Goal: Task Accomplishment & Management: Manage account settings

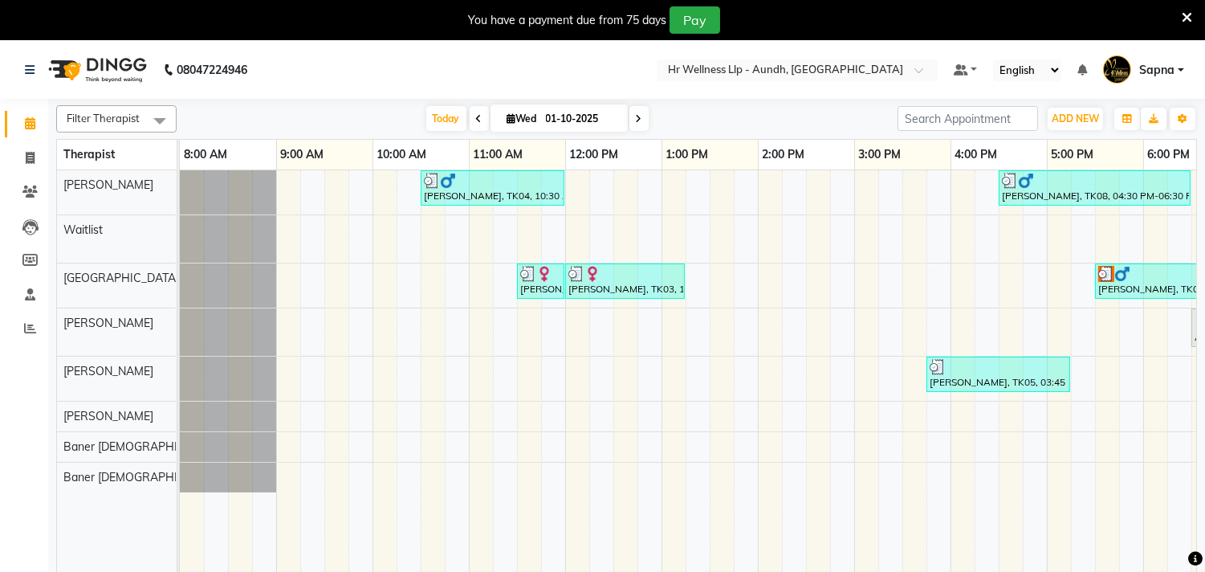
scroll to position [0, 247]
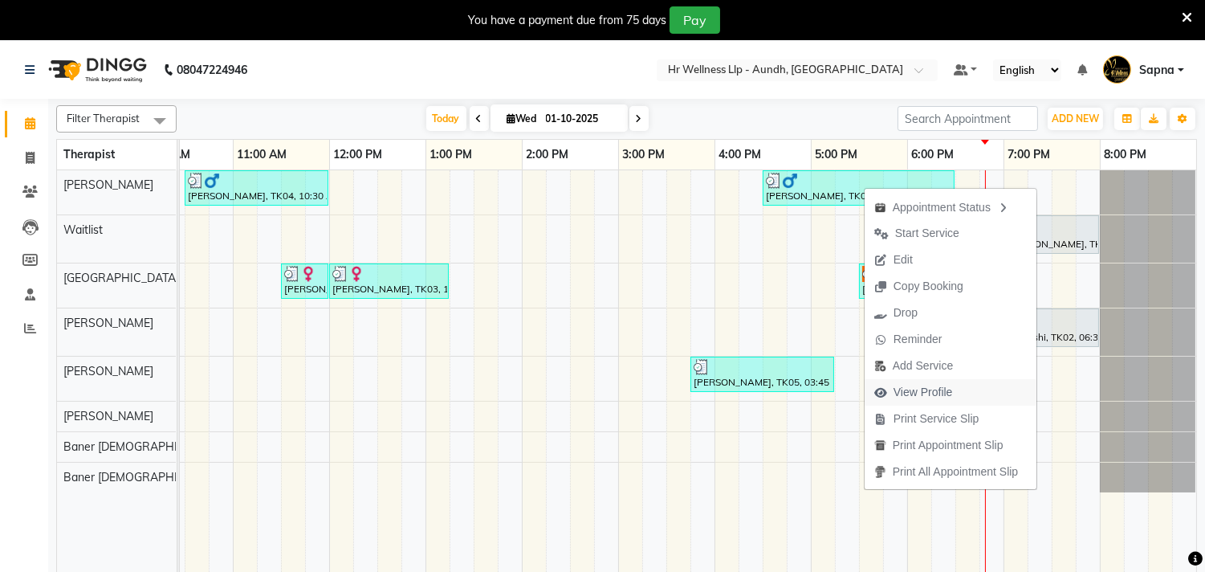
click at [908, 391] on span "View Profile" at bounding box center [923, 392] width 59 height 17
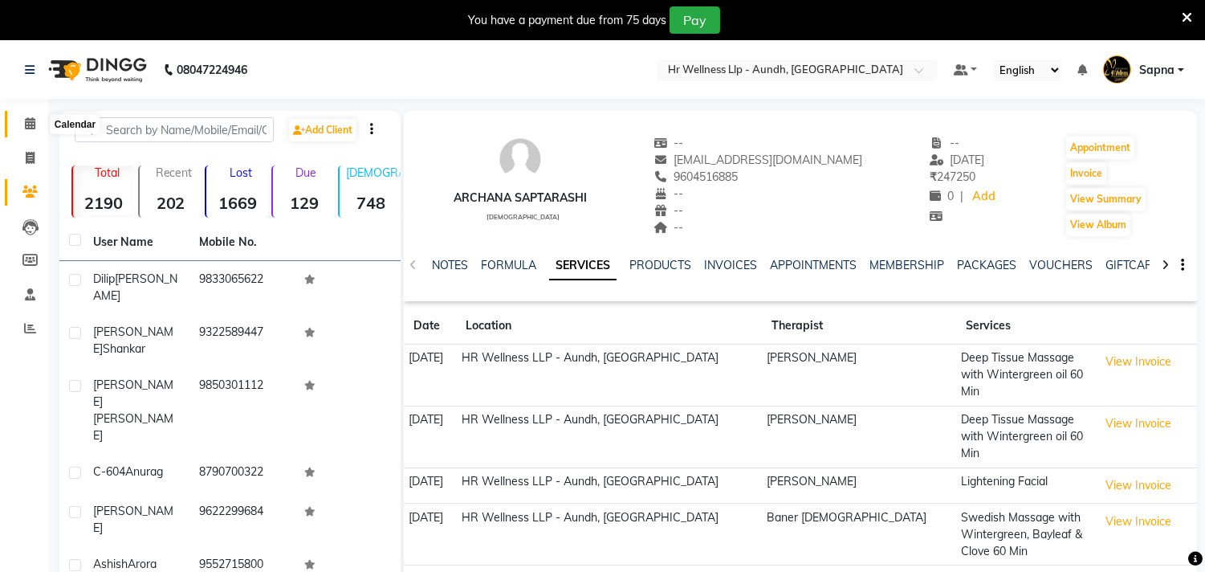
click at [27, 127] on icon at bounding box center [30, 123] width 10 height 12
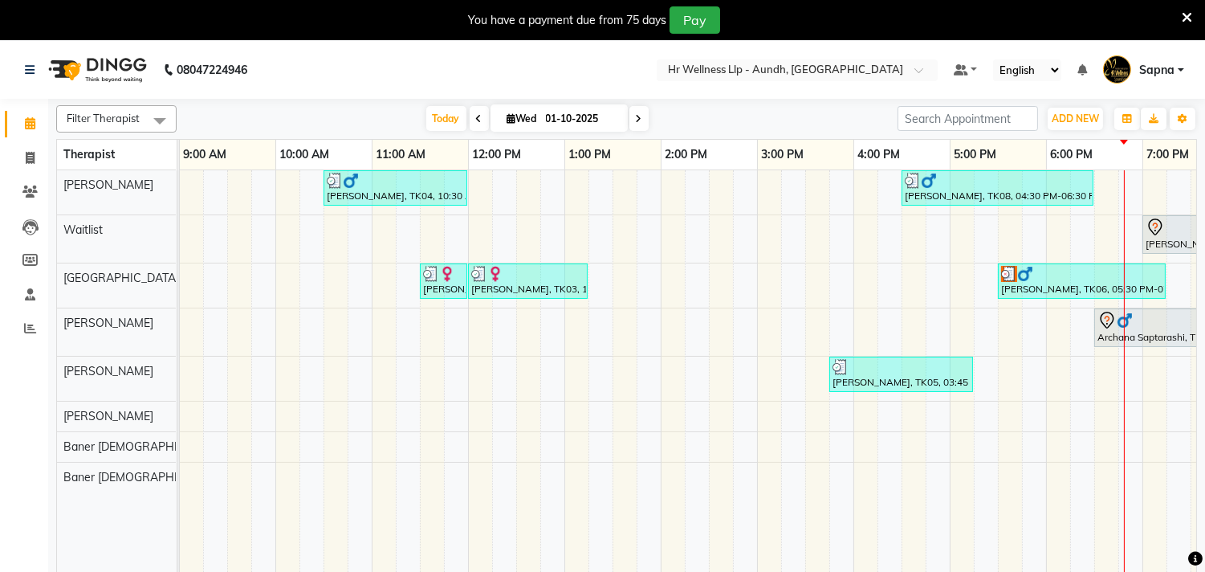
scroll to position [0, 236]
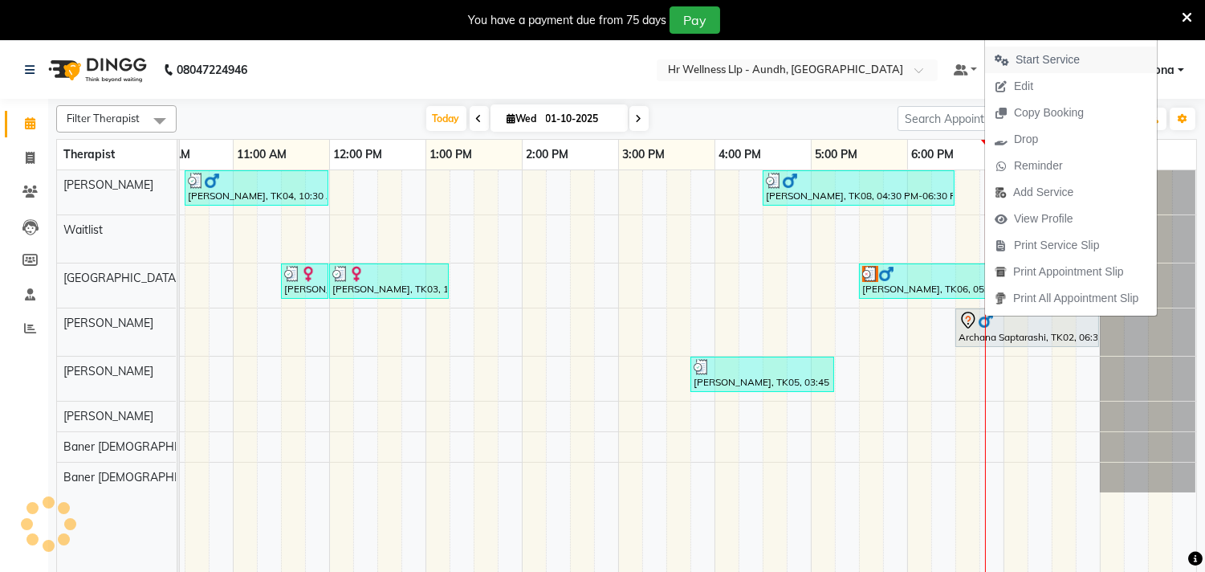
click at [1103, 59] on button "Start Service" at bounding box center [1071, 60] width 172 height 26
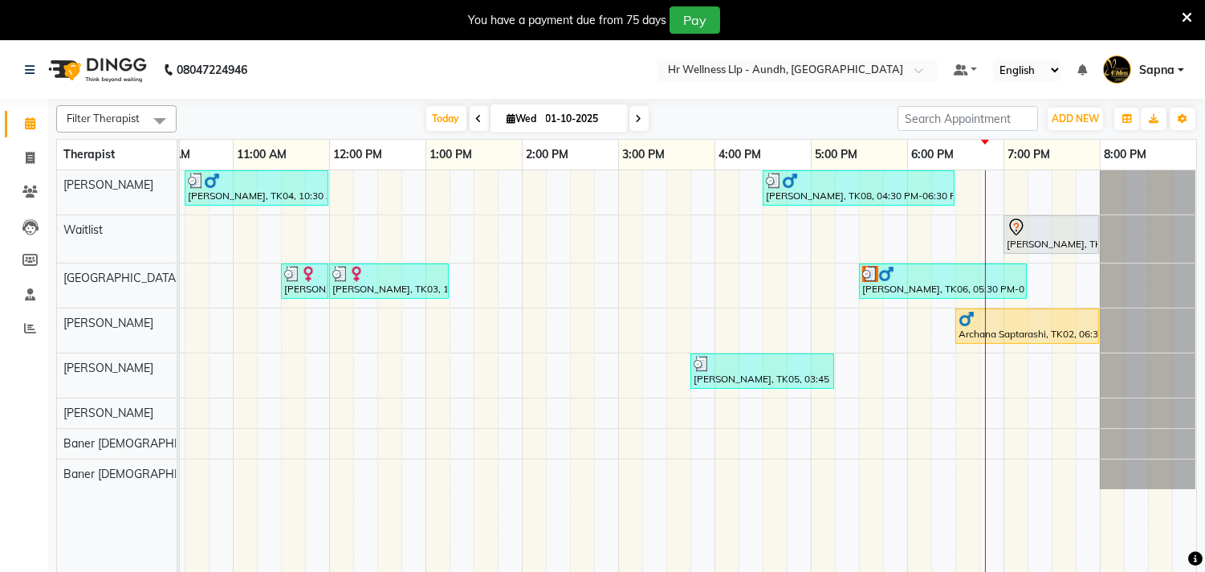
click at [638, 113] on span at bounding box center [638, 118] width 19 height 25
type input "02-10-2025"
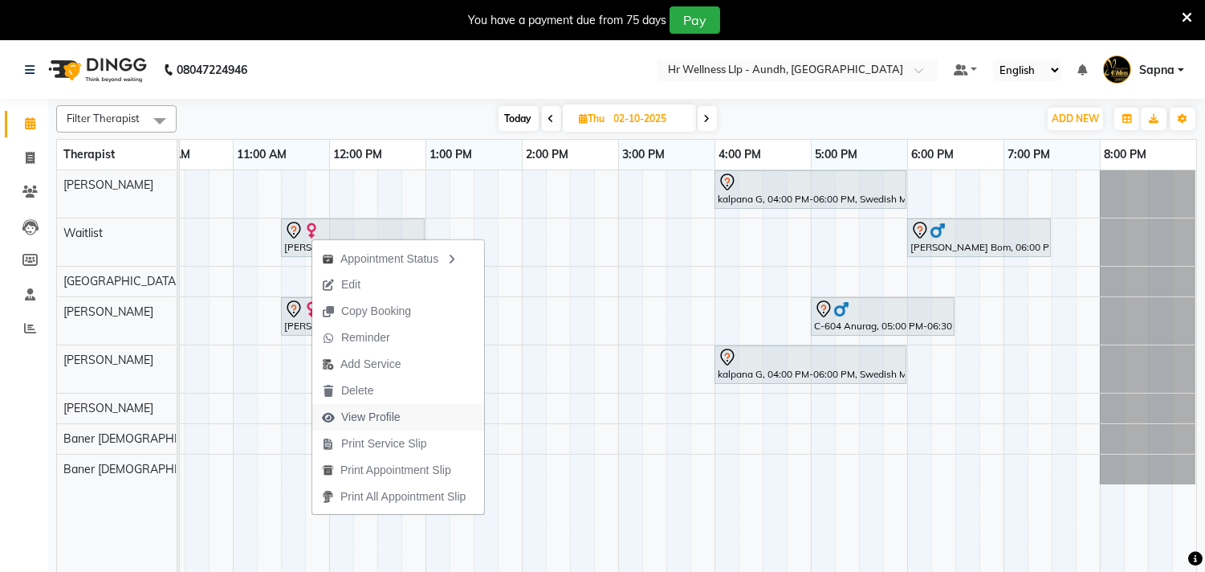
click at [386, 413] on span "View Profile" at bounding box center [370, 417] width 59 height 17
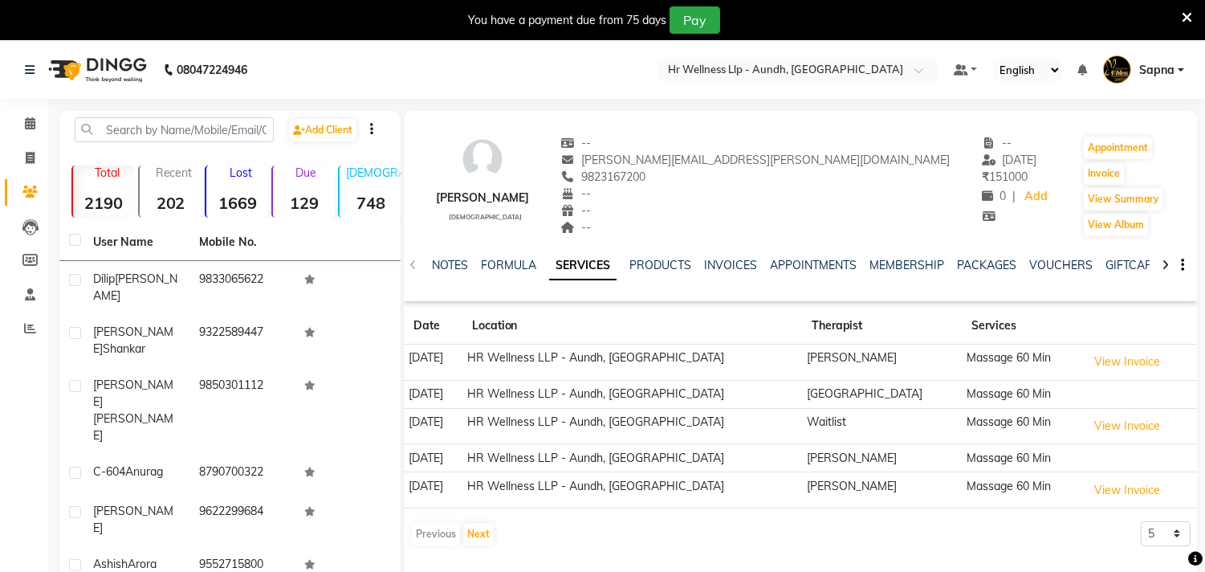
copy span "9823167200"
drag, startPoint x: 658, startPoint y: 173, endPoint x: 747, endPoint y: 181, distance: 89.5
click at [747, 181] on div "9823167200" at bounding box center [755, 177] width 389 height 17
click at [25, 128] on icon at bounding box center [30, 123] width 10 height 12
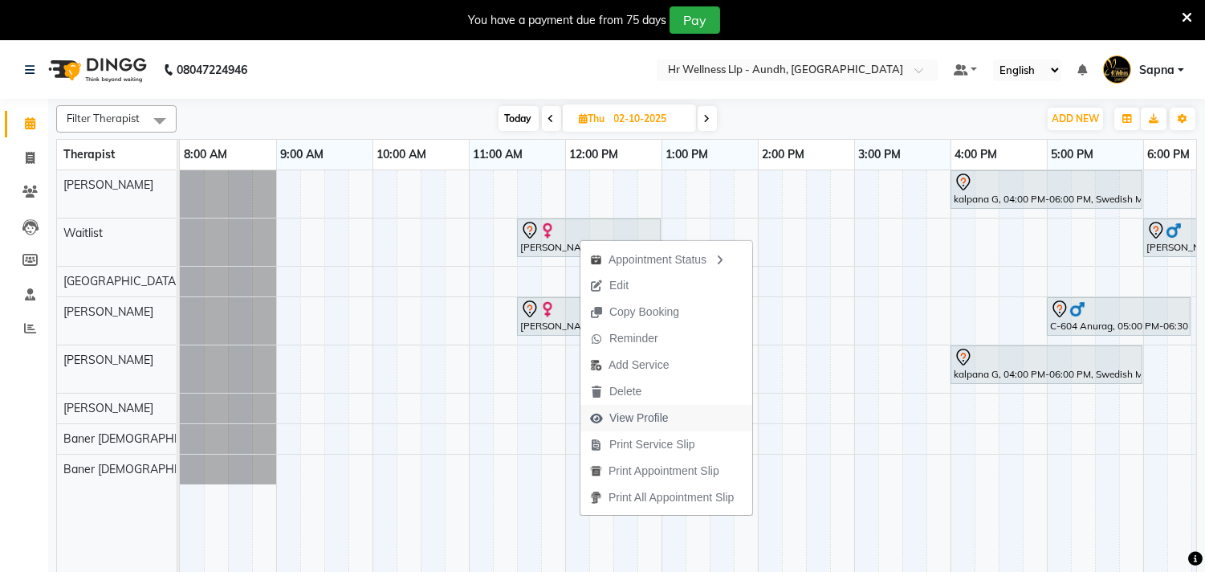
click at [645, 422] on span "View Profile" at bounding box center [638, 417] width 59 height 17
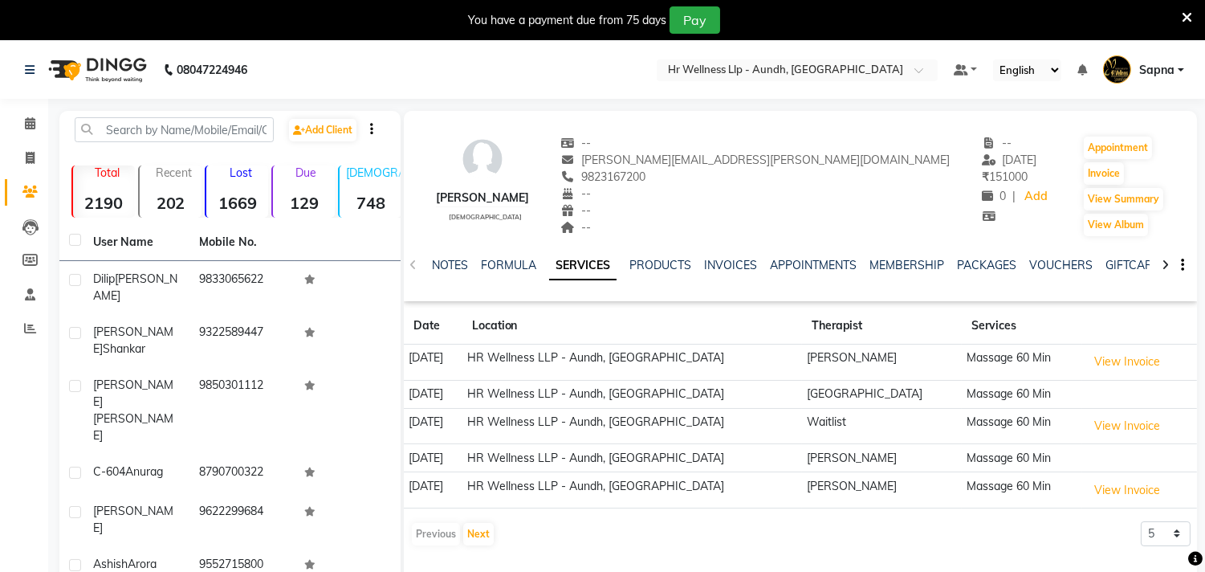
copy span "9823167200"
drag, startPoint x: 658, startPoint y: 177, endPoint x: 749, endPoint y: 177, distance: 90.7
click at [749, 177] on div "9823167200" at bounding box center [755, 177] width 389 height 17
click at [25, 124] on icon at bounding box center [30, 123] width 10 height 12
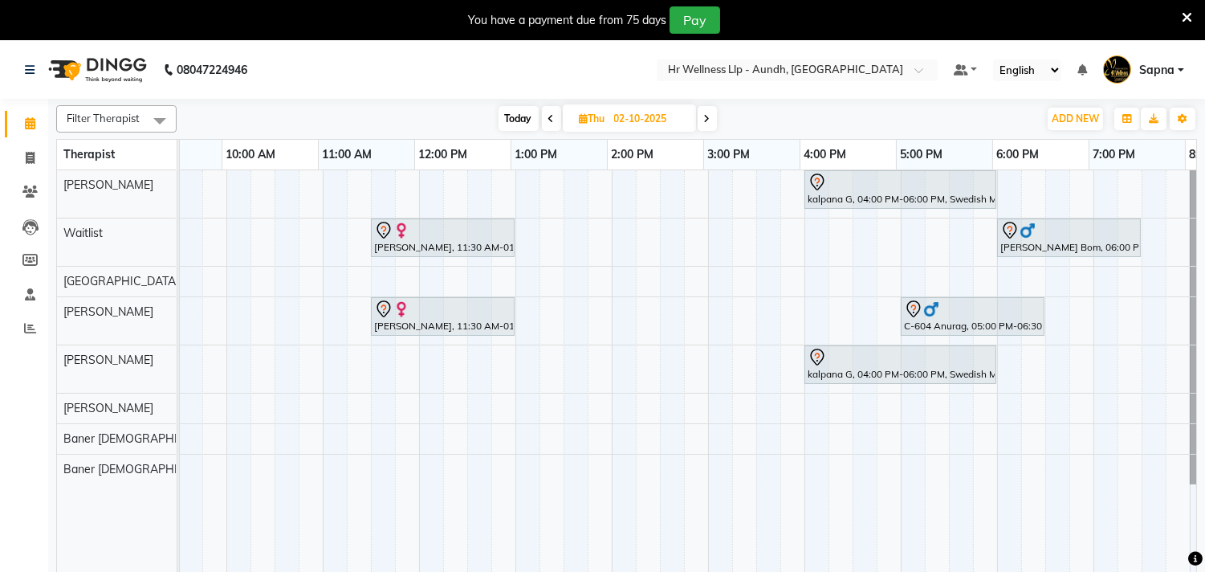
scroll to position [0, 146]
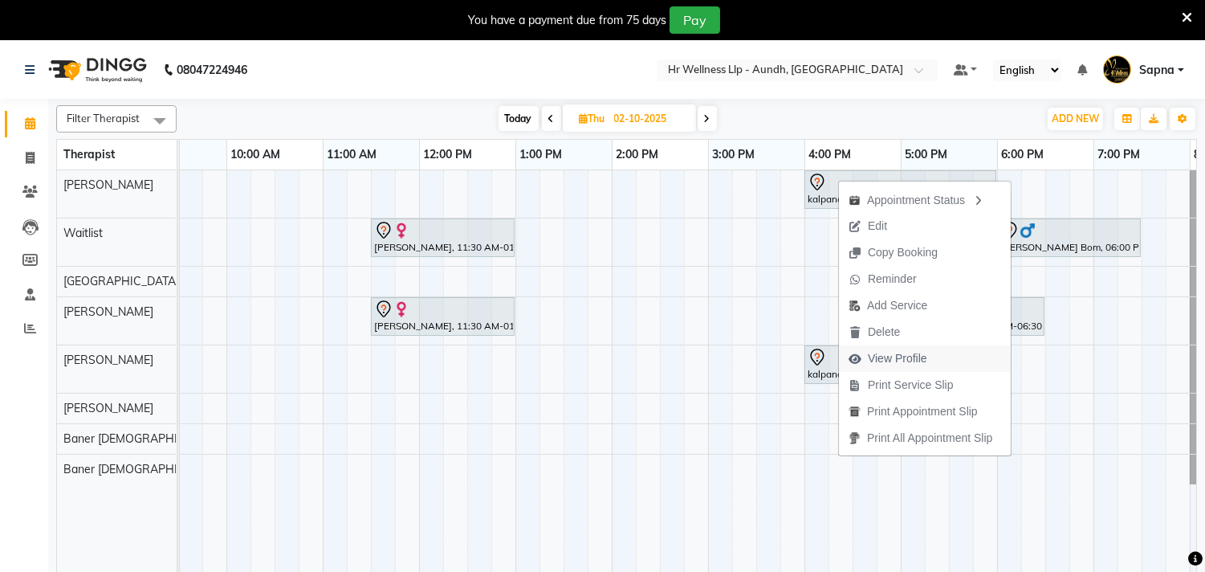
click at [899, 354] on span "View Profile" at bounding box center [897, 358] width 59 height 17
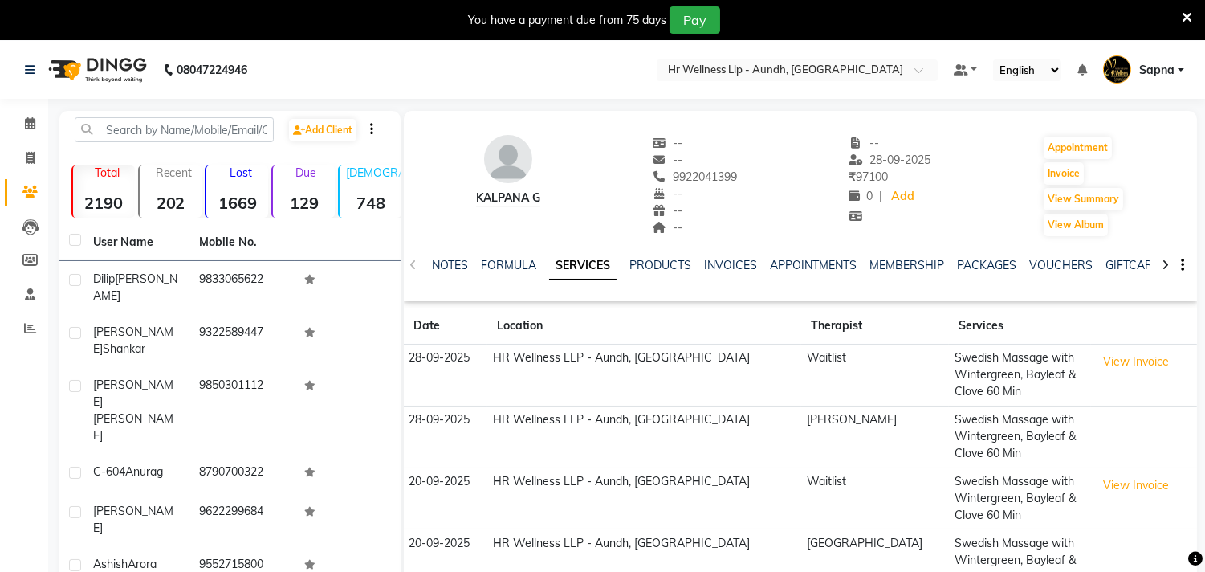
copy span "9922041399"
drag, startPoint x: 674, startPoint y: 175, endPoint x: 774, endPoint y: 175, distance: 99.6
click at [774, 175] on div "kalpana G -- -- 9922041399 -- -- -- -- [DATE] ₹ 97100 0 | Add Appointment Invoi…" at bounding box center [800, 178] width 793 height 119
click at [35, 121] on span at bounding box center [30, 124] width 28 height 18
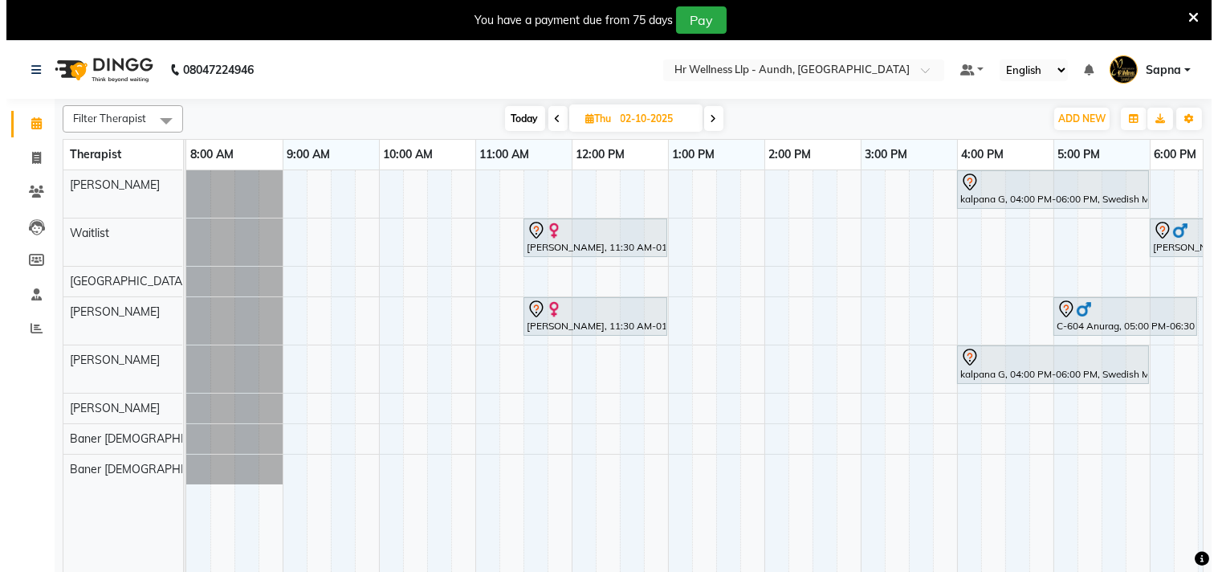
scroll to position [0, 236]
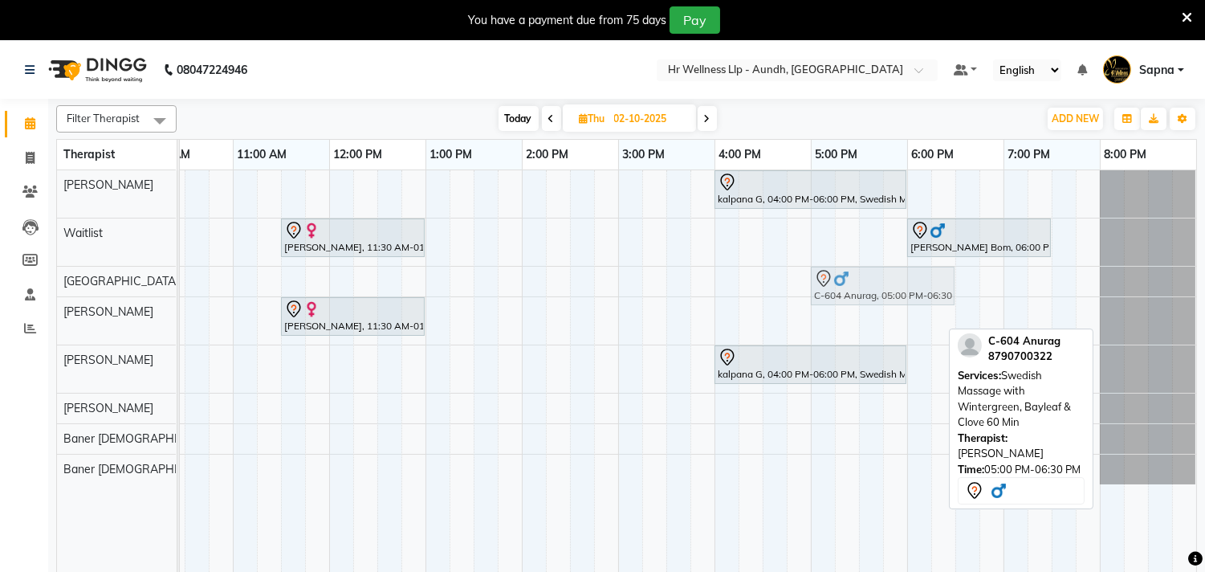
drag, startPoint x: 823, startPoint y: 314, endPoint x: 829, endPoint y: 291, distance: 23.2
click at [830, 283] on tbody "kalpana G, 04:00 PM-06:00 PM, Swedish Massage with Wintergreen, Bayleaf & Clove…" at bounding box center [570, 327] width 1252 height 314
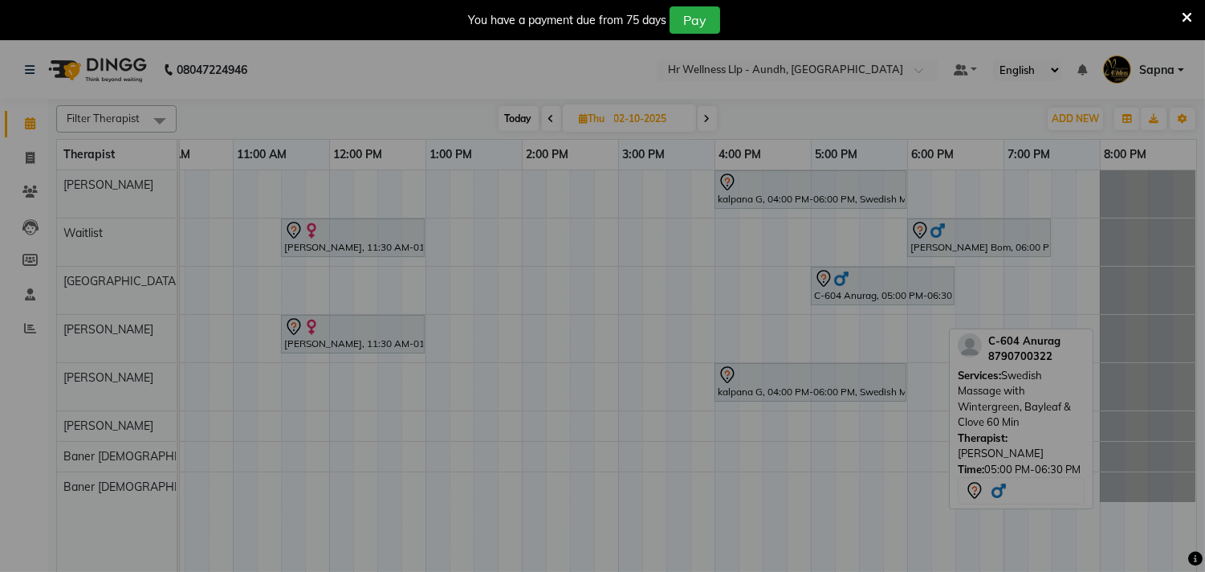
scroll to position [0, 222]
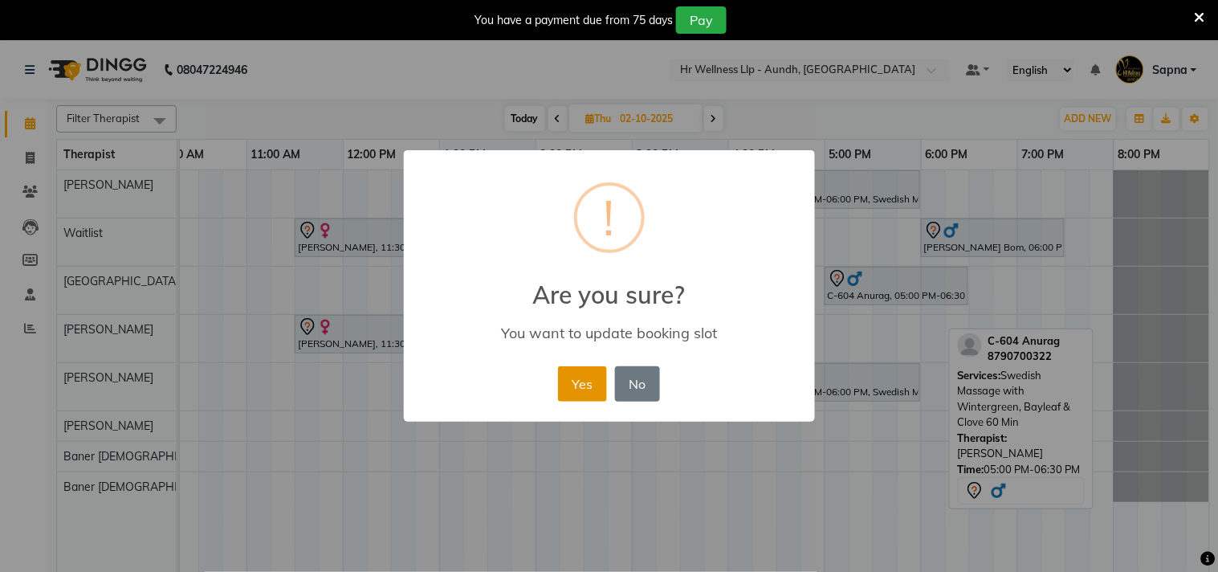
click at [572, 382] on button "Yes" at bounding box center [582, 383] width 49 height 35
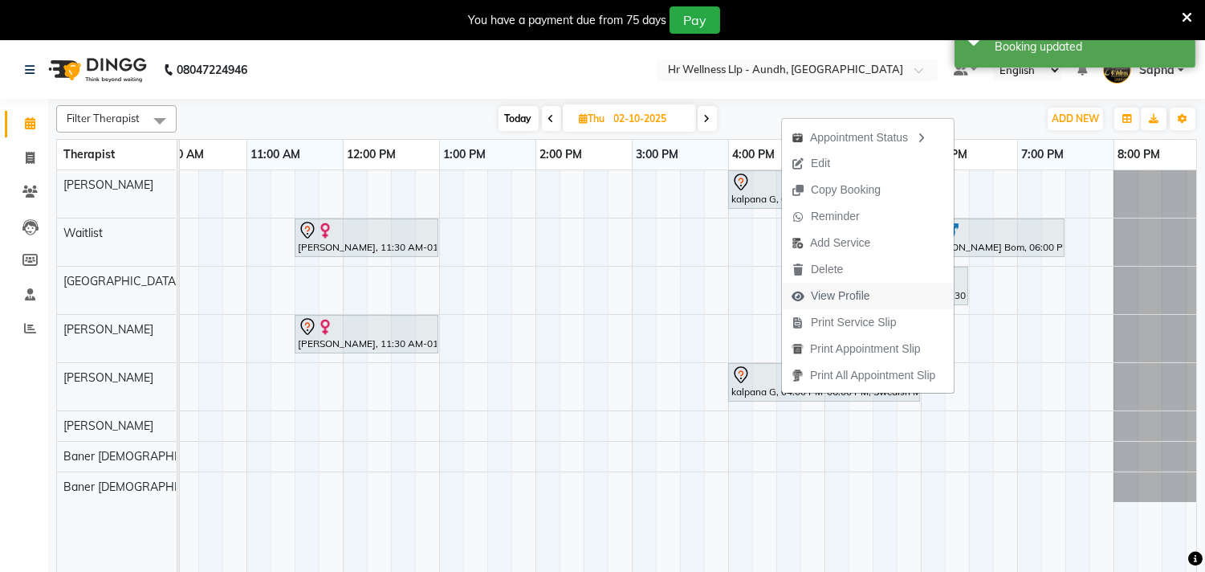
click at [843, 292] on span "View Profile" at bounding box center [840, 295] width 59 height 17
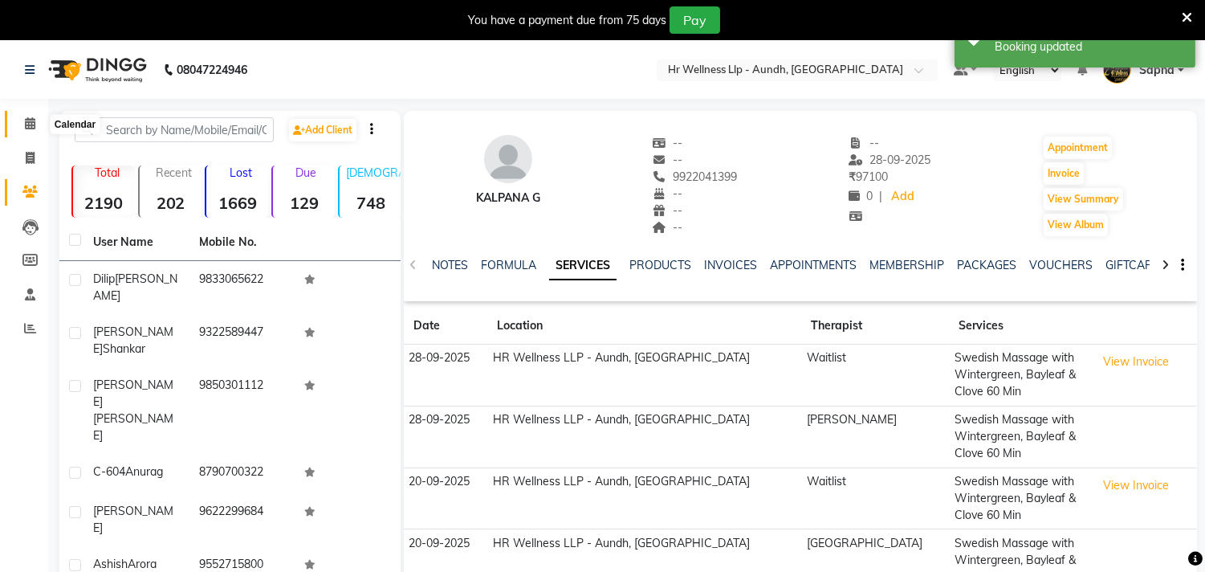
click at [28, 125] on icon at bounding box center [30, 123] width 10 height 12
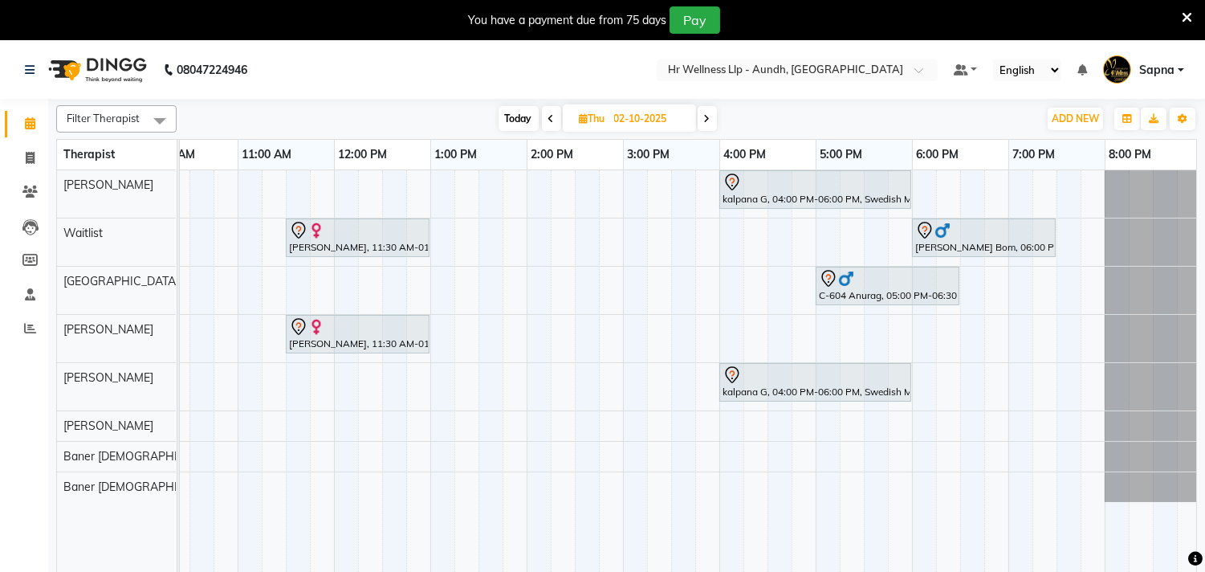
scroll to position [0, 236]
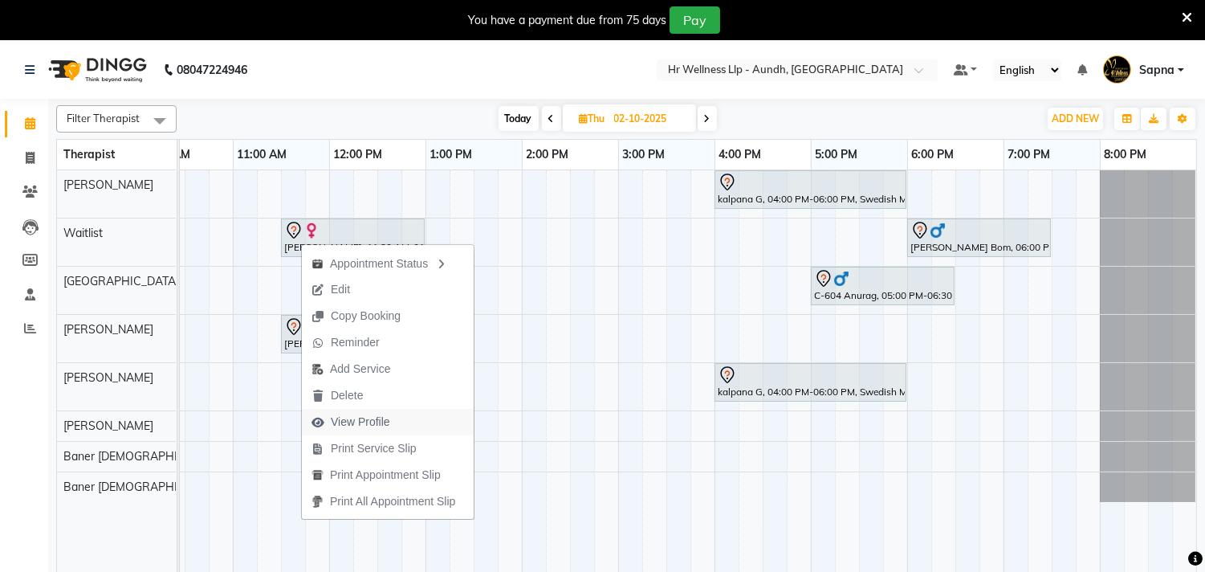
click at [379, 417] on span "View Profile" at bounding box center [360, 421] width 59 height 17
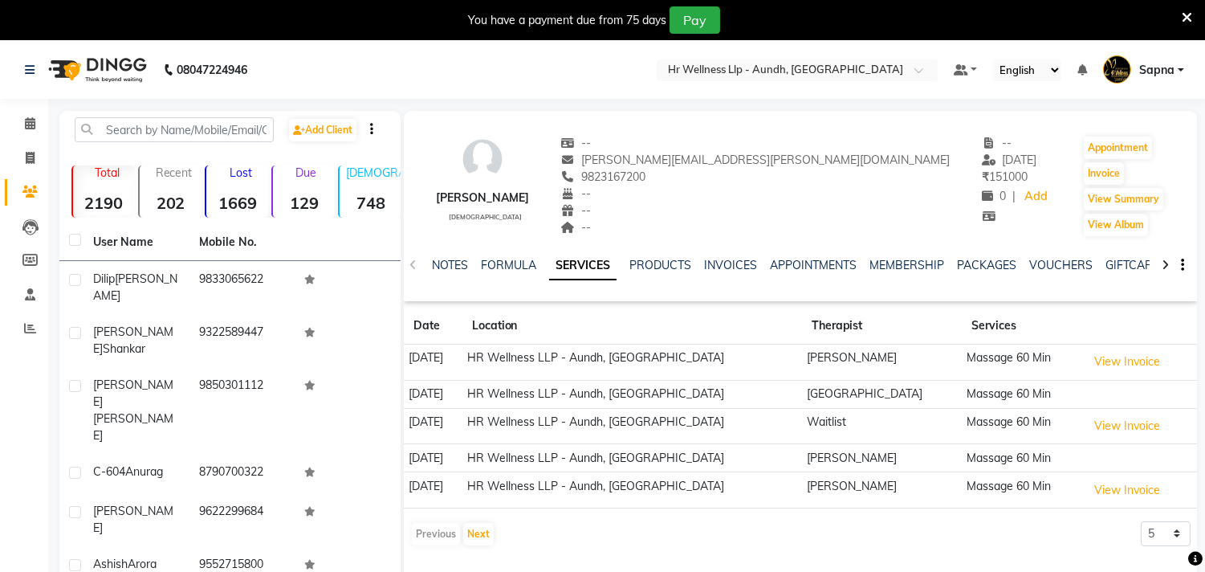
copy span "9823167200"
drag, startPoint x: 662, startPoint y: 180, endPoint x: 757, endPoint y: 179, distance: 94.7
click at [757, 179] on div "9823167200" at bounding box center [755, 177] width 389 height 17
copy span "9823167200"
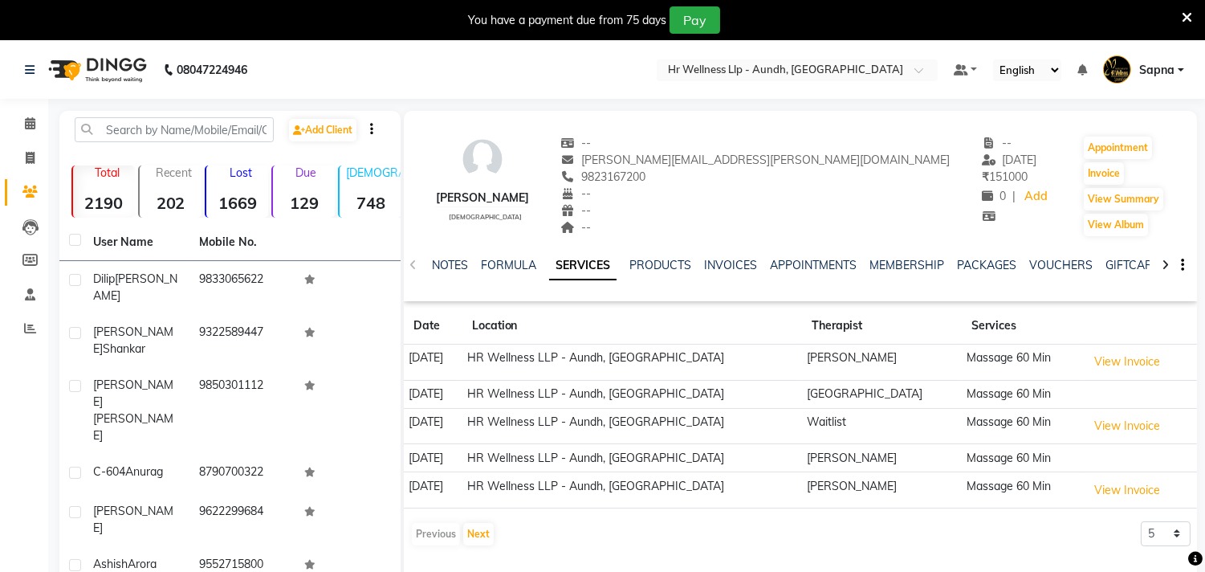
drag, startPoint x: 660, startPoint y: 179, endPoint x: 748, endPoint y: 174, distance: 88.4
click at [748, 174] on div "9823167200" at bounding box center [755, 177] width 389 height 17
click at [31, 126] on icon at bounding box center [30, 123] width 10 height 12
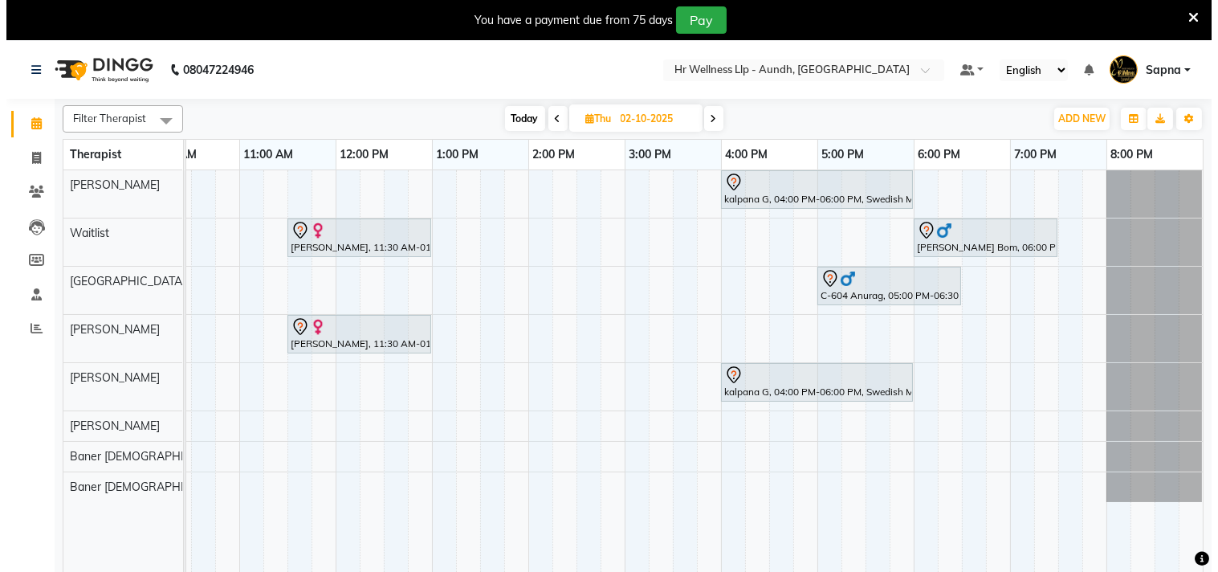
scroll to position [0, 247]
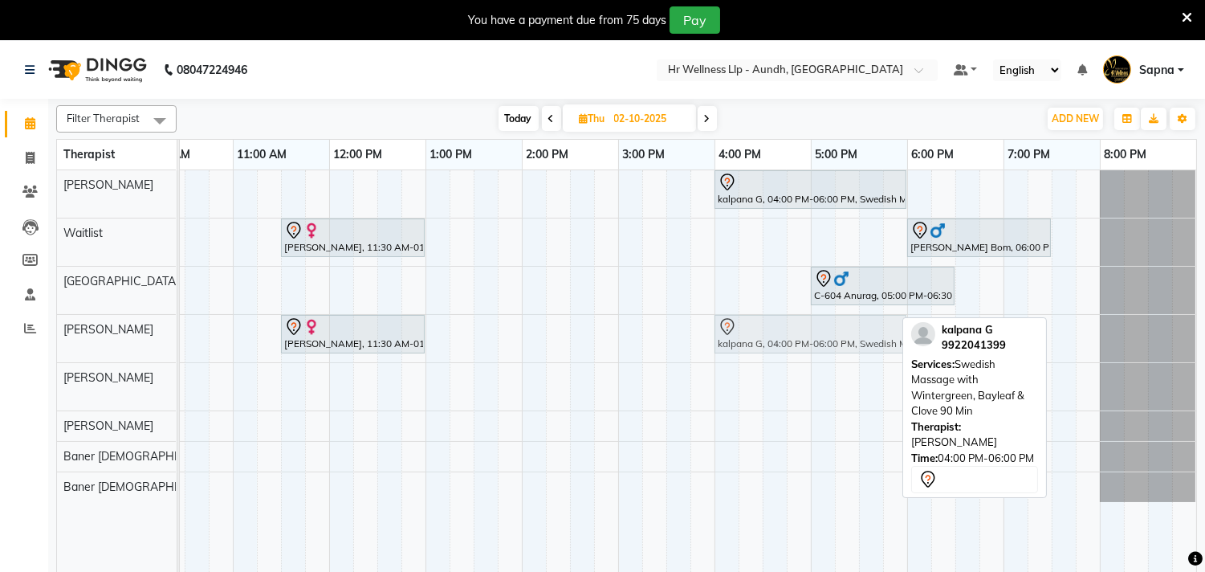
drag, startPoint x: 753, startPoint y: 395, endPoint x: 756, endPoint y: 365, distance: 29.9
click at [756, 365] on div "kalpana G, 04:00 PM-06:00 PM, Swedish Massage with Wintergreen, Bayleaf & Clove…" at bounding box center [570, 381] width 1252 height 422
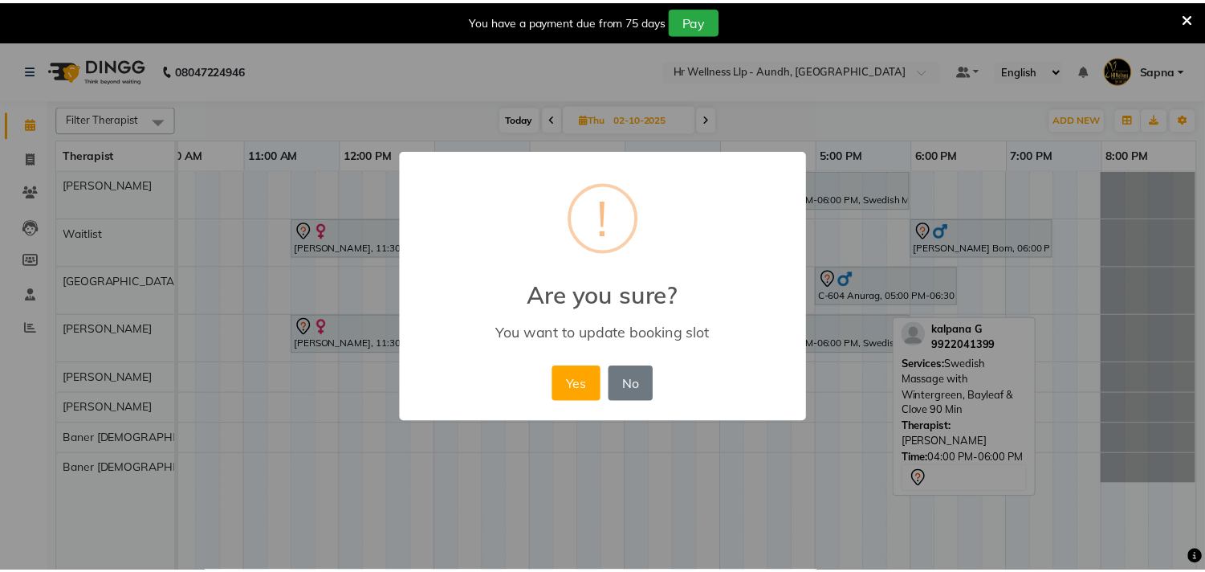
scroll to position [0, 222]
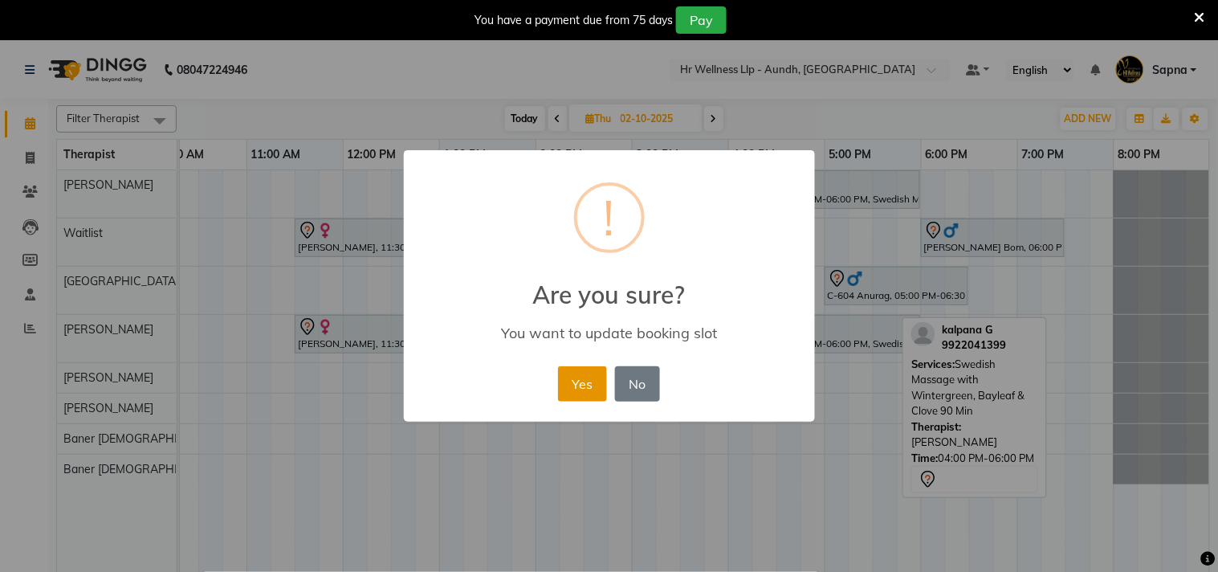
click at [564, 379] on button "Yes" at bounding box center [582, 383] width 49 height 35
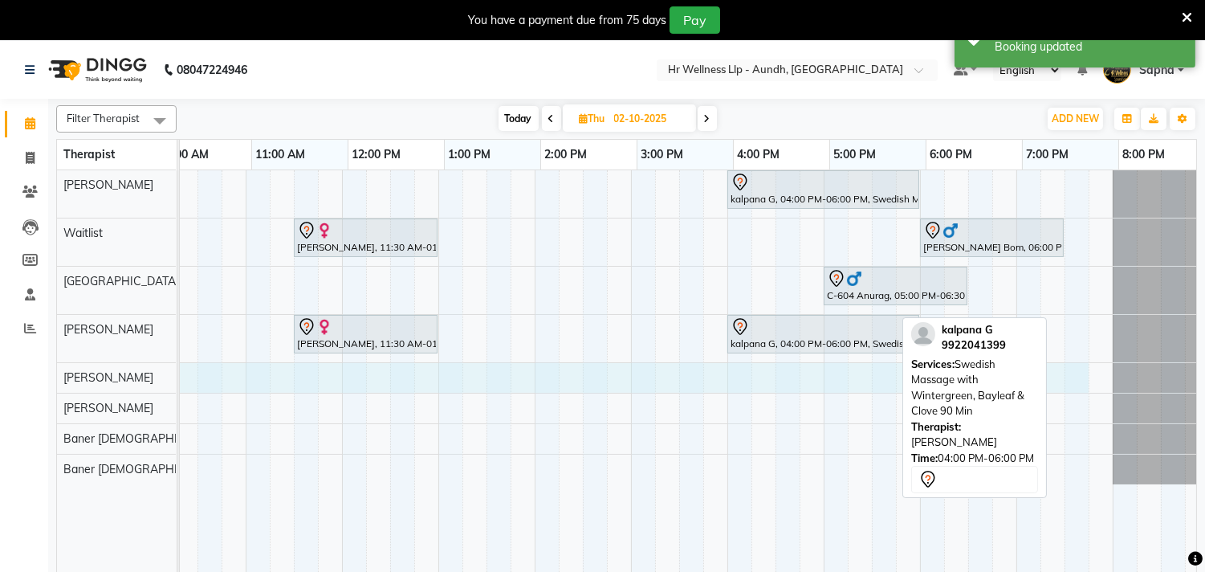
scroll to position [0, 229]
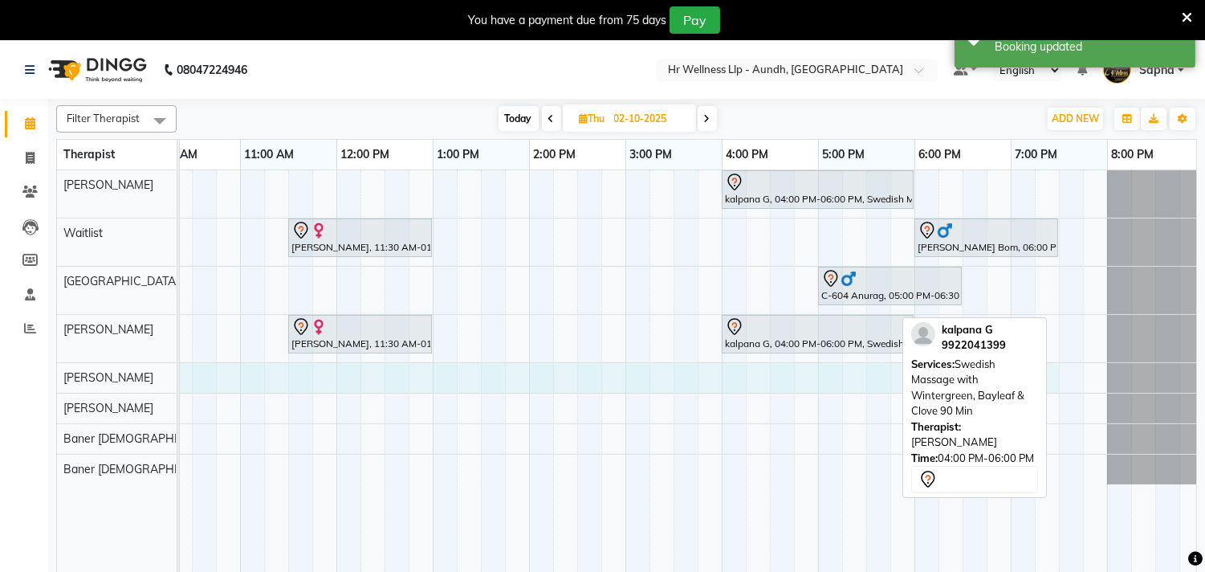
drag, startPoint x: 261, startPoint y: 373, endPoint x: 1054, endPoint y: 391, distance: 793.4
click at [1053, 391] on div "kalpana G, 04:00 PM-06:00 PM, Swedish Massage with Wintergreen, Bayleaf & Clove…" at bounding box center [577, 381] width 1252 height 422
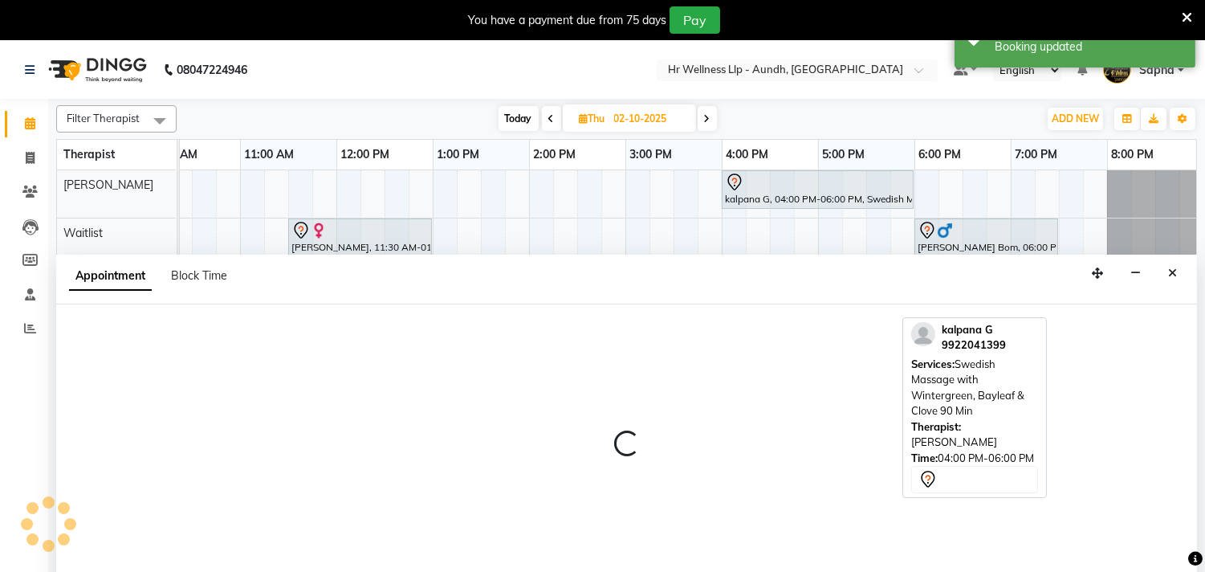
scroll to position [41, 0]
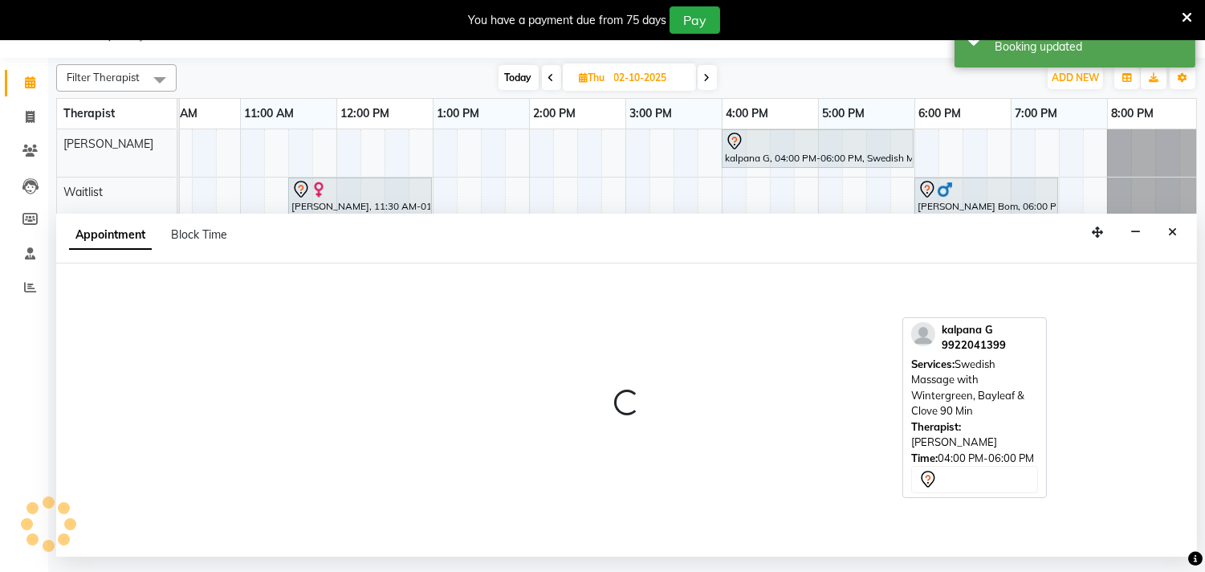
select select "77661"
select select "600"
select select "tentative"
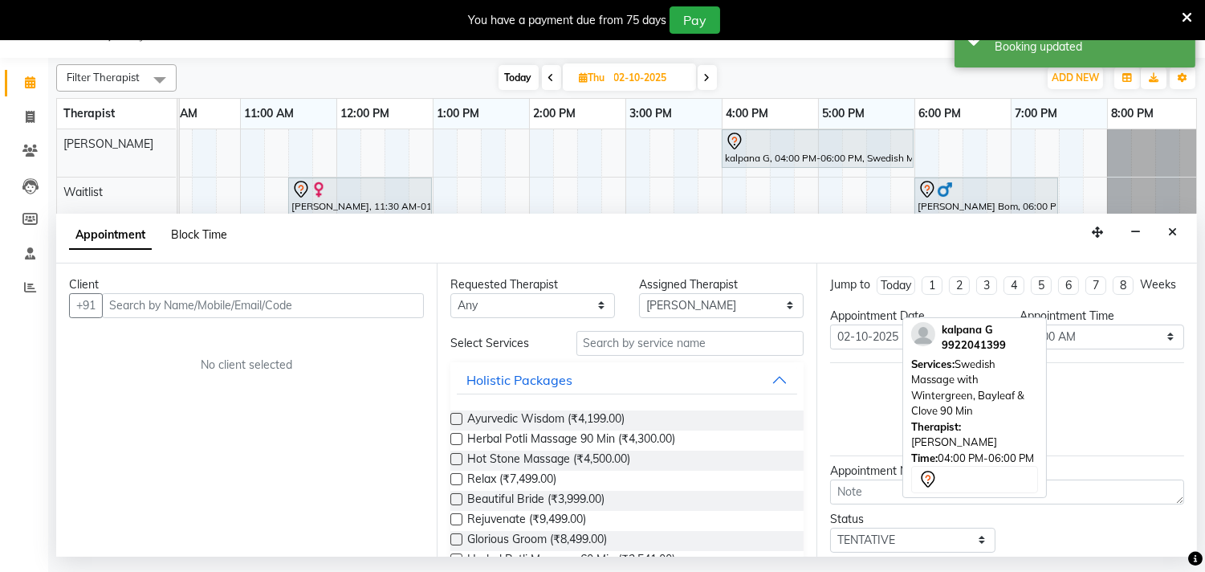
click at [174, 234] on span "Block Time" at bounding box center [199, 234] width 56 height 14
select select "77661"
select select "600"
select select "1170"
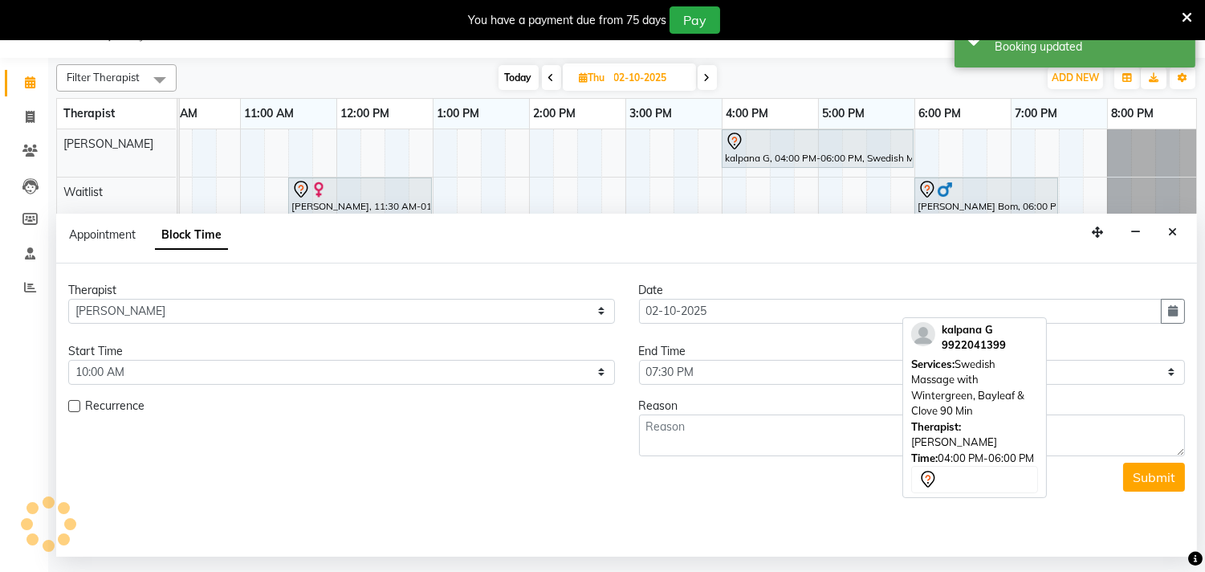
scroll to position [0, 236]
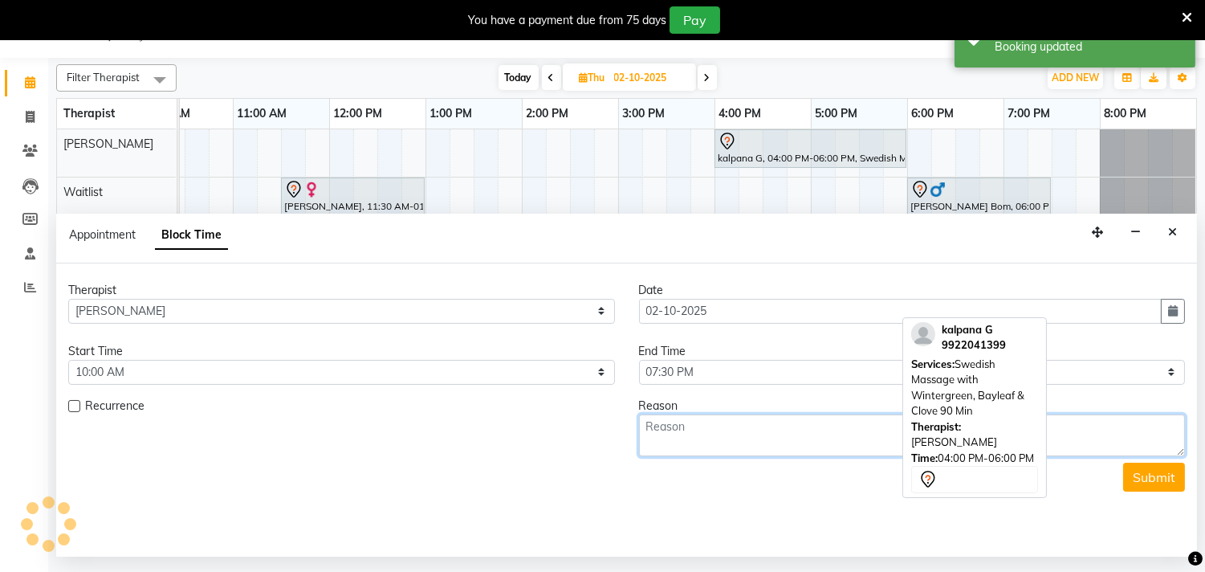
click at [645, 423] on textarea at bounding box center [912, 435] width 547 height 42
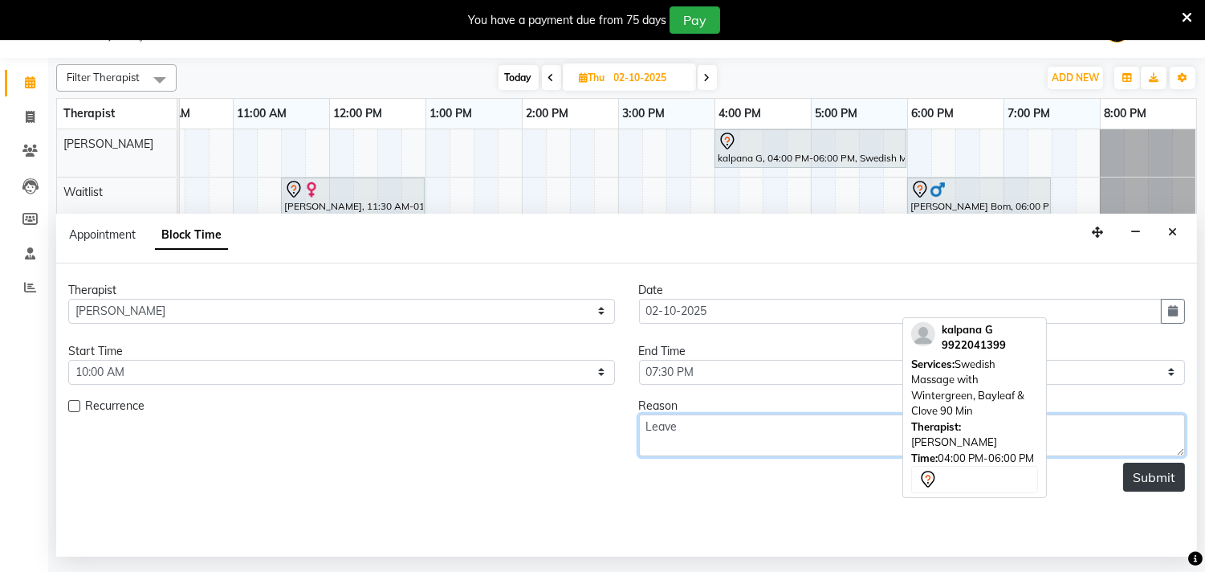
type textarea "Leave"
click at [1161, 474] on button "Submit" at bounding box center [1154, 476] width 62 height 29
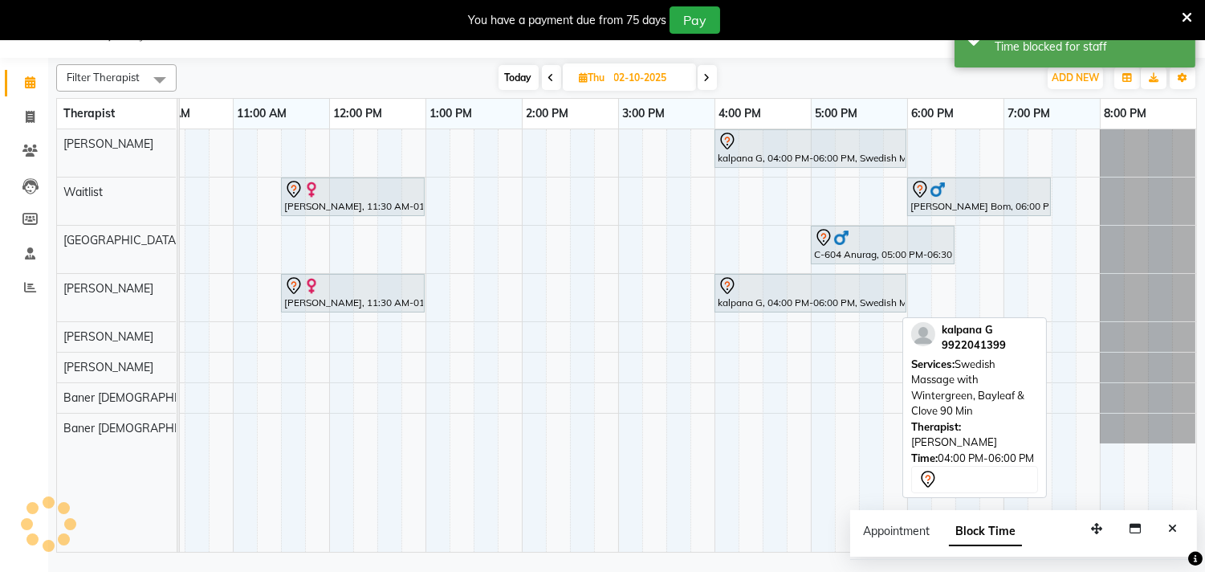
scroll to position [0, 0]
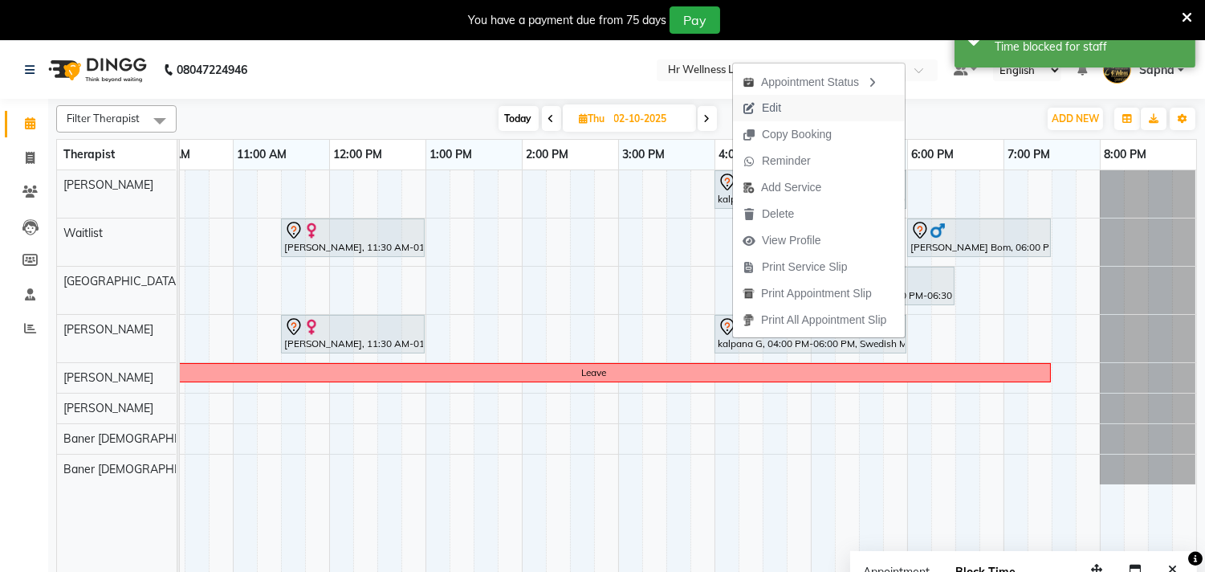
click at [775, 111] on span "Edit" at bounding box center [771, 108] width 19 height 17
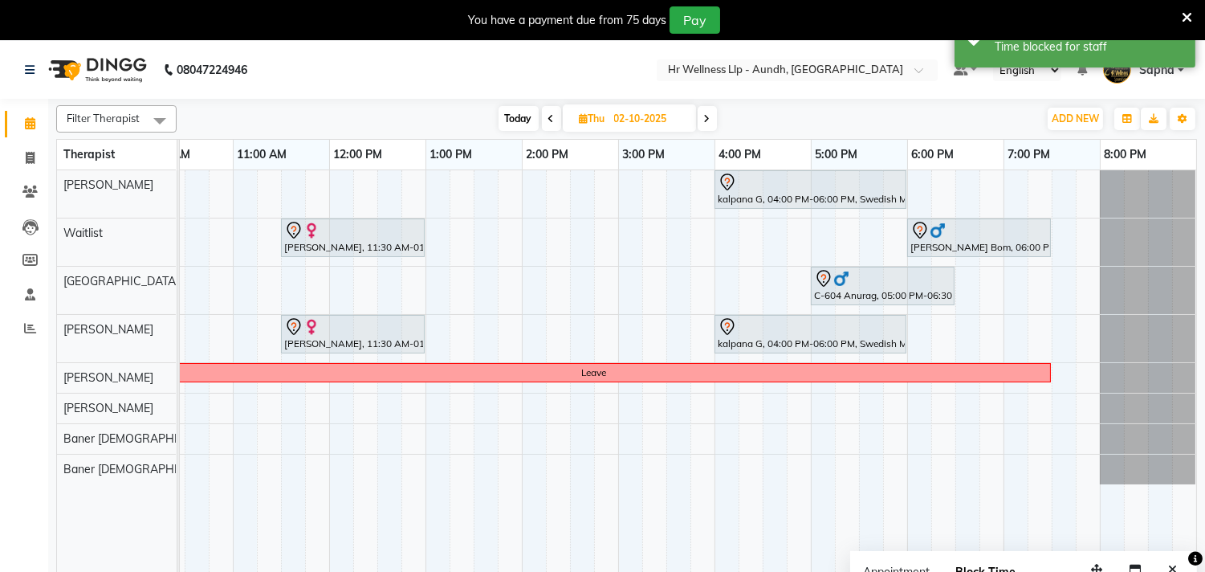
select select "tentative"
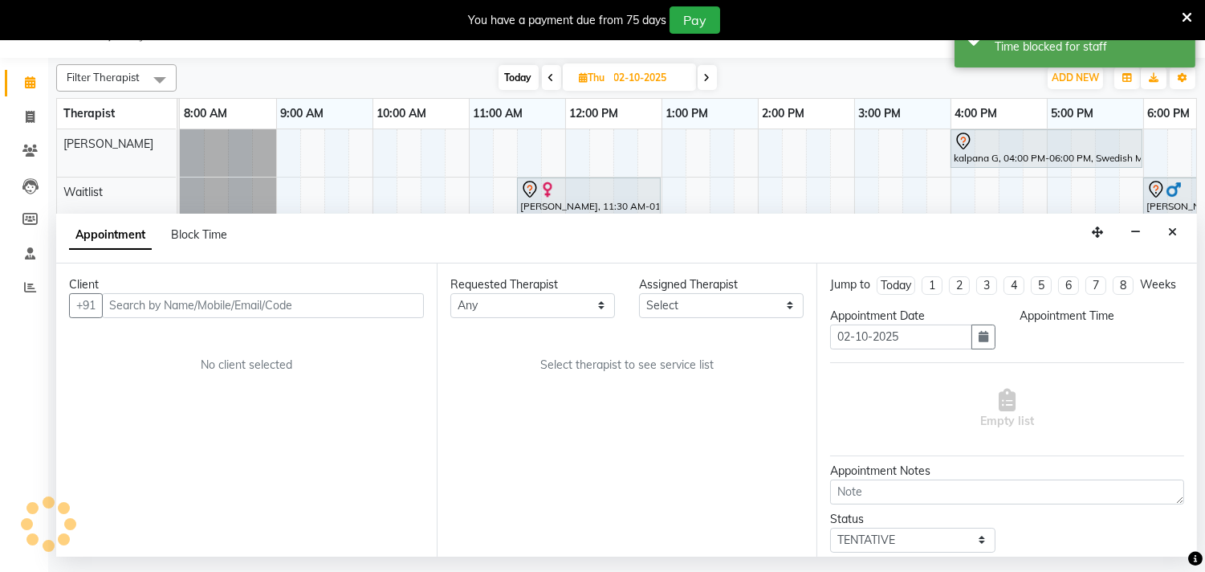
select select "77660"
select select "960"
select select "1893"
select select "1340"
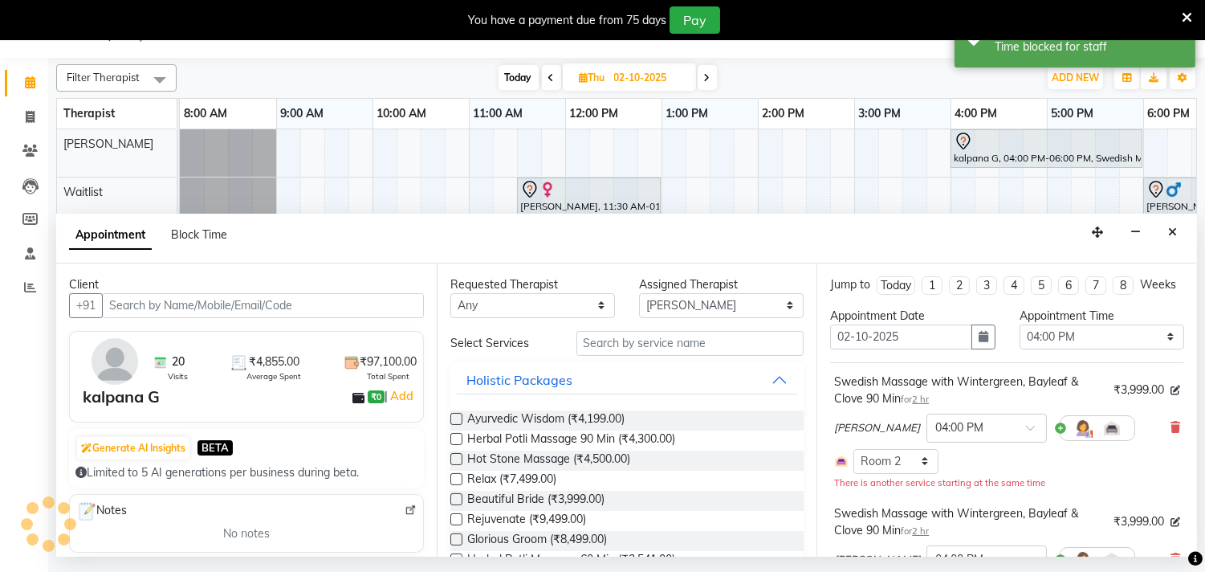
scroll to position [0, 236]
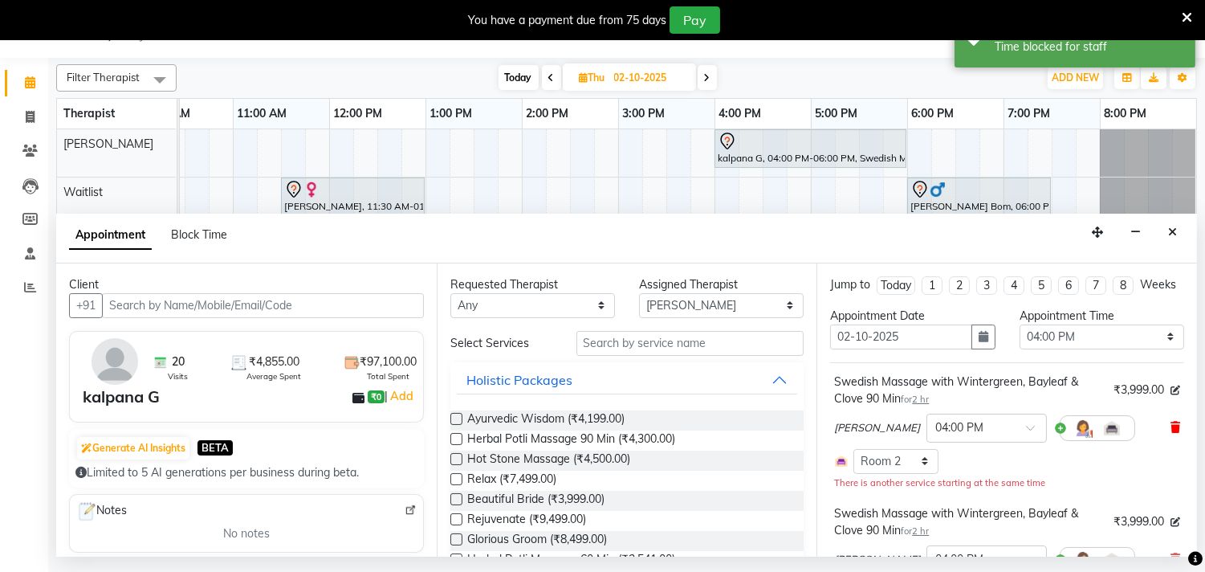
click at [1171, 433] on icon at bounding box center [1176, 427] width 10 height 11
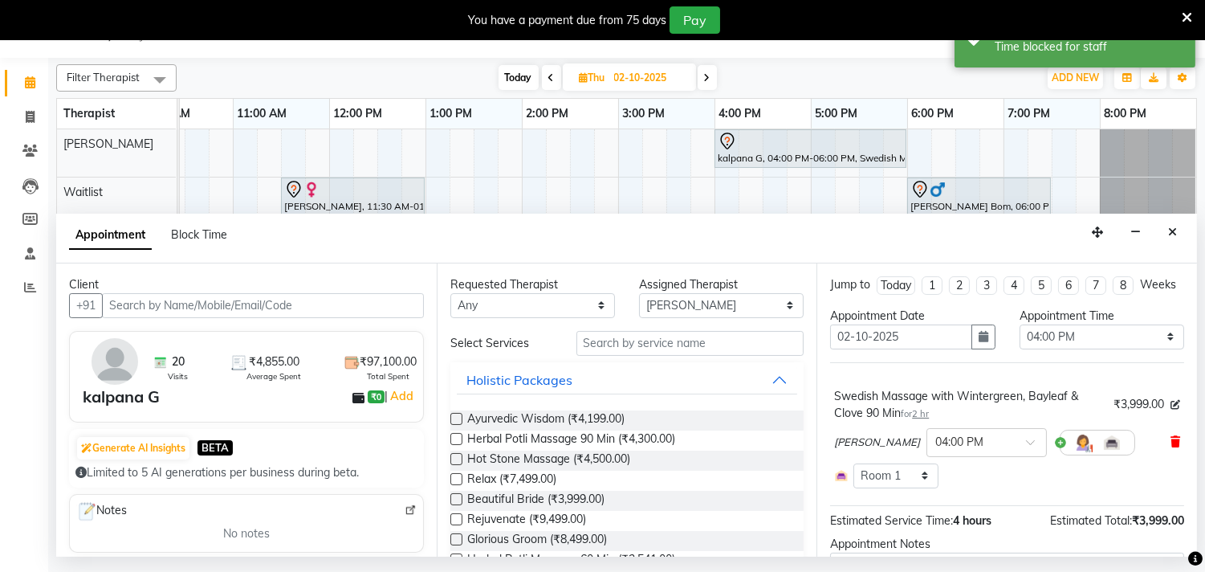
click at [1171, 447] on icon at bounding box center [1176, 441] width 10 height 11
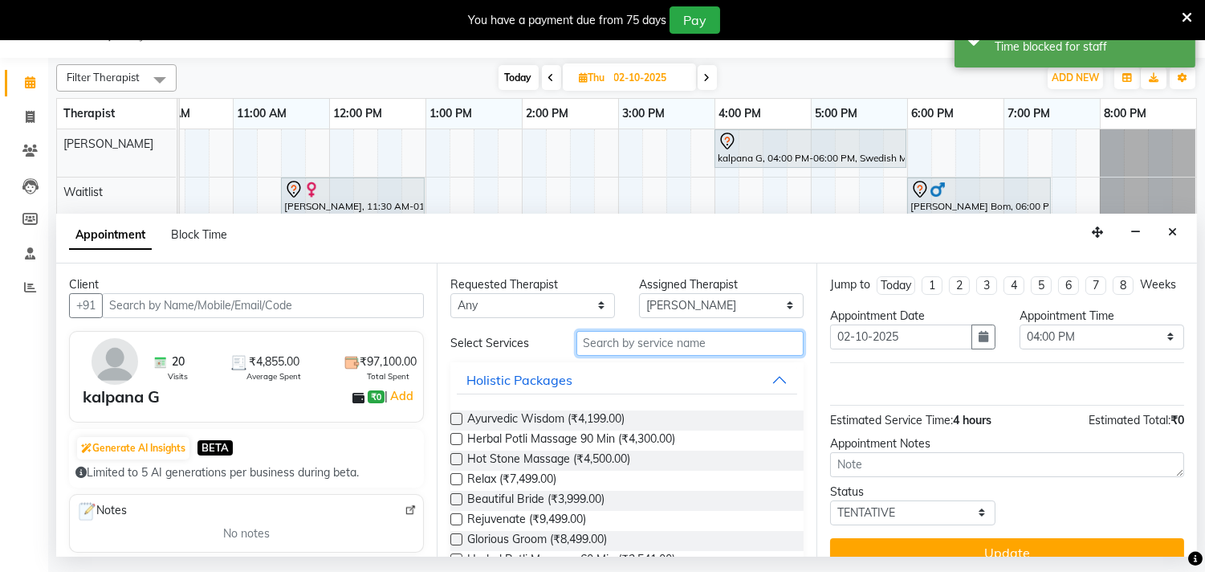
click at [602, 341] on input "text" at bounding box center [690, 343] width 228 height 25
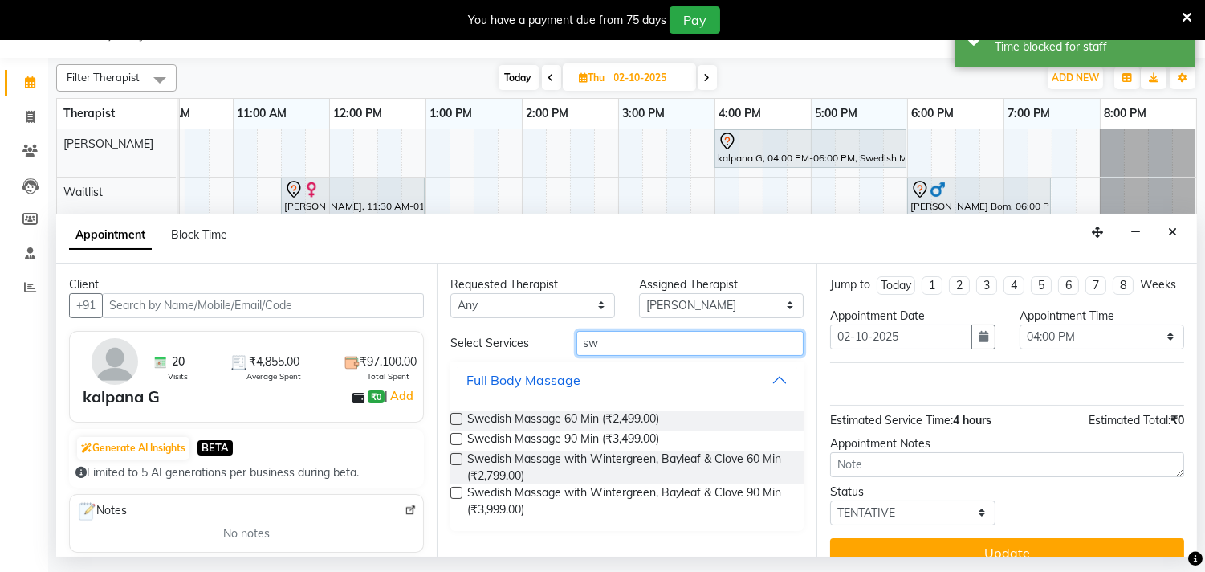
type input "sw"
click at [455, 454] on label at bounding box center [456, 459] width 12 height 12
click at [455, 455] on input "checkbox" at bounding box center [455, 460] width 10 height 10
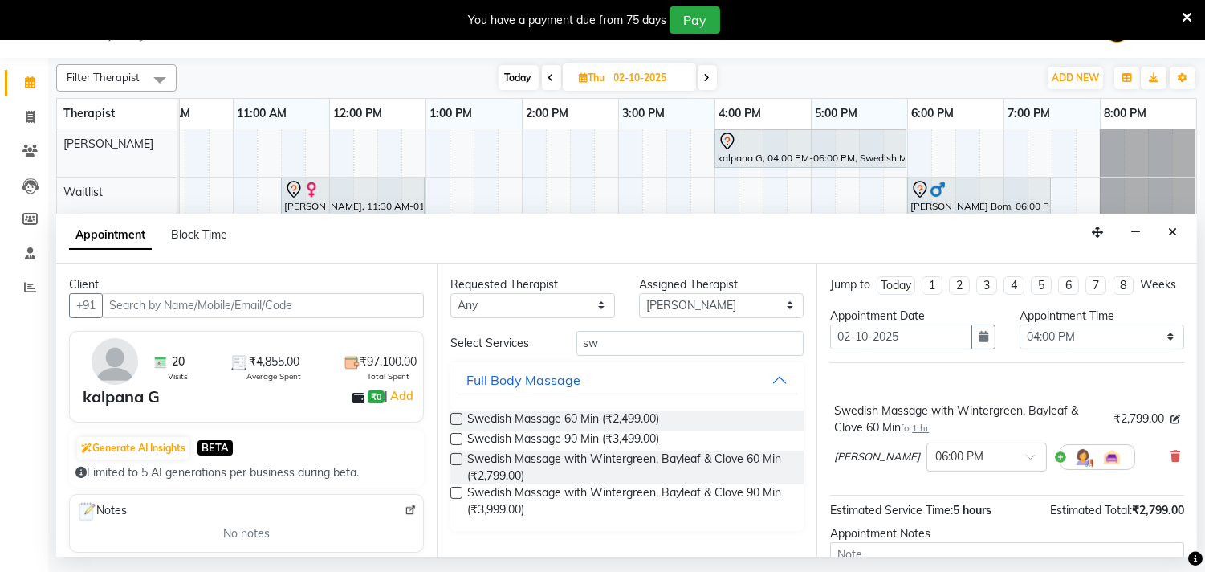
click at [455, 456] on label at bounding box center [456, 459] width 12 height 12
click at [455, 456] on input "checkbox" at bounding box center [455, 460] width 10 height 10
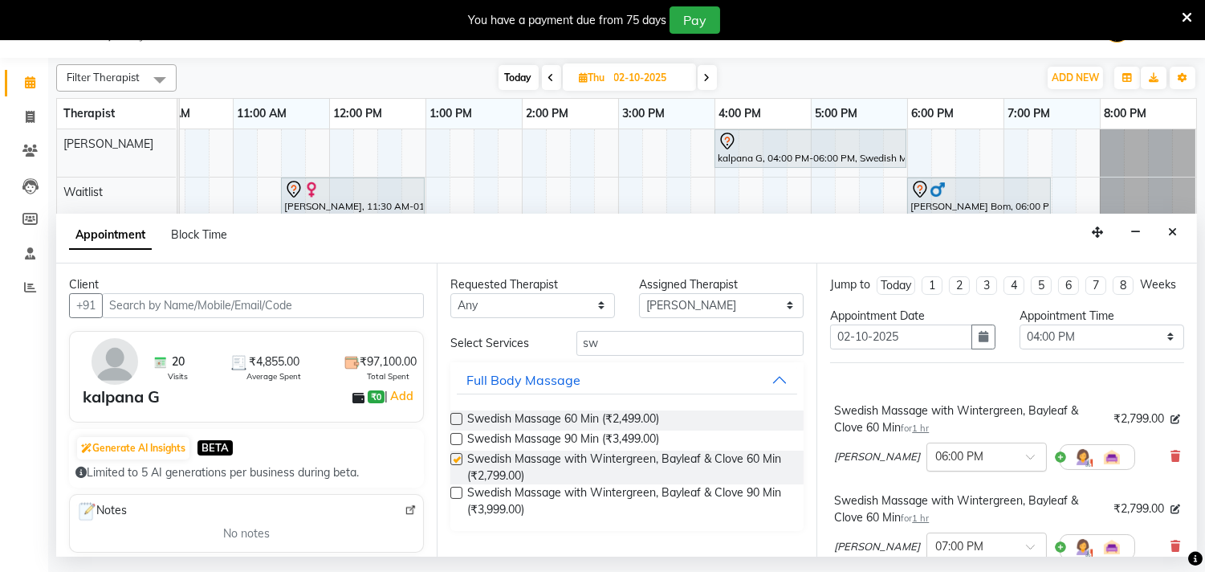
checkbox input "false"
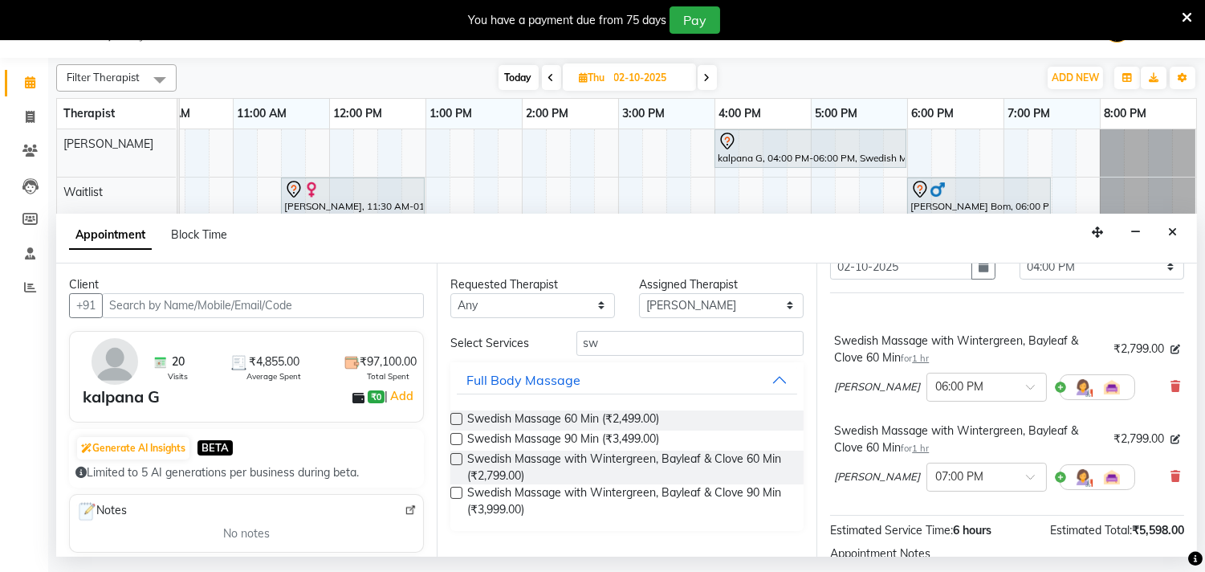
scroll to position [89, 0]
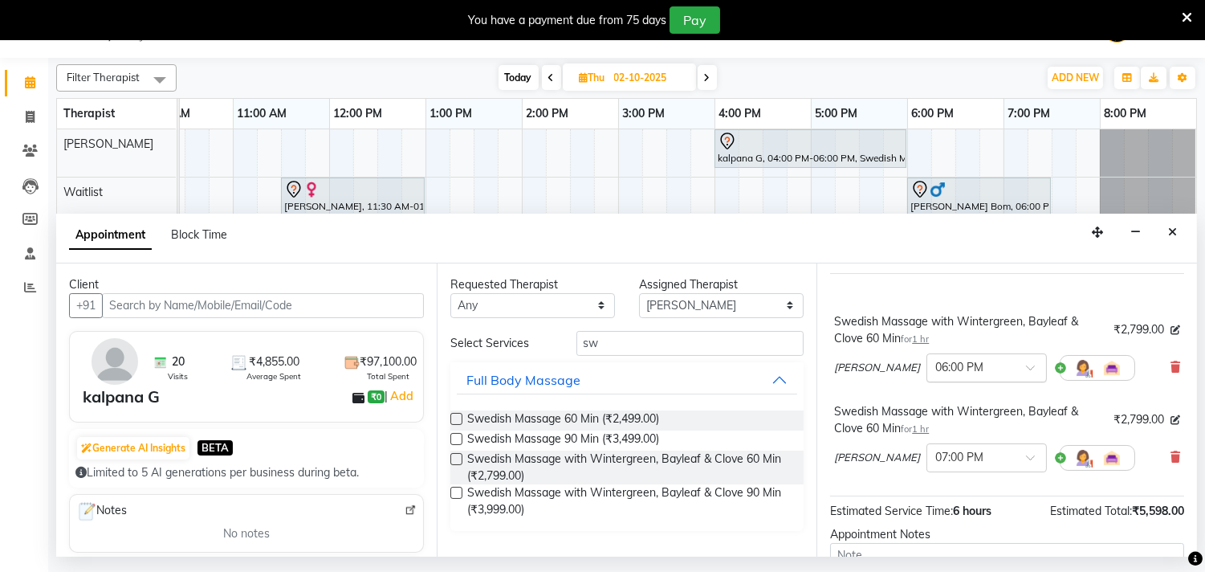
click at [961, 375] on div at bounding box center [986, 366] width 119 height 17
click at [927, 443] on div "04:00 PM" at bounding box center [986, 428] width 119 height 30
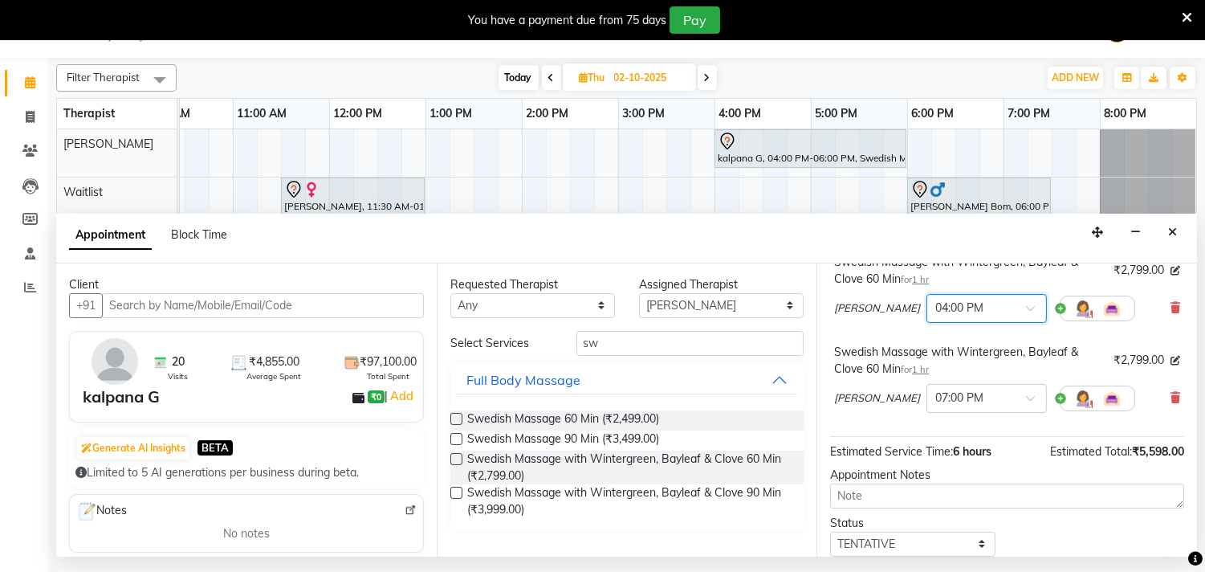
scroll to position [218, 0]
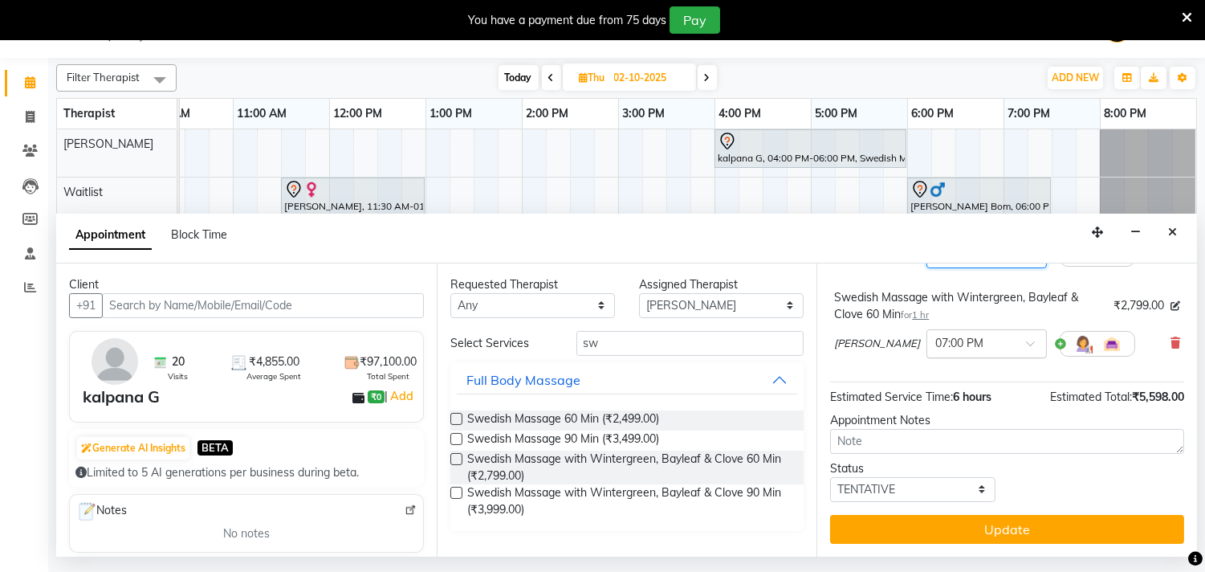
click at [935, 349] on input "text" at bounding box center [970, 342] width 71 height 17
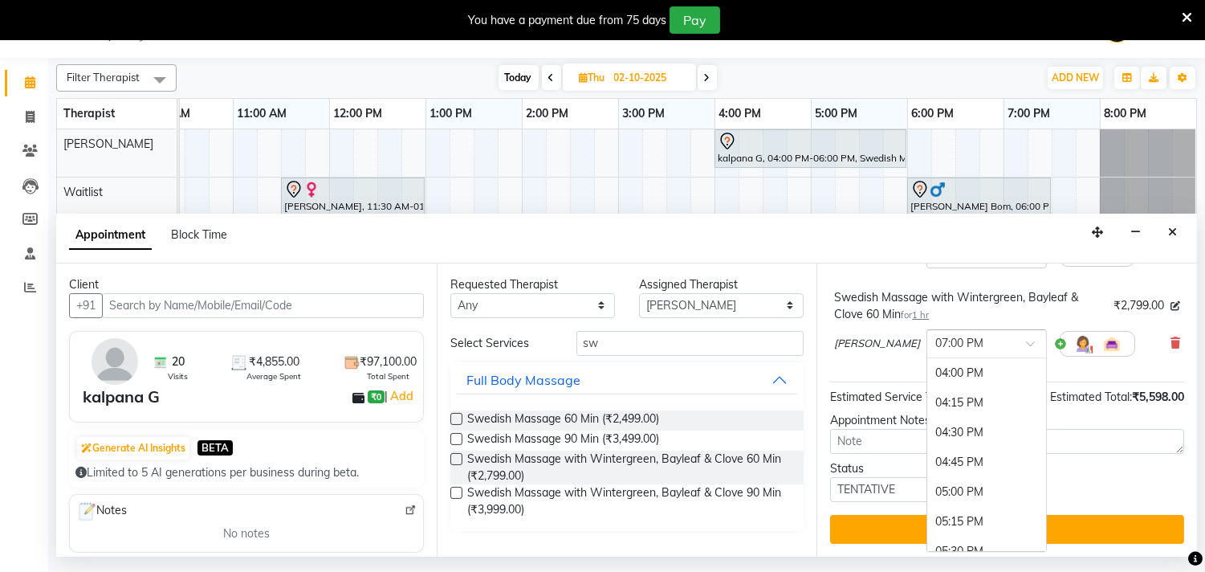
scroll to position [788, 0]
click at [927, 422] on div "04:00 PM" at bounding box center [986, 417] width 119 height 30
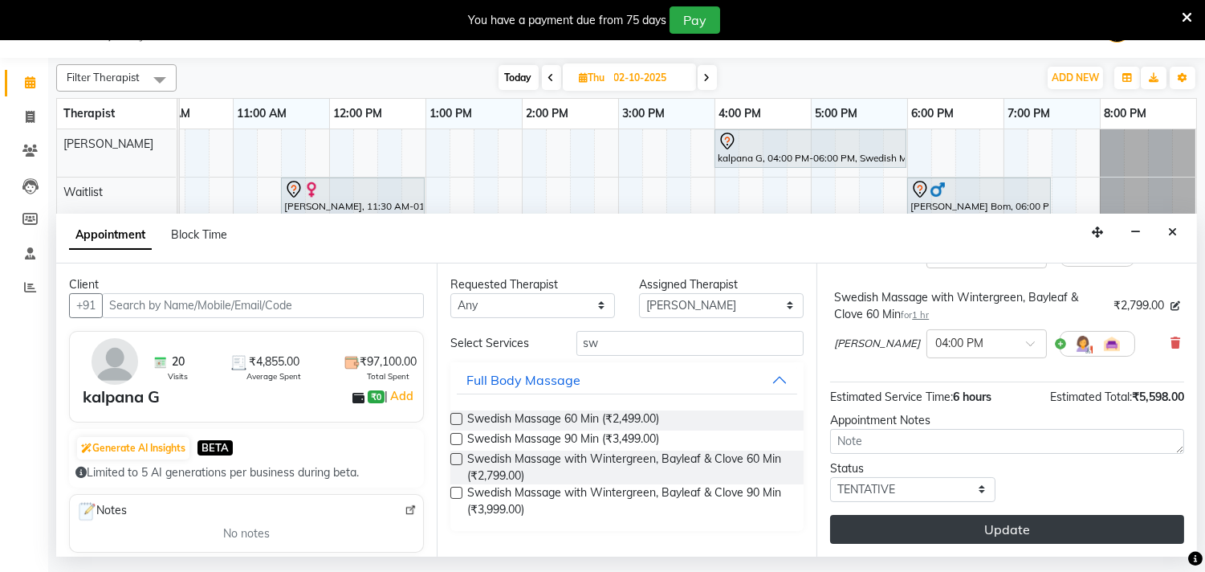
click at [967, 527] on button "Update" at bounding box center [1007, 529] width 354 height 29
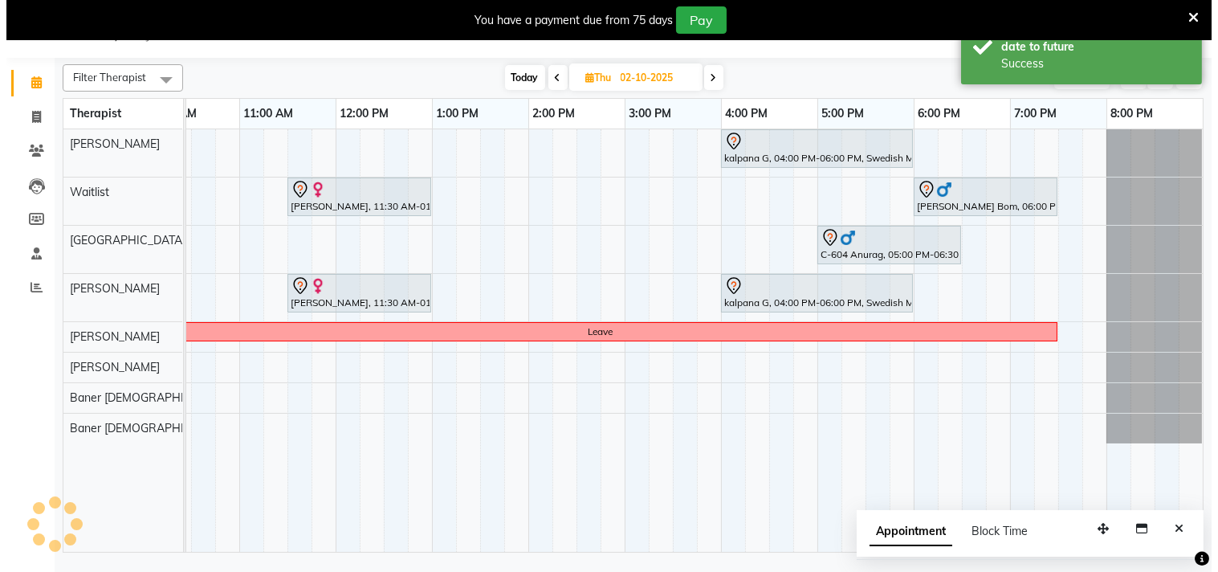
scroll to position [0, 0]
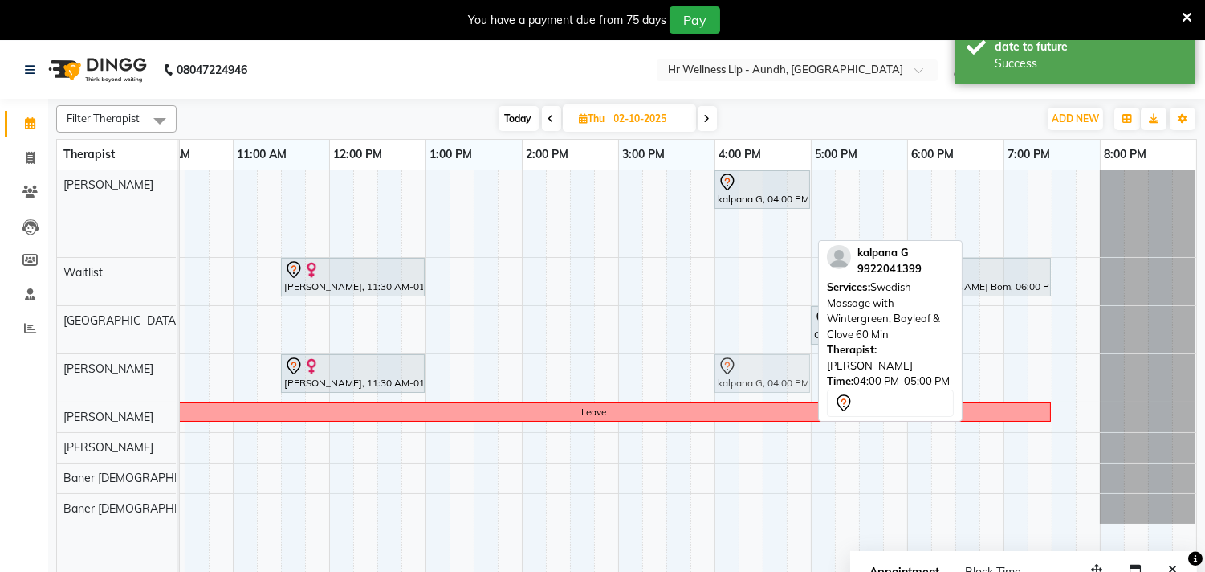
drag, startPoint x: 750, startPoint y: 230, endPoint x: 755, endPoint y: 360, distance: 129.4
click at [758, 370] on tbody "kalpana G, 04:00 PM-05:00 PM, Swedish Massage with Wintergreen, Bayleaf & Clove…" at bounding box center [570, 346] width 1252 height 353
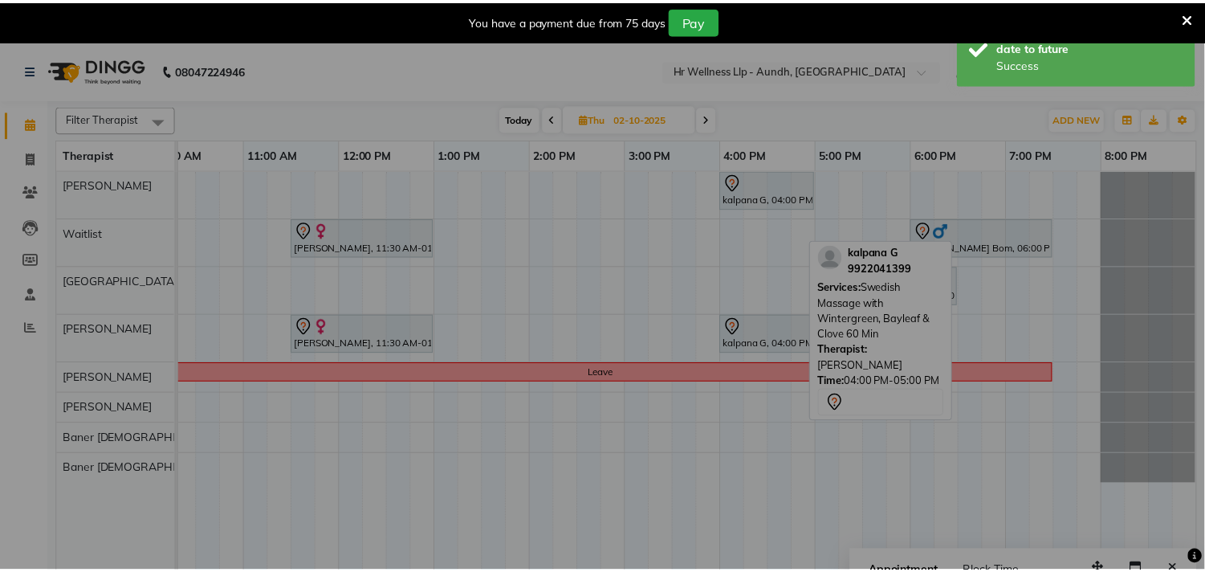
scroll to position [0, 222]
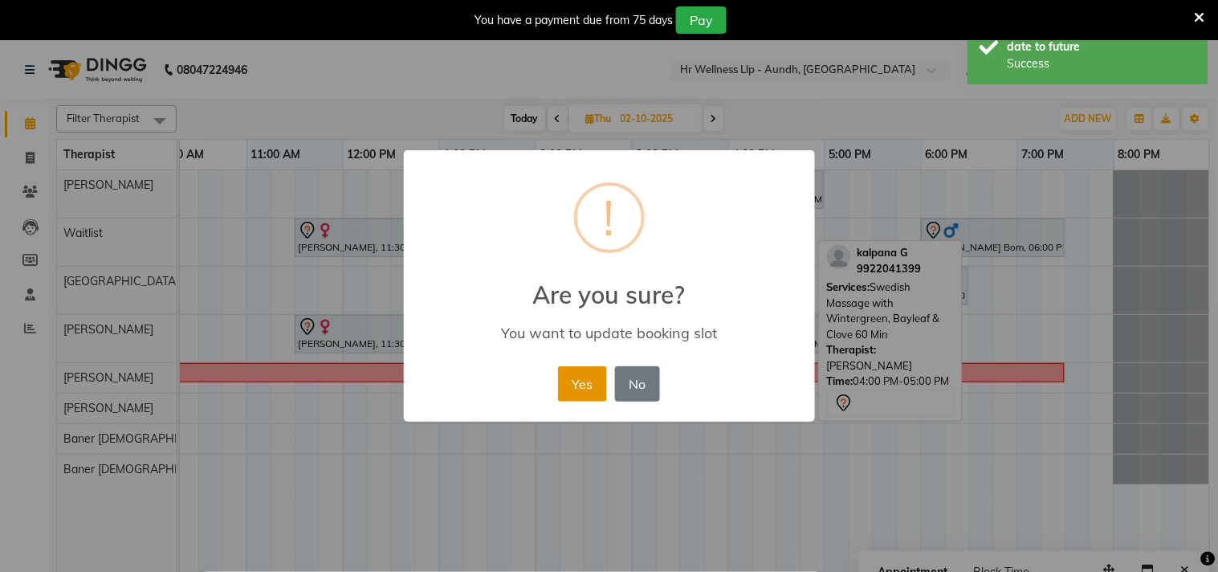
click at [573, 377] on button "Yes" at bounding box center [582, 383] width 49 height 35
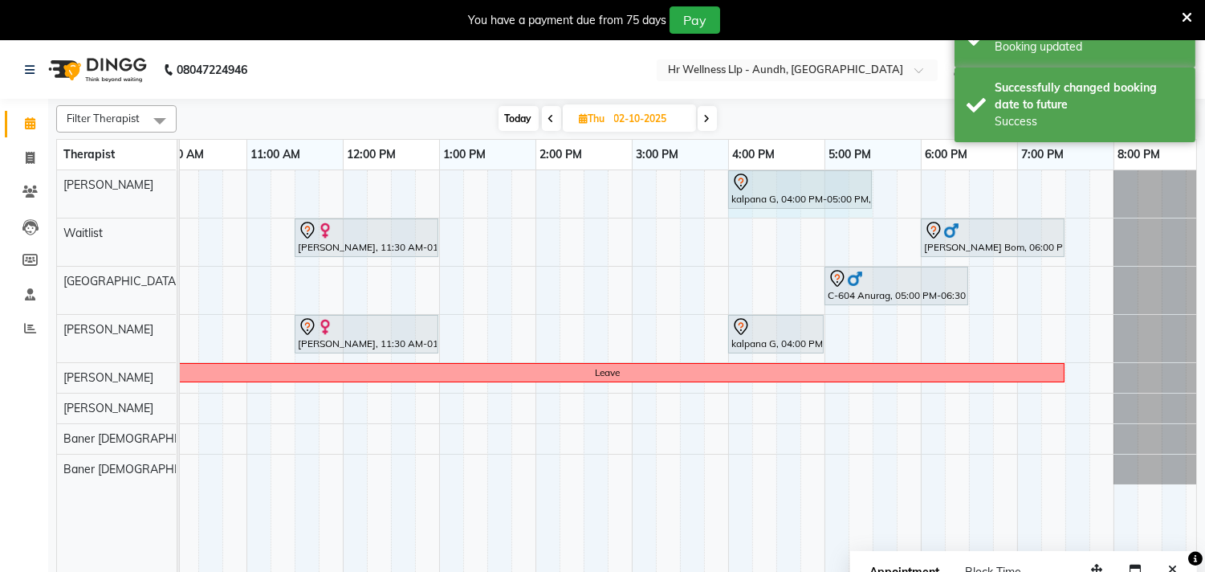
drag, startPoint x: 822, startPoint y: 178, endPoint x: 856, endPoint y: 193, distance: 36.7
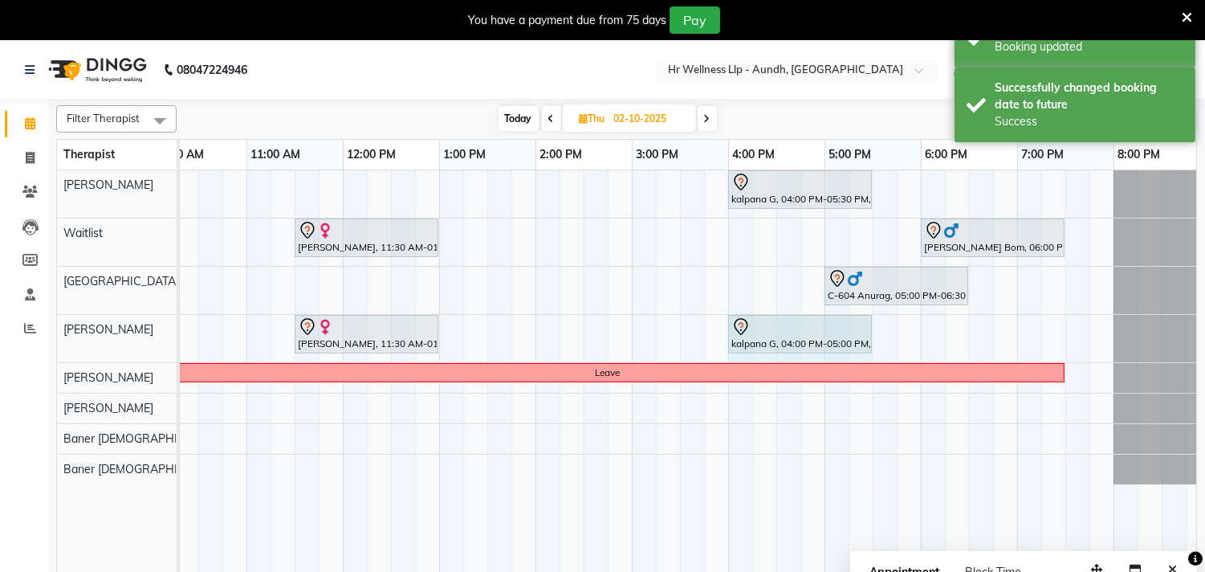
drag, startPoint x: 821, startPoint y: 330, endPoint x: 849, endPoint y: 335, distance: 29.3
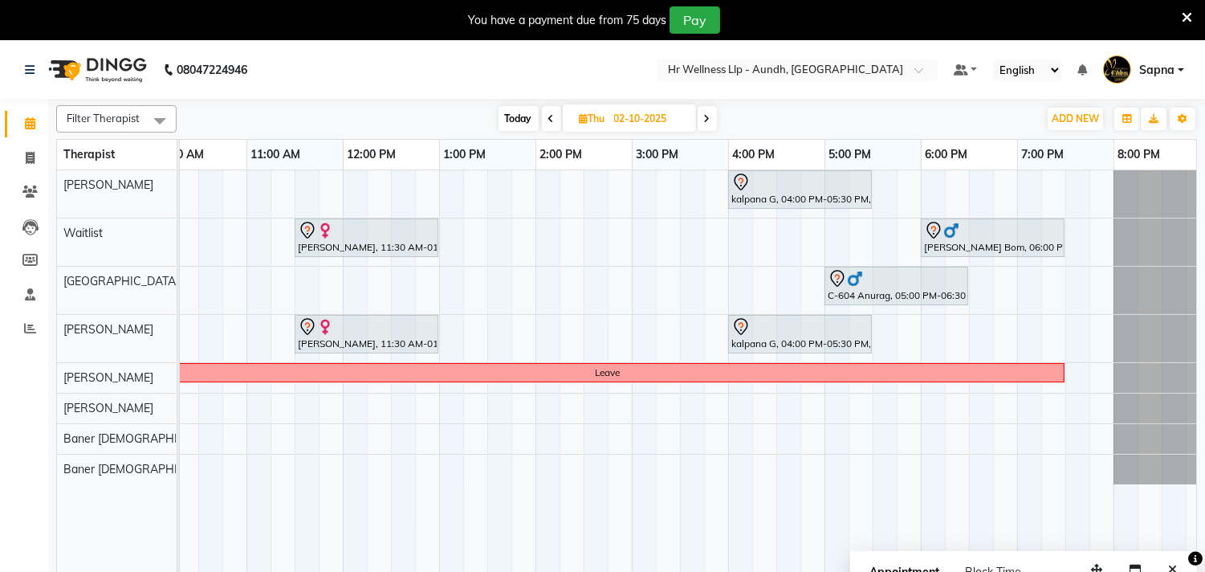
click at [519, 118] on span "Today" at bounding box center [519, 118] width 40 height 25
type input "01-10-2025"
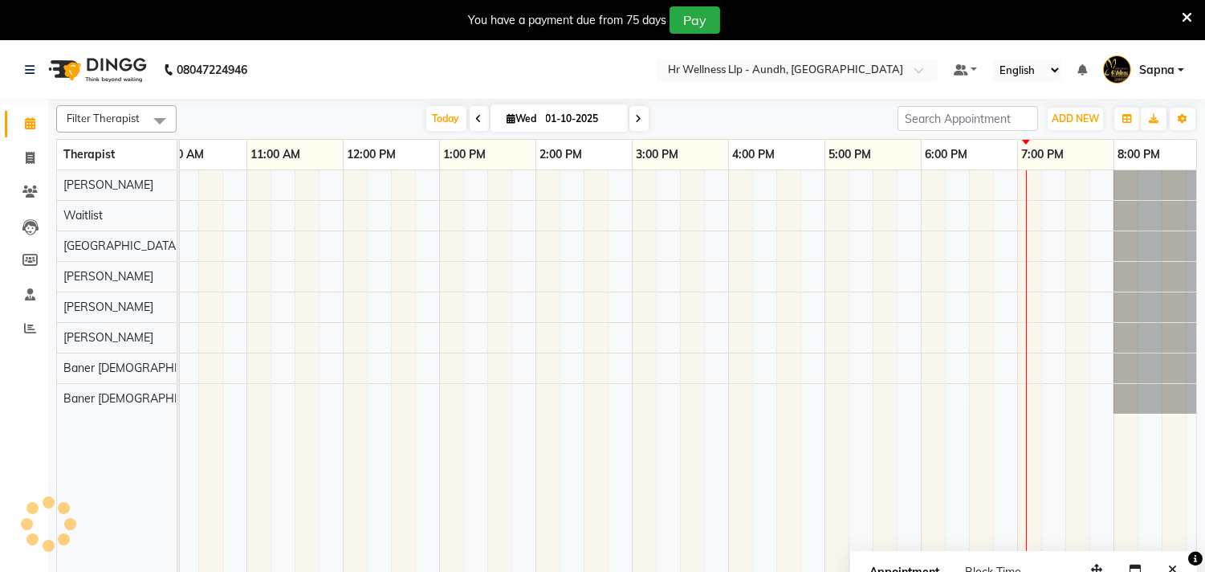
scroll to position [0, 236]
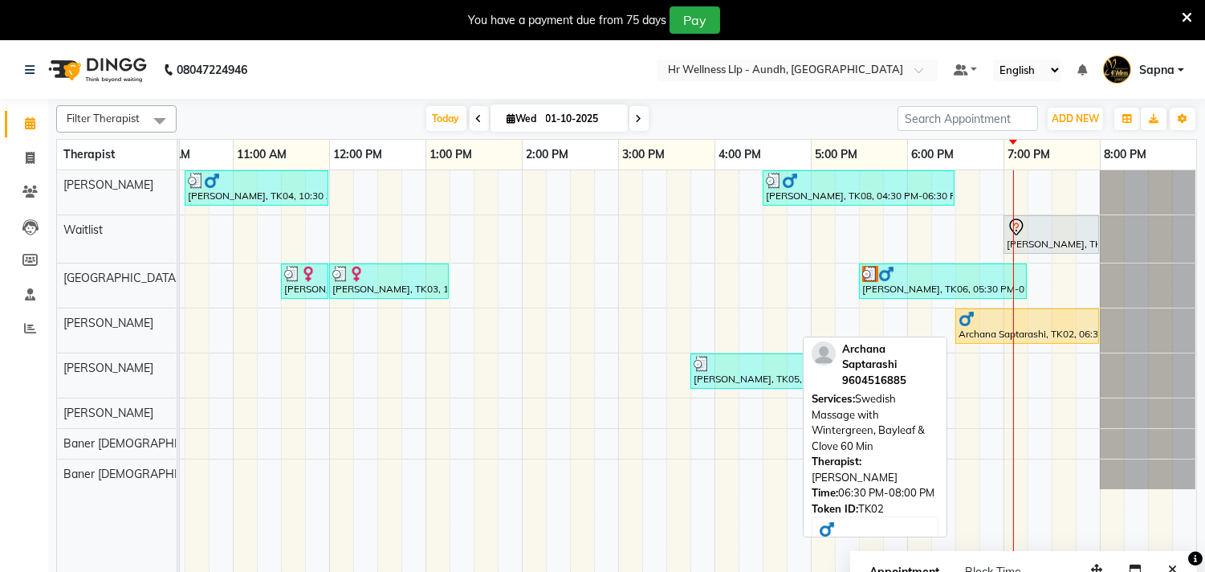
click at [1073, 335] on div "Archana Saptarashi, TK02, 06:30 PM-08:00 PM, Swedish Massage with Wintergreen, …" at bounding box center [1027, 326] width 141 height 31
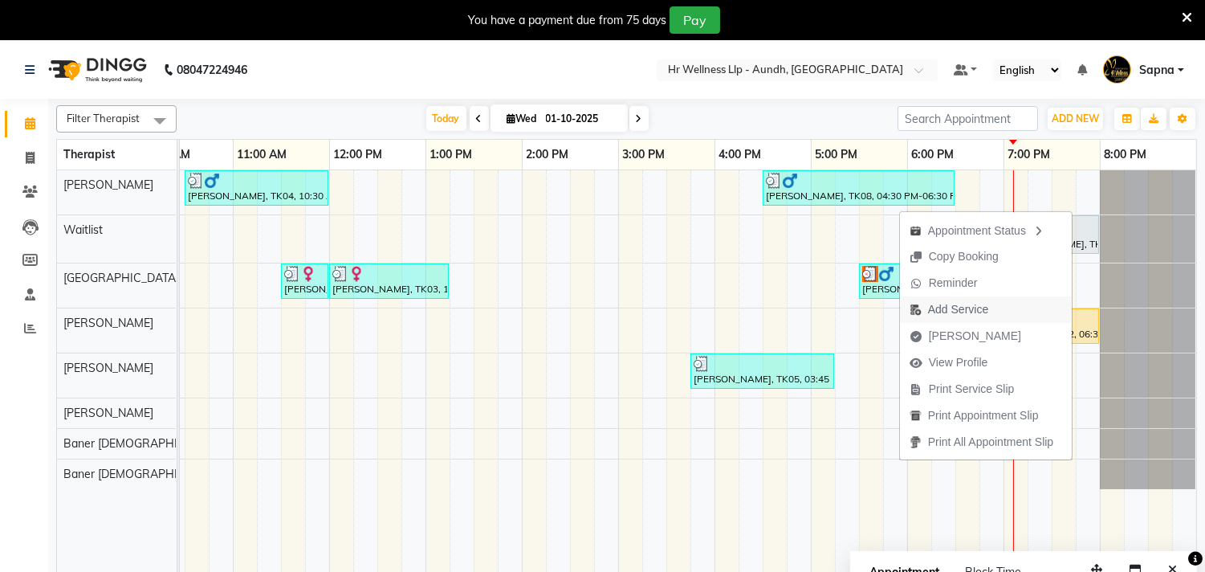
click at [1066, 321] on button "Add Service" at bounding box center [986, 309] width 172 height 26
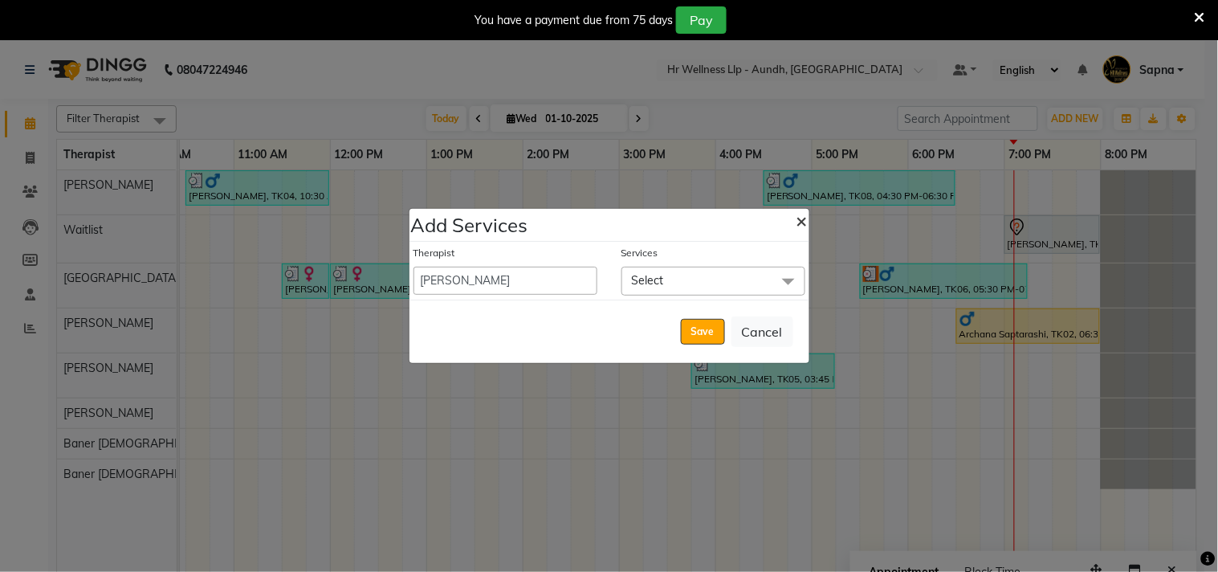
click at [803, 226] on span "×" at bounding box center [801, 220] width 11 height 24
select select "25685"
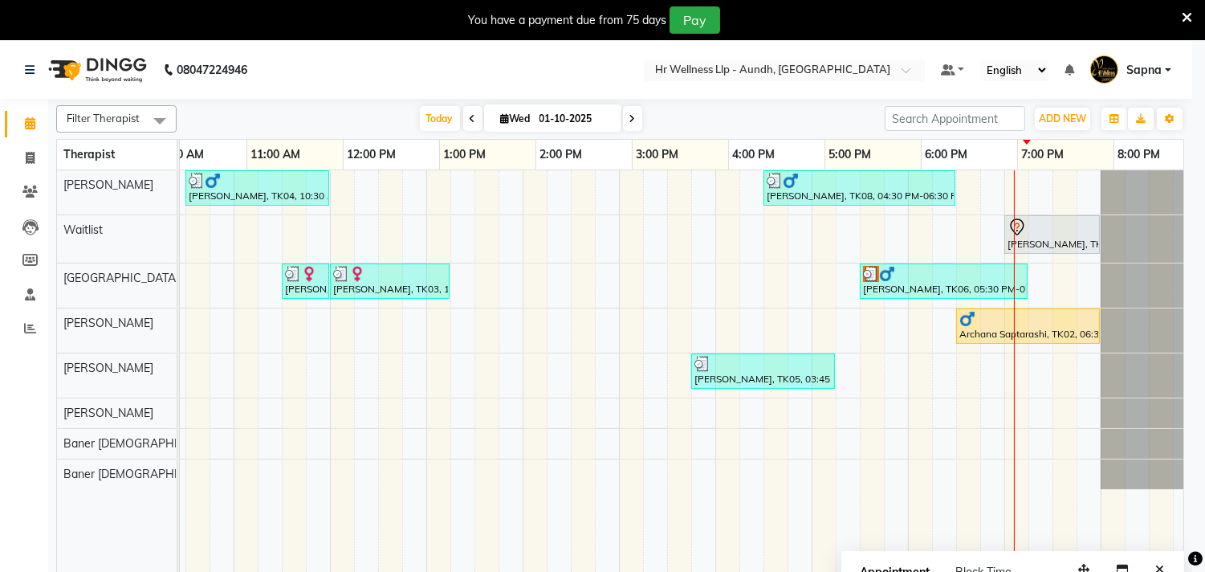
scroll to position [0, 222]
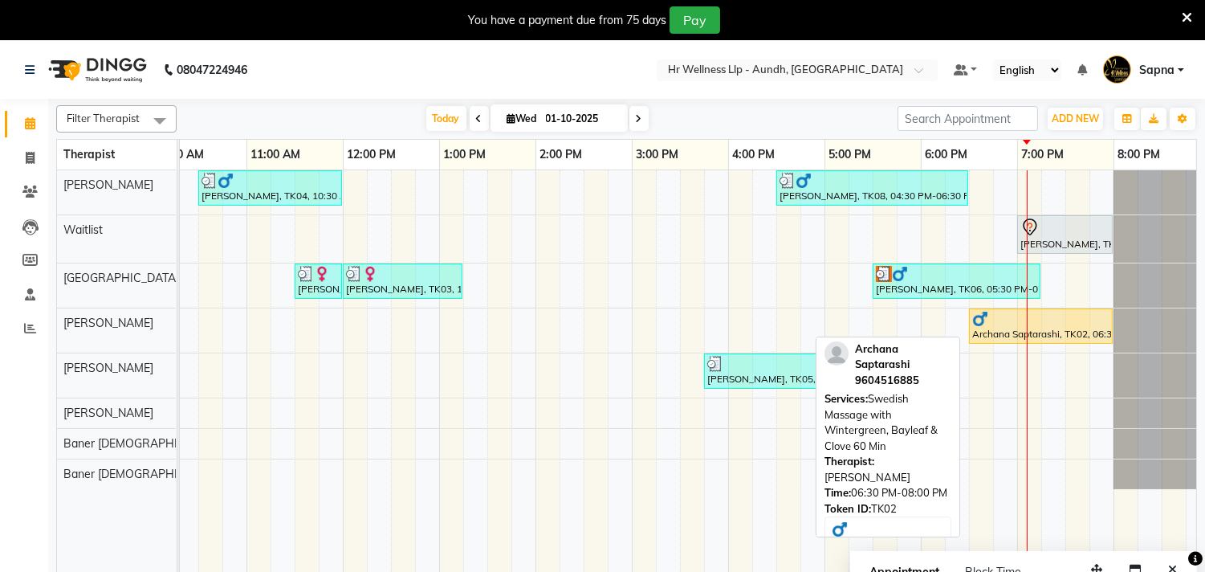
click at [979, 326] on div "Archana Saptarashi, TK02, 06:30 PM-08:00 PM, Swedish Massage with Wintergreen, …" at bounding box center [1041, 326] width 141 height 31
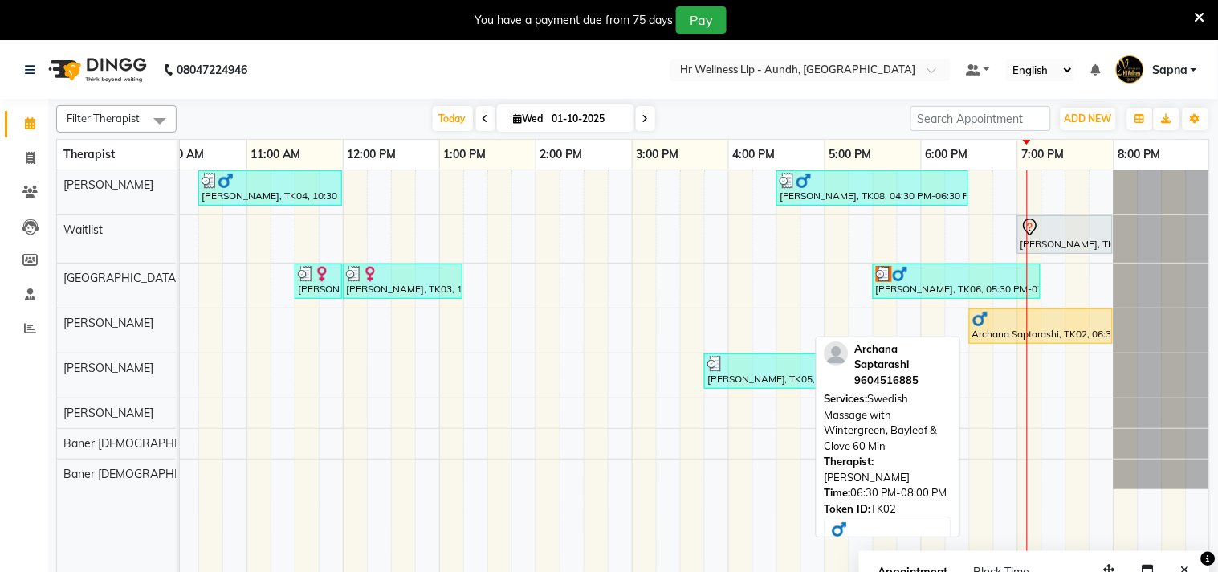
select select "1"
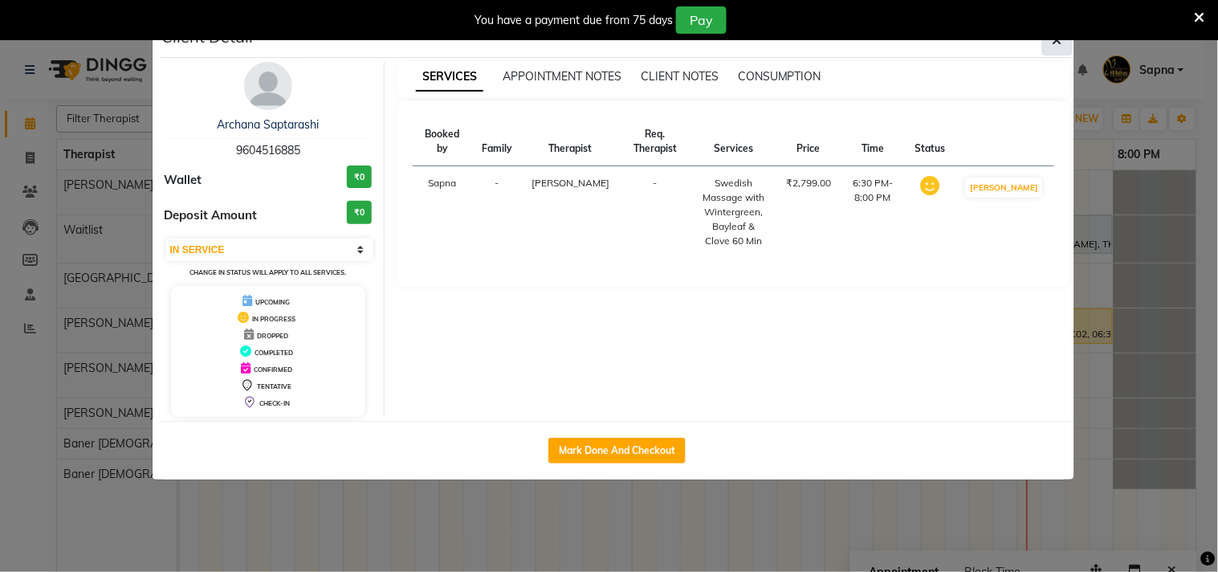
click at [1062, 46] on button "button" at bounding box center [1057, 40] width 31 height 31
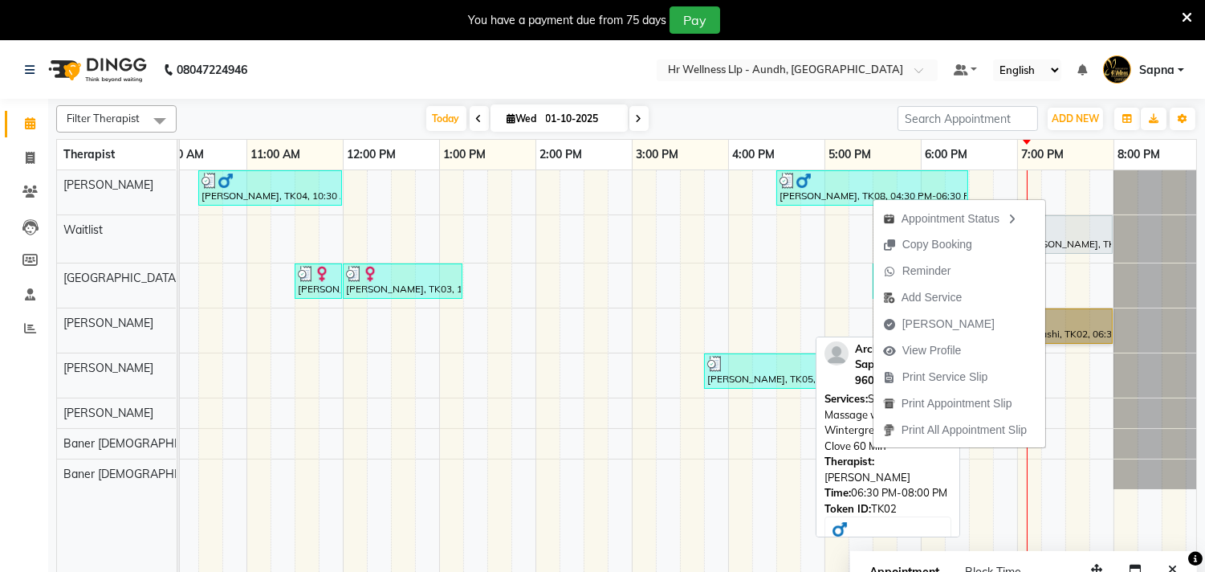
click at [1065, 329] on link "Archana Saptarashi, TK02, 06:30 PM-08:00 PM, Swedish Massage with Wintergreen, …" at bounding box center [1041, 325] width 144 height 35
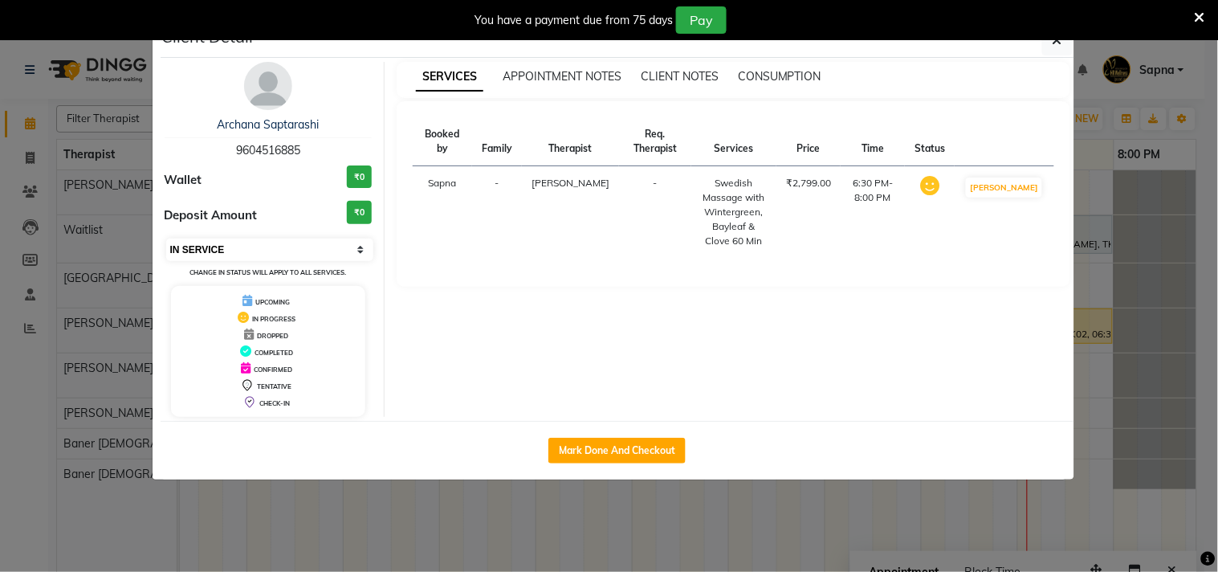
click at [190, 249] on select "Select IN SERVICE CONFIRMED TENTATIVE CHECK IN MARK DONE DROPPED UPCOMING" at bounding box center [270, 249] width 208 height 22
select select "7"
click at [166, 238] on select "Select IN SERVICE CONFIRMED TENTATIVE CHECK IN MARK DONE DROPPED UPCOMING" at bounding box center [270, 249] width 208 height 22
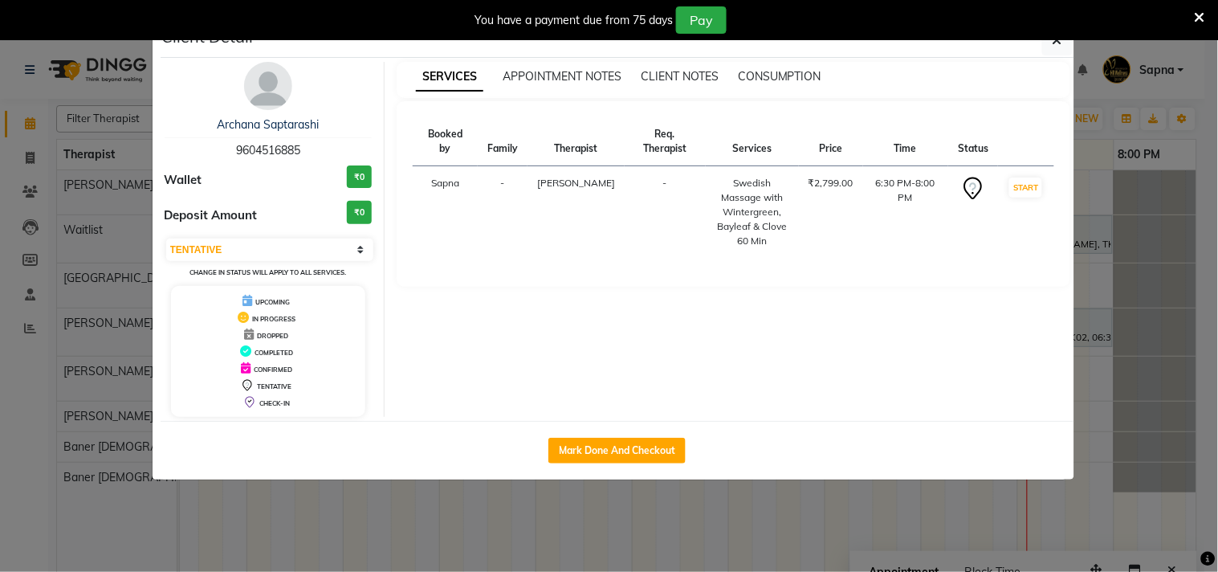
click at [340, 527] on ngb-modal-window "Client Detail Archana Saptarashi 9604516885 Wallet ₹0 Deposit Amount ₹0 Select …" at bounding box center [609, 286] width 1218 height 572
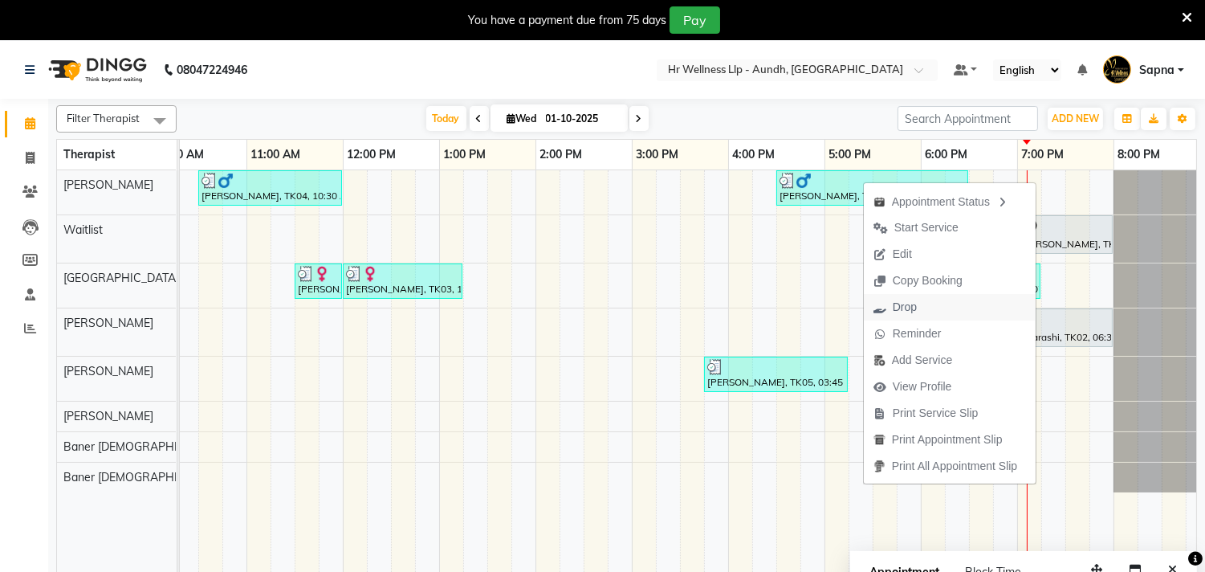
click at [902, 303] on span "Drop" at bounding box center [905, 307] width 24 height 17
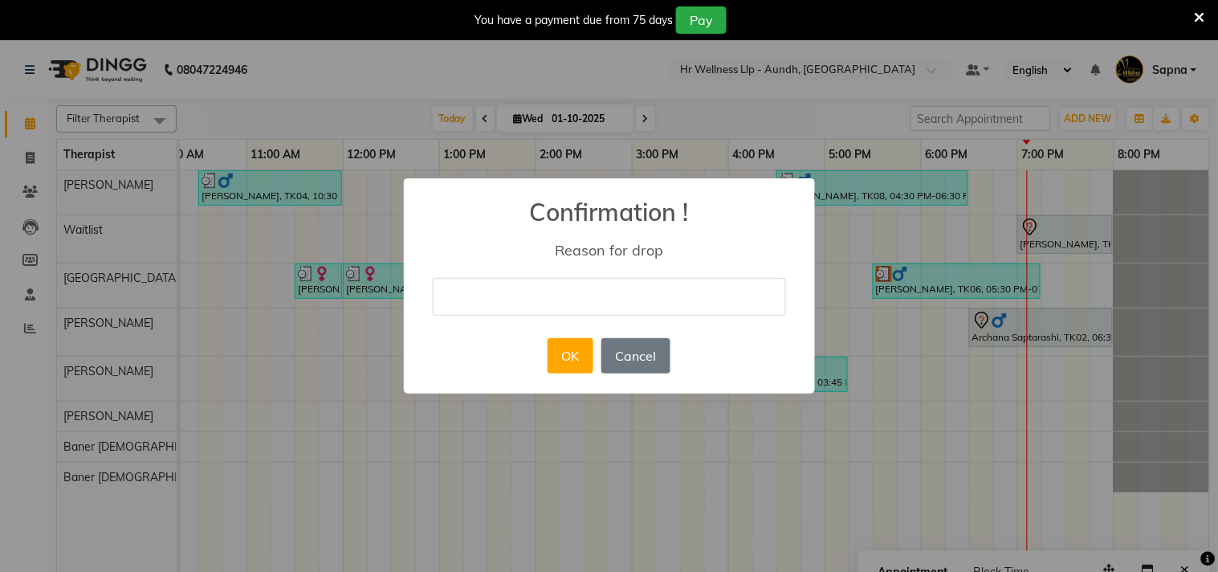
click at [549, 291] on input "text" at bounding box center [609, 297] width 353 height 38
type input "Appointment cancelled by the guest."
click at [570, 364] on button "OK" at bounding box center [571, 355] width 46 height 35
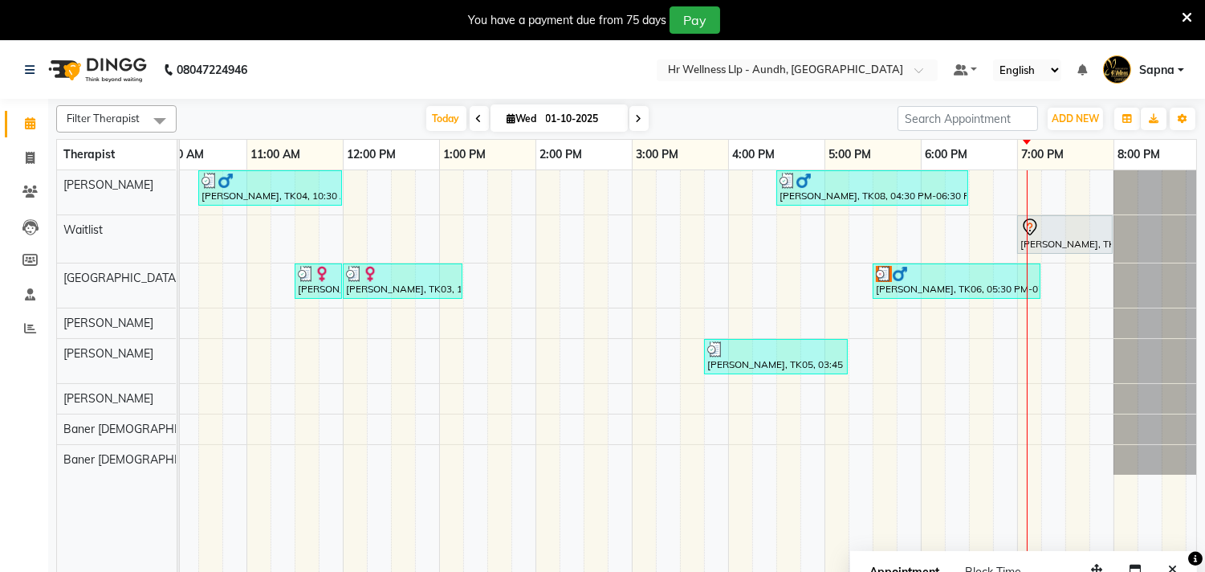
click at [636, 117] on icon at bounding box center [639, 119] width 6 height 10
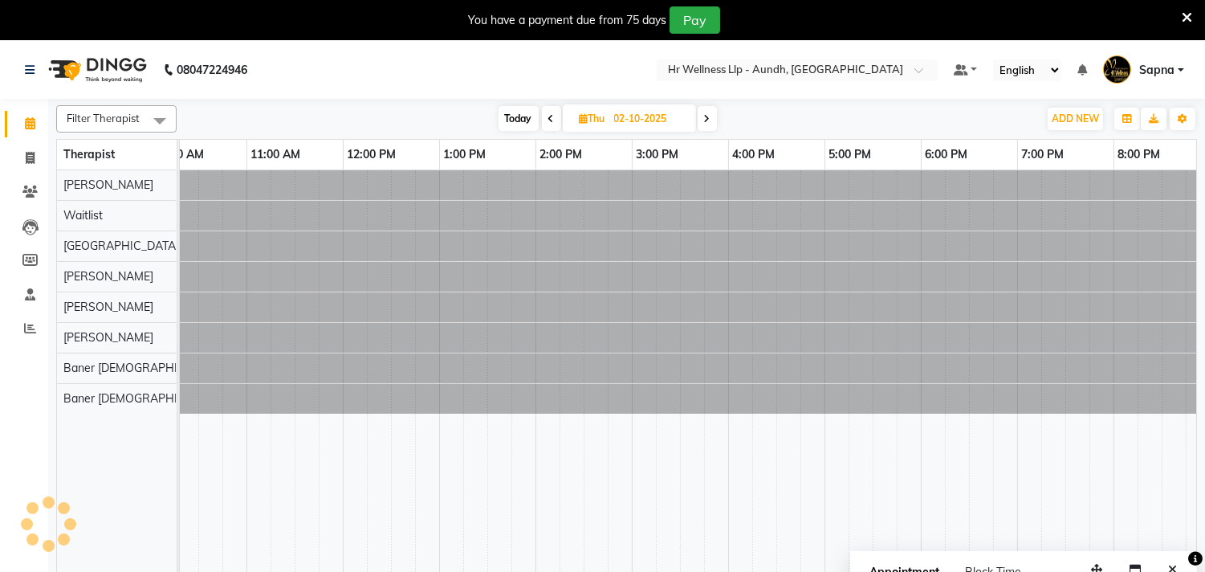
scroll to position [0, 236]
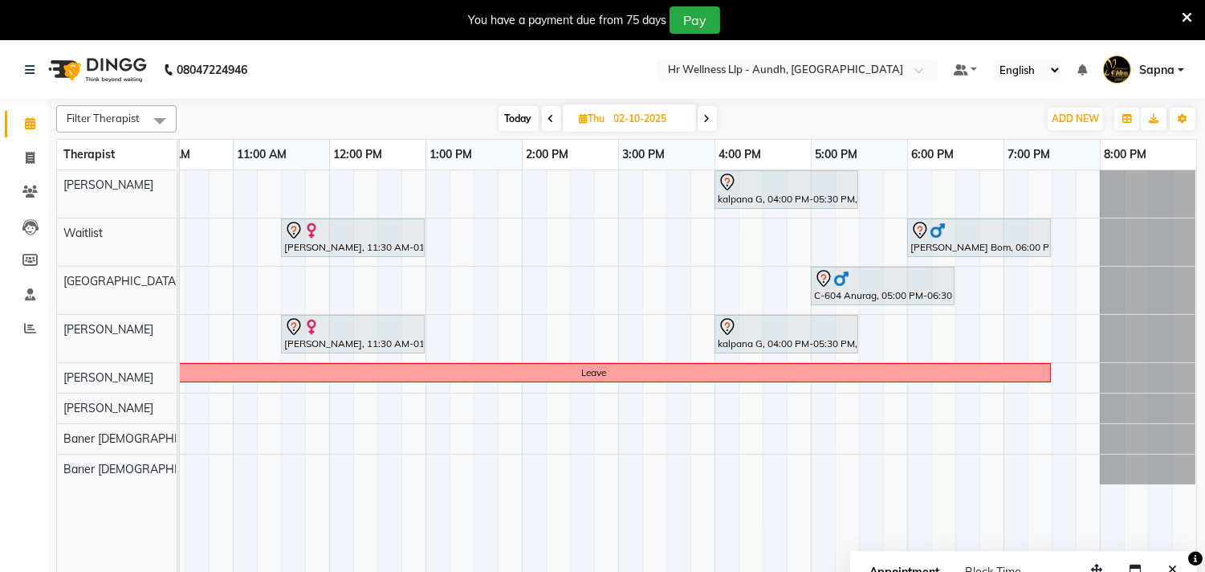
click at [709, 115] on icon at bounding box center [707, 119] width 6 height 10
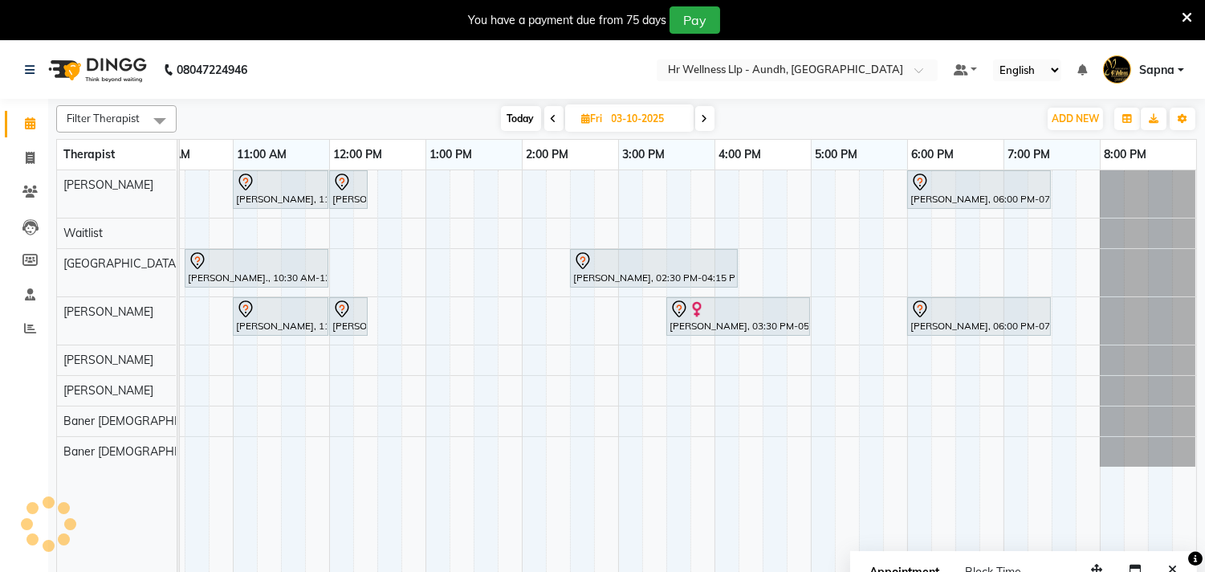
click at [551, 114] on icon at bounding box center [554, 119] width 6 height 10
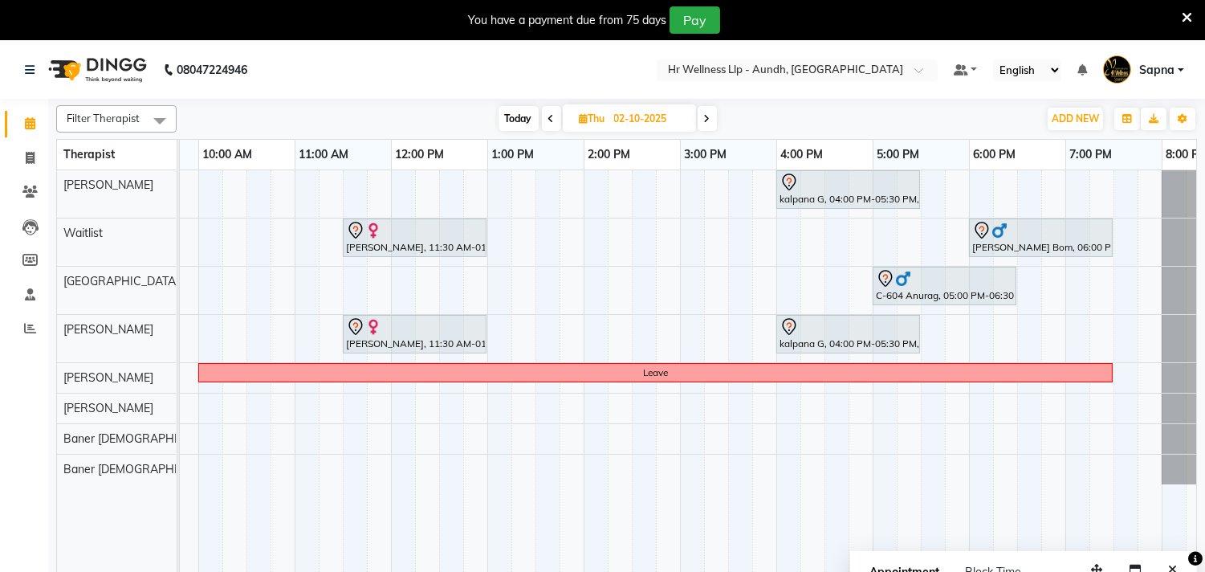
scroll to position [0, 162]
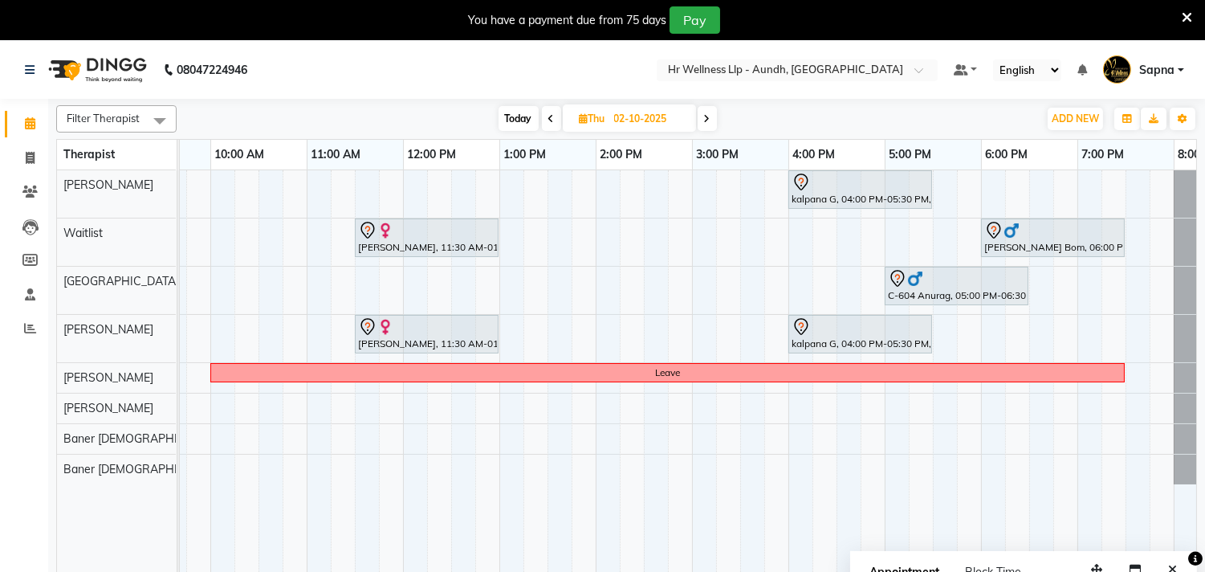
click at [519, 117] on span "Today" at bounding box center [519, 118] width 40 height 25
type input "01-10-2025"
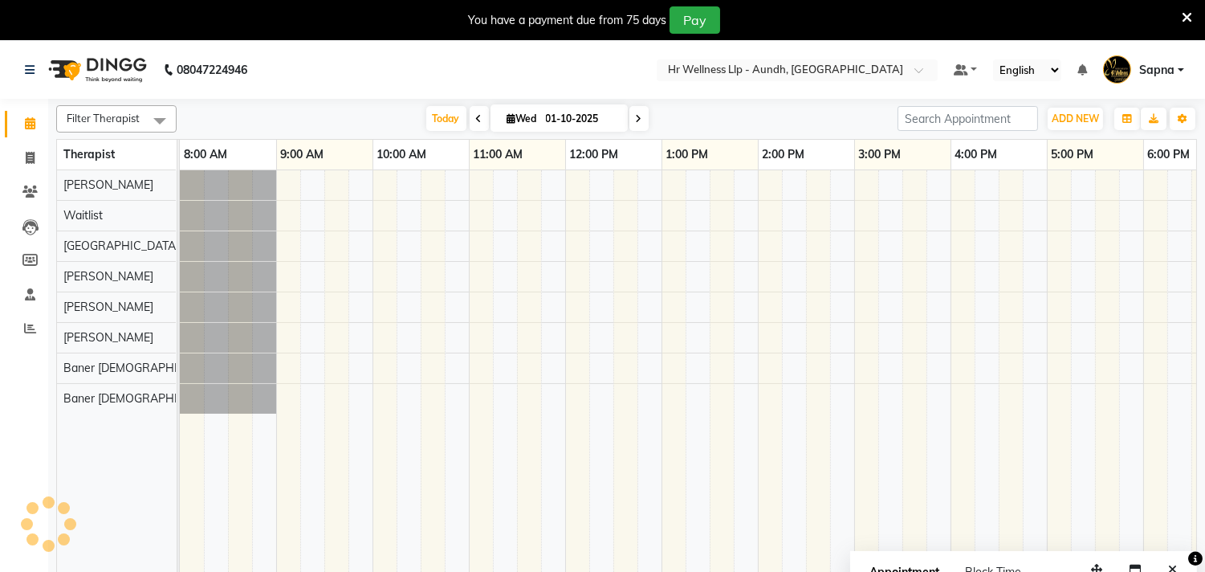
scroll to position [0, 236]
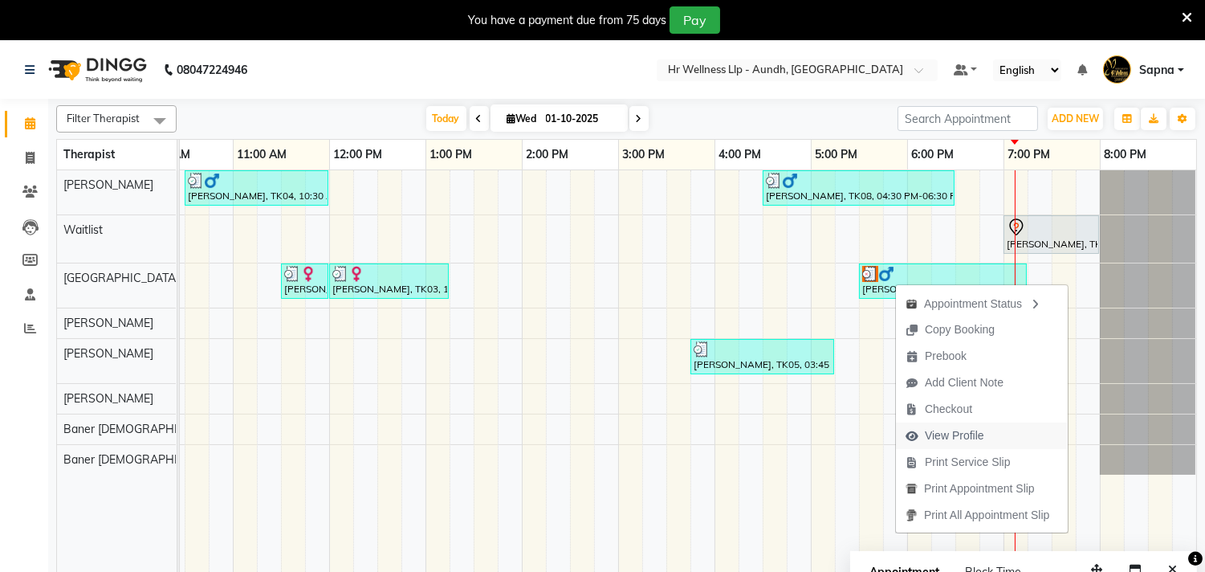
click at [973, 435] on span "View Profile" at bounding box center [954, 435] width 59 height 17
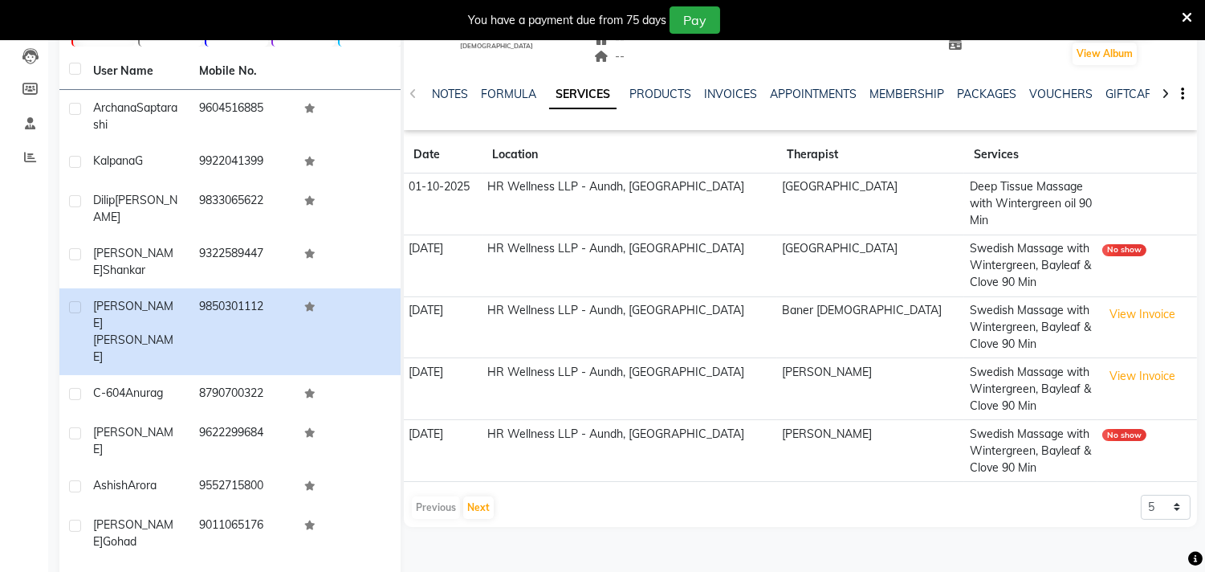
scroll to position [178, 0]
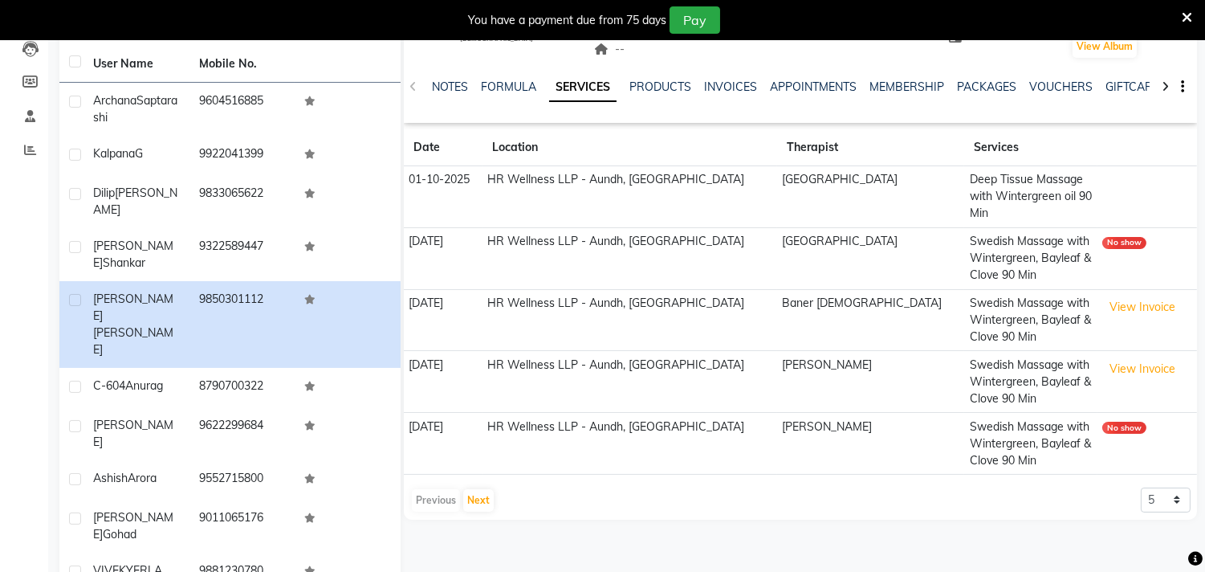
click at [459, 487] on div "Previous Next" at bounding box center [452, 500] width 85 height 26
click at [468, 489] on button "Next" at bounding box center [478, 500] width 31 height 22
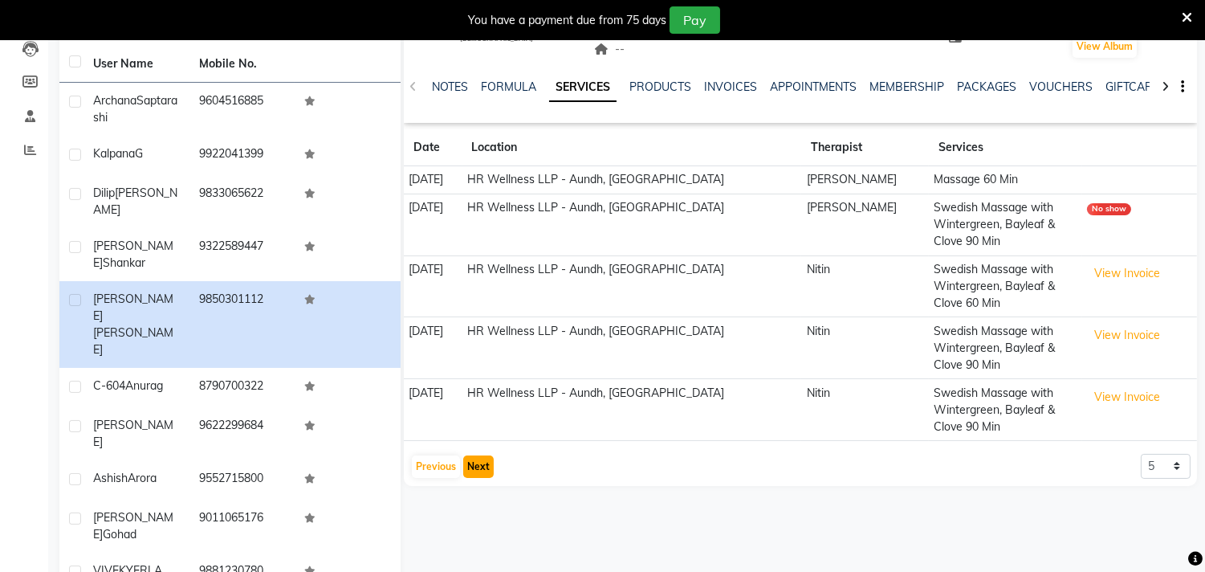
click at [478, 467] on button "Next" at bounding box center [478, 466] width 31 height 22
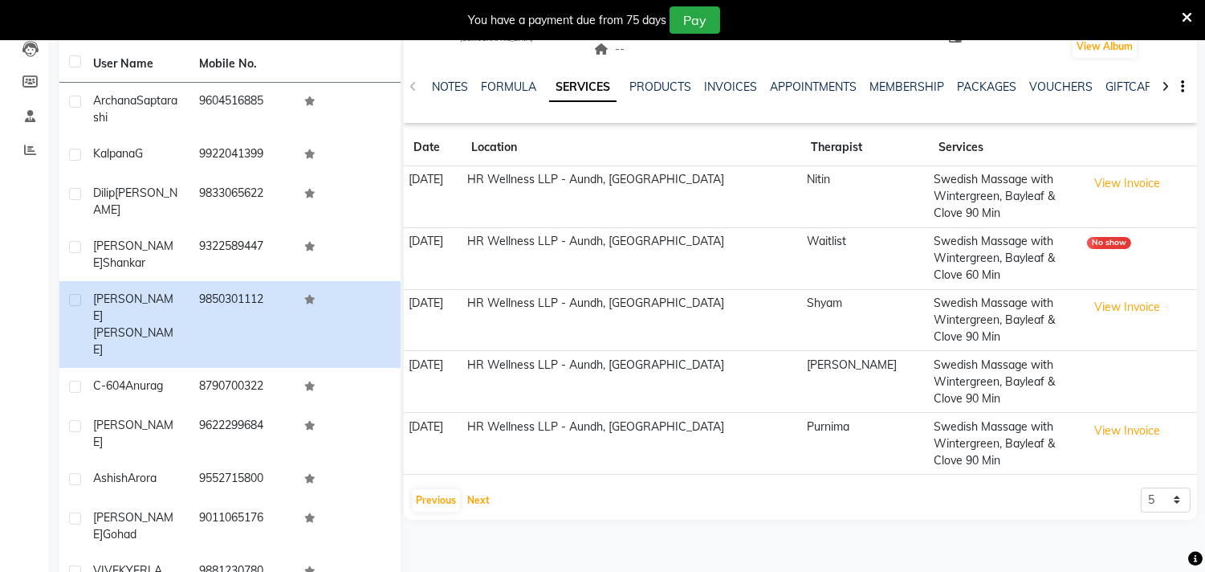
scroll to position [193, 0]
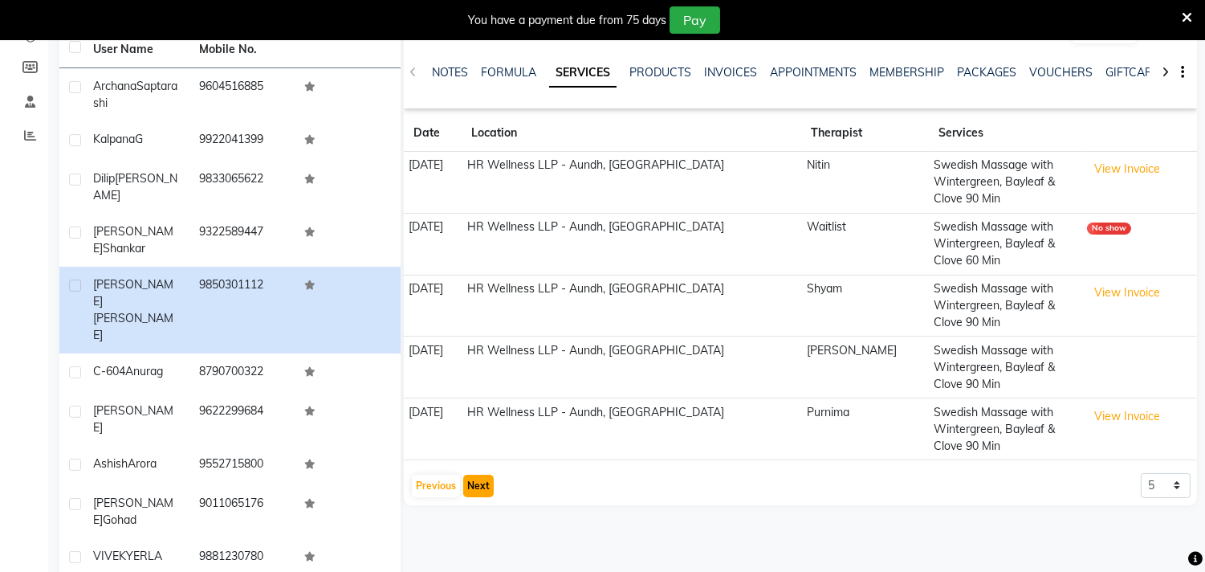
click at [482, 490] on button "Next" at bounding box center [478, 485] width 31 height 22
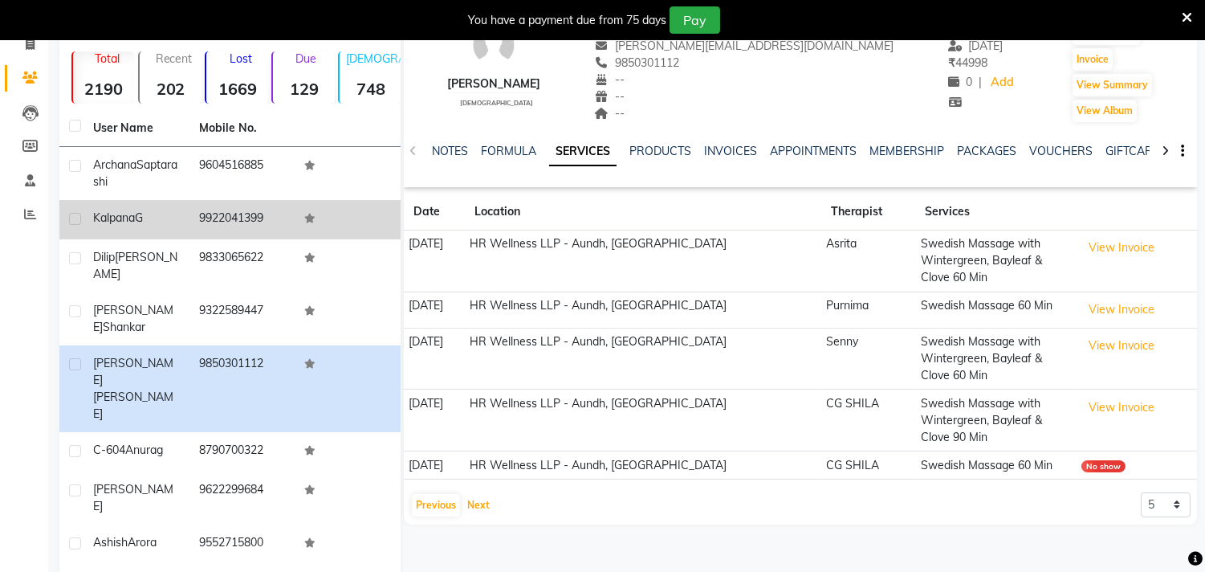
scroll to position [0, 0]
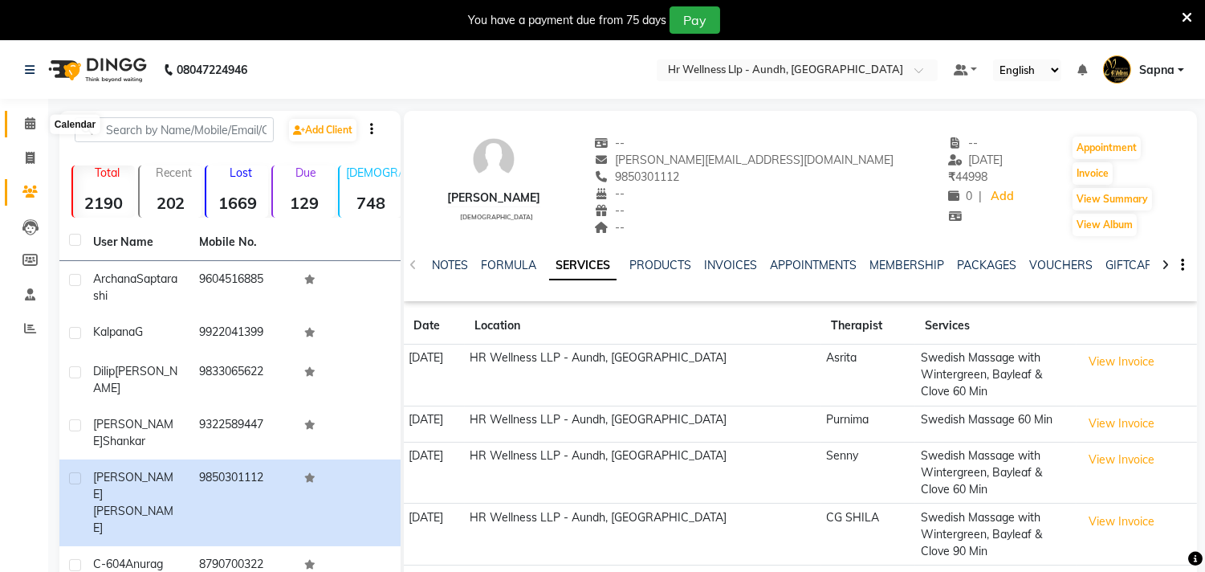
click at [27, 120] on icon at bounding box center [30, 123] width 10 height 12
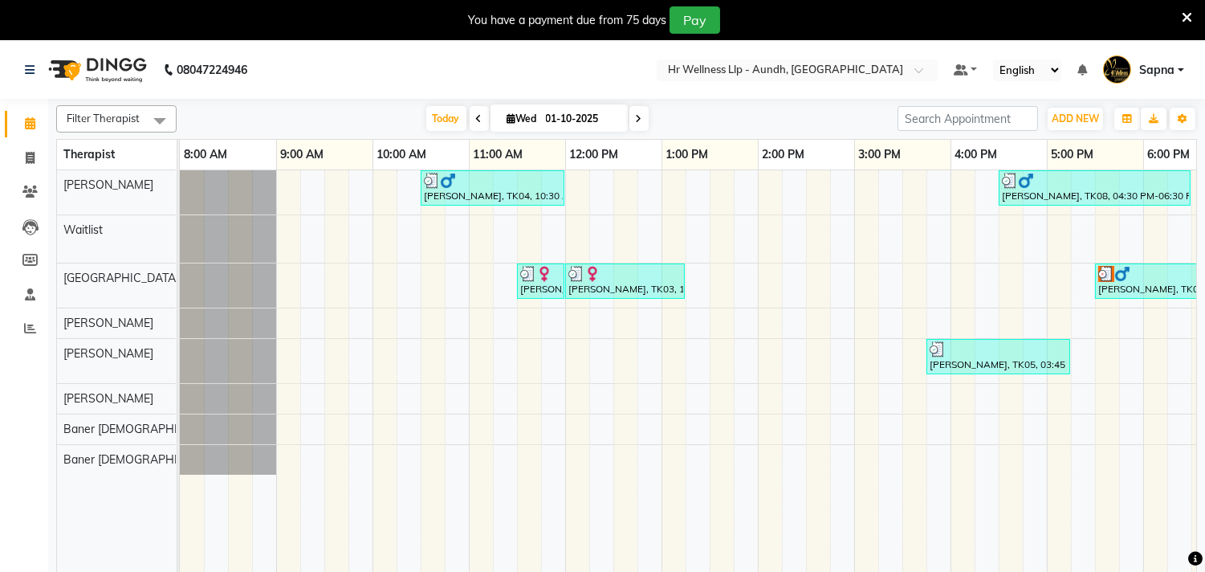
click at [629, 123] on span at bounding box center [638, 118] width 19 height 25
type input "02-10-2025"
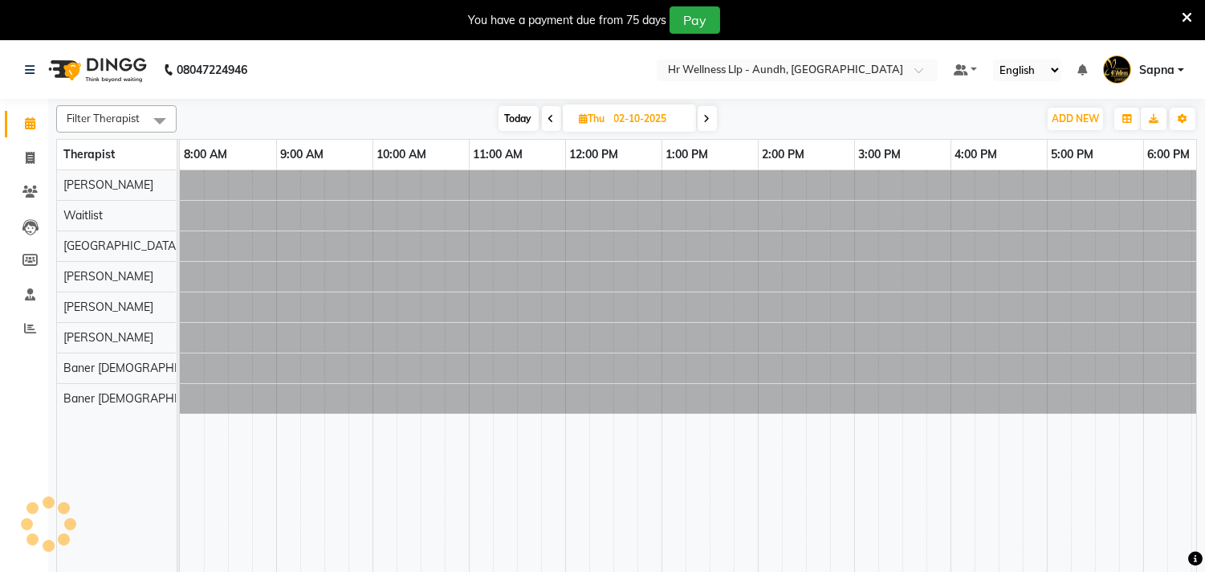
scroll to position [0, 236]
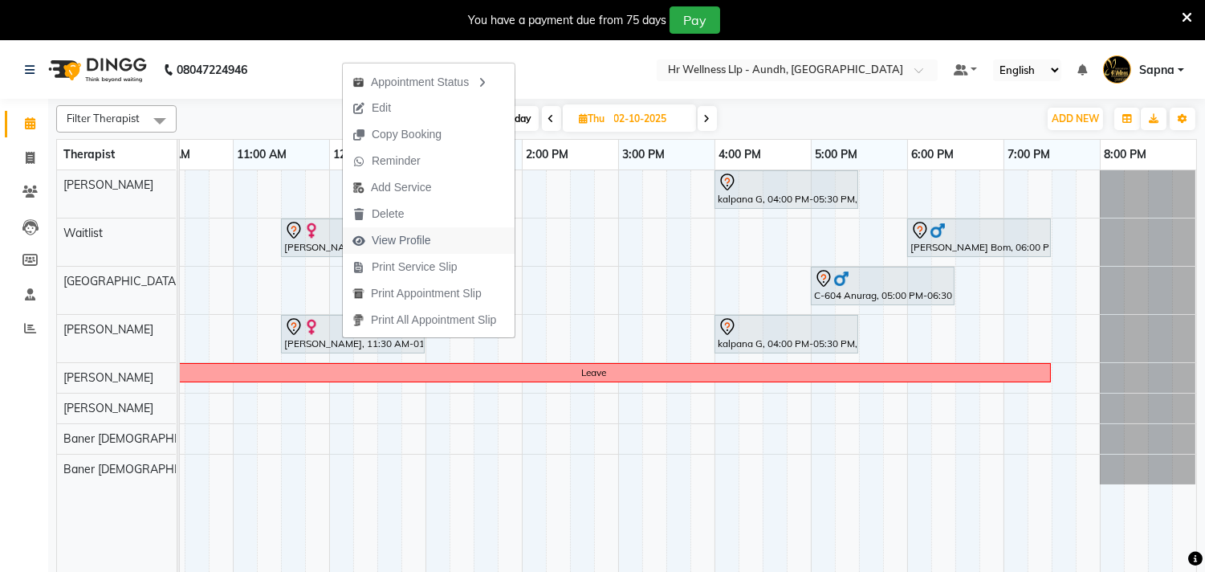
click at [411, 242] on span "View Profile" at bounding box center [401, 240] width 59 height 17
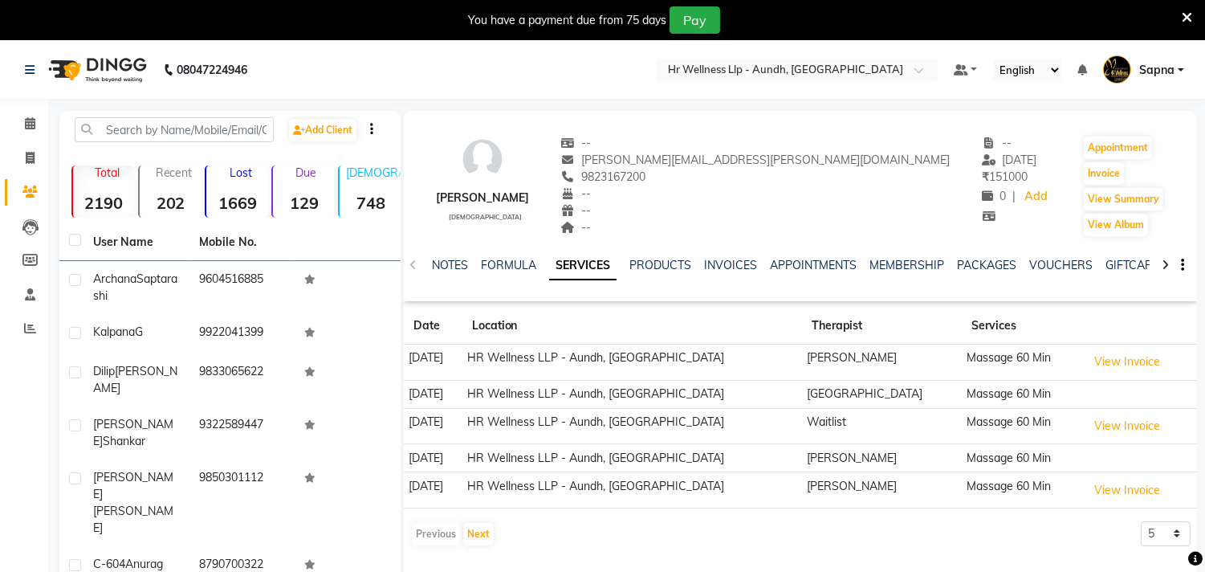
copy span "9823167200"
drag, startPoint x: 661, startPoint y: 175, endPoint x: 743, endPoint y: 175, distance: 81.9
click at [743, 175] on div "9823167200" at bounding box center [755, 177] width 389 height 17
click at [35, 124] on span at bounding box center [30, 124] width 28 height 18
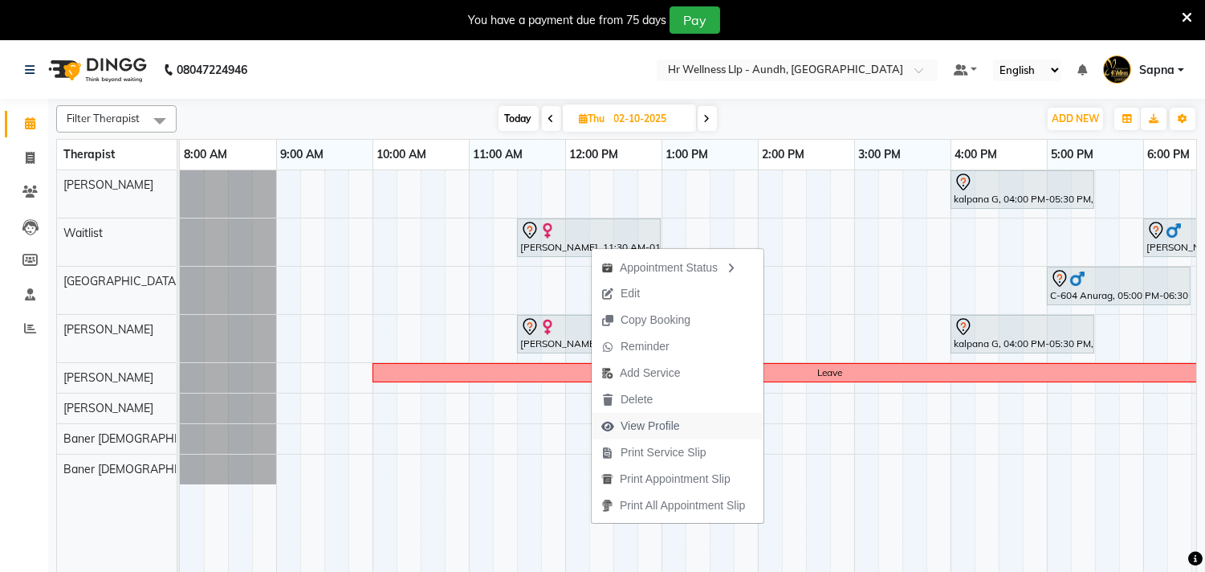
click at [667, 426] on span "View Profile" at bounding box center [650, 425] width 59 height 17
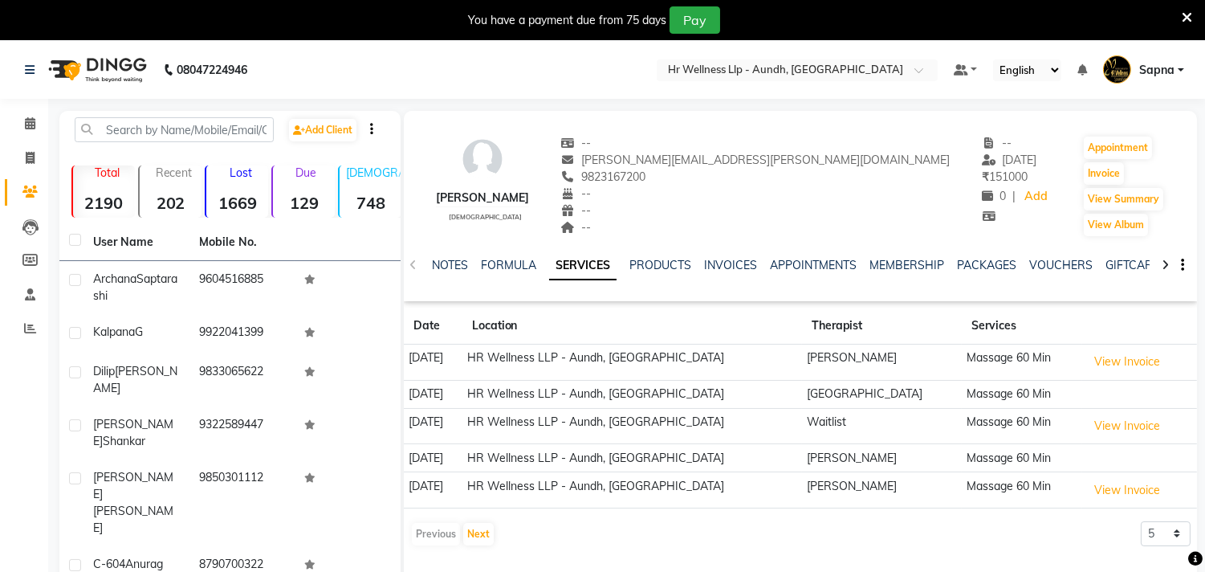
copy span "9823167200"
drag, startPoint x: 658, startPoint y: 177, endPoint x: 733, endPoint y: 182, distance: 74.9
click at [733, 182] on div "9823167200" at bounding box center [755, 177] width 389 height 17
click at [724, 219] on div "--" at bounding box center [755, 227] width 389 height 17
copy span "9823167200"
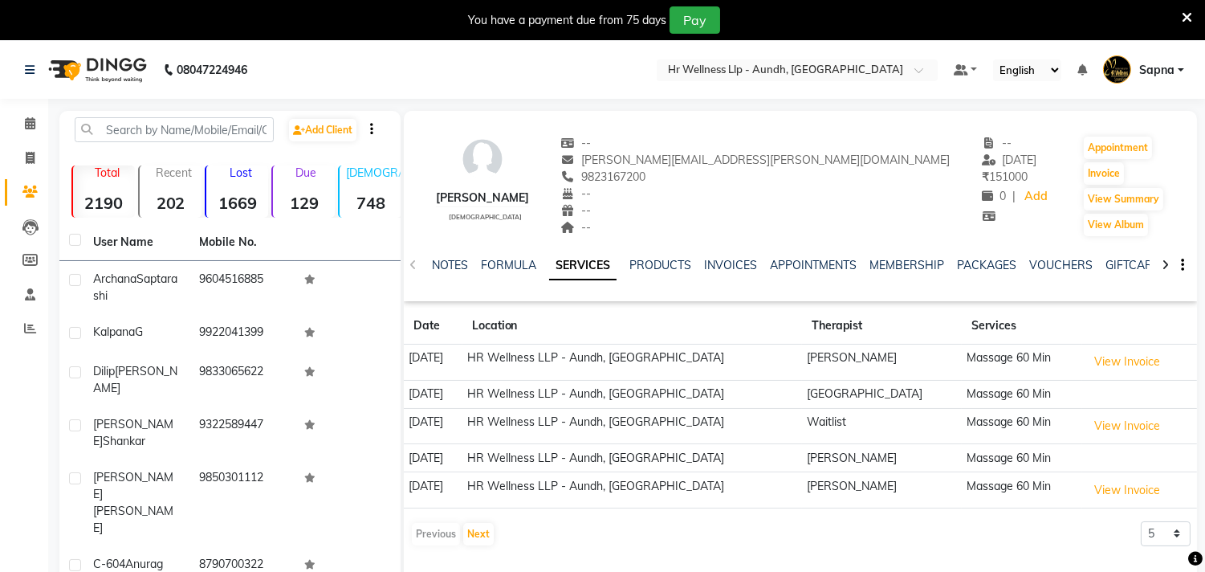
drag, startPoint x: 661, startPoint y: 172, endPoint x: 743, endPoint y: 172, distance: 81.9
click at [743, 172] on div "9823167200" at bounding box center [755, 177] width 389 height 17
copy span "9823167200"
drag, startPoint x: 663, startPoint y: 177, endPoint x: 731, endPoint y: 177, distance: 68.2
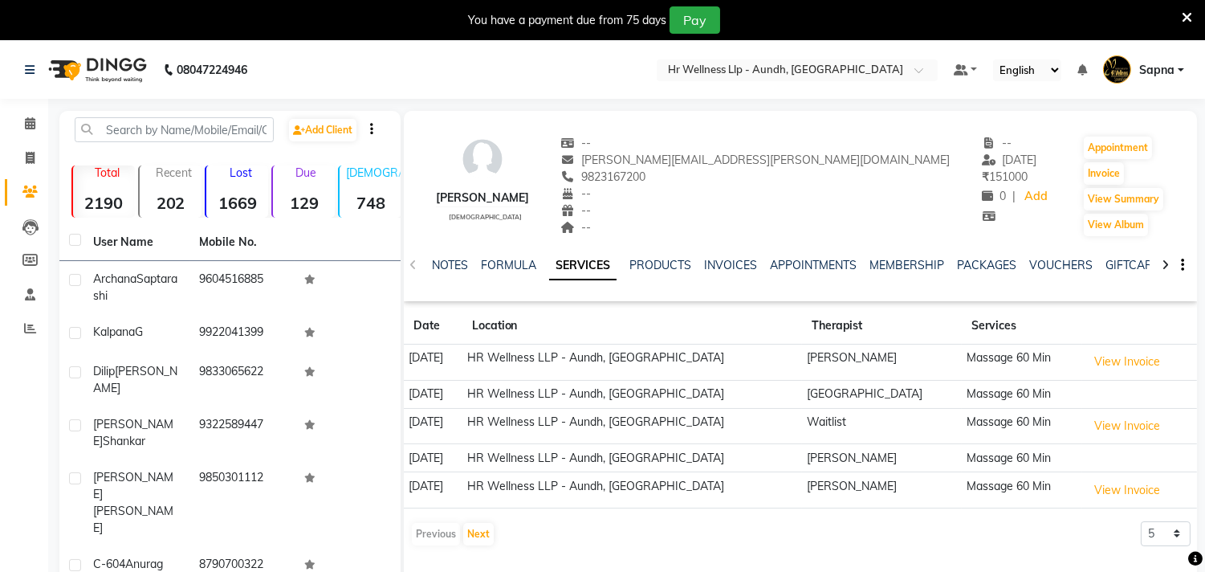
click at [731, 177] on div "9823167200" at bounding box center [755, 177] width 389 height 17
click at [26, 116] on span at bounding box center [30, 124] width 28 height 18
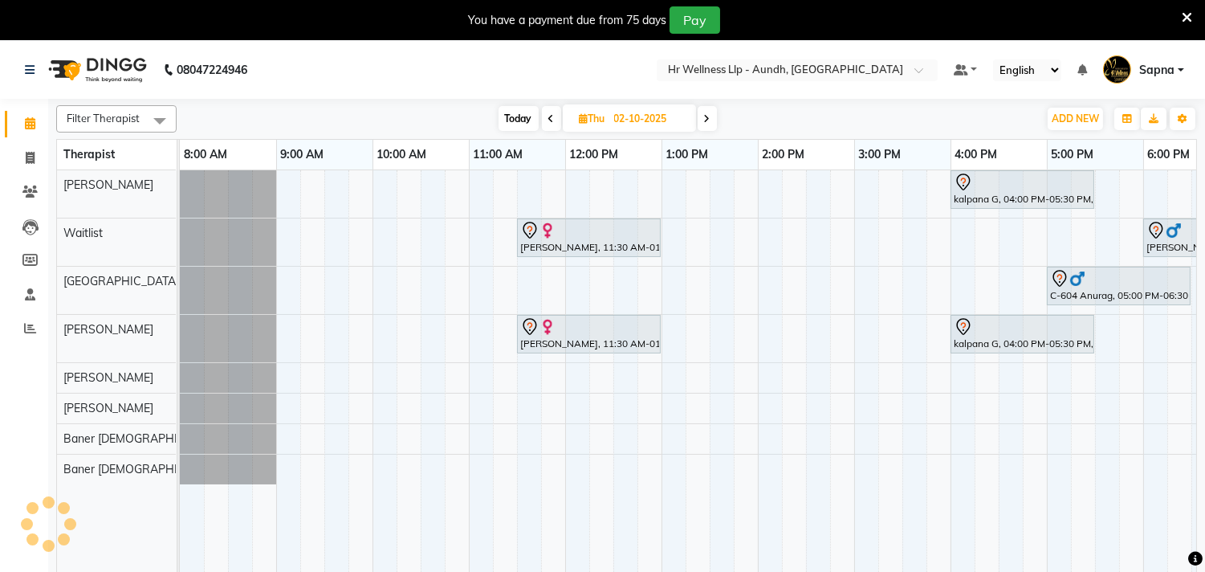
click at [523, 115] on span "Today" at bounding box center [519, 118] width 40 height 25
type input "01-10-2025"
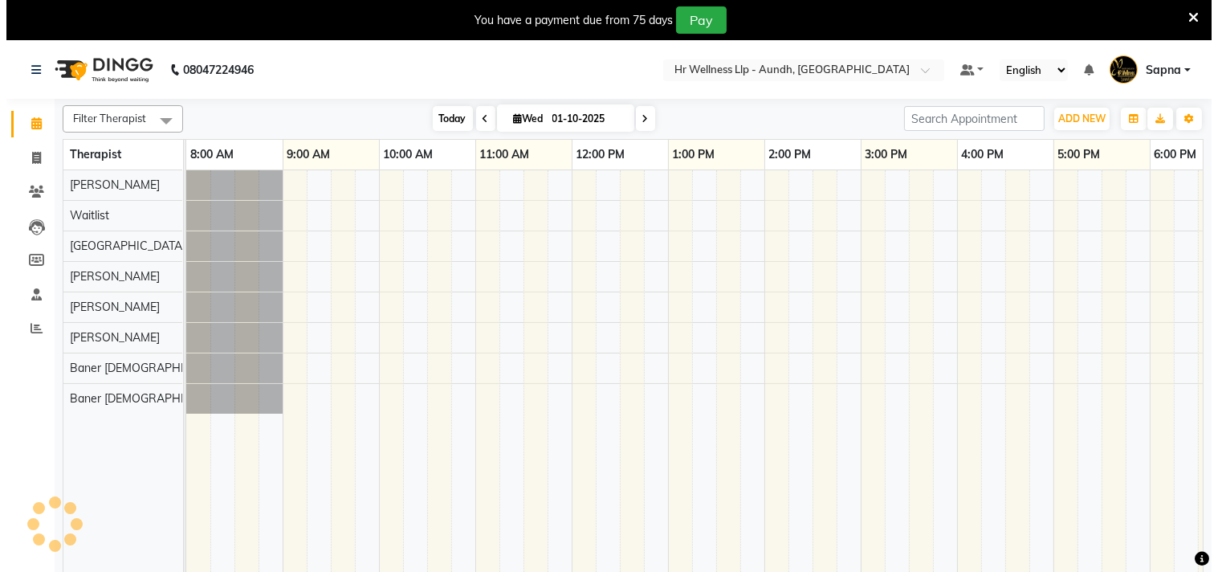
scroll to position [0, 236]
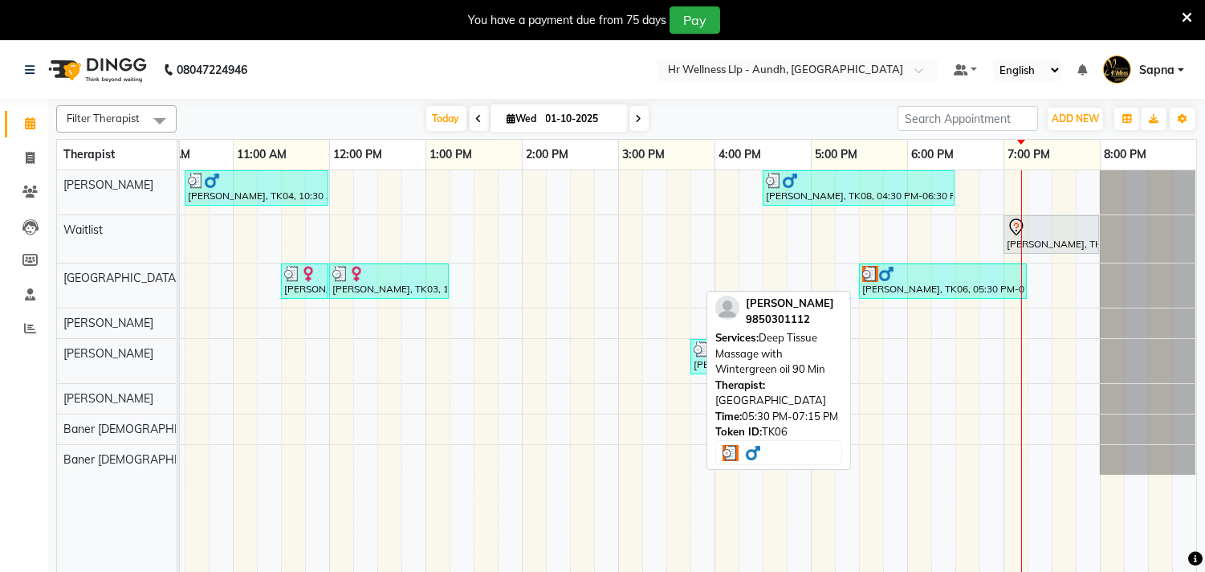
click at [914, 287] on div "[PERSON_NAME], TK06, 05:30 PM-07:15 PM, Deep Tissue Massage with Wintergreen oi…" at bounding box center [943, 281] width 165 height 31
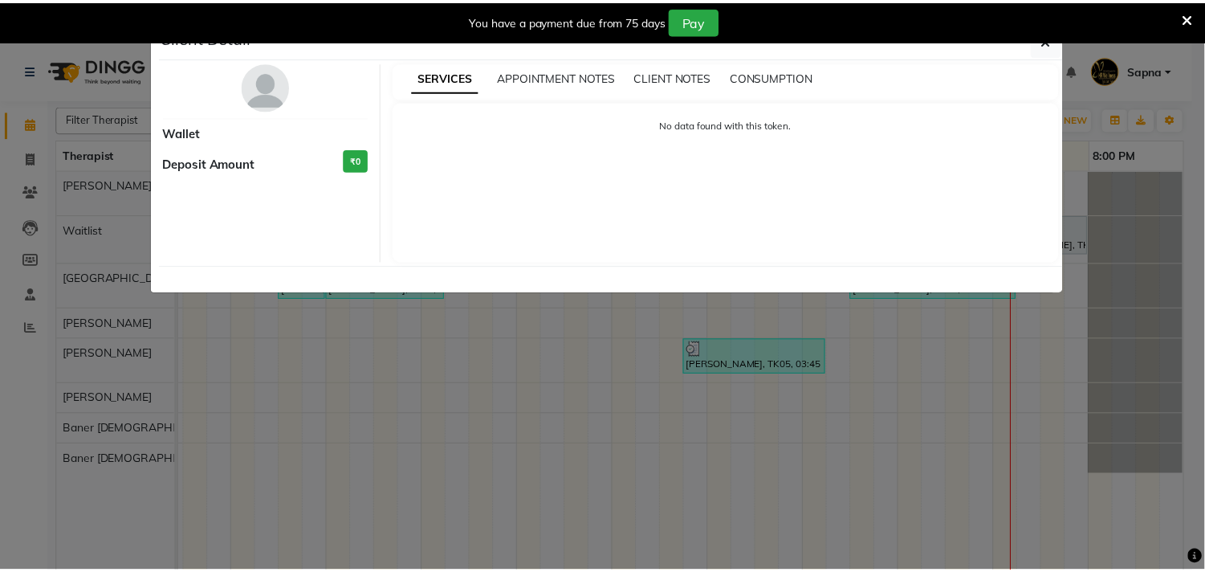
scroll to position [0, 235]
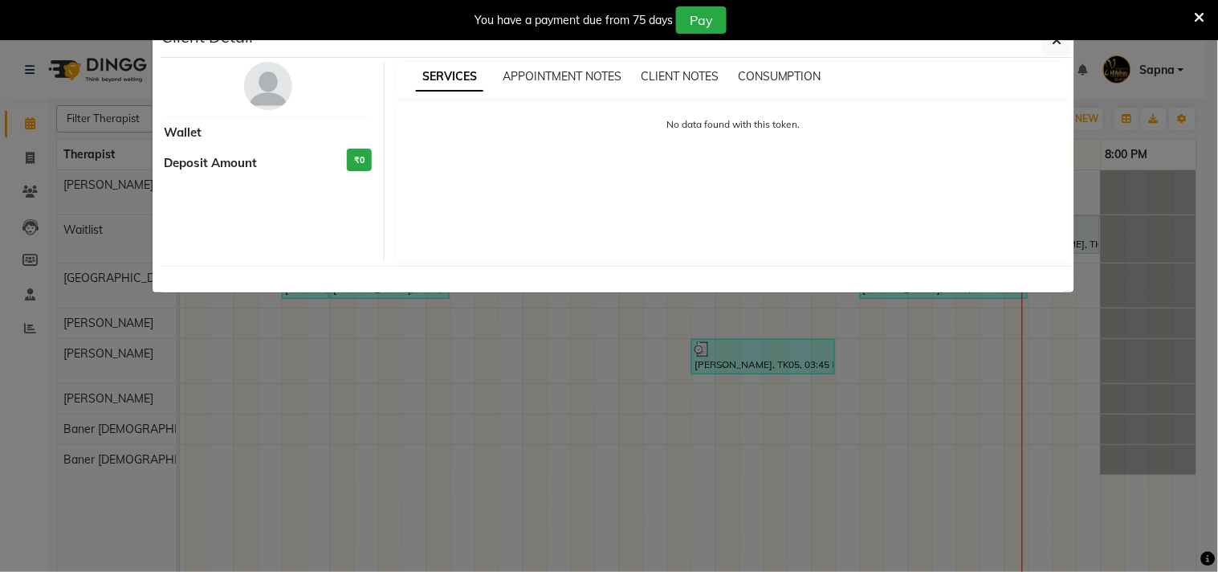
select select "3"
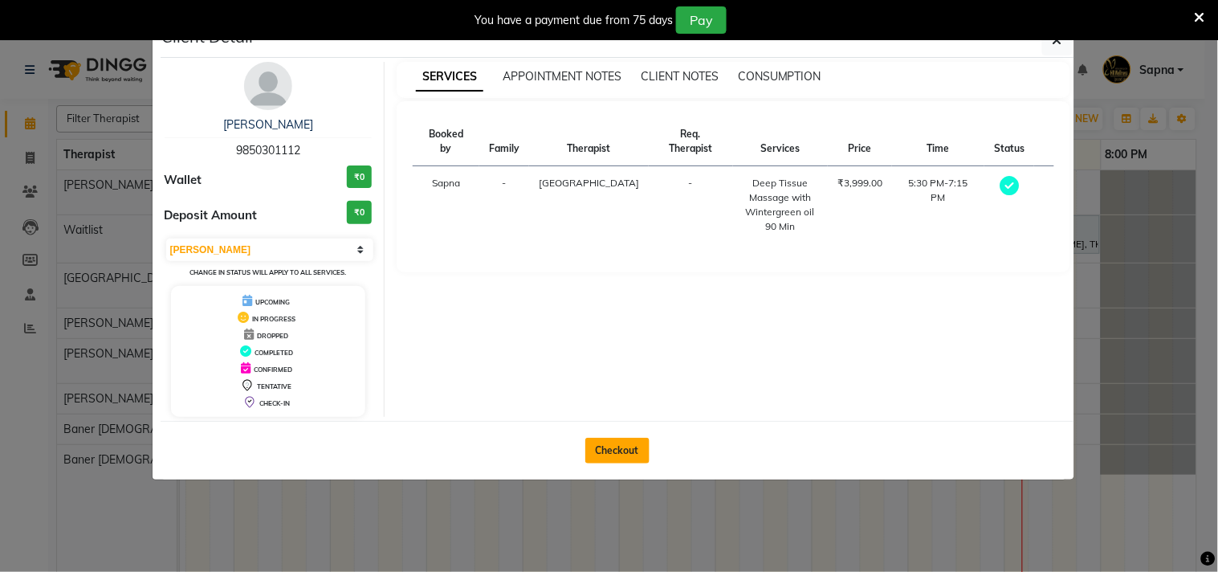
click at [613, 442] on button "Checkout" at bounding box center [617, 451] width 64 height 26
select select "service"
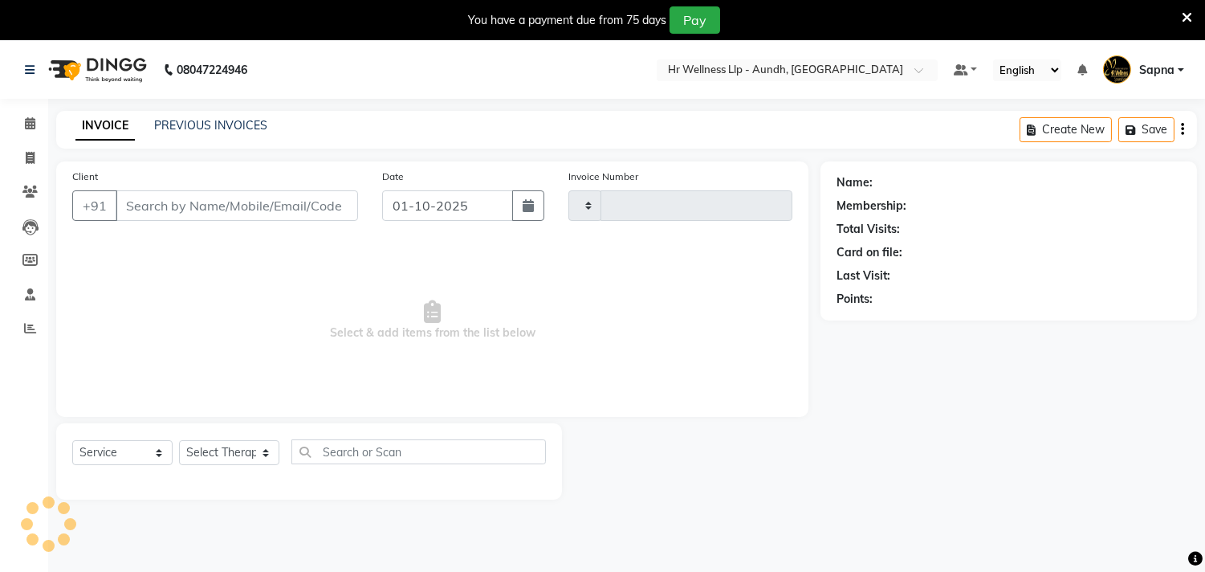
type input "1370"
select select "4288"
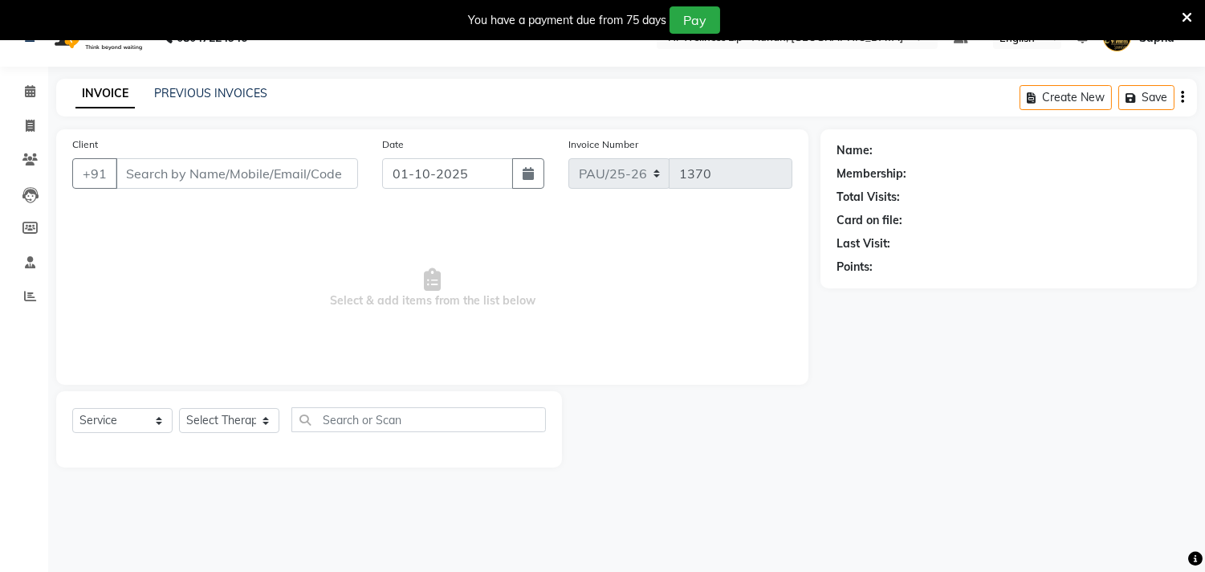
scroll to position [41, 0]
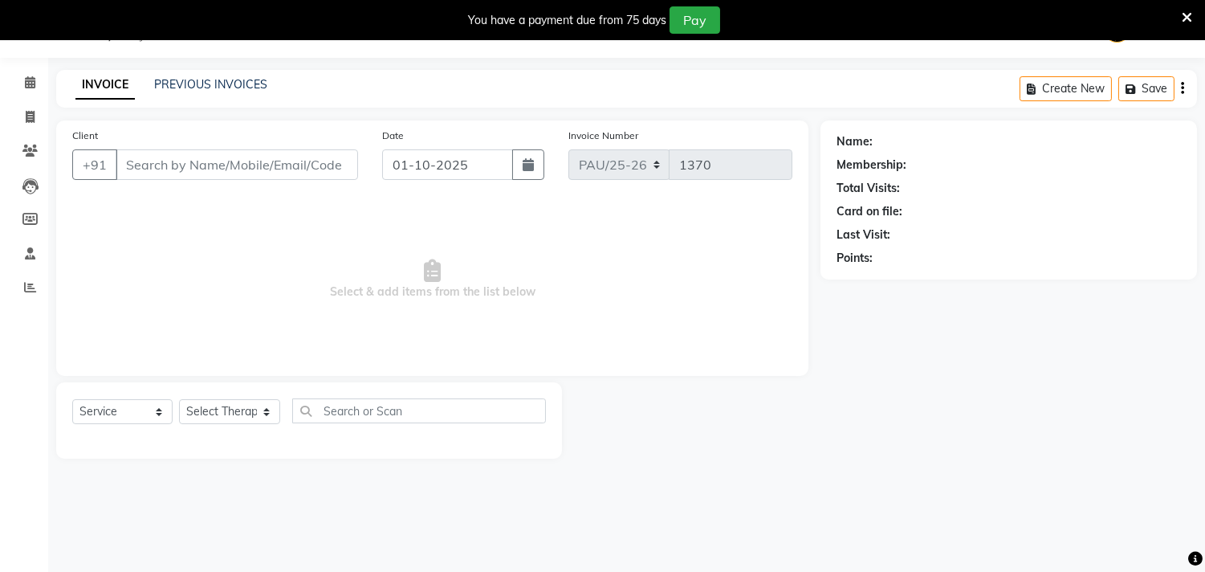
type input "9850301112"
select select "77662"
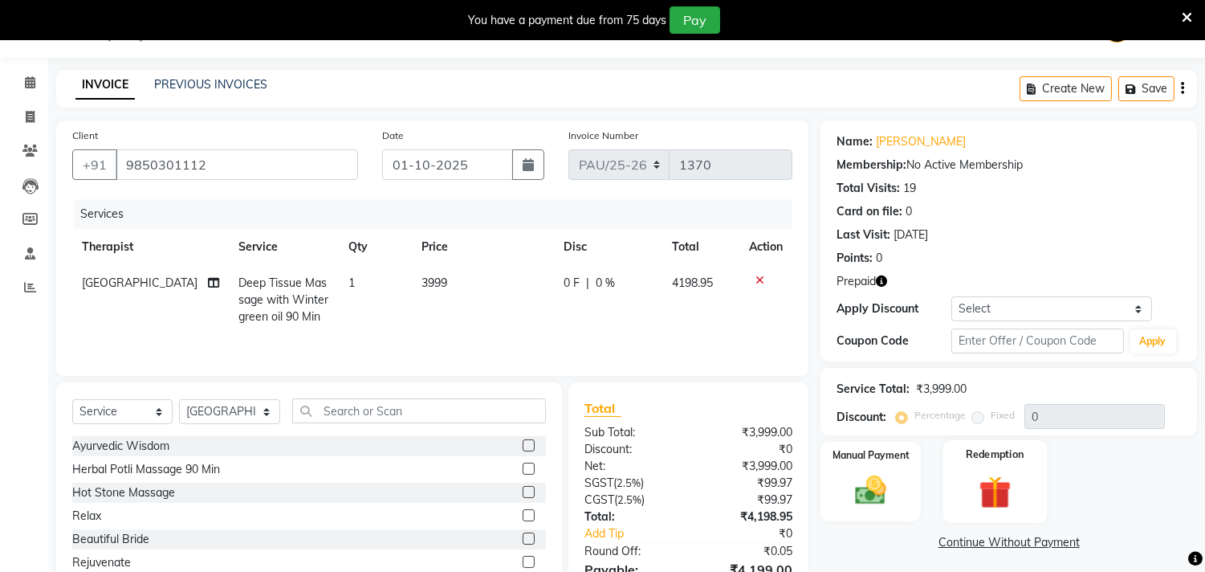
click at [985, 486] on img at bounding box center [994, 492] width 53 height 40
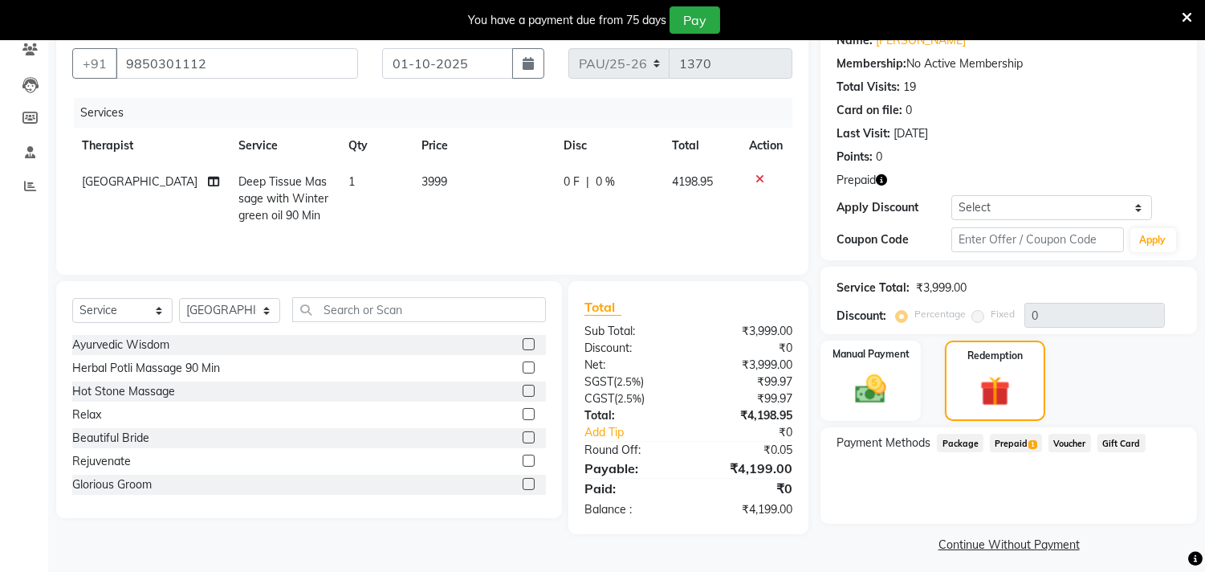
scroll to position [149, 0]
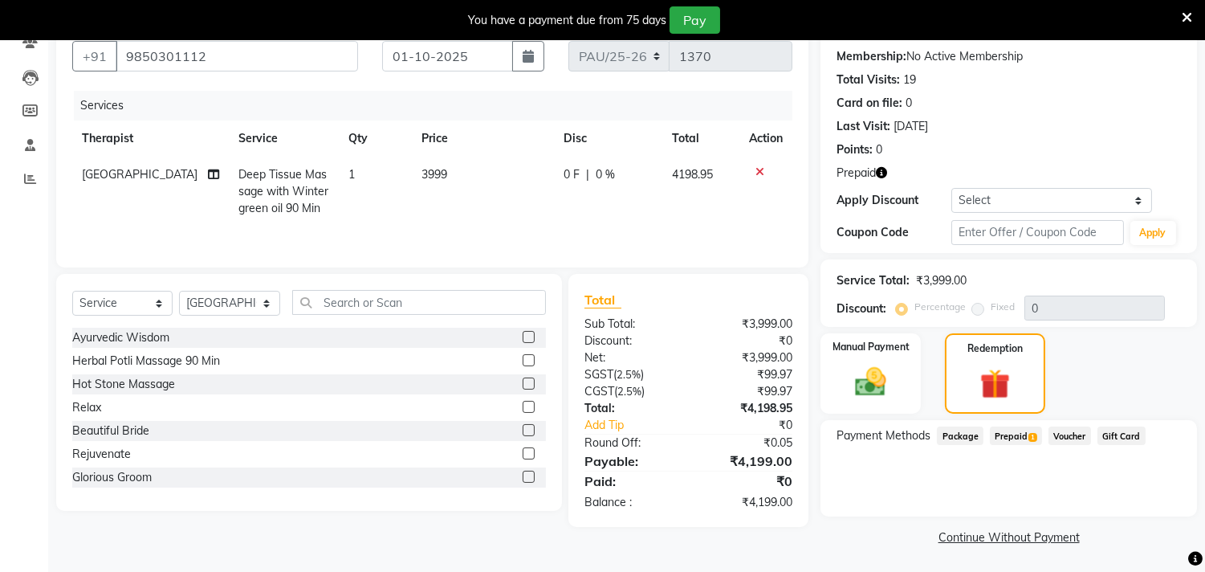
click at [1012, 434] on span "Prepaid 1" at bounding box center [1016, 435] width 52 height 18
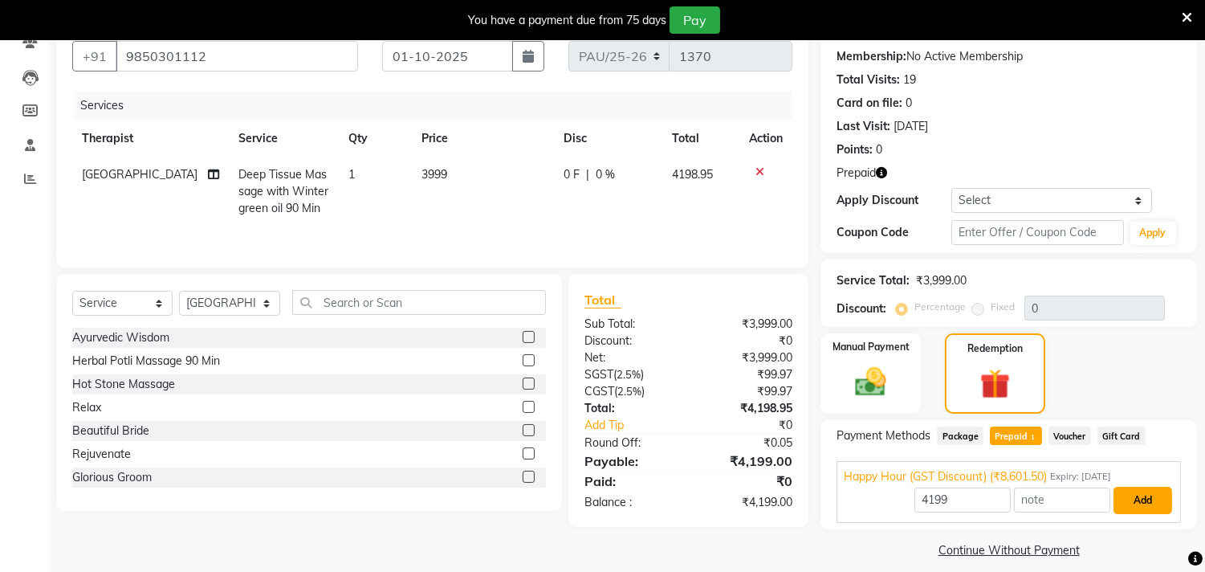
click at [1134, 499] on button "Add" at bounding box center [1143, 500] width 59 height 27
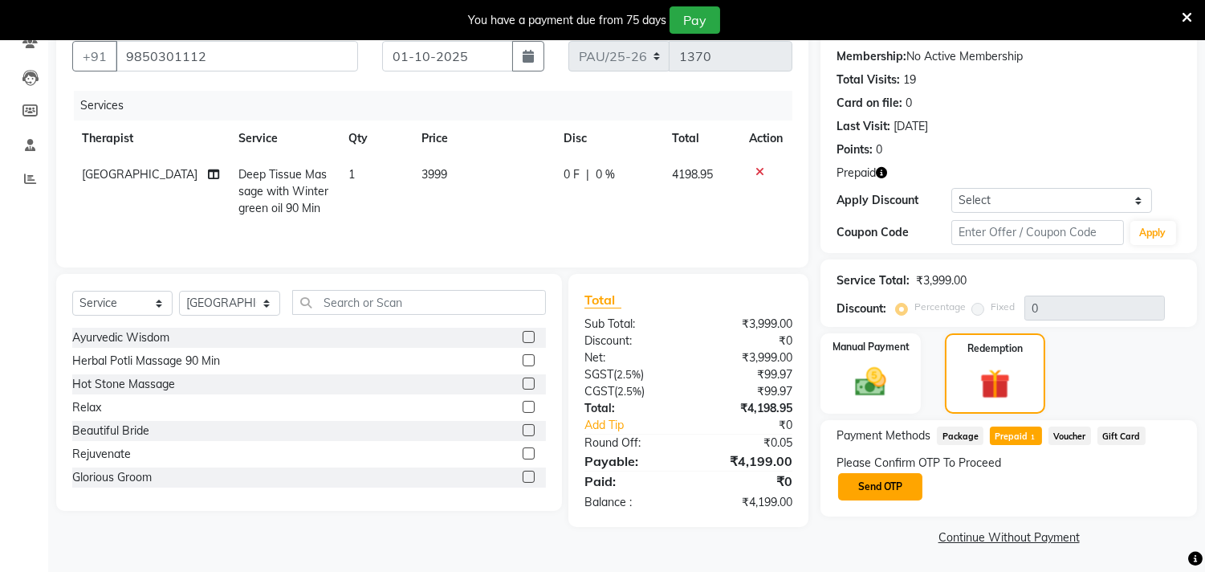
click at [890, 490] on button "Send OTP" at bounding box center [880, 486] width 84 height 27
click at [890, 490] on div "Please Confirm OTP To Proceed Send OTP" at bounding box center [1009, 477] width 344 height 47
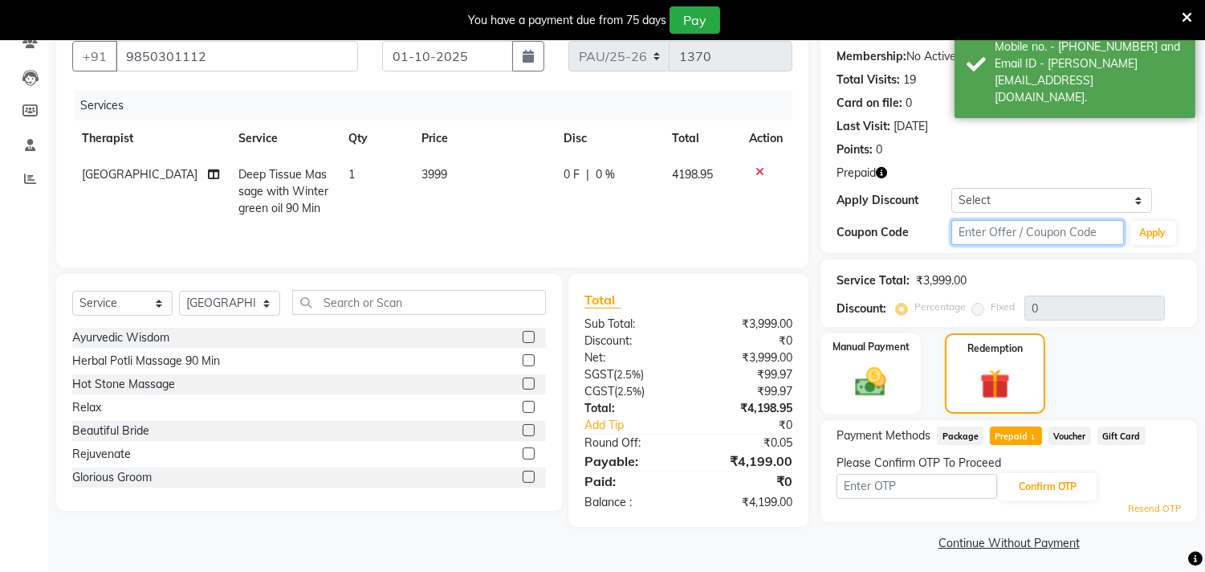
click at [1024, 238] on input "text" at bounding box center [1037, 232] width 172 height 25
type input "d50%"
click at [1158, 234] on button "Apply" at bounding box center [1153, 233] width 46 height 24
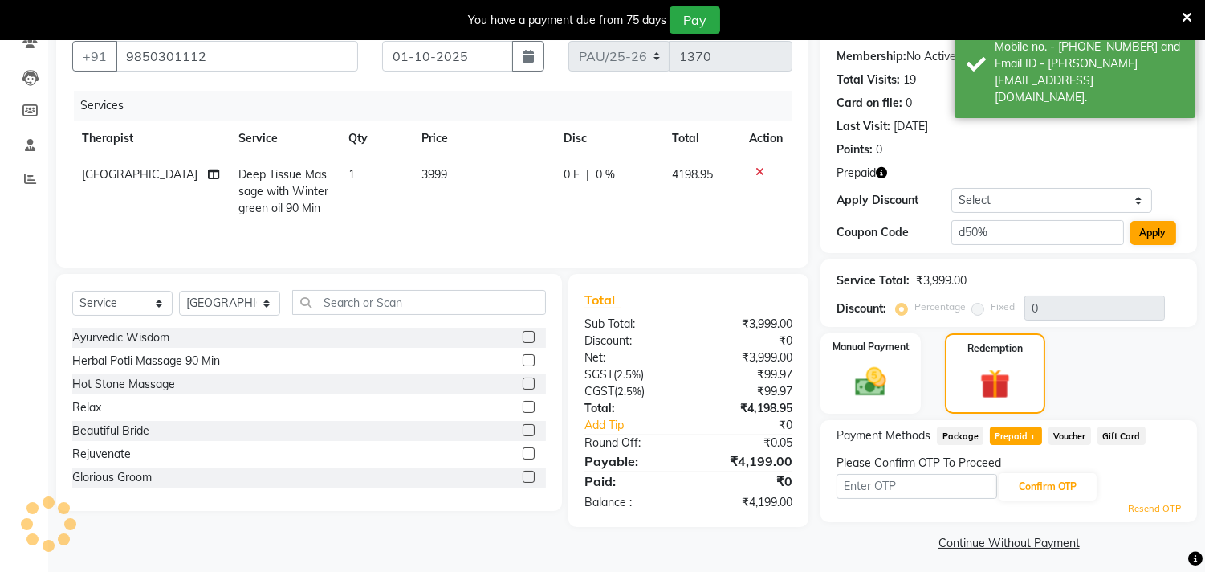
type input "50"
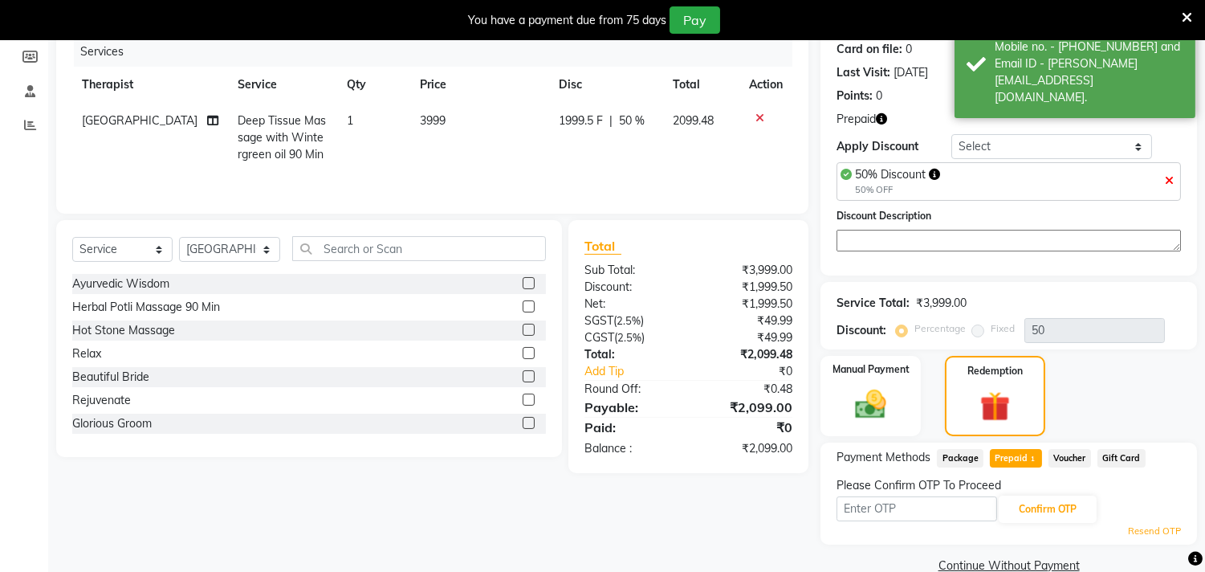
scroll to position [231, 0]
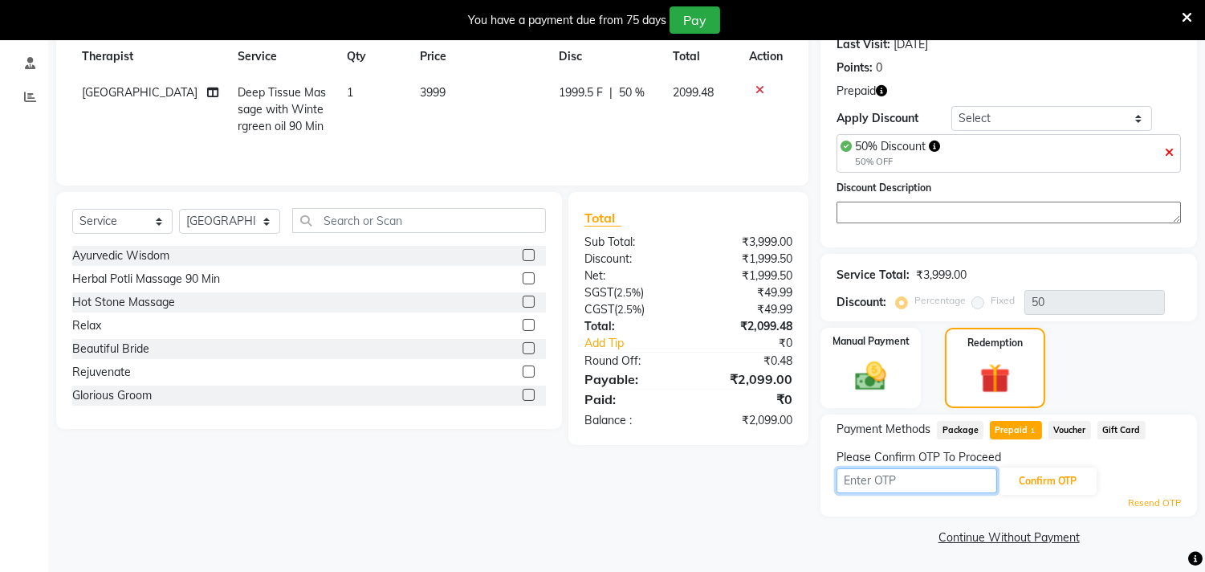
drag, startPoint x: 881, startPoint y: 477, endPoint x: 909, endPoint y: 464, distance: 30.9
click at [881, 477] on input "text" at bounding box center [917, 480] width 161 height 25
type input "6827"
click at [1038, 480] on button "Confirm OTP" at bounding box center [1048, 480] width 98 height 27
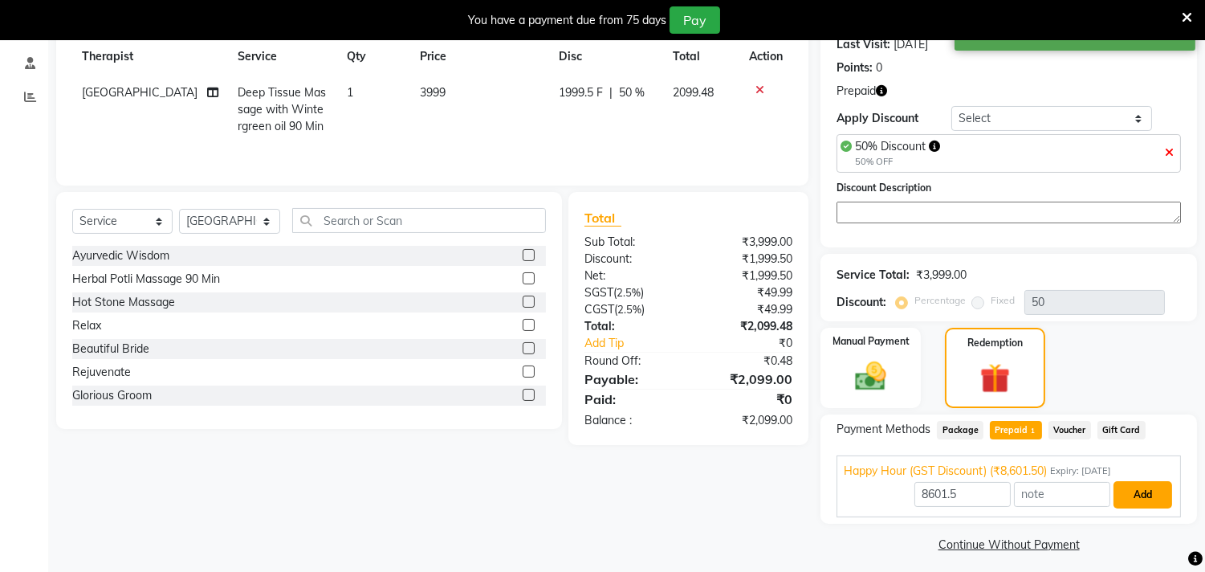
click at [1145, 491] on button "Add" at bounding box center [1143, 494] width 59 height 27
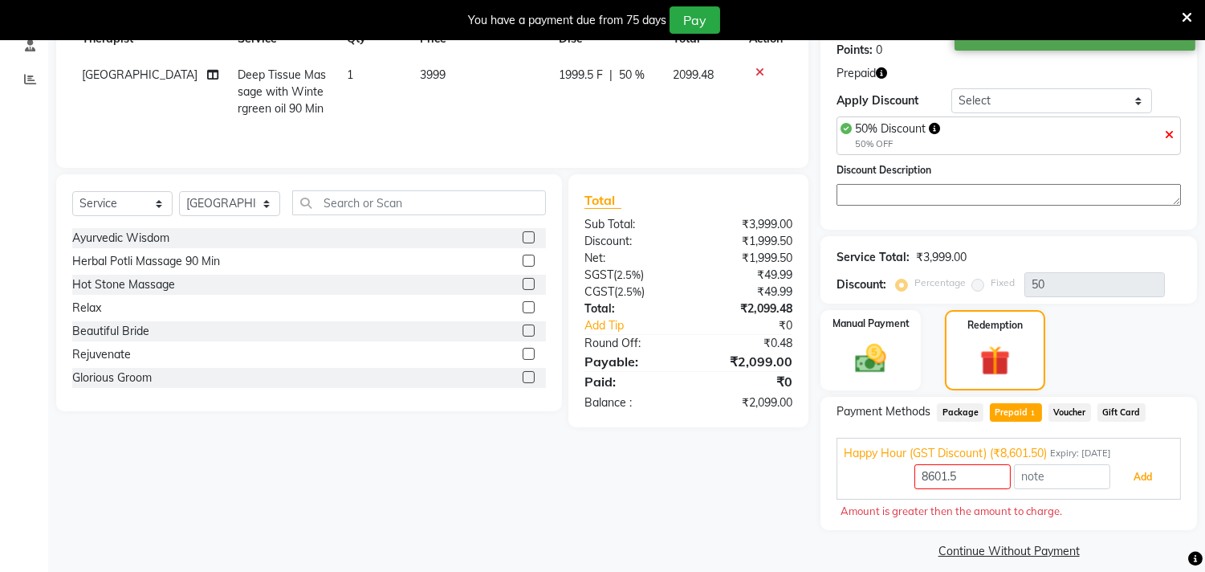
scroll to position [263, 0]
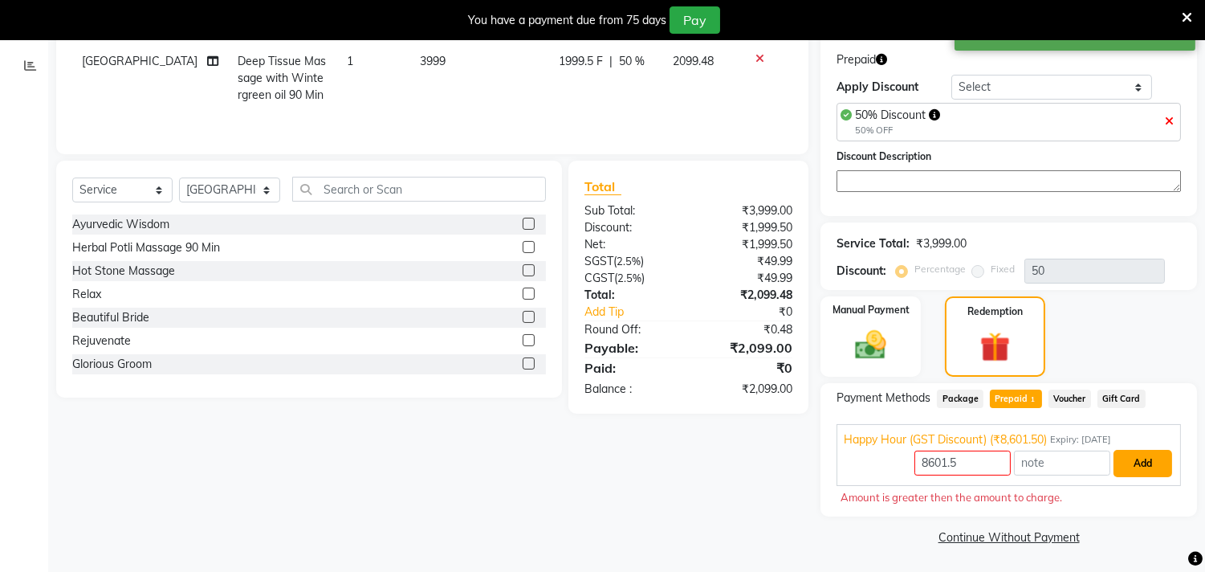
click at [1157, 462] on button "Add" at bounding box center [1143, 463] width 59 height 27
click at [1077, 395] on span "Voucher" at bounding box center [1070, 398] width 43 height 18
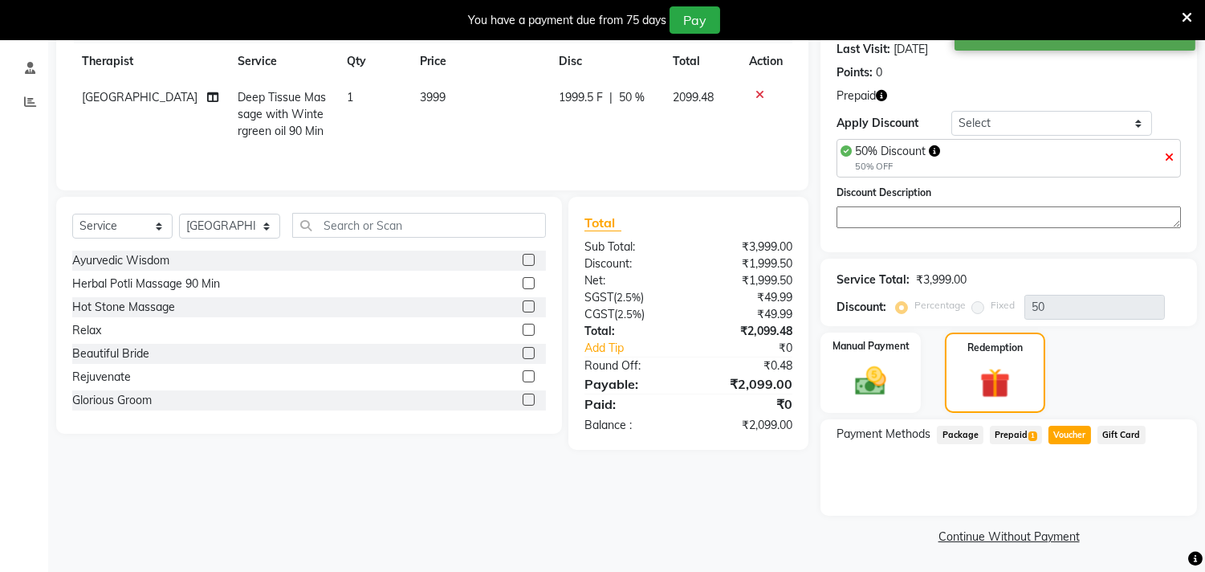
click at [1012, 438] on span "Prepaid 1" at bounding box center [1016, 435] width 52 height 18
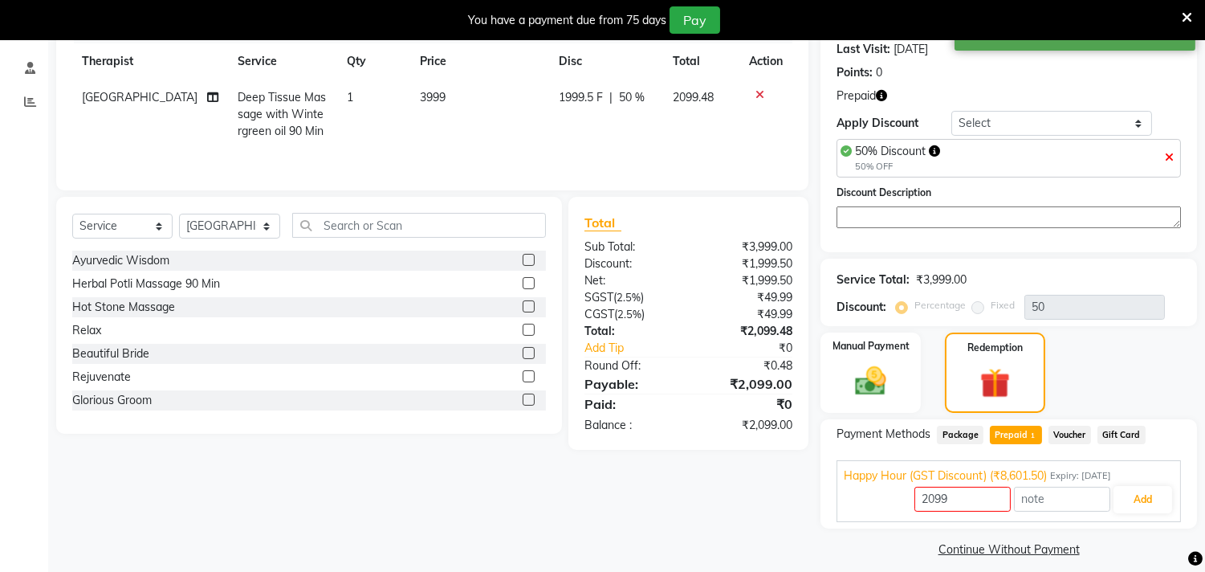
scroll to position [238, 0]
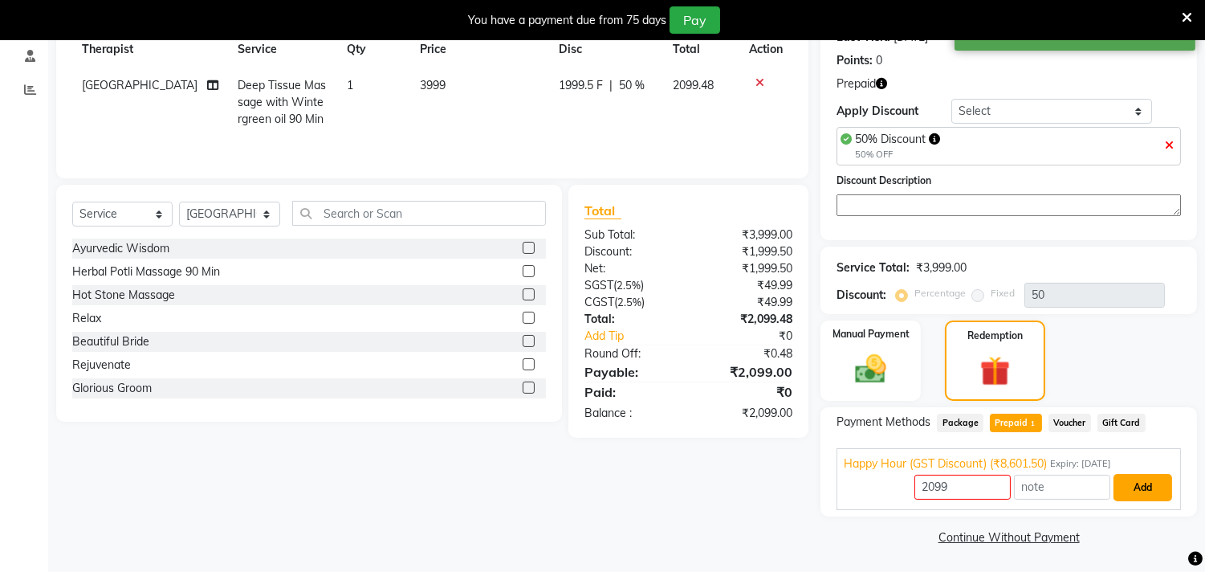
click at [1140, 488] on button "Add" at bounding box center [1143, 487] width 59 height 27
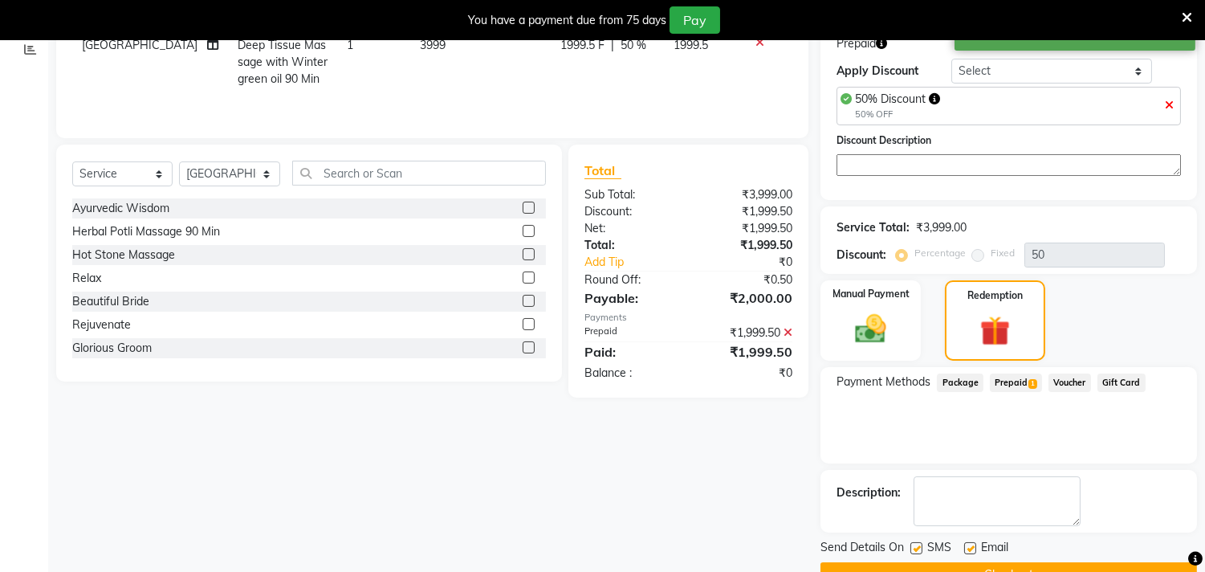
scroll to position [317, 0]
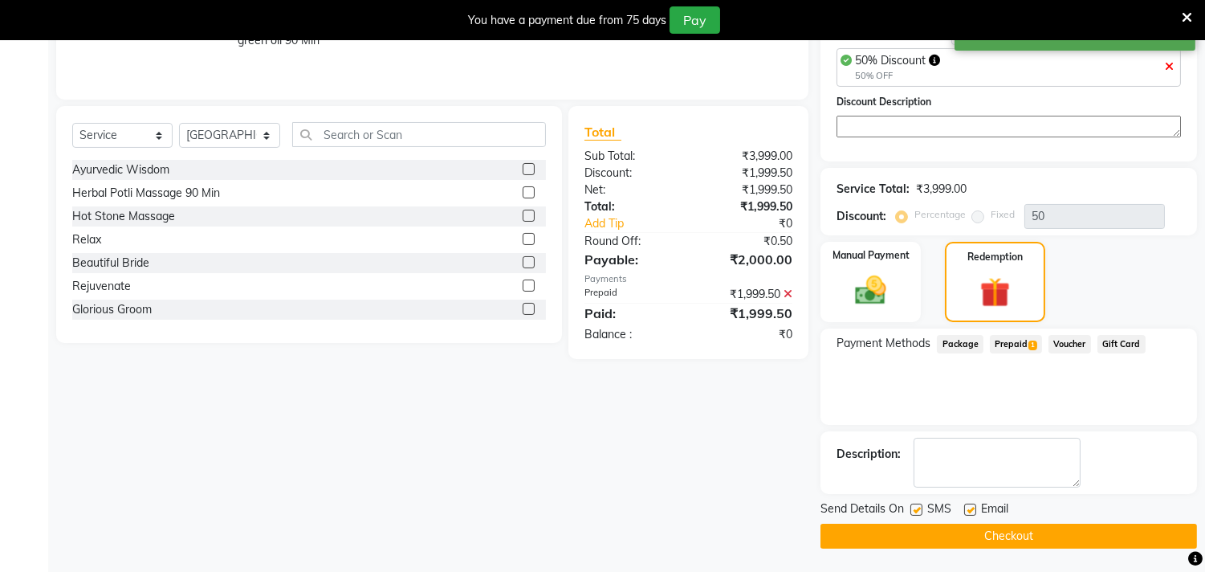
click at [918, 535] on button "Checkout" at bounding box center [1009, 535] width 377 height 25
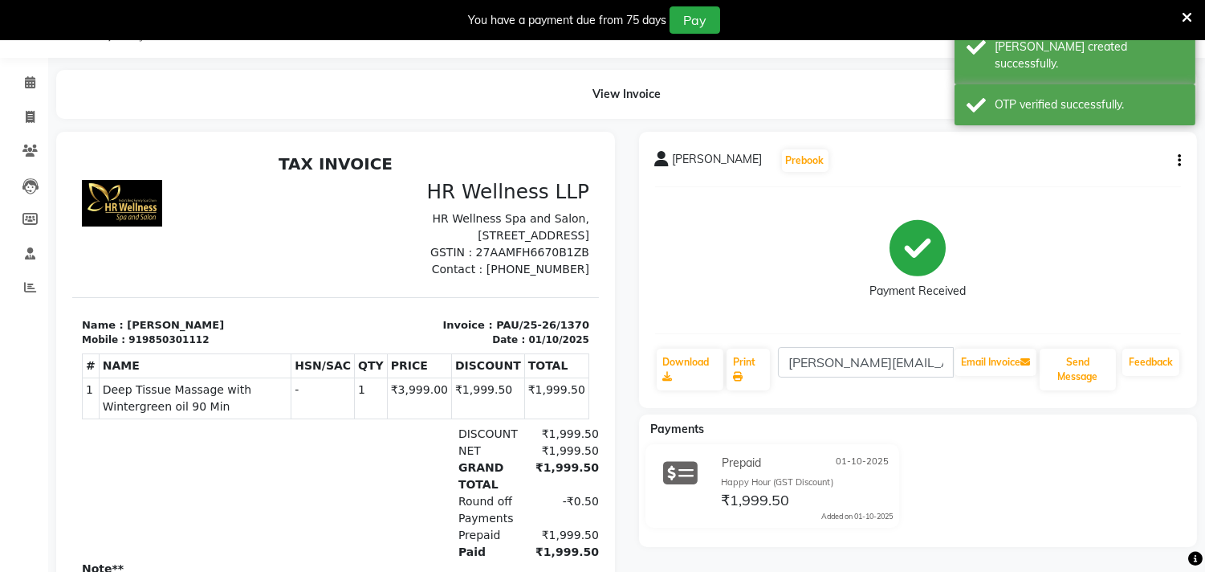
scroll to position [203, 0]
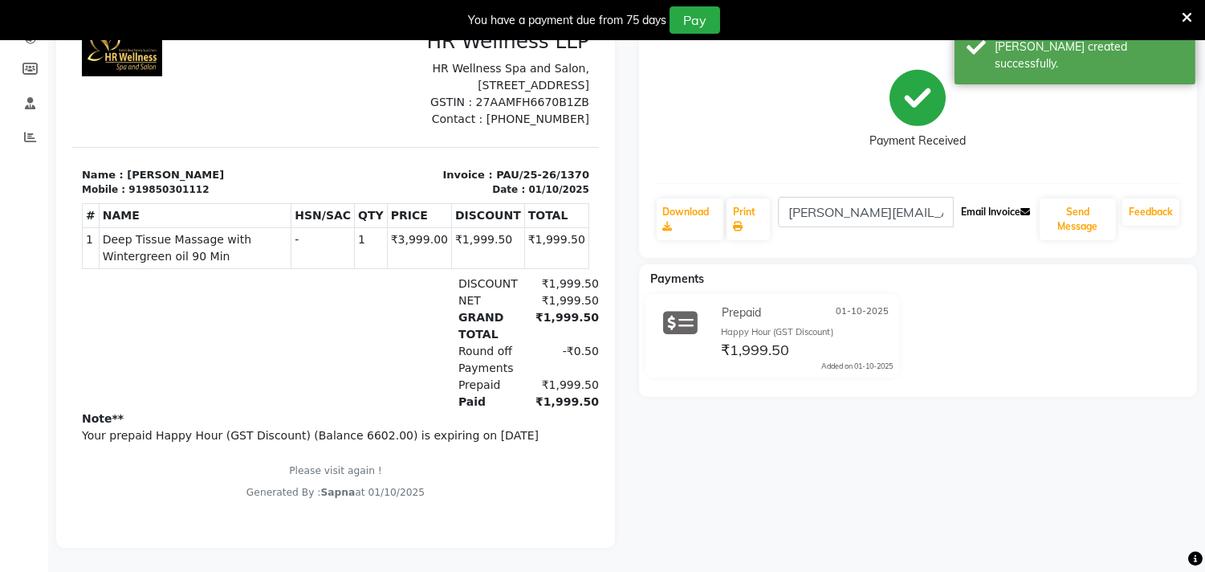
click at [973, 199] on button "Email Invoice" at bounding box center [996, 211] width 82 height 27
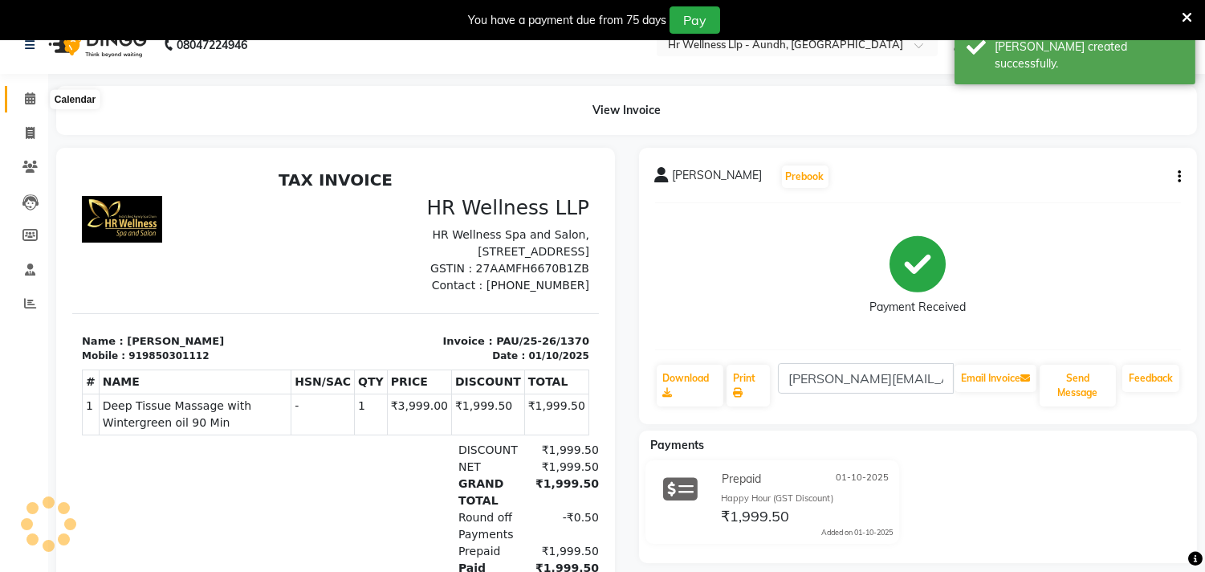
click at [25, 97] on icon at bounding box center [30, 98] width 10 height 12
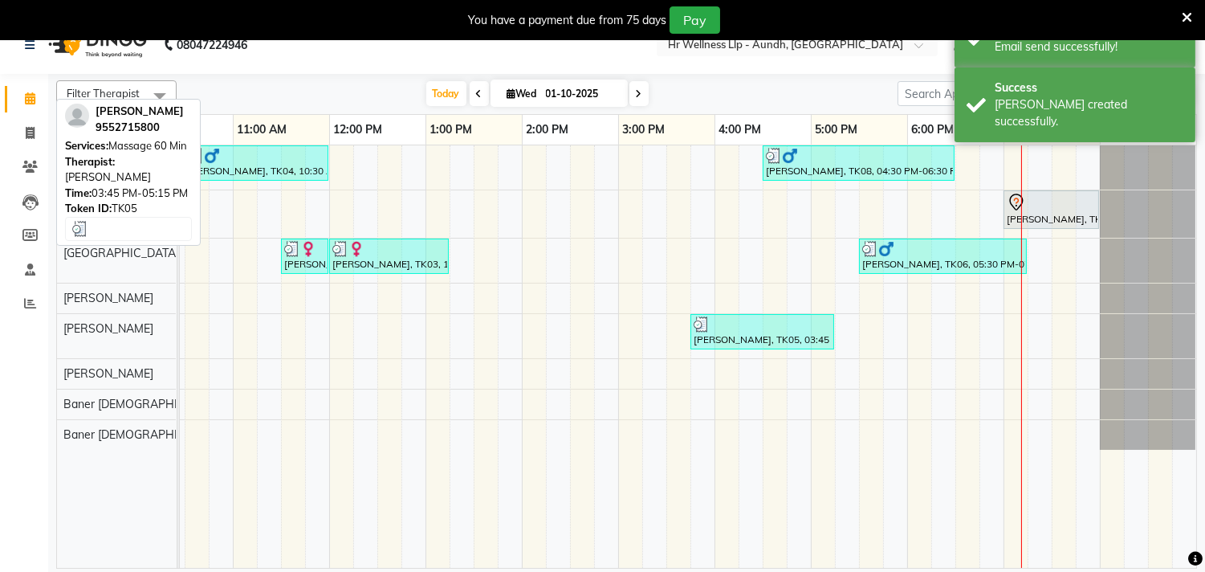
scroll to position [0, 249]
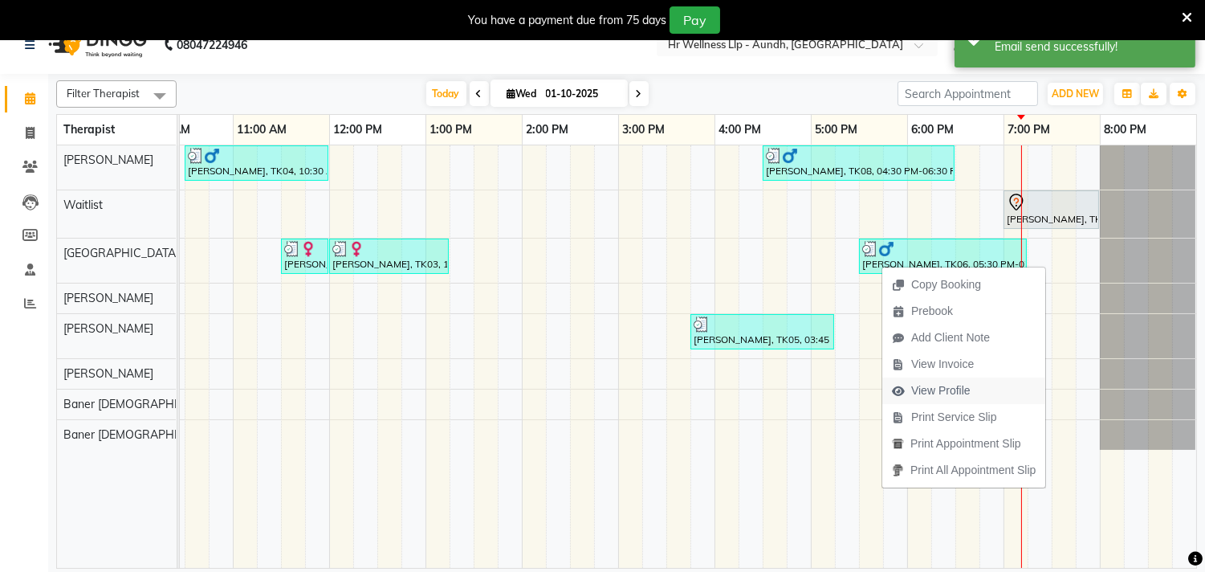
click at [959, 389] on span "View Profile" at bounding box center [940, 390] width 59 height 17
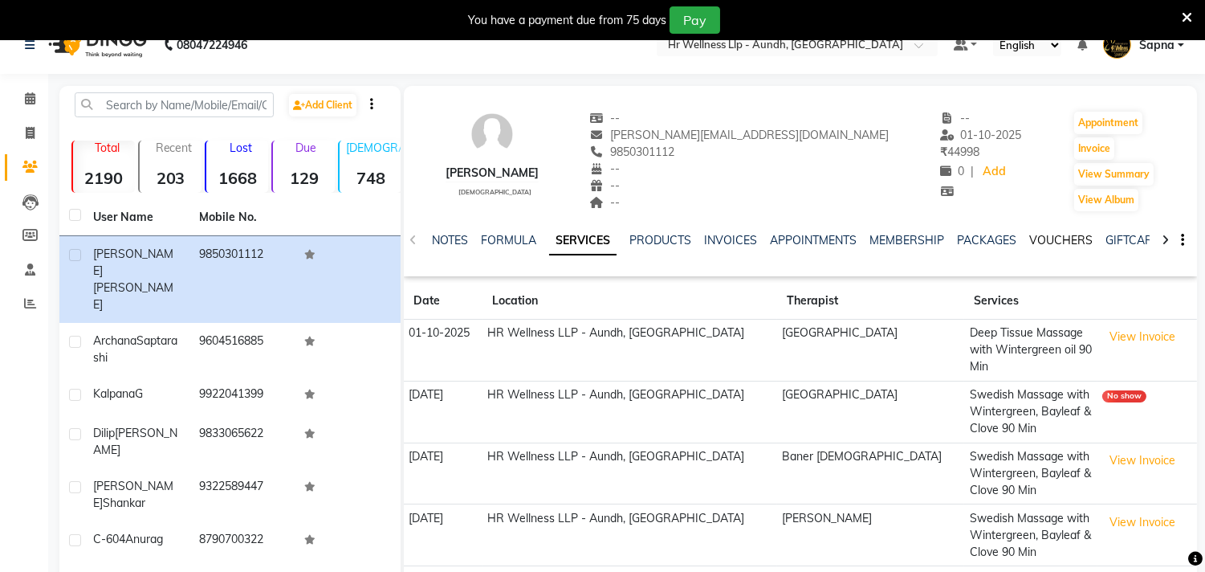
click at [1054, 237] on link "VOUCHERS" at bounding box center [1060, 240] width 63 height 14
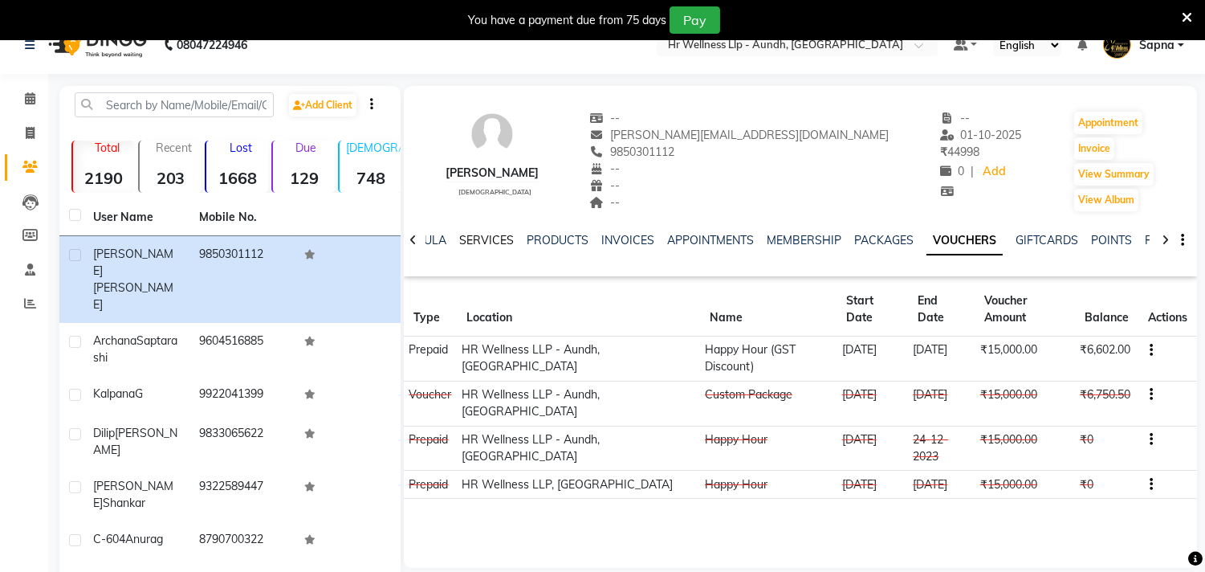
click at [487, 238] on link "SERVICES" at bounding box center [486, 240] width 55 height 14
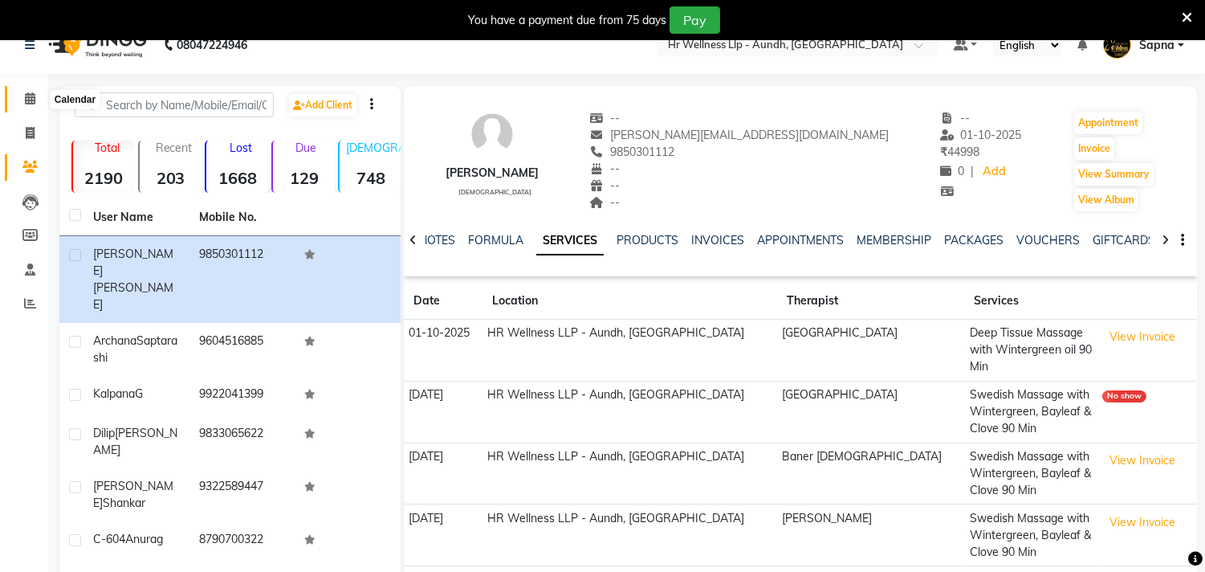
click at [32, 94] on icon at bounding box center [30, 98] width 10 height 12
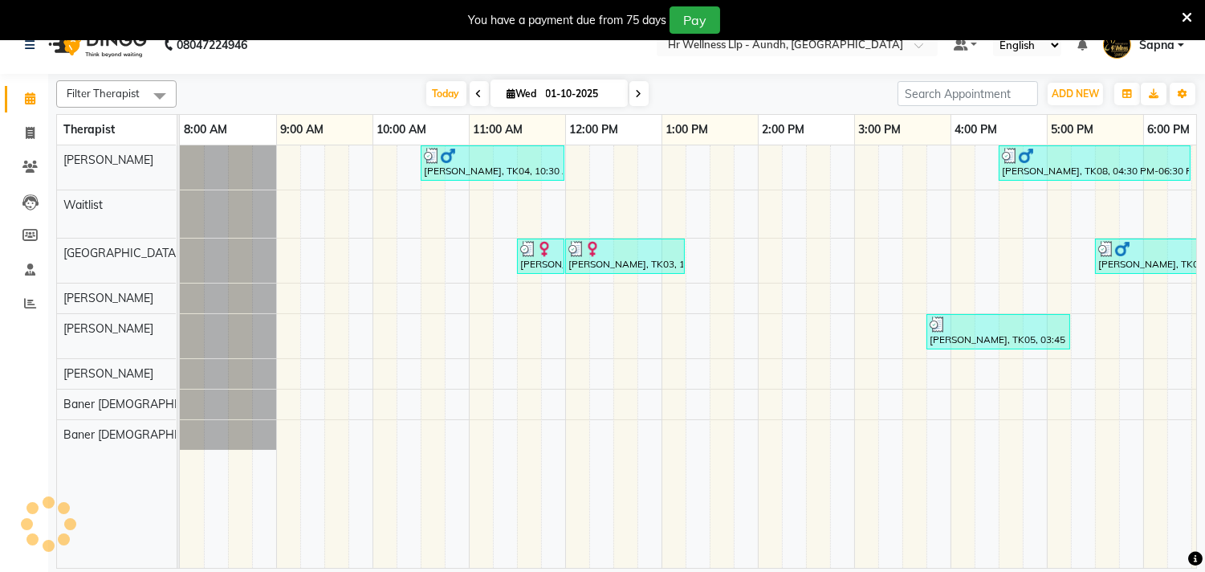
scroll to position [0, 236]
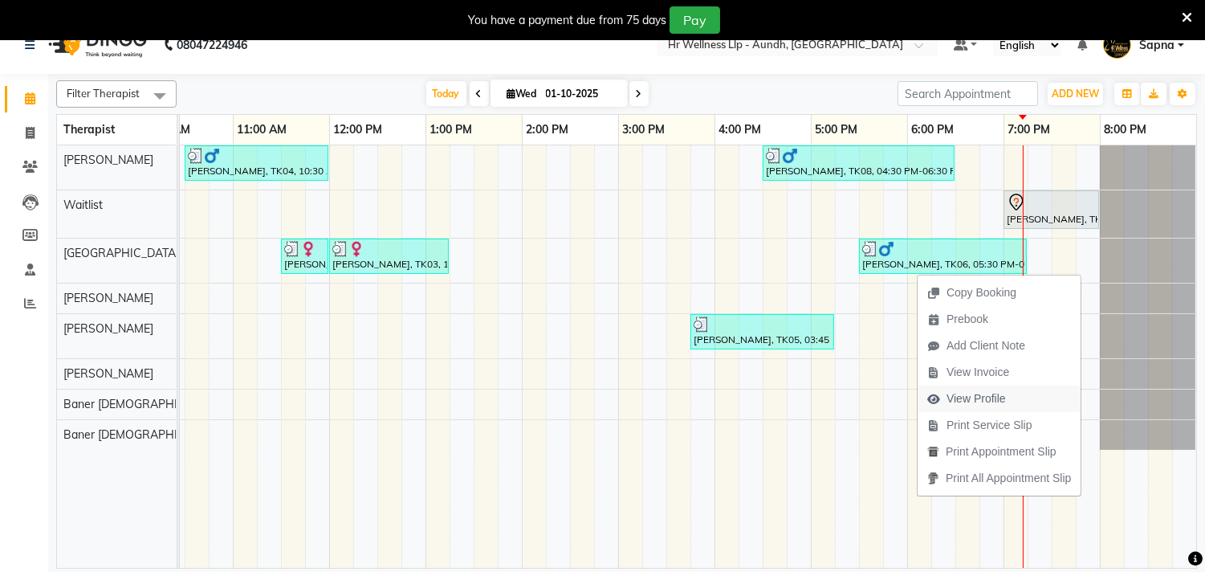
click at [982, 398] on span "View Profile" at bounding box center [976, 398] width 59 height 17
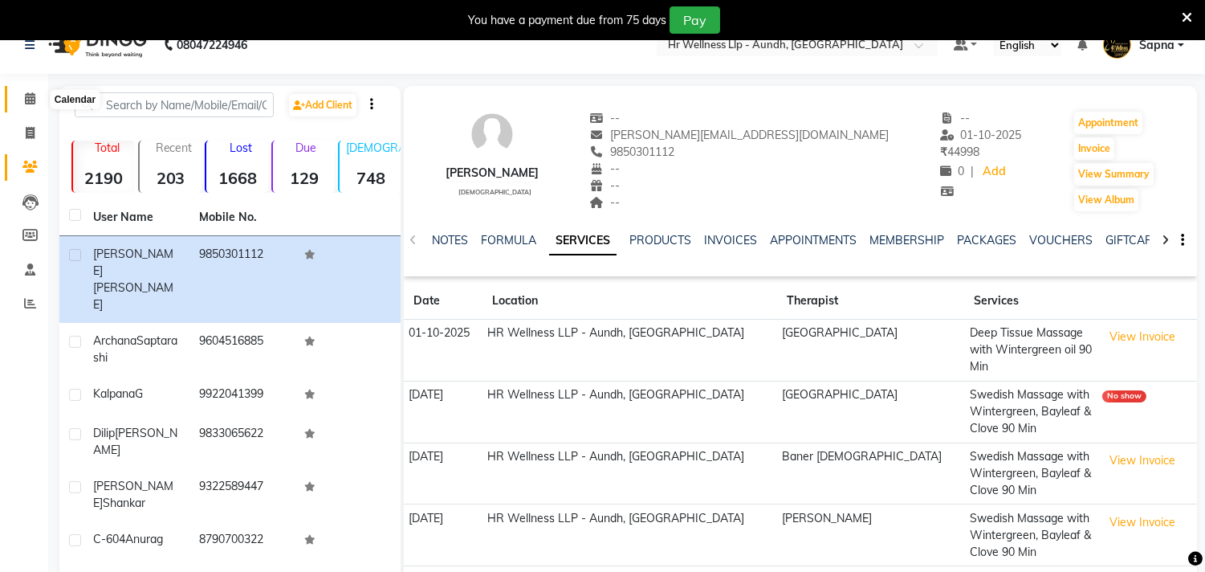
click at [28, 96] on icon at bounding box center [30, 98] width 10 height 12
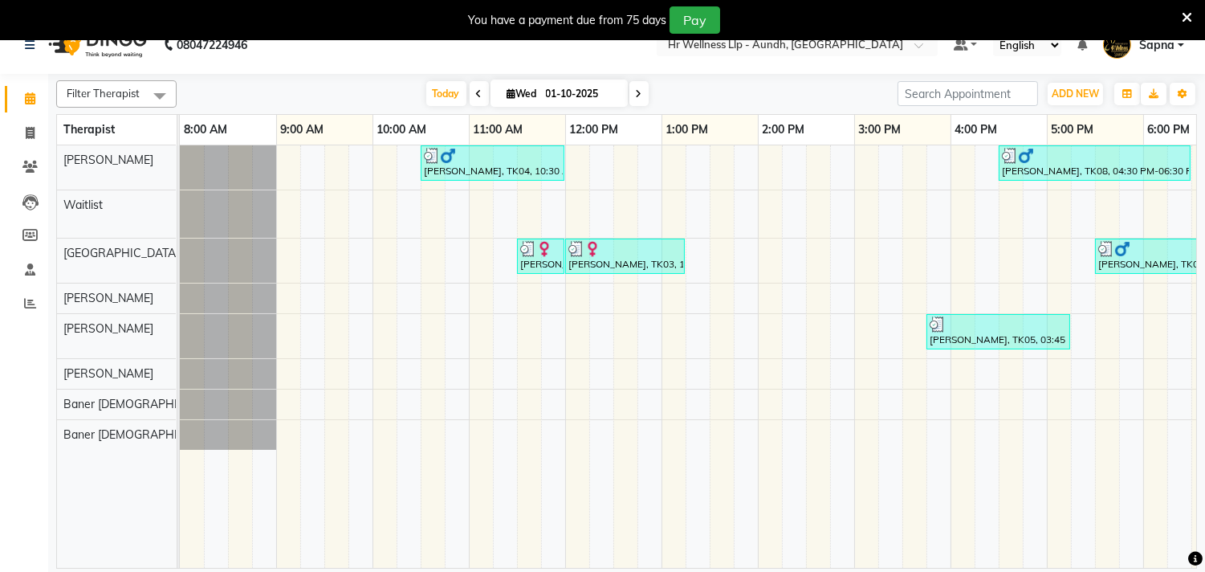
scroll to position [0, 236]
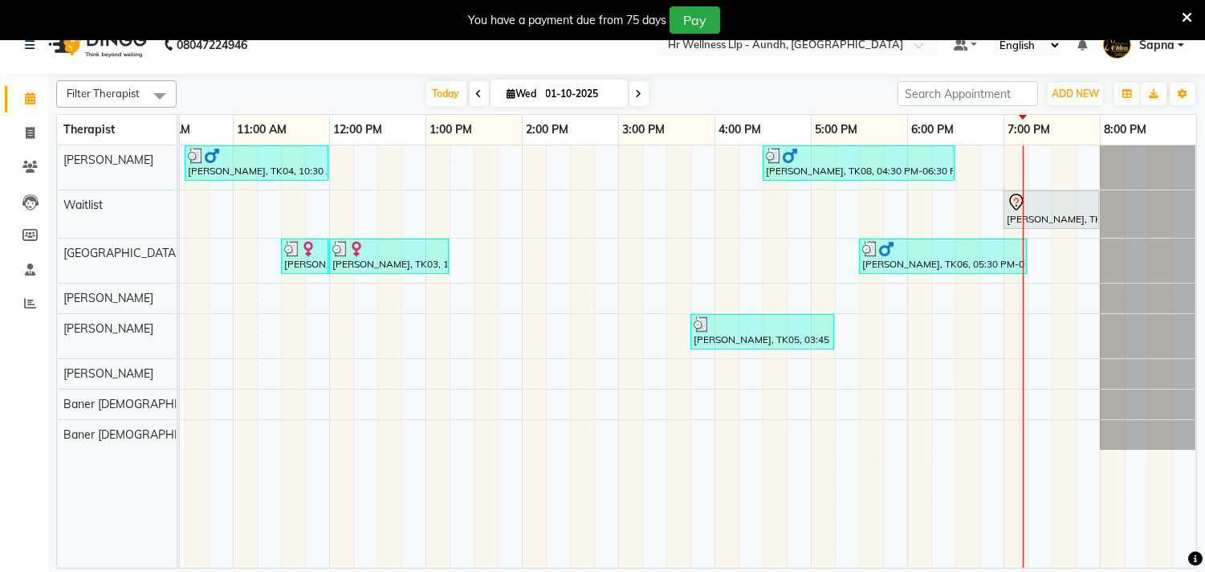
click at [636, 93] on icon at bounding box center [639, 94] width 6 height 10
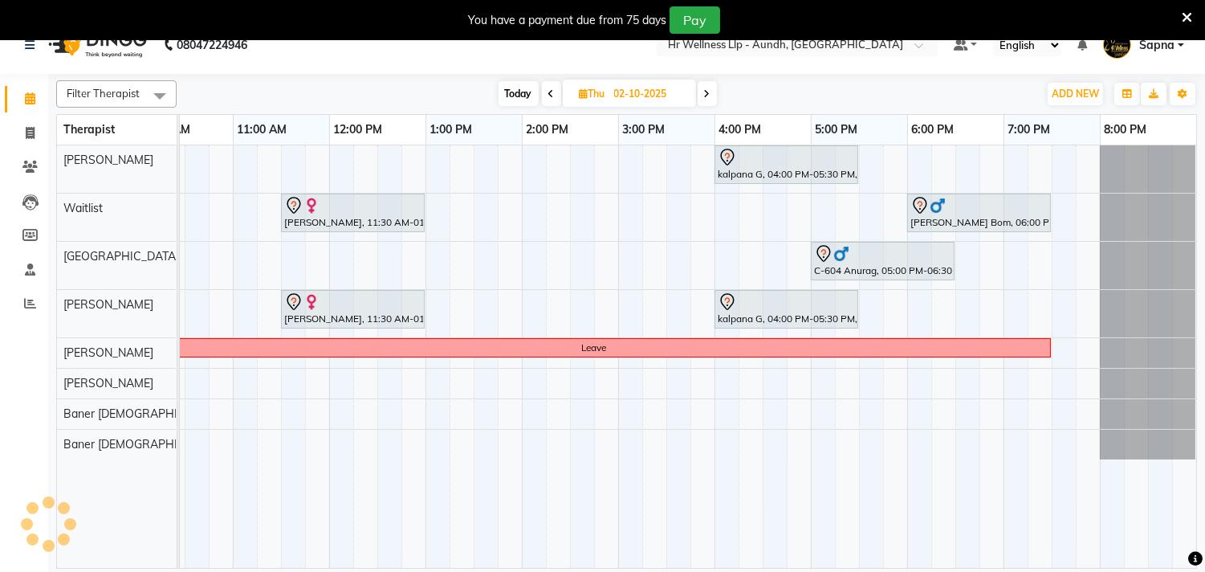
click at [711, 97] on icon at bounding box center [707, 94] width 6 height 10
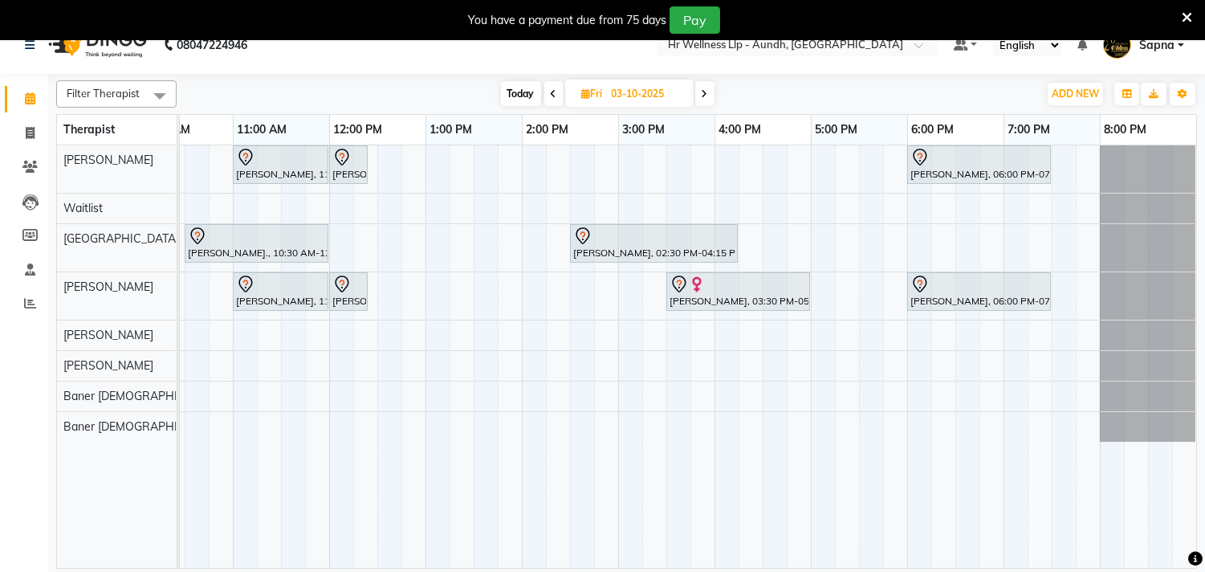
click at [707, 91] on icon at bounding box center [705, 94] width 6 height 10
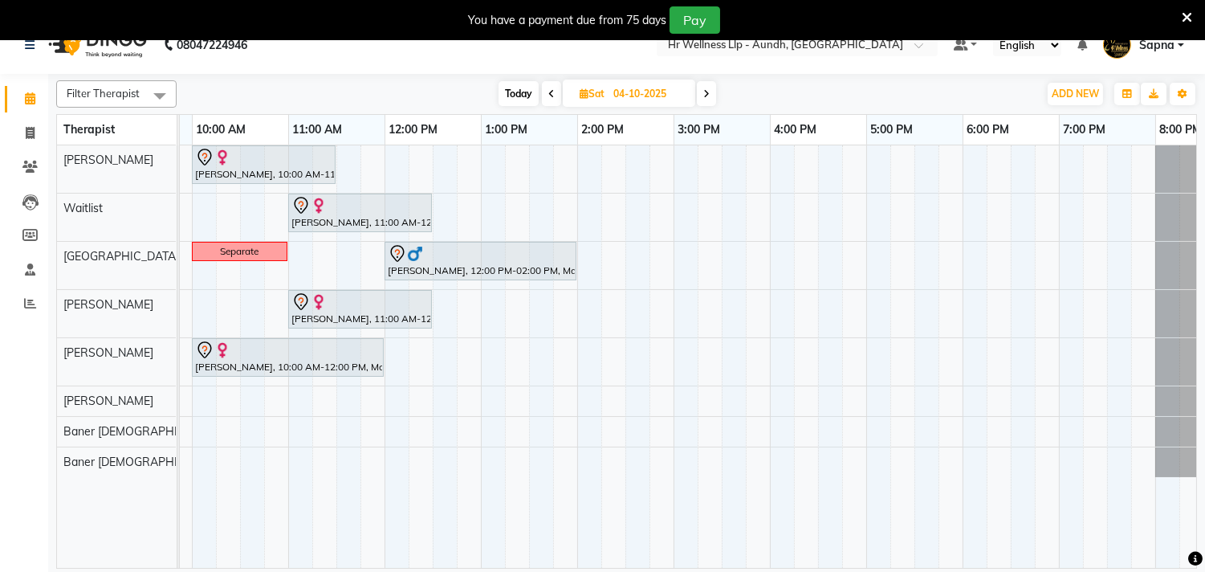
scroll to position [0, 0]
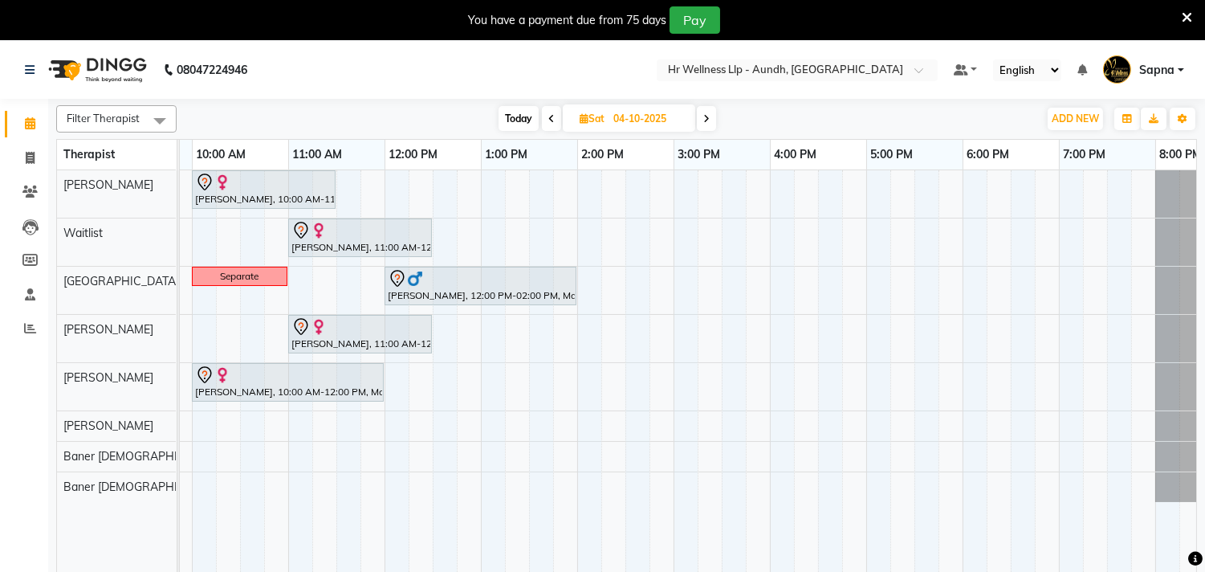
click at [515, 118] on span "Today" at bounding box center [519, 118] width 40 height 25
type input "01-10-2025"
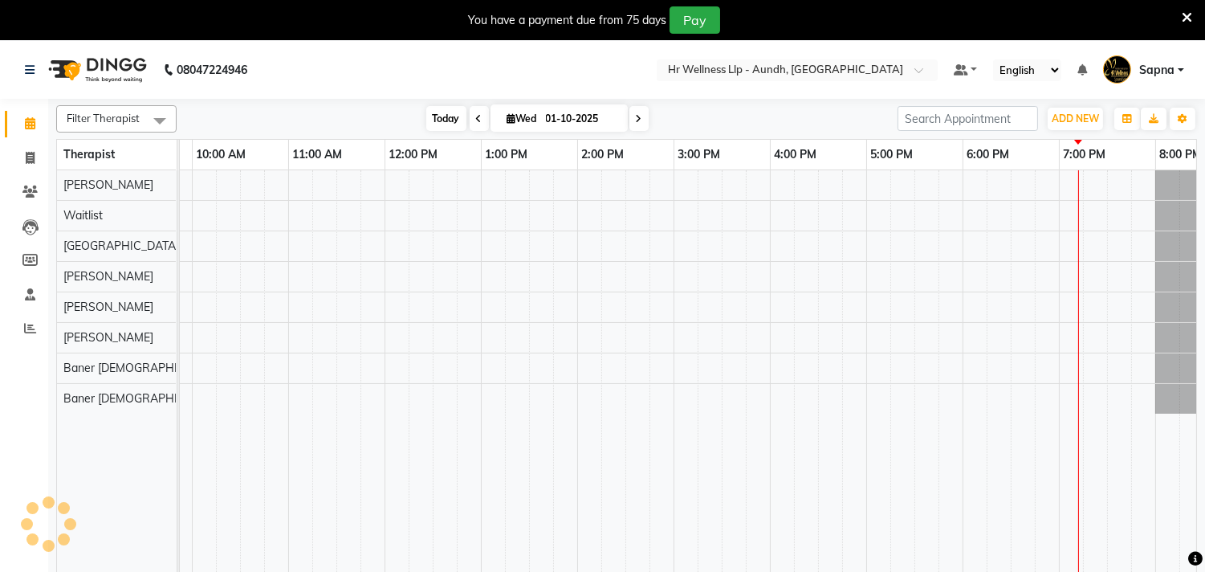
scroll to position [0, 236]
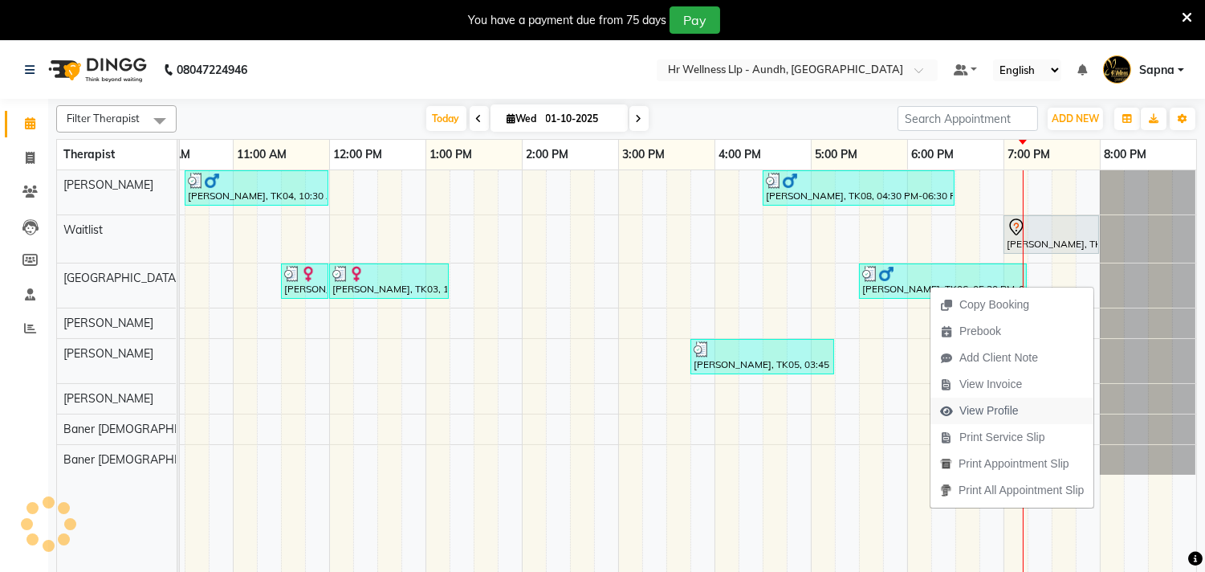
click at [993, 409] on span "View Profile" at bounding box center [988, 410] width 59 height 17
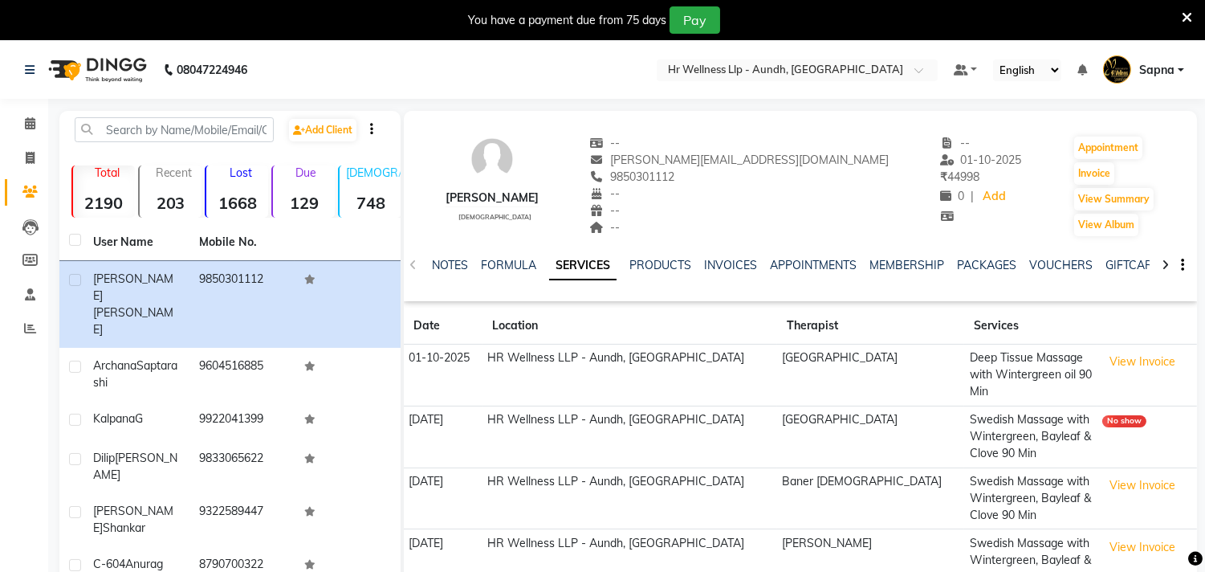
copy span "9850301112"
drag, startPoint x: 667, startPoint y: 173, endPoint x: 759, endPoint y: 172, distance: 91.5
click at [759, 172] on div "9850301112" at bounding box center [739, 177] width 299 height 17
click at [758, 174] on div "9850301112" at bounding box center [739, 177] width 299 height 17
click at [25, 117] on icon at bounding box center [30, 123] width 10 height 12
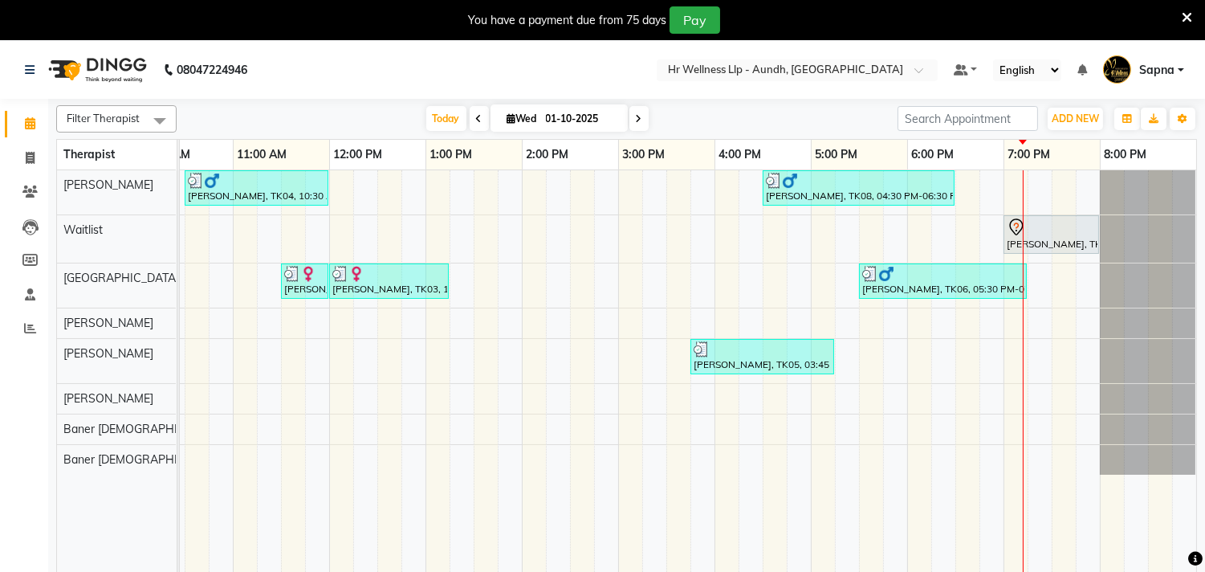
scroll to position [0, 250]
click at [507, 119] on icon at bounding box center [511, 118] width 9 height 10
select select "10"
select select "2025"
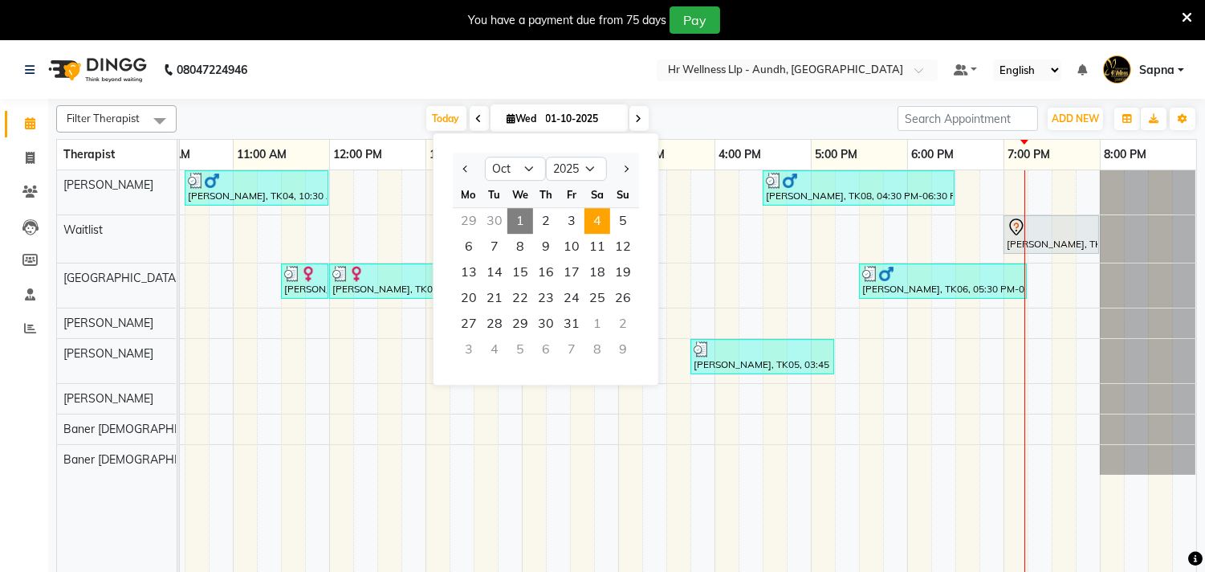
click at [603, 217] on span "4" at bounding box center [597, 221] width 26 height 26
type input "04-10-2025"
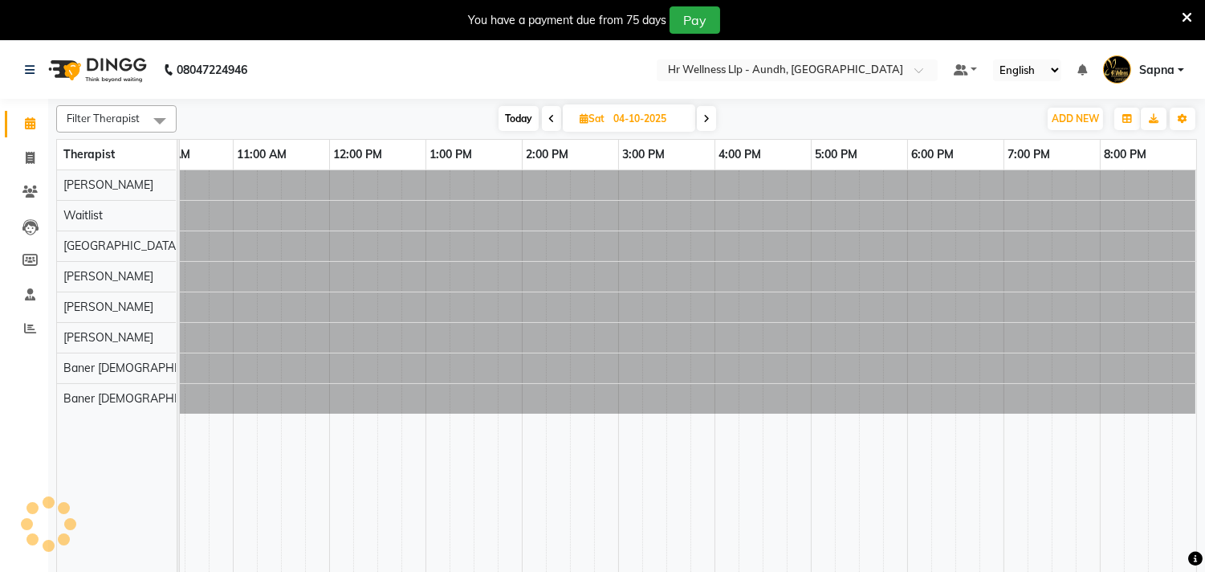
scroll to position [0, 0]
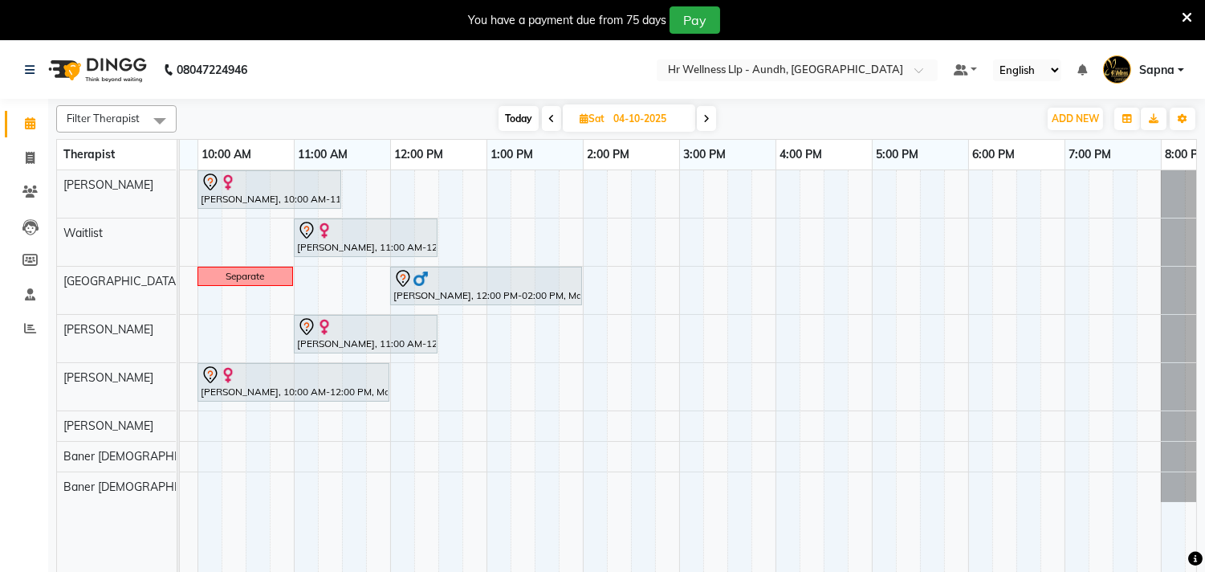
click at [593, 202] on div "[PERSON_NAME], 10:00 AM-11:30 AM, Massage 60 Min [PERSON_NAME], 11:00 AM-12:30 …" at bounding box center [631, 381] width 1252 height 422
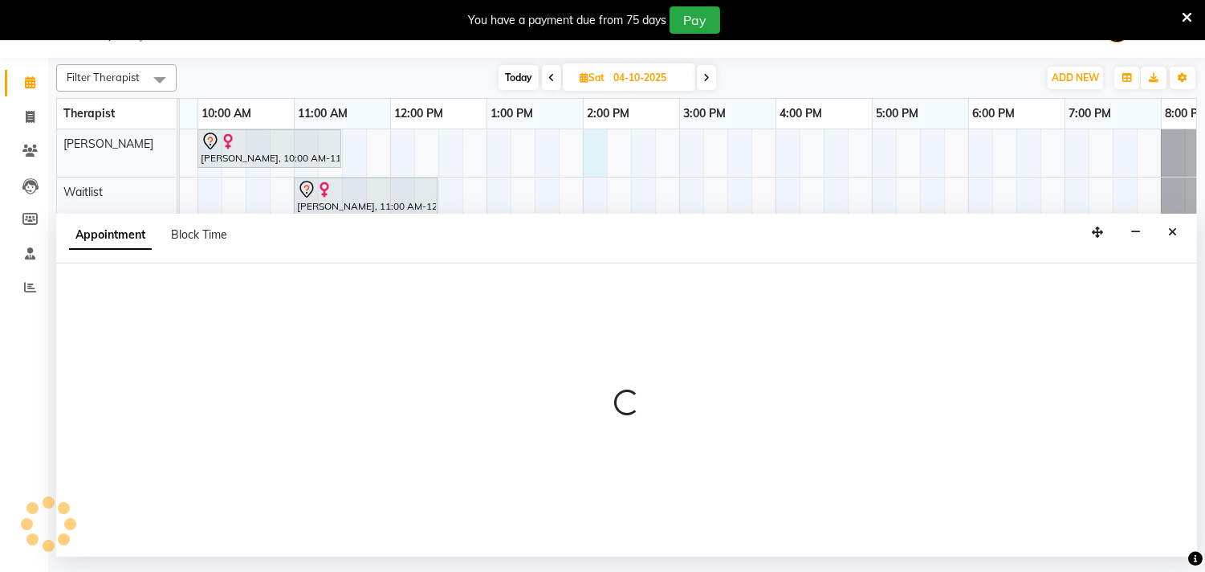
select select "77660"
select select "840"
select select "tentative"
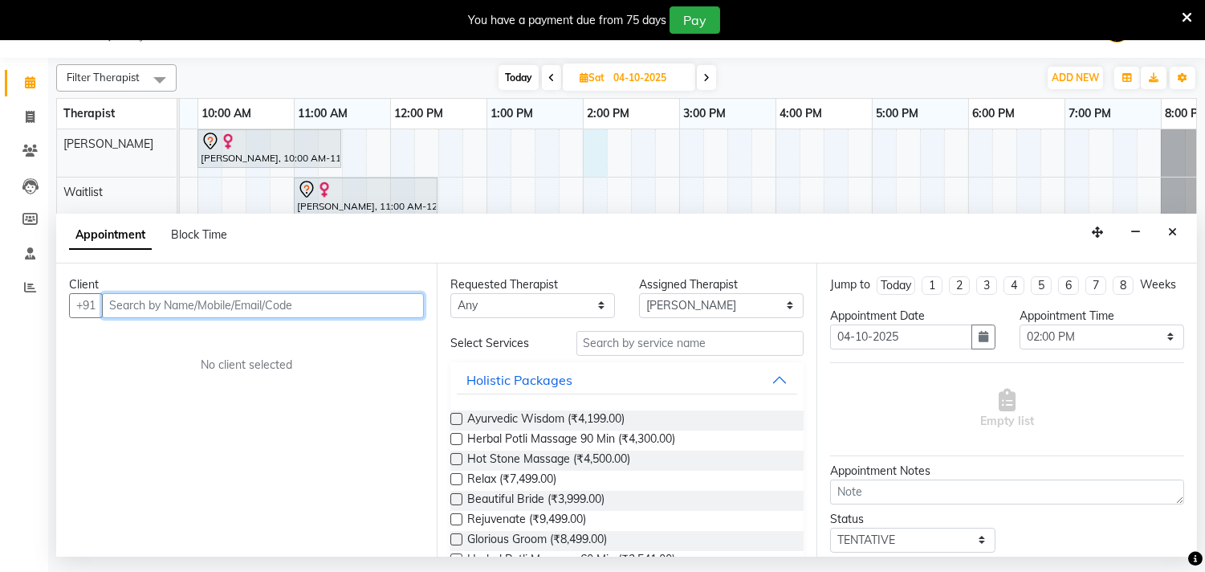
click at [132, 310] on input "text" at bounding box center [263, 305] width 322 height 25
paste input "9850301112"
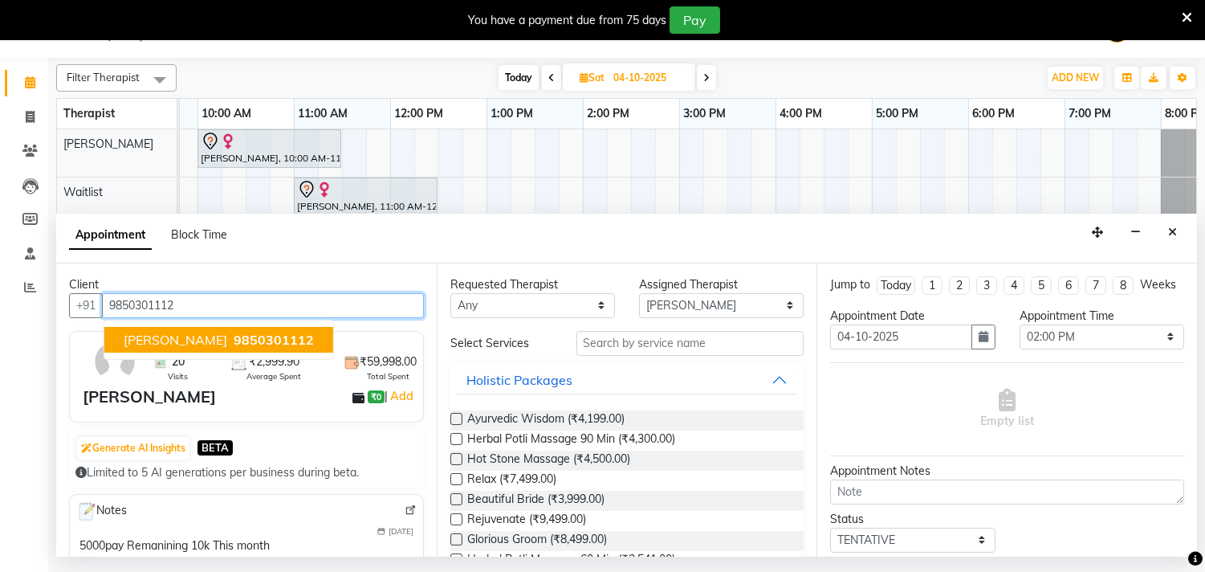
click at [209, 342] on span "[PERSON_NAME]" at bounding box center [176, 340] width 104 height 16
type input "9850301112"
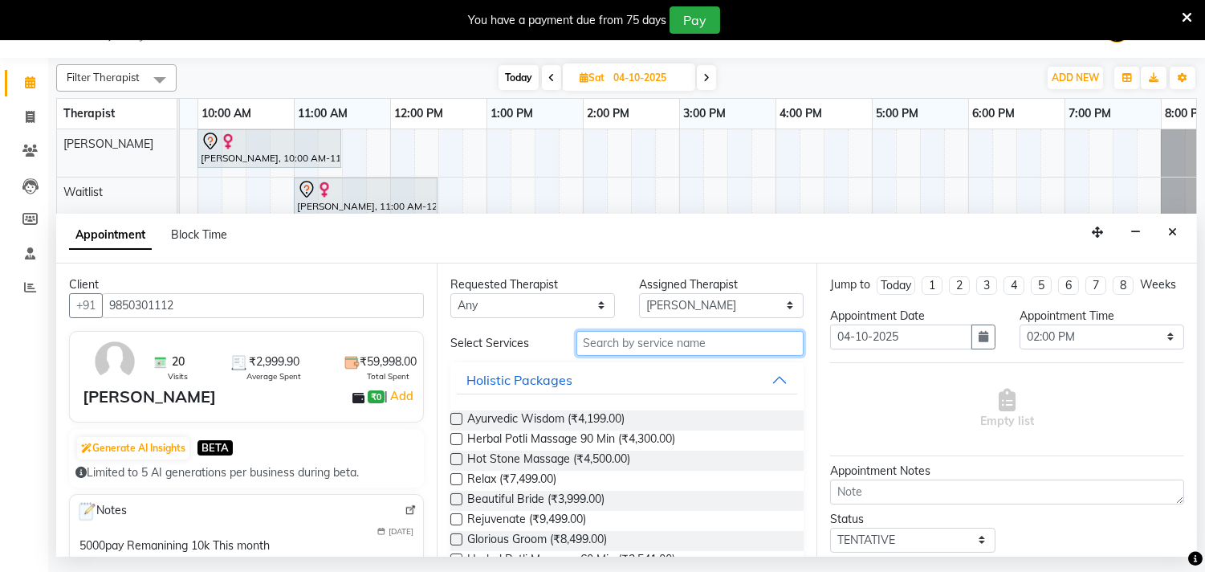
click at [613, 342] on input "text" at bounding box center [690, 343] width 228 height 25
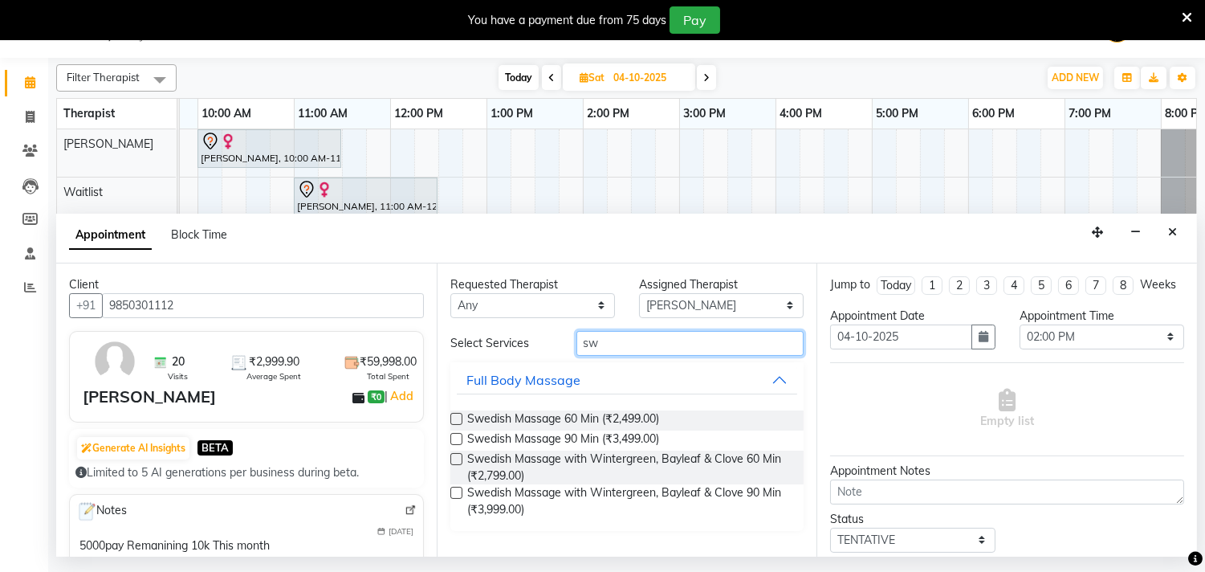
type input "sw"
click at [454, 491] on label at bounding box center [456, 493] width 12 height 12
click at [454, 491] on input "checkbox" at bounding box center [455, 494] width 10 height 10
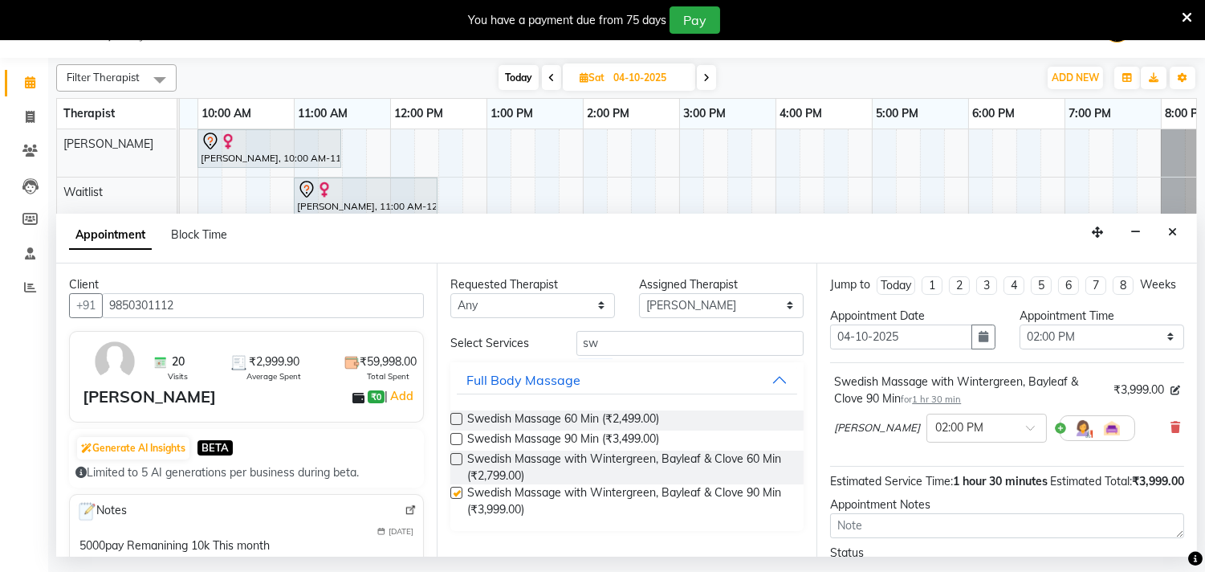
checkbox input "false"
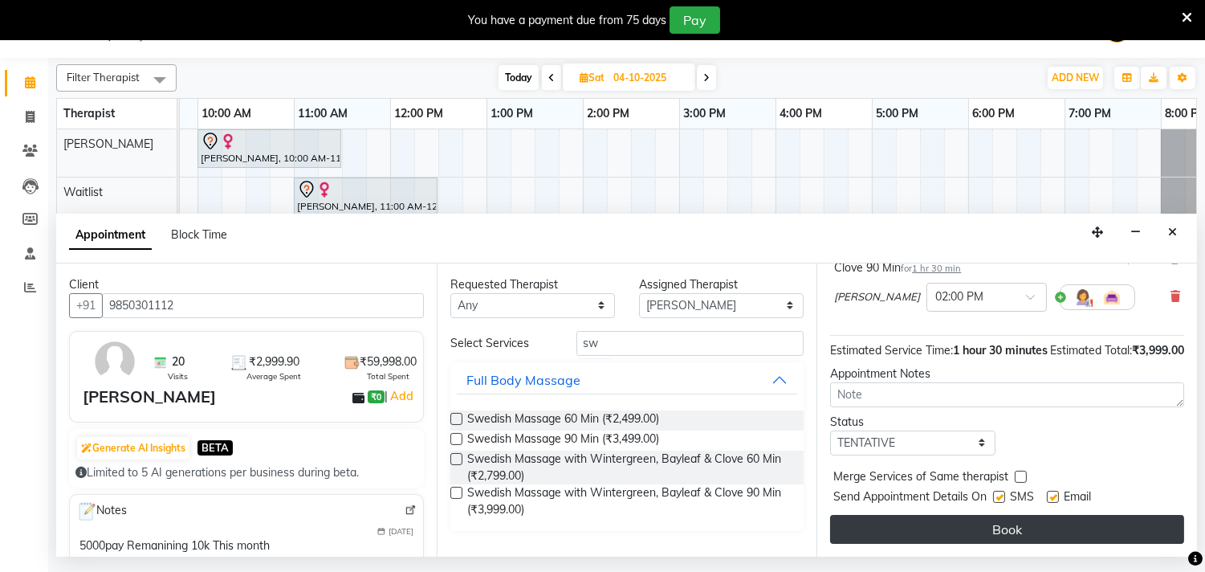
click at [918, 526] on button "Book" at bounding box center [1007, 529] width 354 height 29
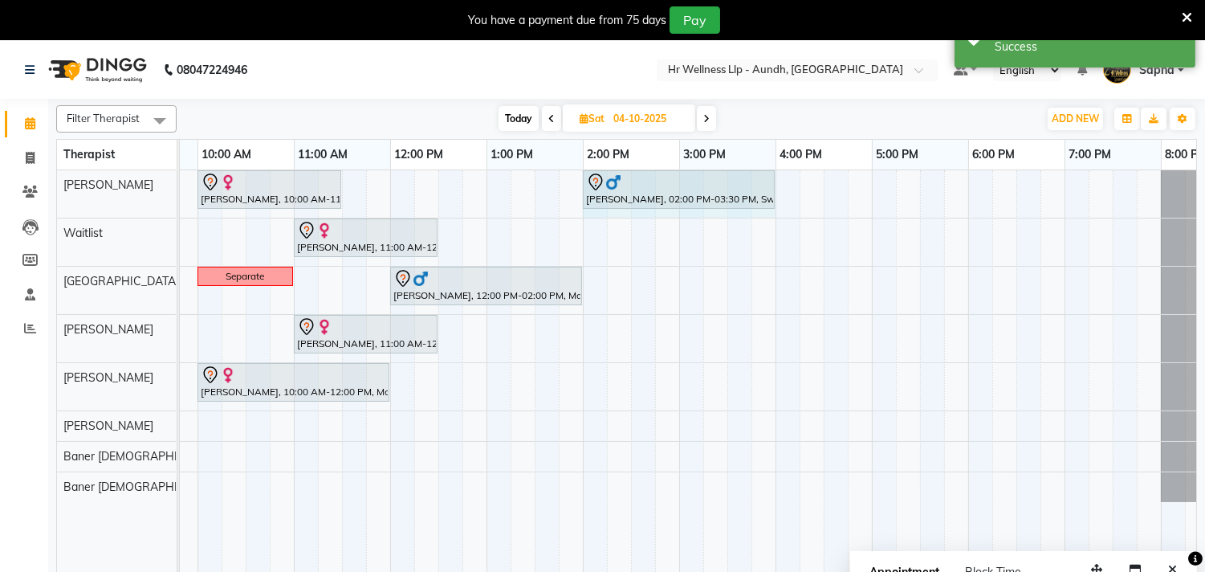
drag, startPoint x: 723, startPoint y: 181, endPoint x: 766, endPoint y: 201, distance: 47.4
click at [5, 201] on div "[PERSON_NAME], 10:00 AM-11:30 AM, Massage 60 [PERSON_NAME], 02:00 PM-03:30 PM, …" at bounding box center [5, 193] width 0 height 47
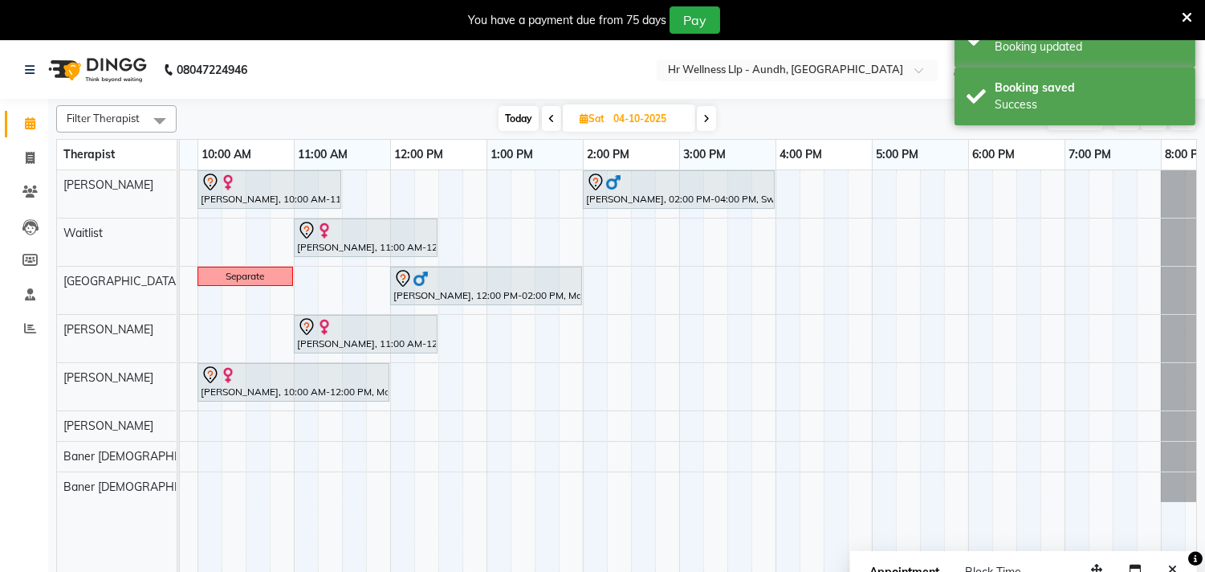
click at [512, 118] on span "Today" at bounding box center [519, 118] width 40 height 25
type input "01-10-2025"
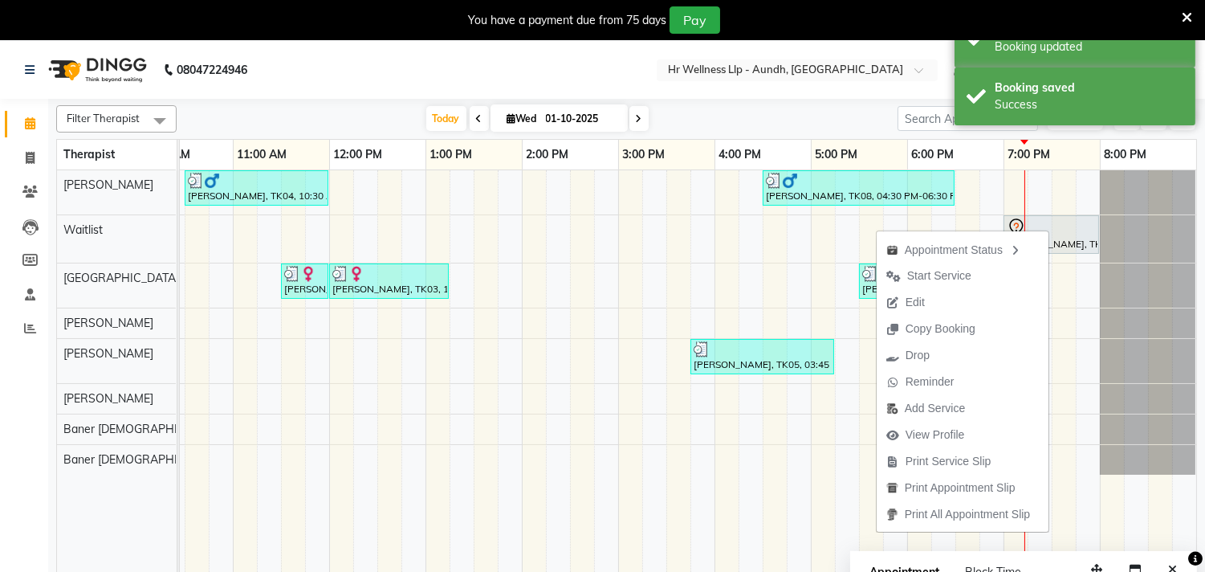
click at [938, 274] on span "Start Service" at bounding box center [939, 275] width 64 height 17
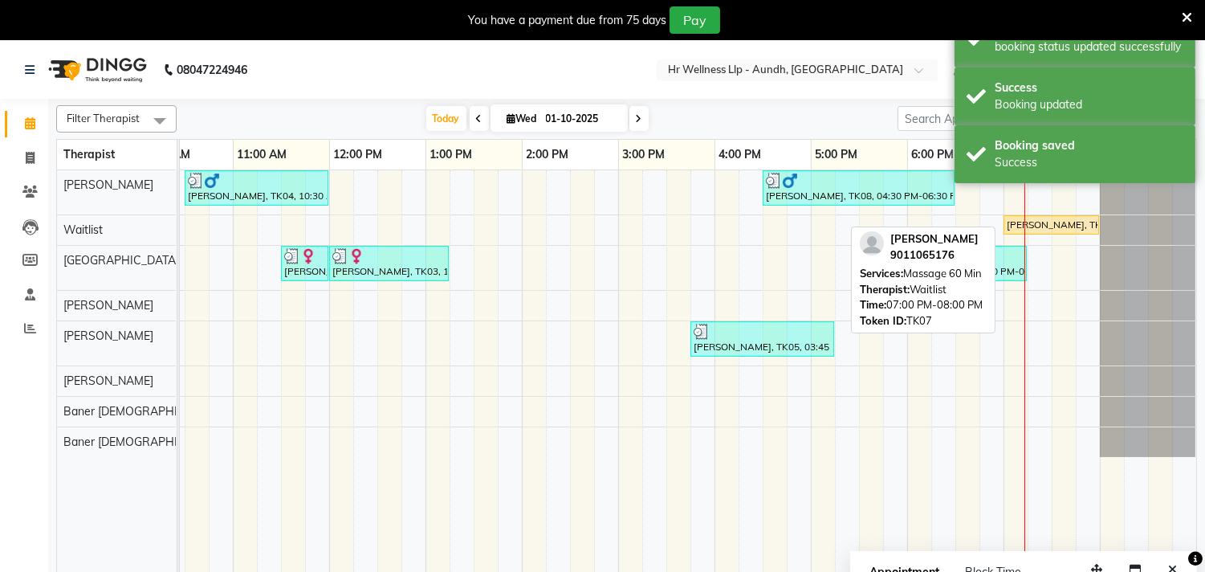
click at [1058, 221] on div "[PERSON_NAME], TK07, 07:00 PM-08:00 PM, Massage 60 Min" at bounding box center [1051, 225] width 92 height 14
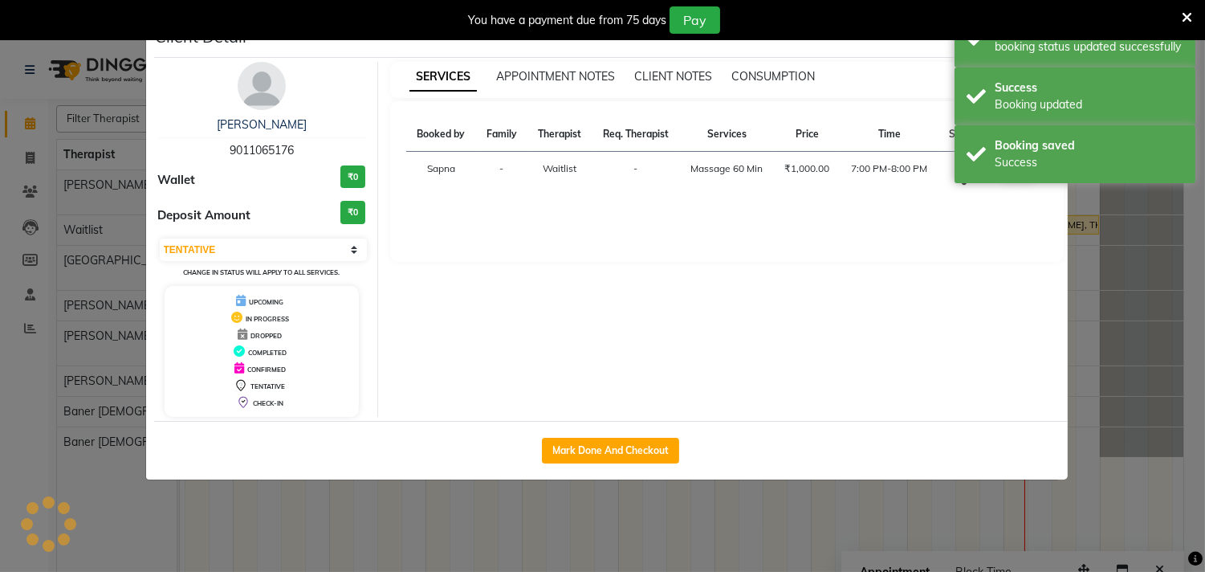
select select "1"
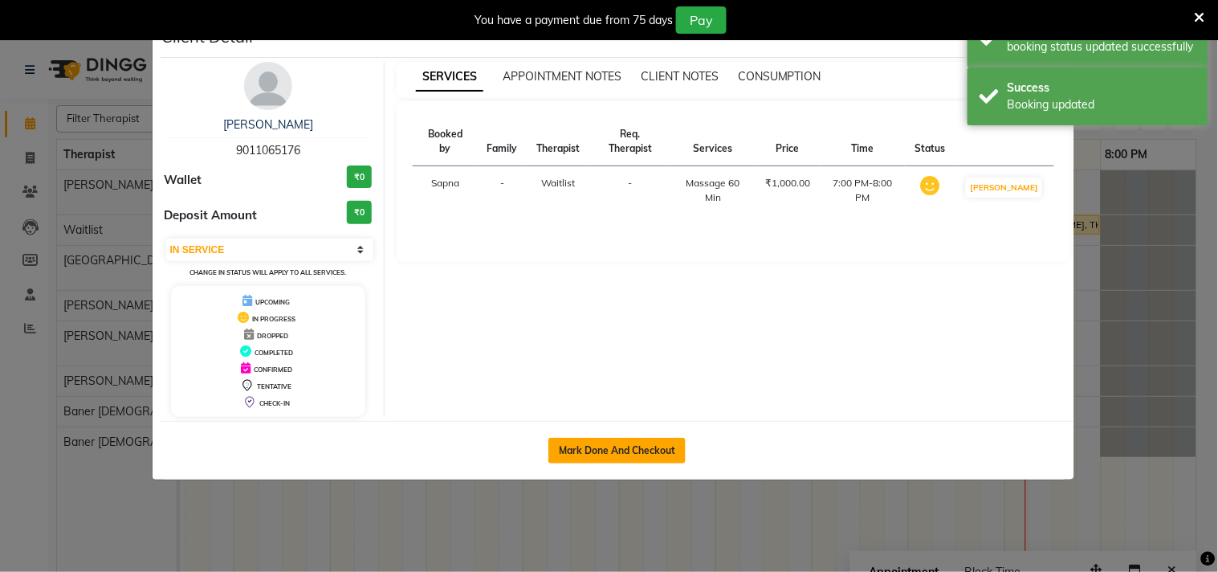
click at [632, 454] on button "Mark Done And Checkout" at bounding box center [616, 451] width 137 height 26
select select "service"
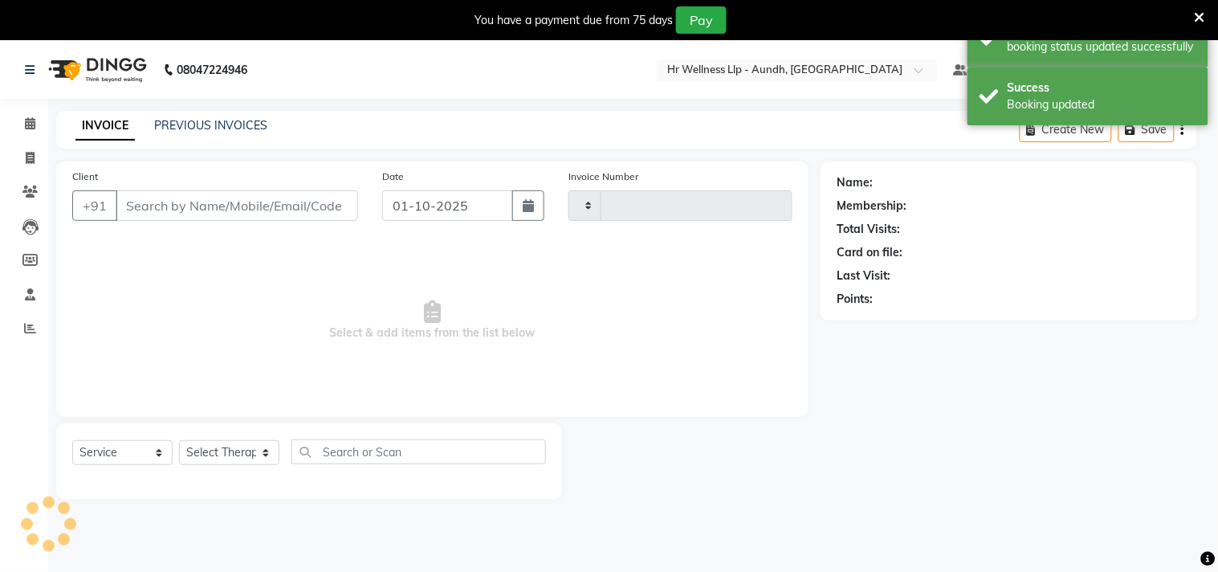
type input "1371"
select select "4288"
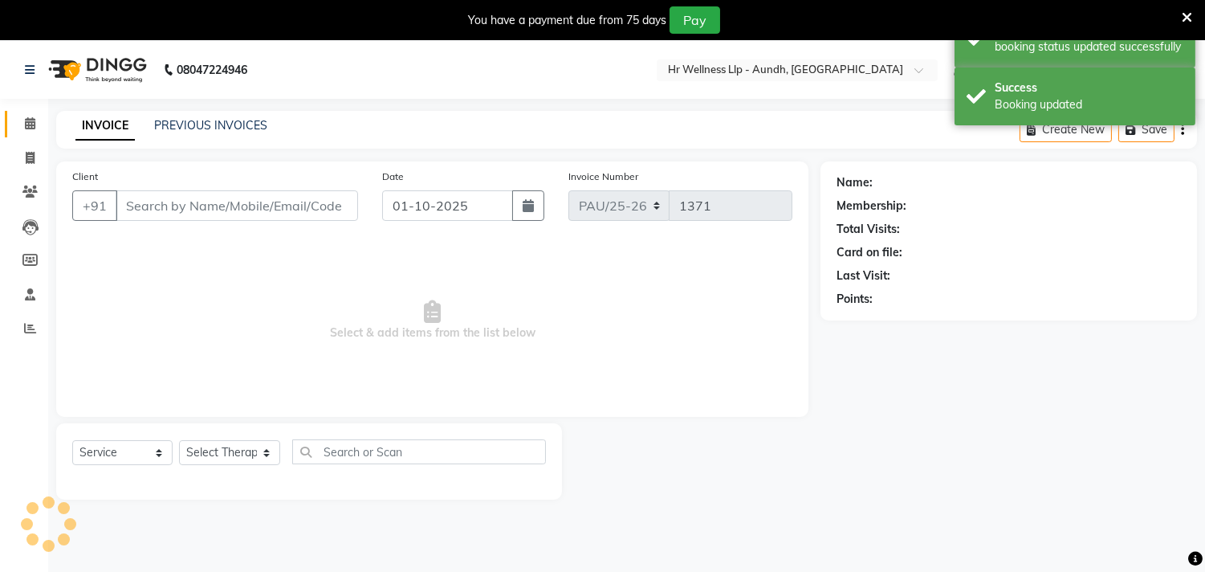
type input "9011065176"
select select "45452"
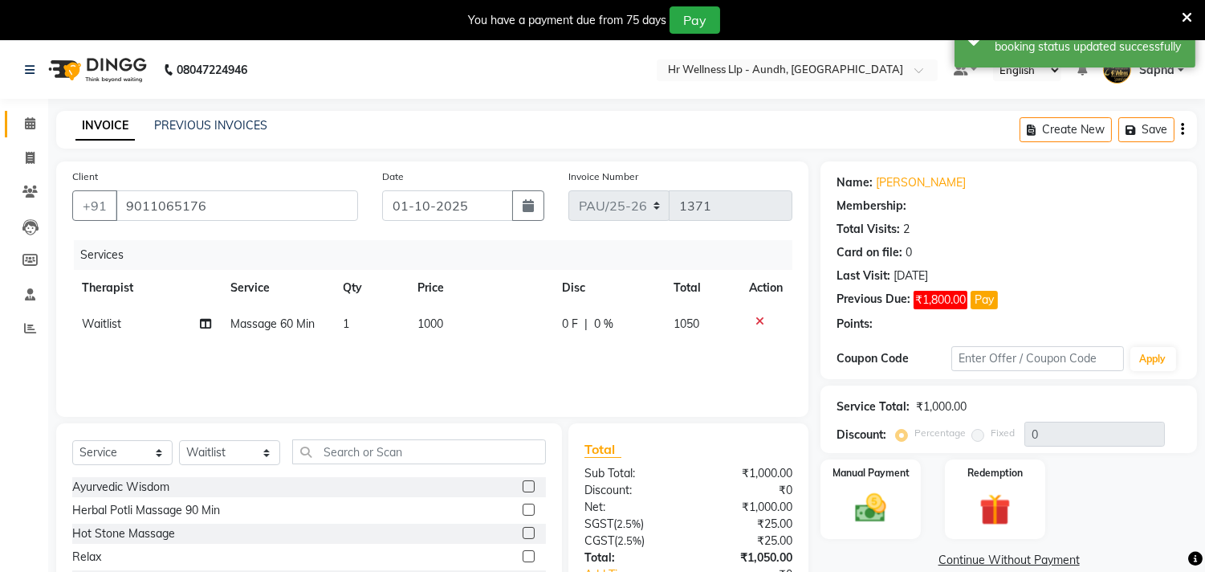
click at [30, 120] on icon at bounding box center [30, 123] width 10 height 12
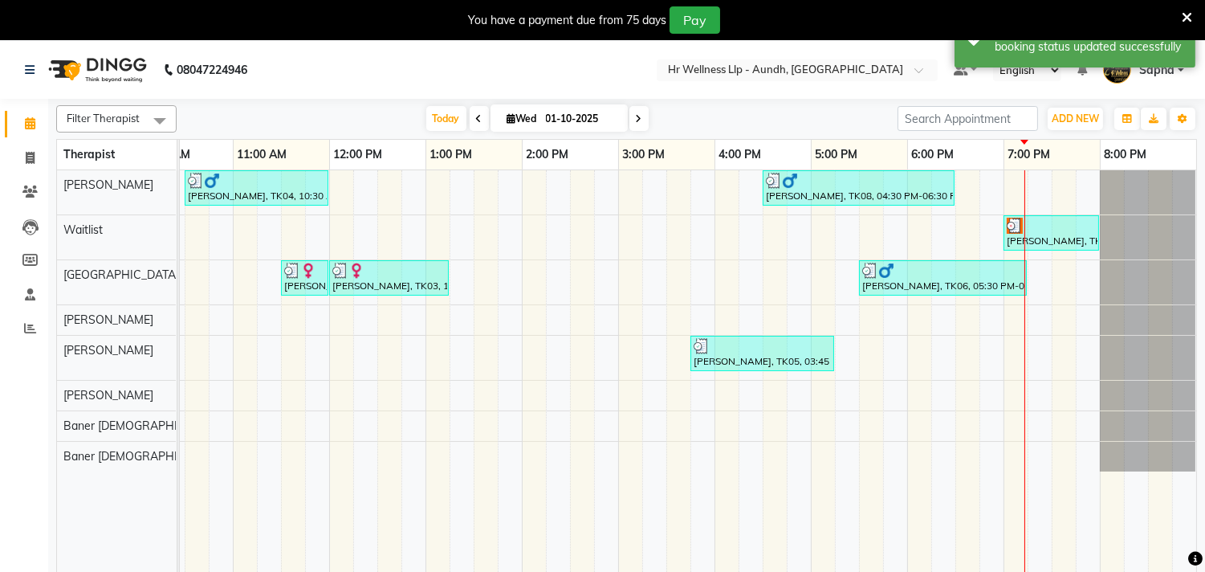
click at [1049, 252] on div "[PERSON_NAME], TK04, 10:30 AM-12:00 PM, Massage 60 Min [PERSON_NAME], TK08, 04:…" at bounding box center [570, 381] width 1252 height 422
select select "45452"
select select "tentative"
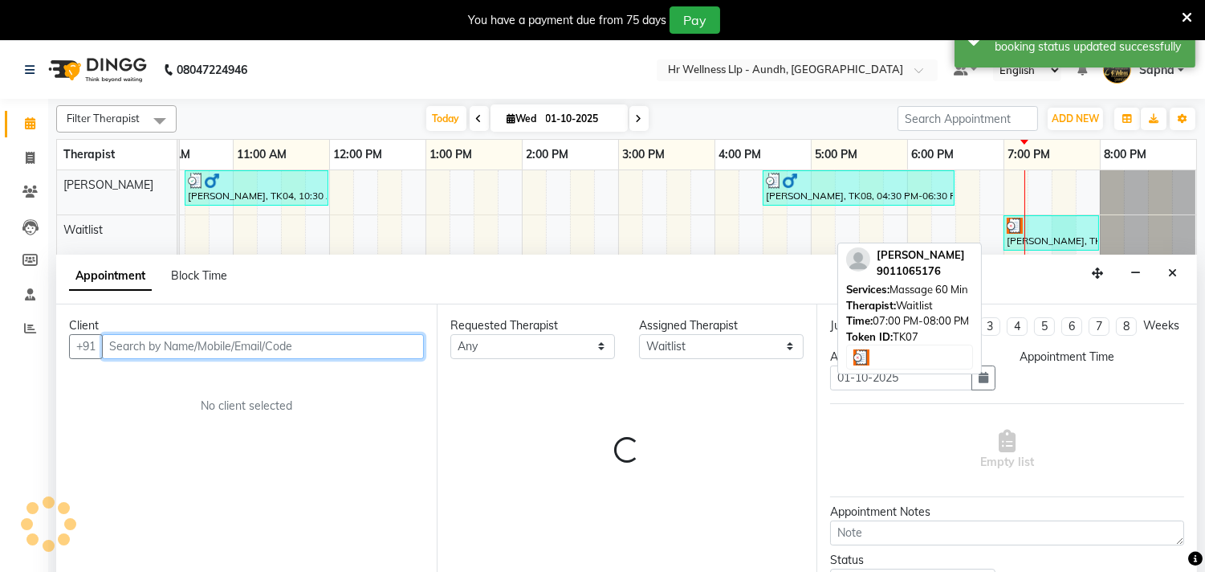
select select "1170"
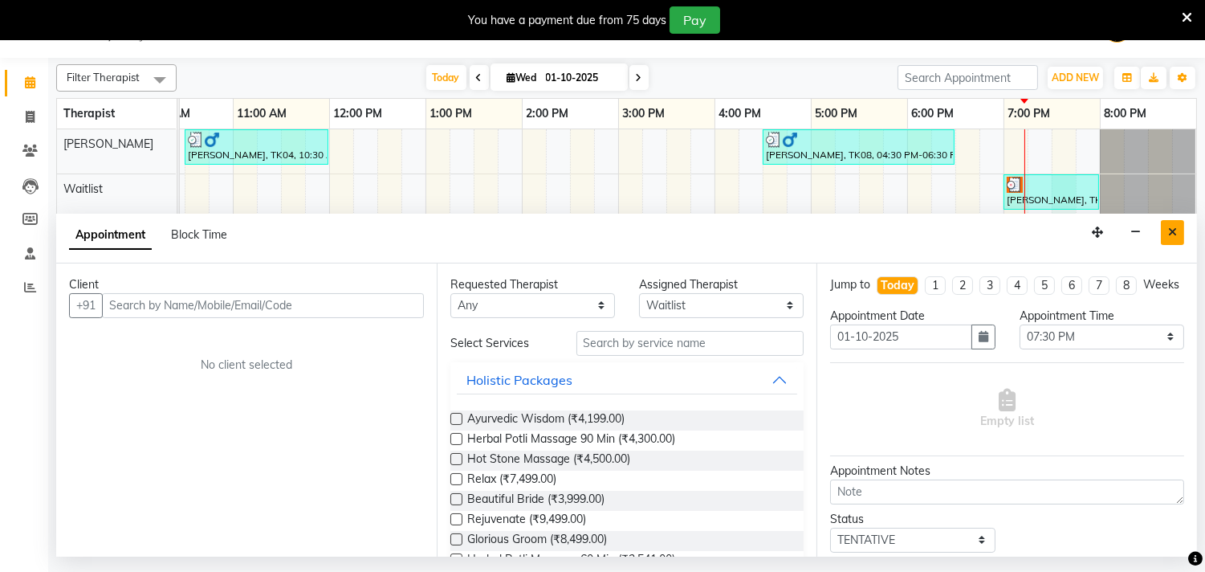
click at [1173, 227] on icon "Close" at bounding box center [1172, 231] width 9 height 11
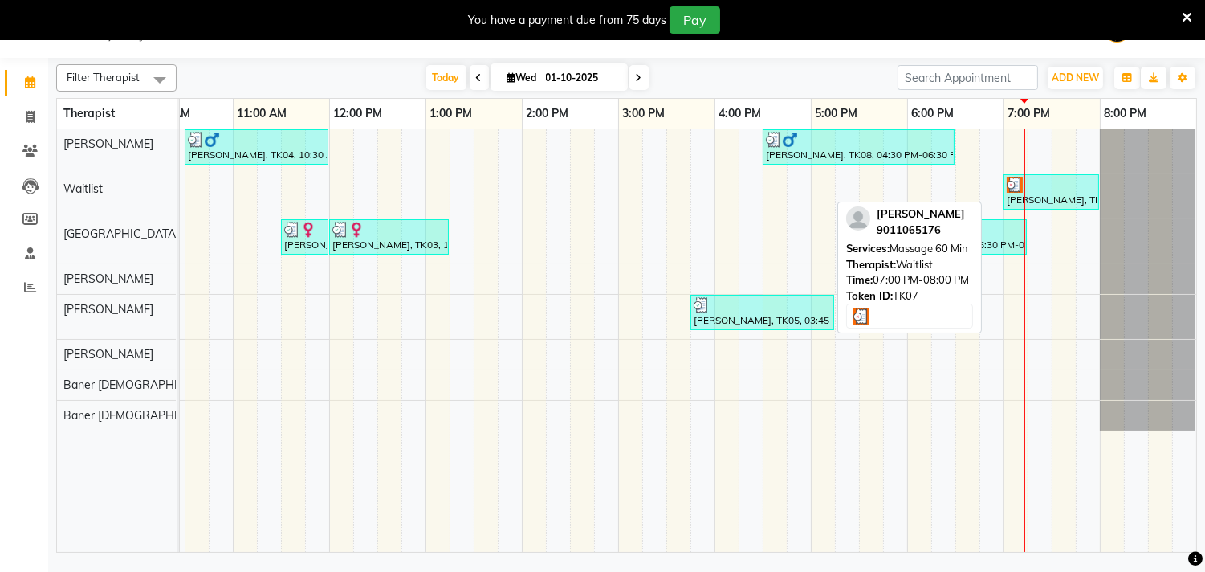
click at [1053, 202] on div "[PERSON_NAME], TK07, 07:00 PM-08:00 PM, Massage 60 Min" at bounding box center [1051, 192] width 92 height 31
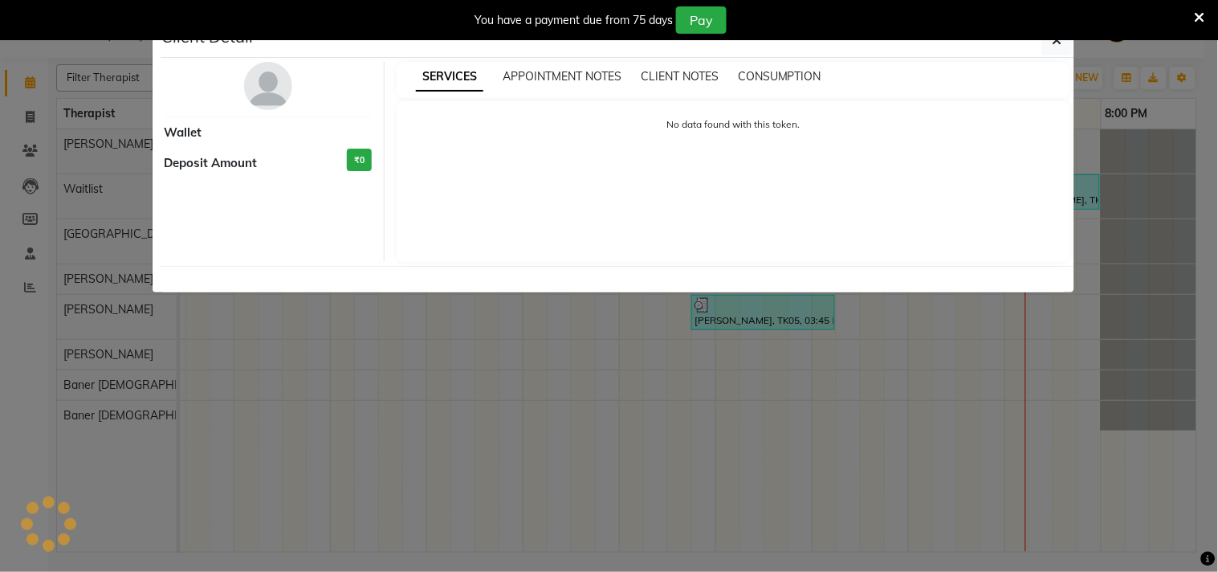
select select "3"
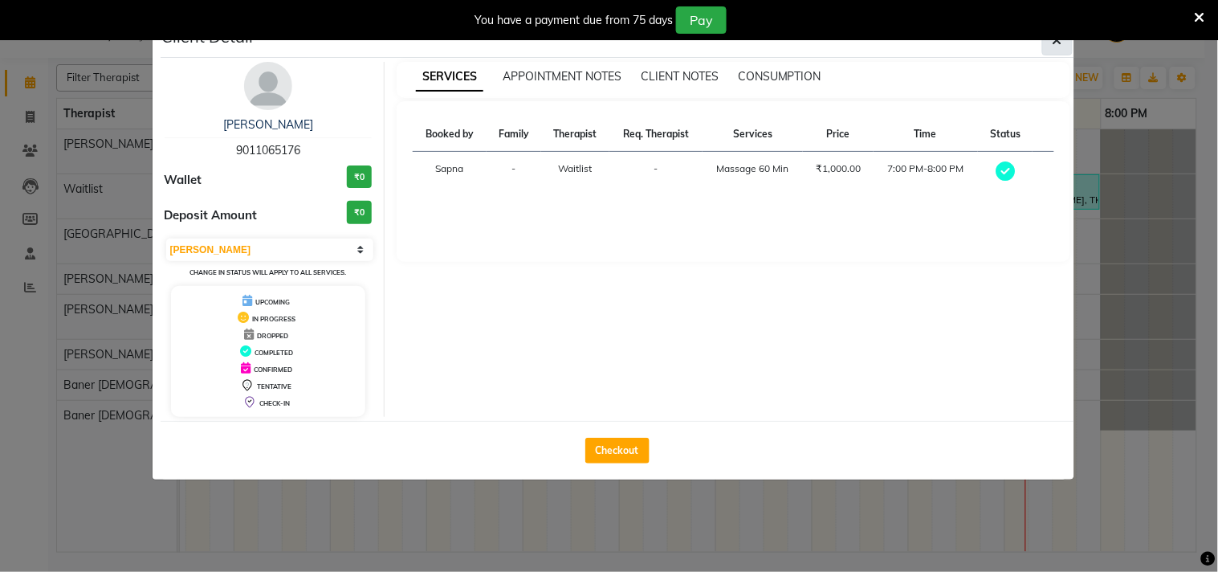
click at [1060, 42] on icon "button" at bounding box center [1058, 40] width 10 height 13
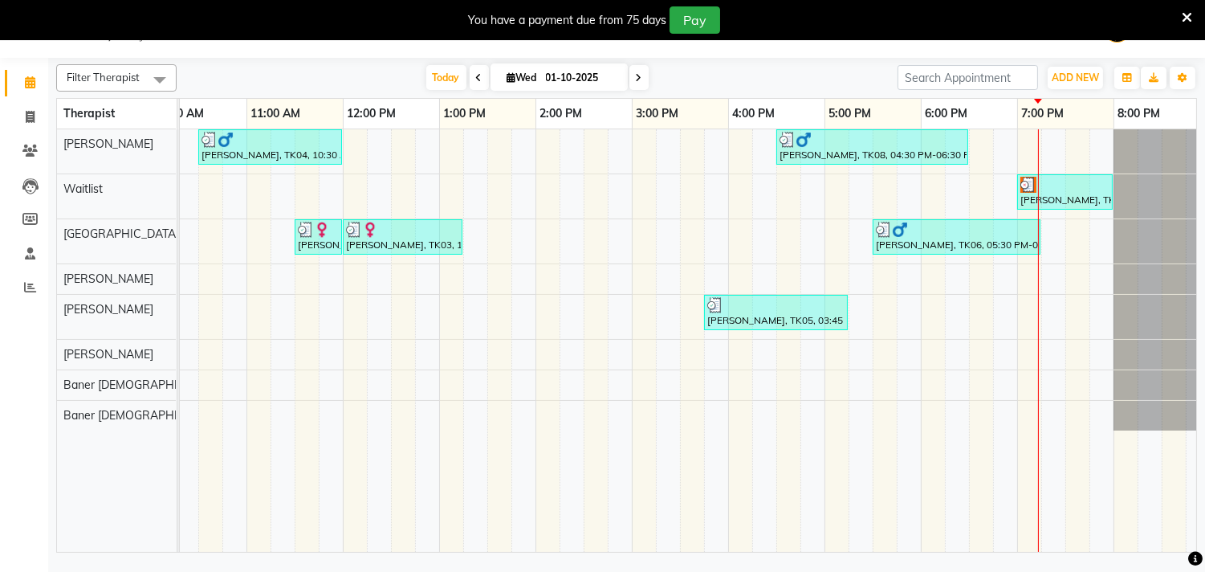
click at [641, 78] on span at bounding box center [638, 77] width 19 height 25
type input "02-10-2025"
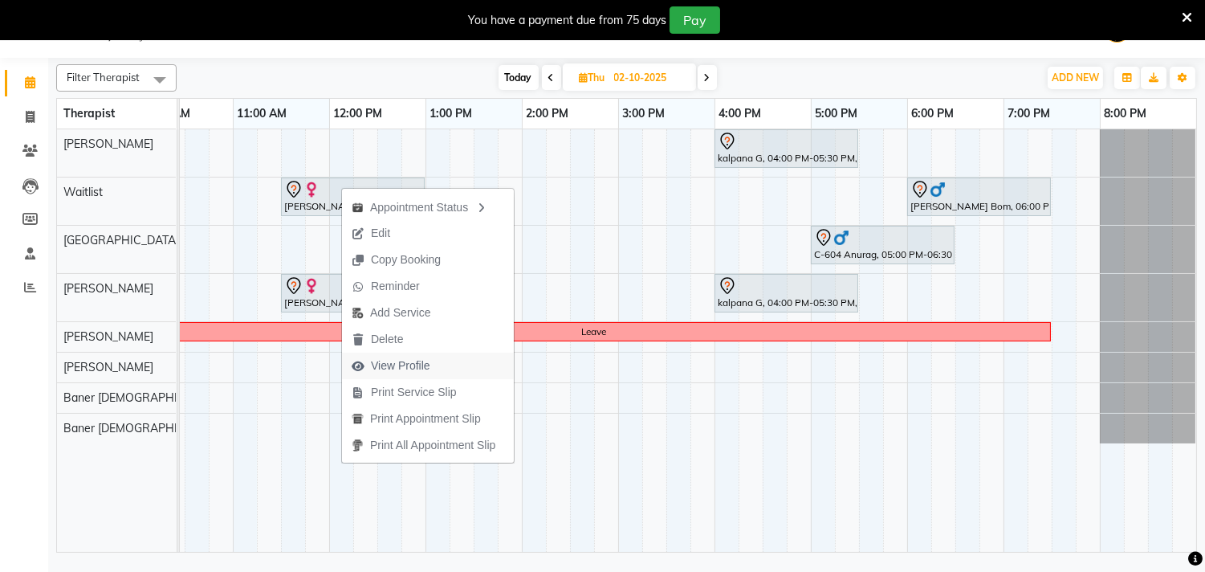
click at [410, 370] on span "View Profile" at bounding box center [400, 365] width 59 height 17
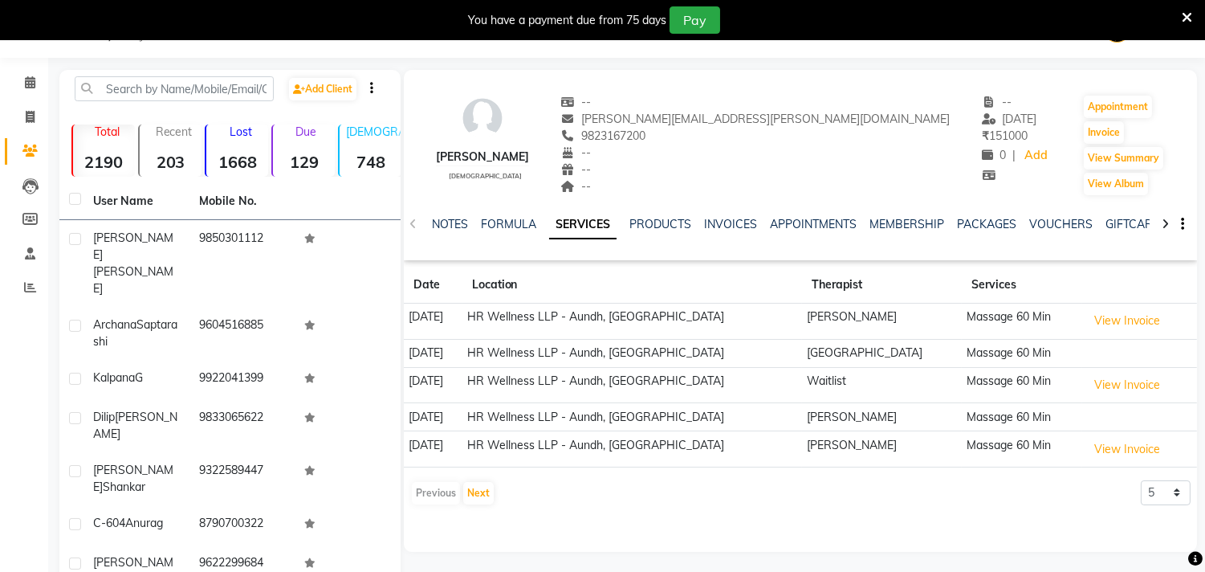
drag, startPoint x: 663, startPoint y: 132, endPoint x: 764, endPoint y: 132, distance: 100.4
click at [764, 132] on div "9823167200" at bounding box center [755, 136] width 389 height 17
click at [1034, 221] on link "VOUCHERS" at bounding box center [1060, 224] width 63 height 14
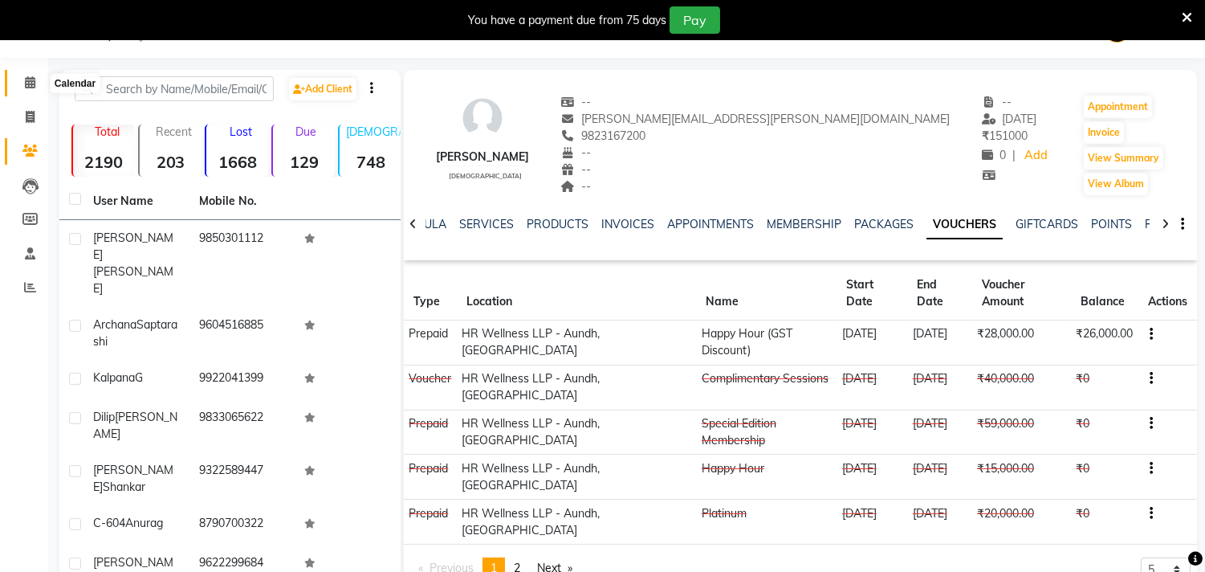
click at [22, 83] on span at bounding box center [30, 83] width 28 height 18
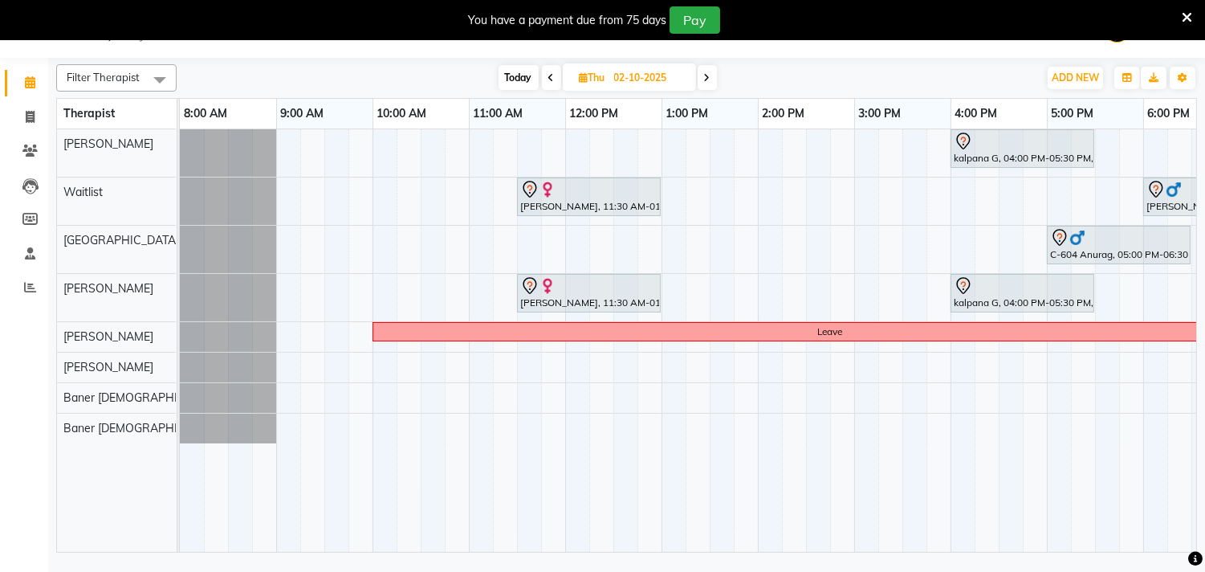
click at [520, 75] on span "Today" at bounding box center [519, 77] width 40 height 25
type input "01-10-2025"
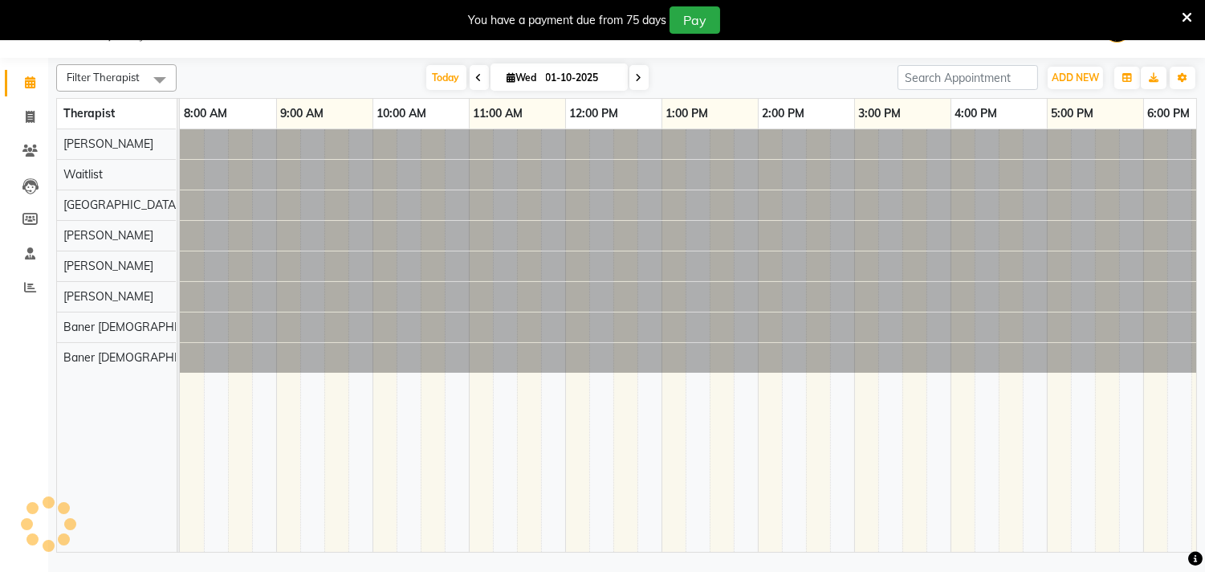
scroll to position [0, 236]
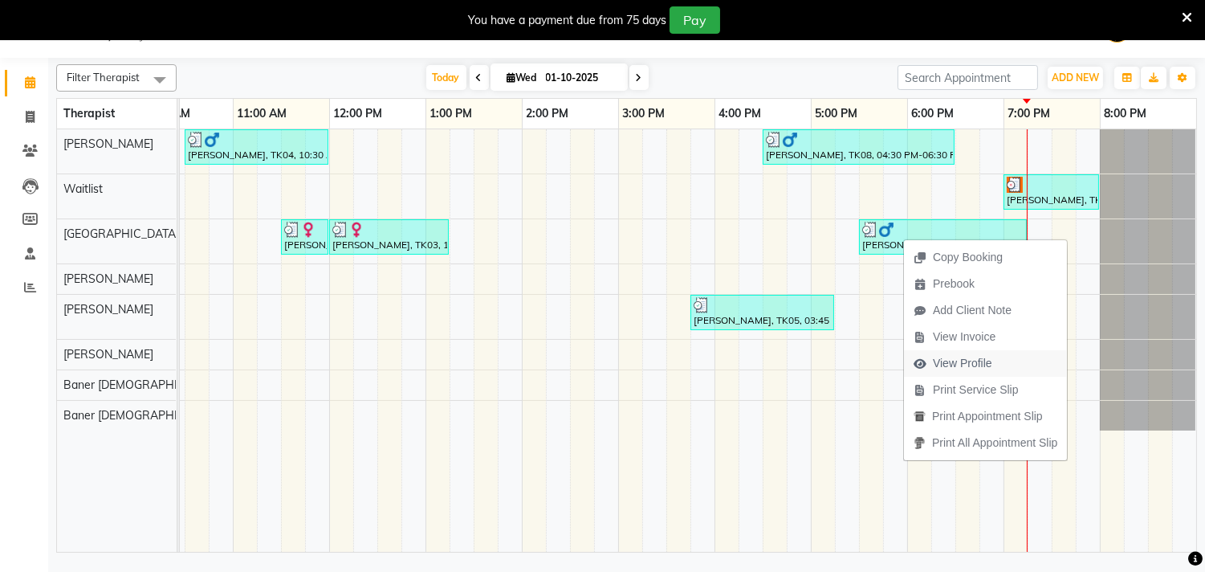
click at [969, 368] on span "View Profile" at bounding box center [962, 363] width 59 height 17
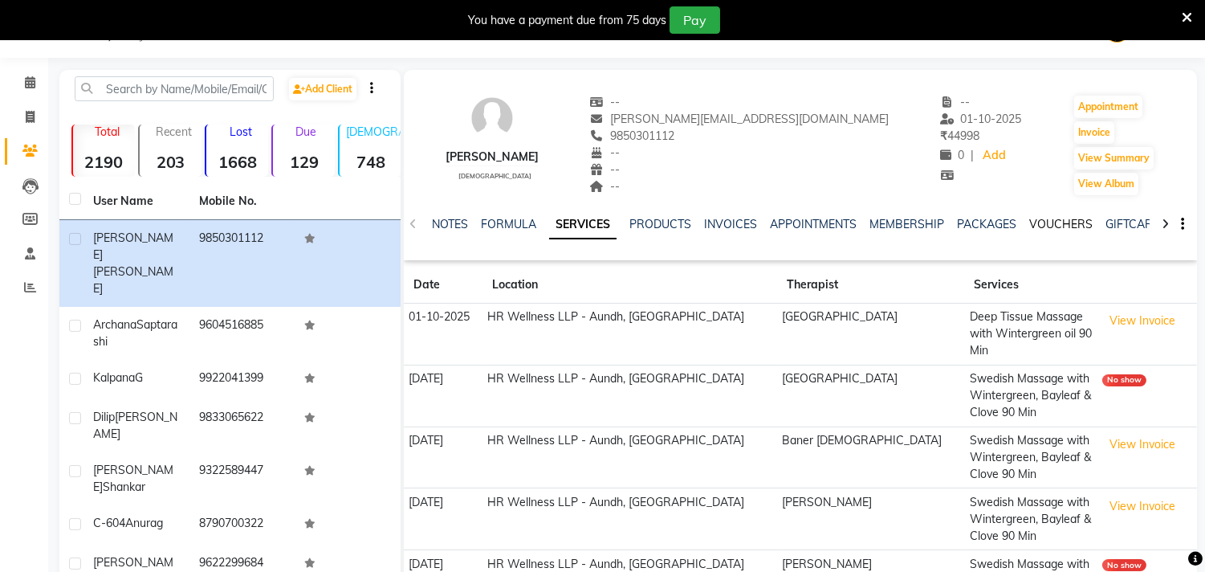
click at [1049, 226] on link "VOUCHERS" at bounding box center [1060, 224] width 63 height 14
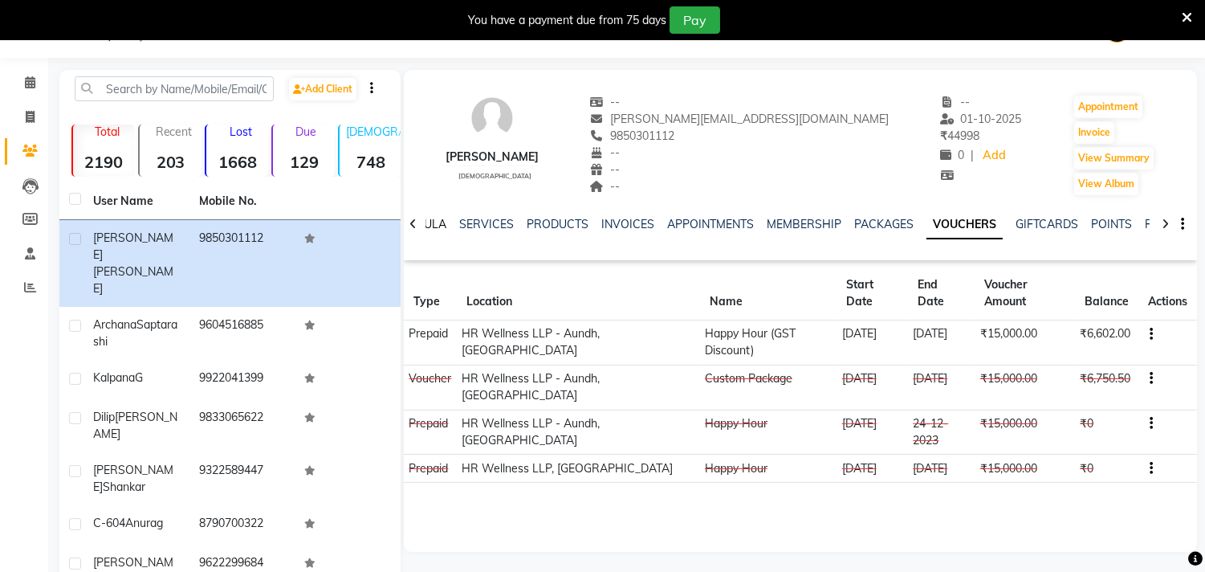
click at [430, 220] on link "FORMULA" at bounding box center [418, 224] width 55 height 14
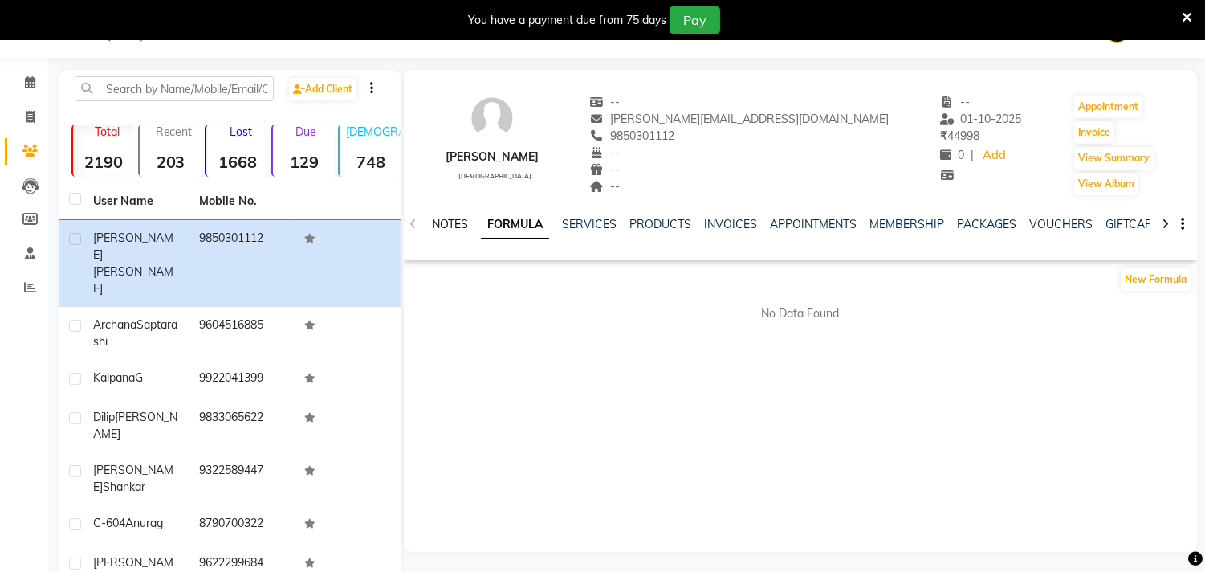
click at [455, 220] on link "NOTES" at bounding box center [450, 224] width 36 height 14
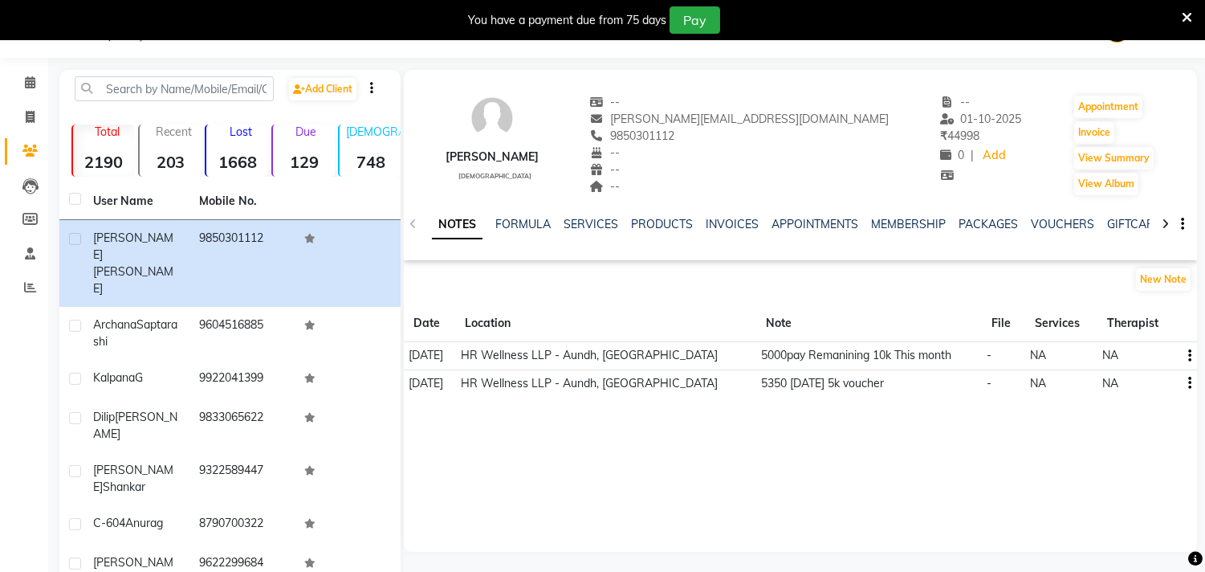
click at [1190, 384] on icon "button" at bounding box center [1190, 383] width 3 height 1
click at [1191, 354] on button "button" at bounding box center [1188, 355] width 10 height 17
click at [1160, 356] on div "Edit" at bounding box center [1152, 355] width 26 height 20
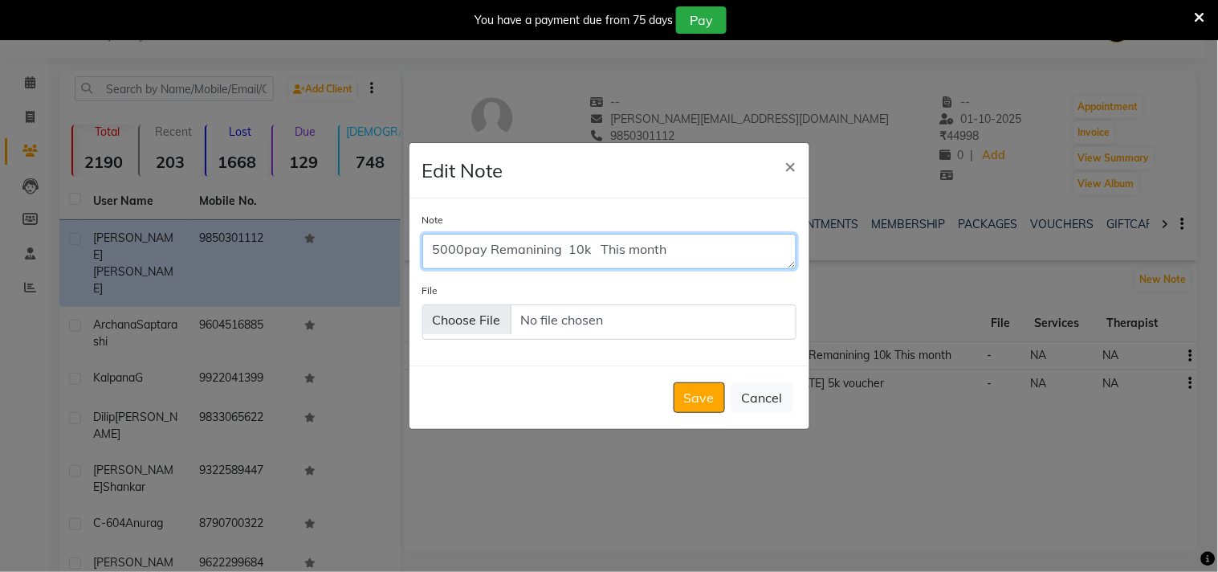
click at [683, 249] on textarea "5000pay Remanining 10k This month" at bounding box center [609, 251] width 374 height 35
type textarea "5"
click at [654, 259] on textarea "13352 [DATE]" at bounding box center [609, 251] width 374 height 35
click at [471, 242] on textarea "13352 [DATE]" at bounding box center [609, 251] width 374 height 35
type textarea "13352 [DATE]"
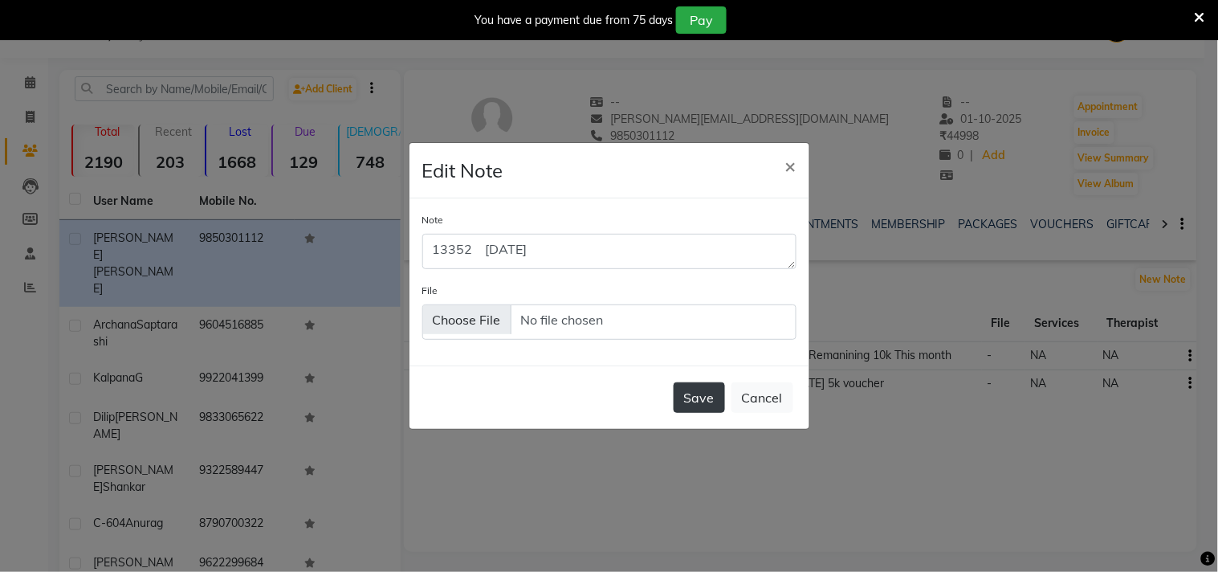
click at [721, 405] on button "Save" at bounding box center [699, 397] width 51 height 31
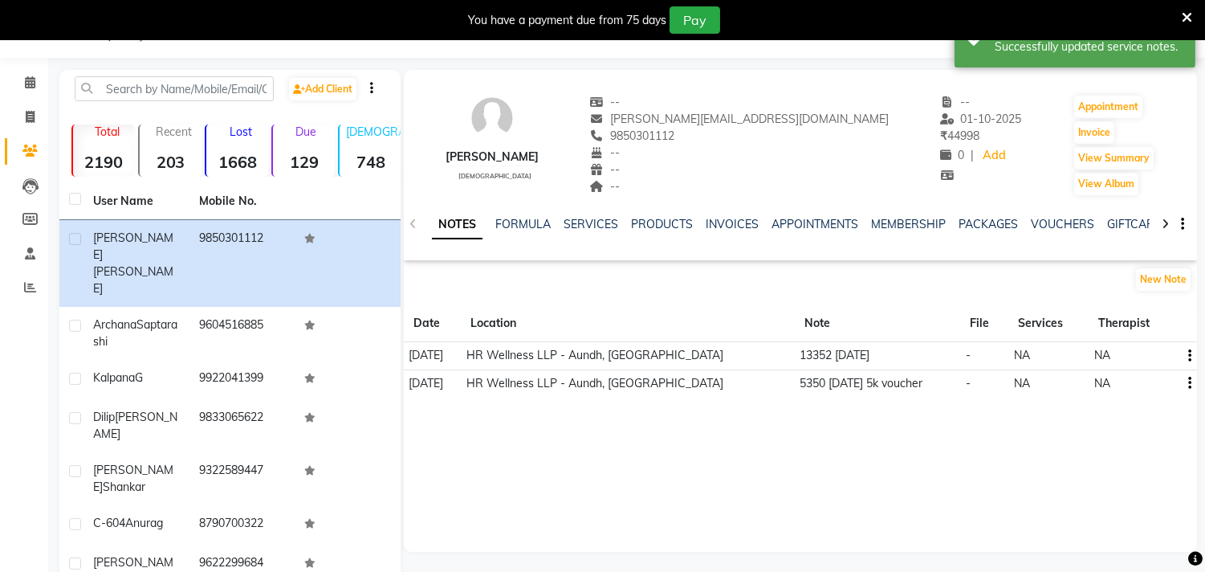
click at [1190, 384] on icon "button" at bounding box center [1190, 383] width 3 height 1
click at [1148, 376] on div "Edit" at bounding box center [1152, 383] width 26 height 20
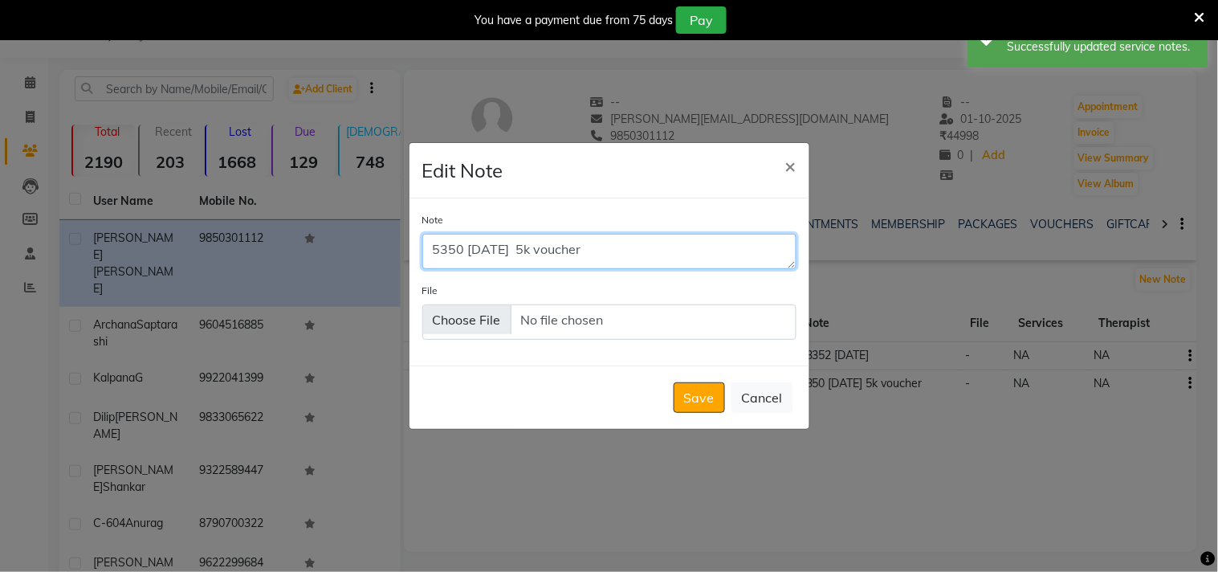
click at [654, 242] on textarea "5350 [DATE] 5k voucher" at bounding box center [609, 251] width 374 height 35
type textarea "5"
type textarea "."
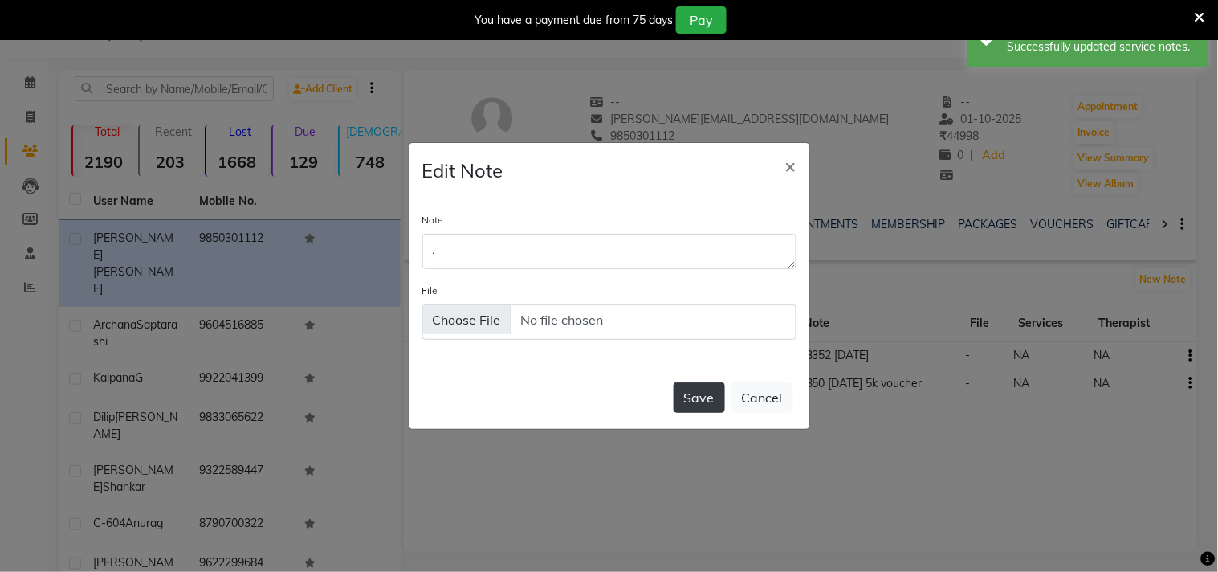
click at [710, 409] on button "Save" at bounding box center [699, 397] width 51 height 31
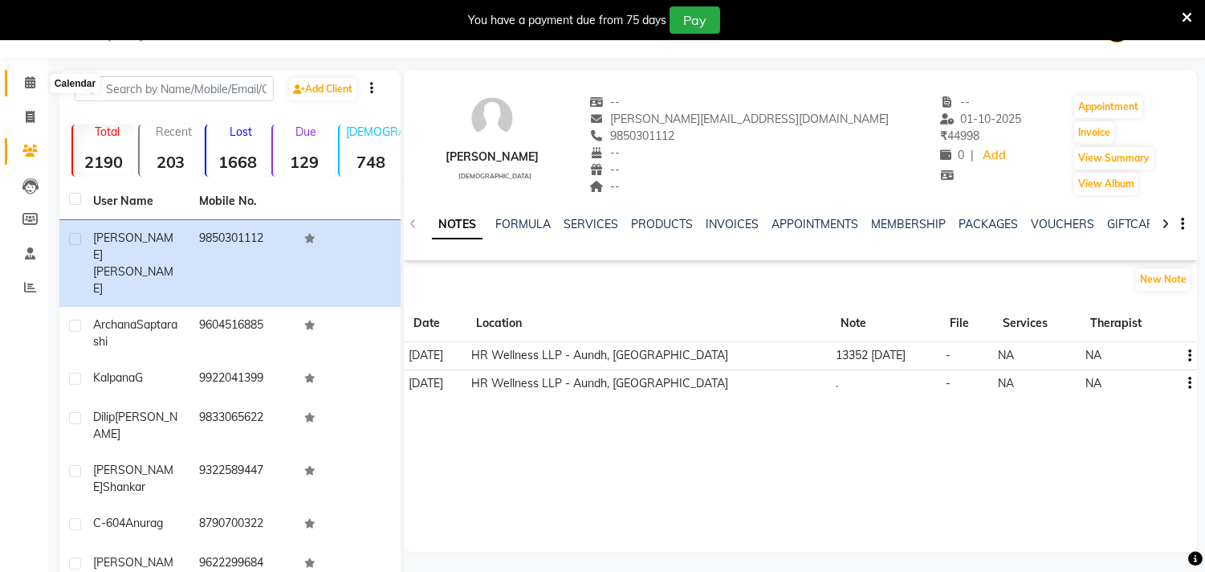
click at [28, 87] on icon at bounding box center [30, 82] width 10 height 12
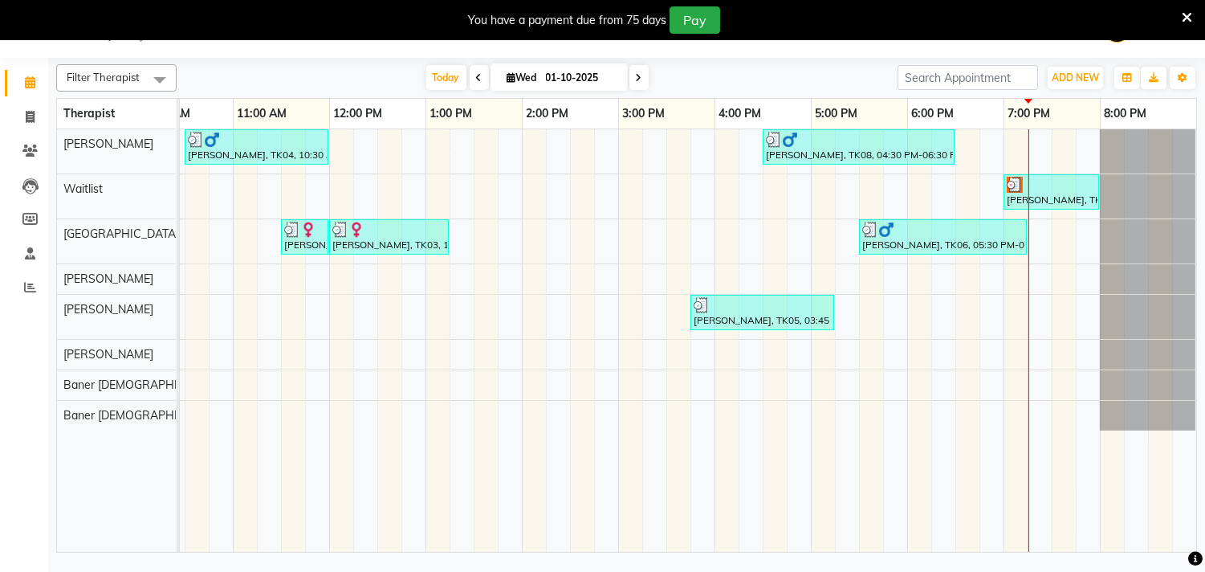
scroll to position [0, 250]
click at [636, 78] on icon at bounding box center [639, 78] width 6 height 10
type input "02-10-2025"
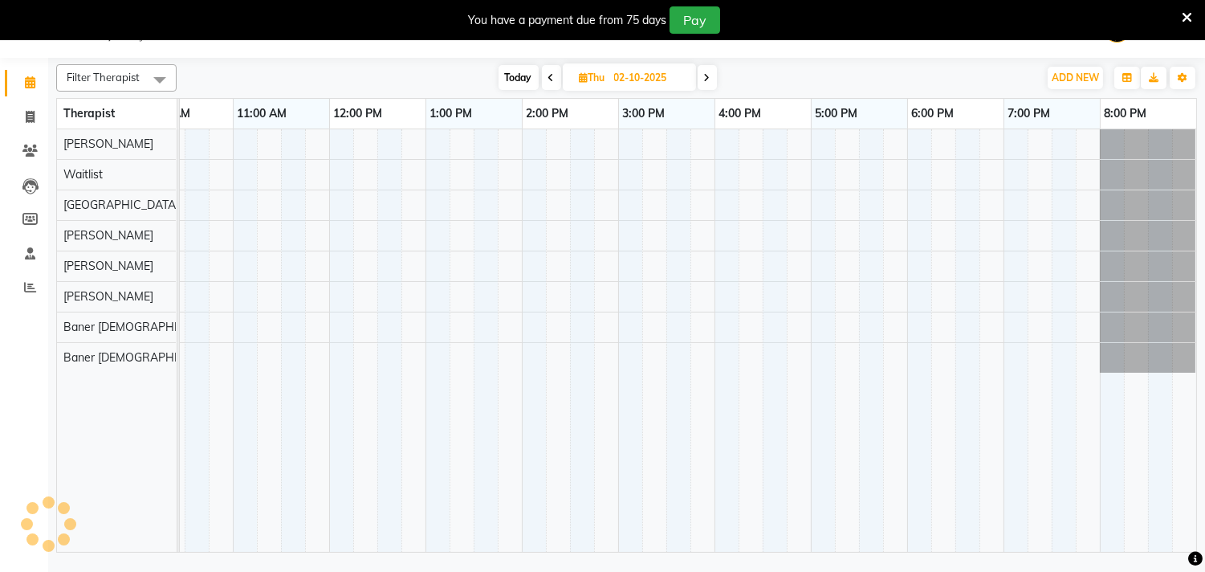
scroll to position [0, 236]
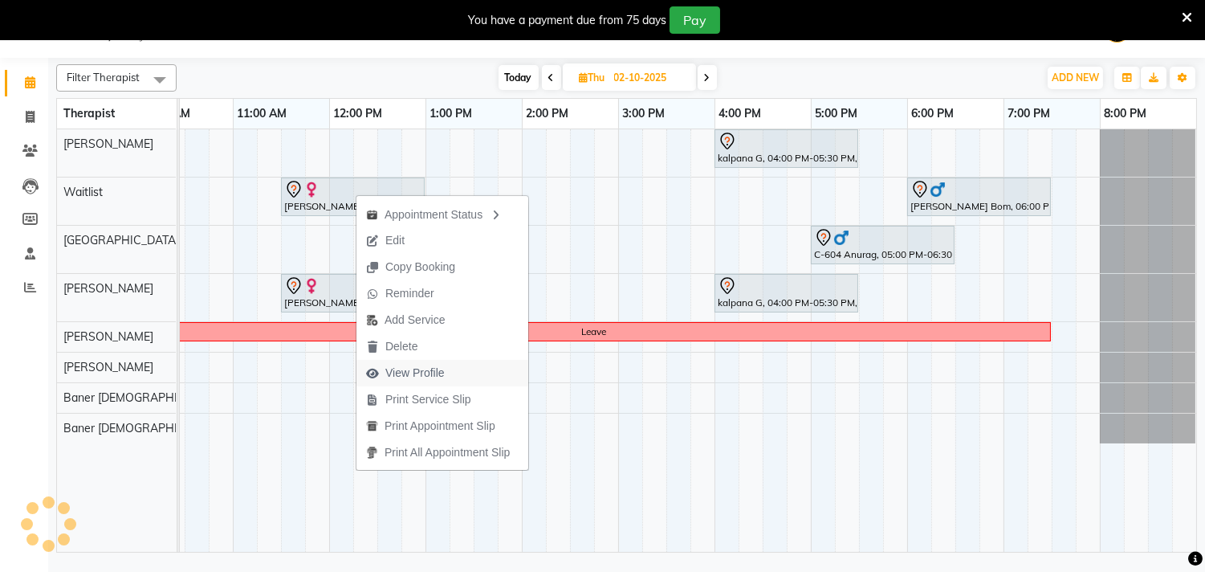
click at [426, 368] on span "View Profile" at bounding box center [414, 372] width 59 height 17
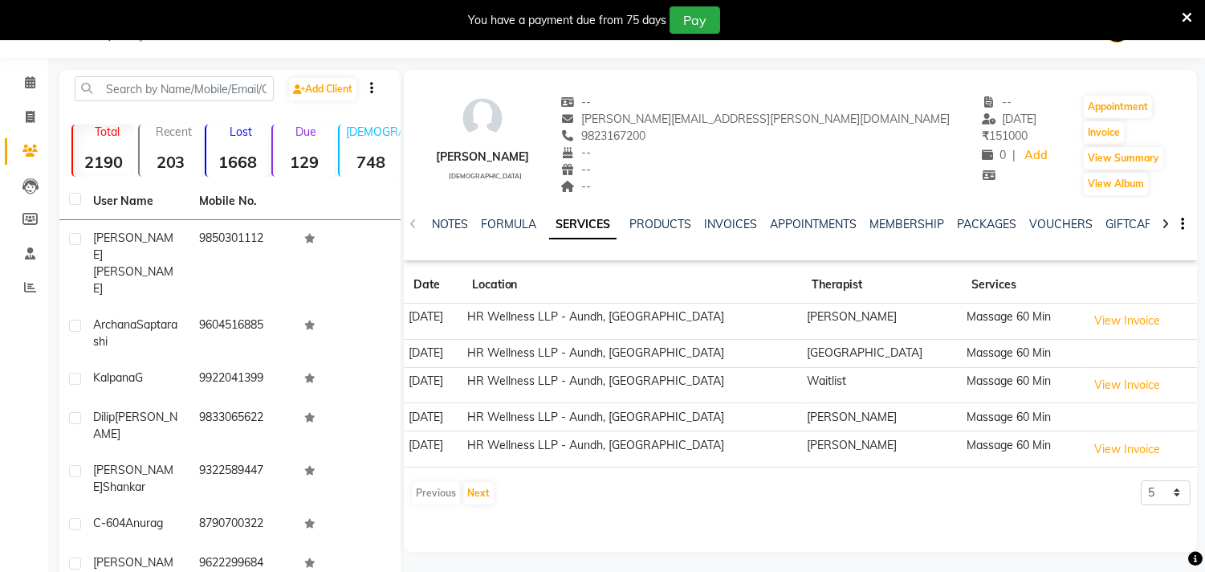
drag, startPoint x: 662, startPoint y: 133, endPoint x: 748, endPoint y: 134, distance: 86.7
click at [748, 134] on div "9823167200" at bounding box center [755, 136] width 389 height 17
click at [26, 83] on icon at bounding box center [30, 82] width 10 height 12
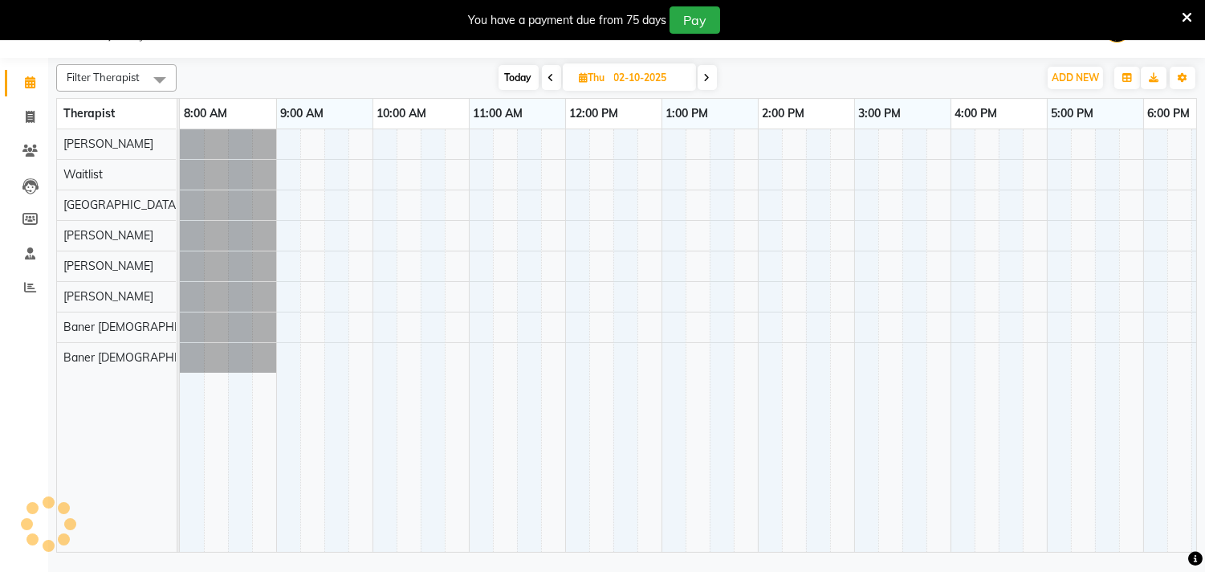
scroll to position [0, 236]
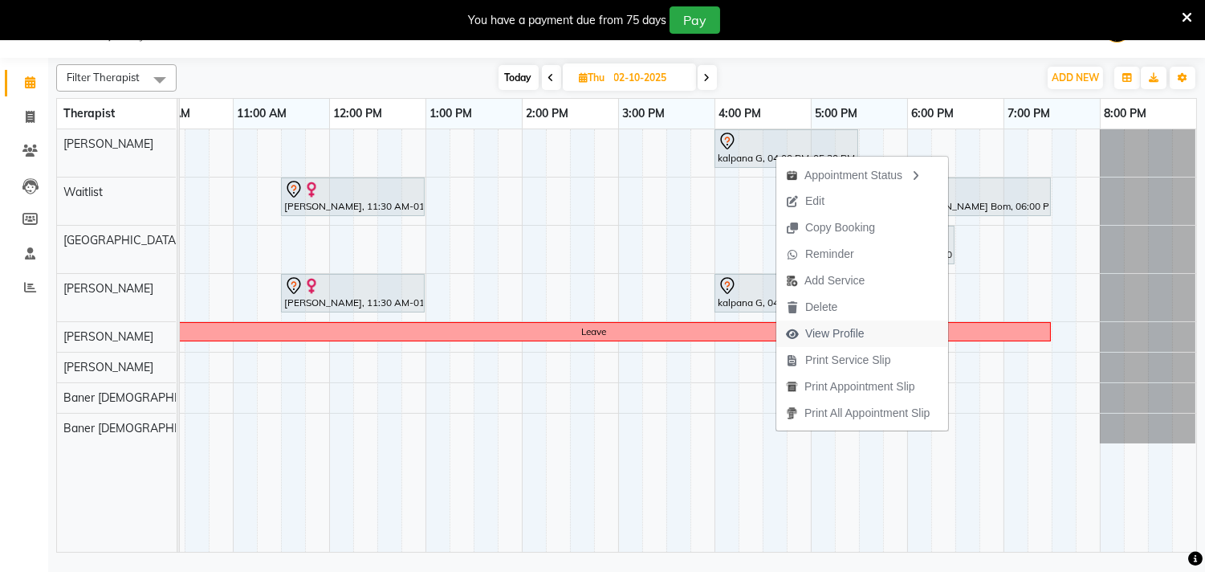
click at [833, 332] on span "View Profile" at bounding box center [834, 333] width 59 height 17
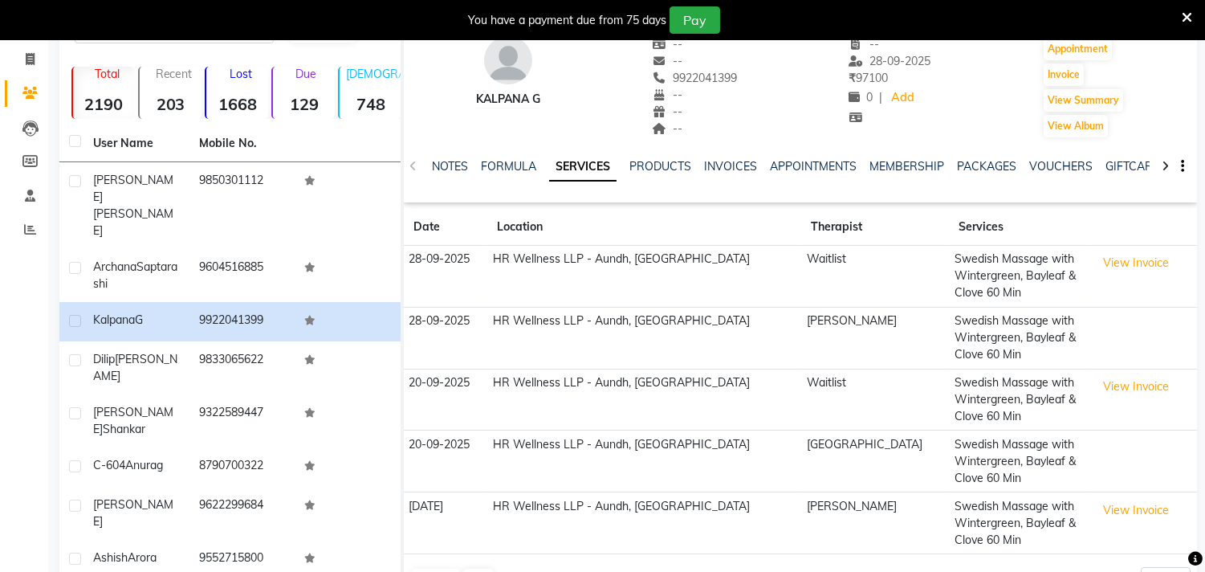
scroll to position [130, 0]
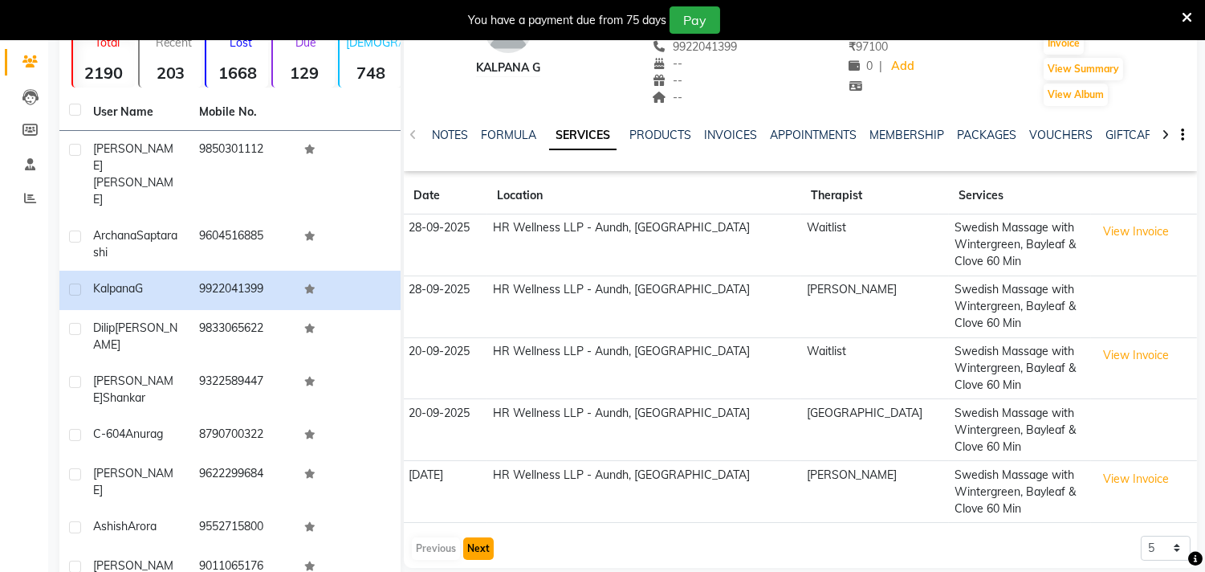
click at [477, 554] on button "Next" at bounding box center [478, 548] width 31 height 22
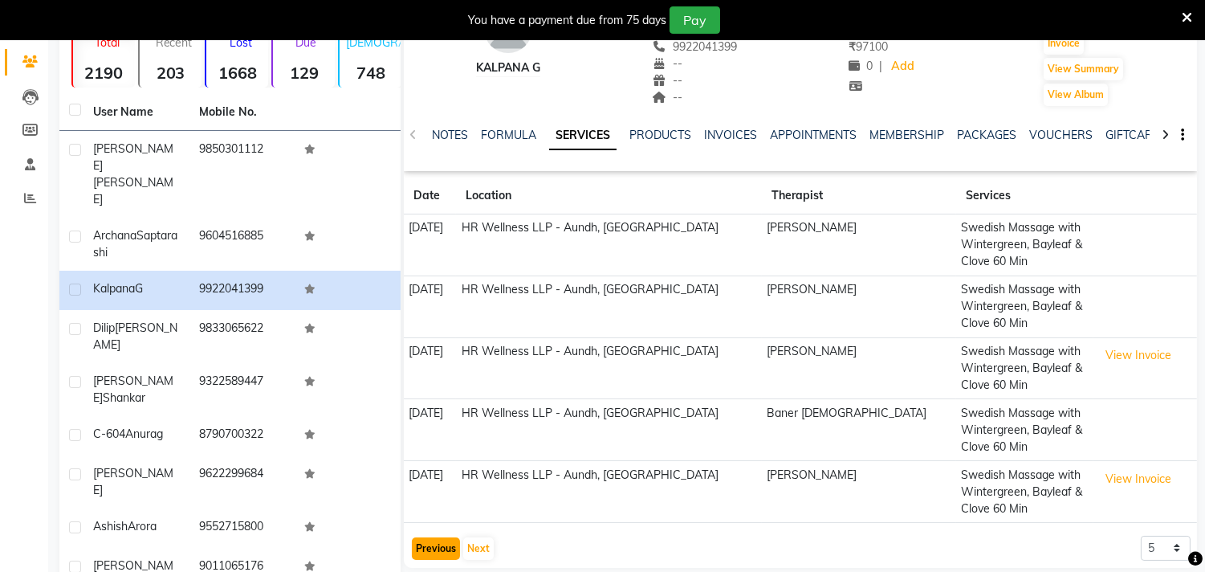
click at [427, 556] on button "Previous" at bounding box center [436, 548] width 48 height 22
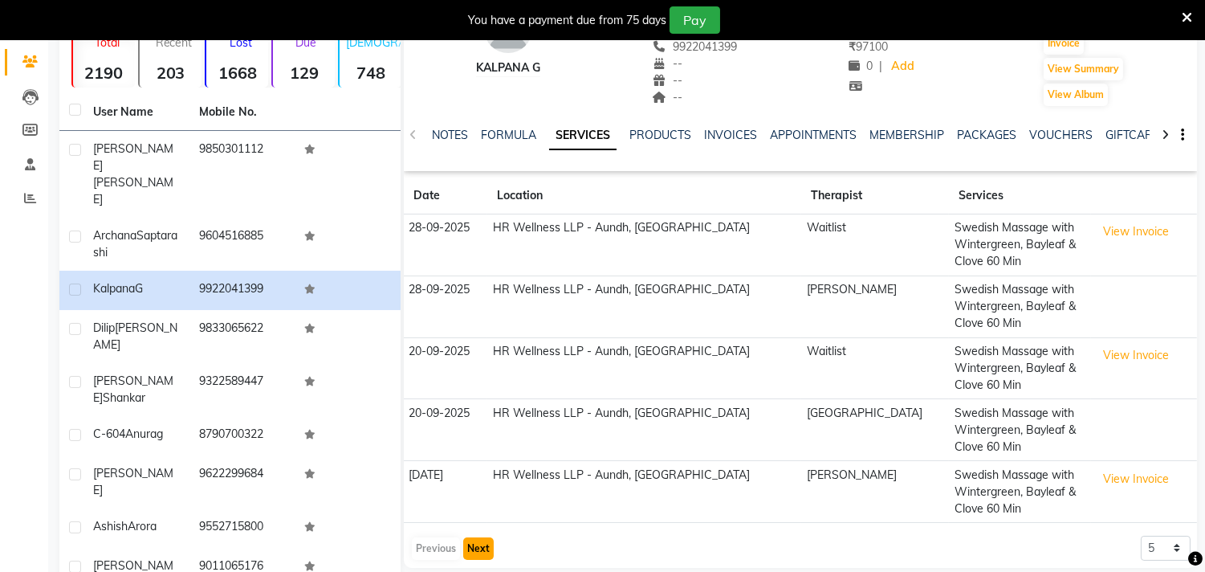
click at [478, 549] on button "Next" at bounding box center [478, 548] width 31 height 22
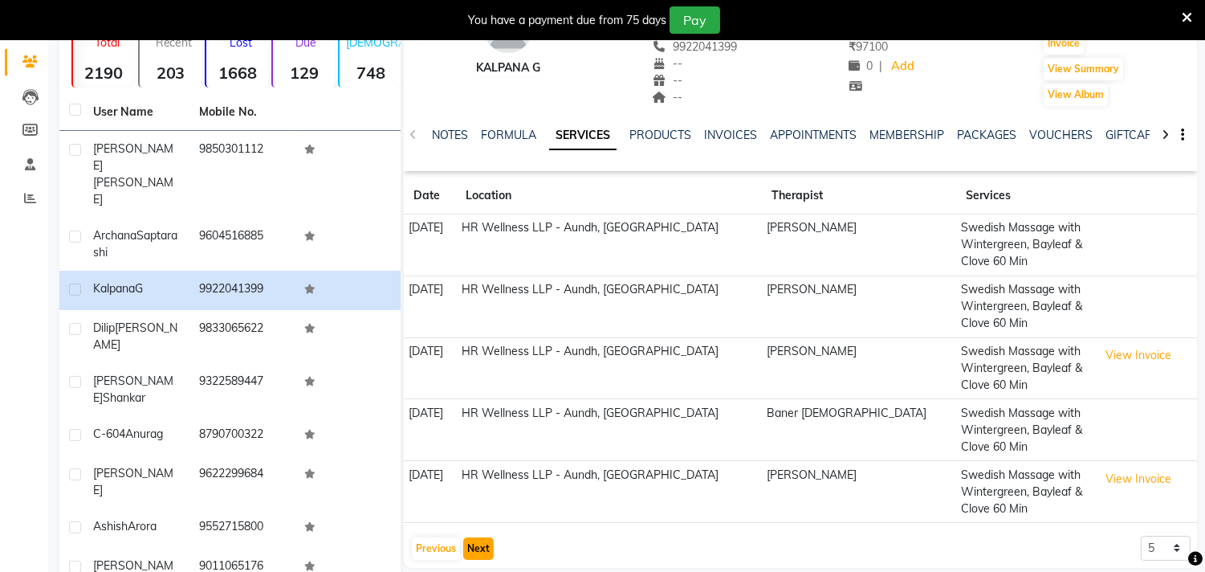
click at [480, 552] on button "Next" at bounding box center [478, 548] width 31 height 22
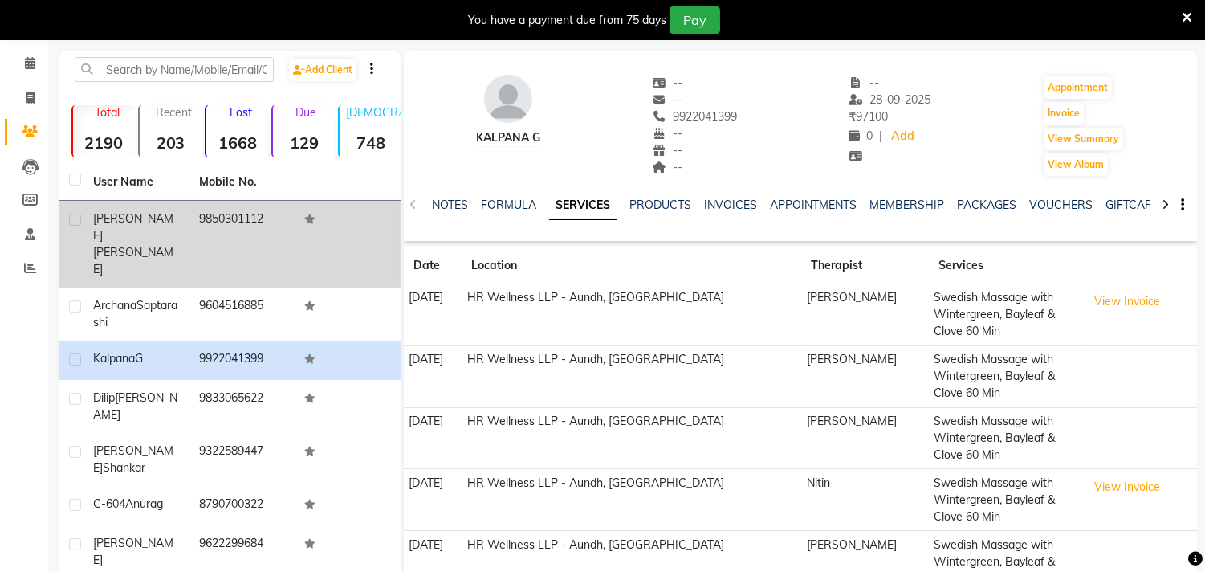
scroll to position [0, 0]
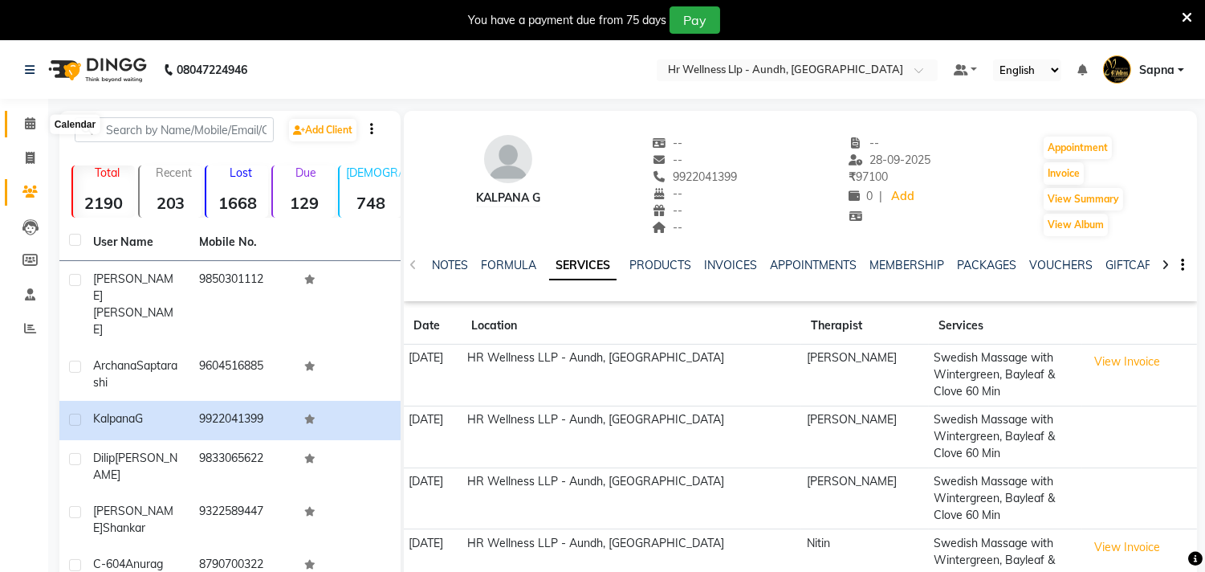
click at [32, 131] on span at bounding box center [30, 124] width 28 height 18
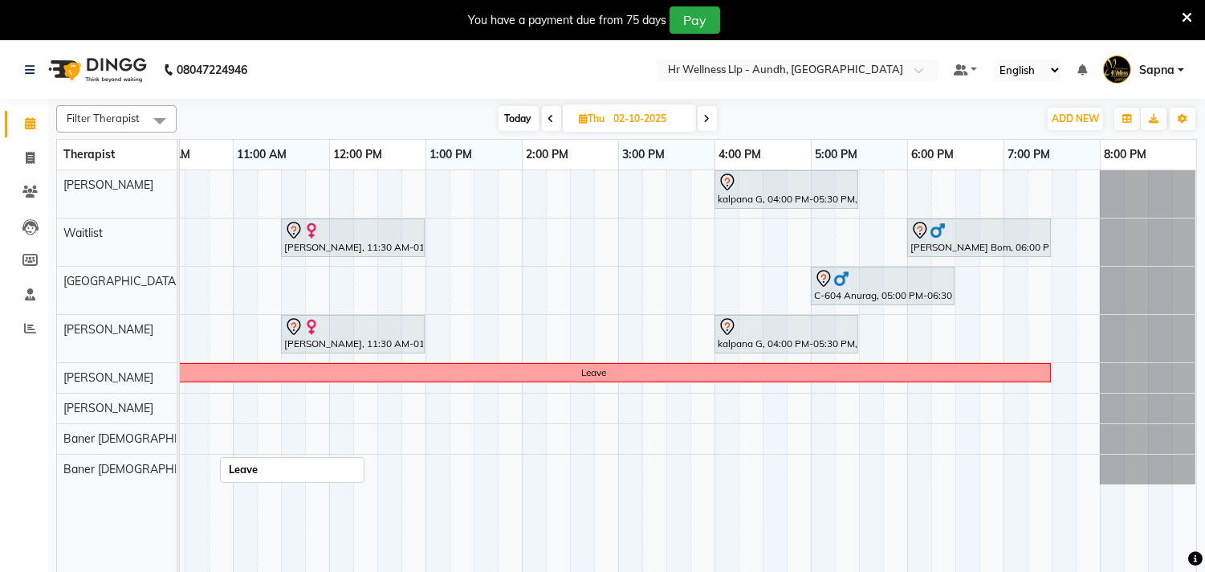
scroll to position [0, 245]
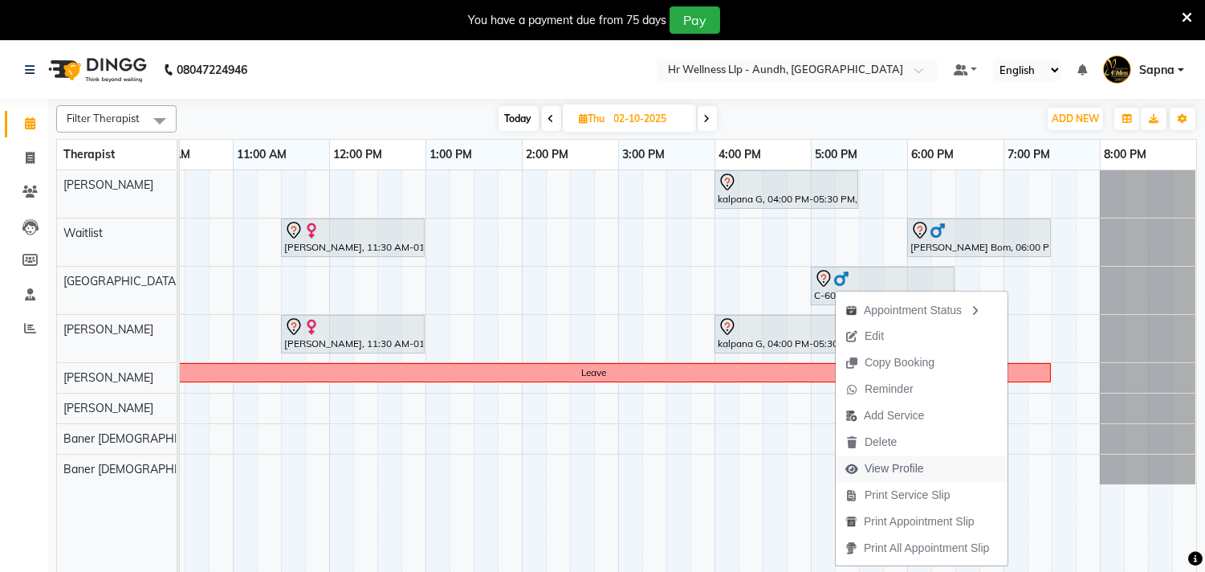
click at [904, 471] on span "View Profile" at bounding box center [894, 468] width 59 height 17
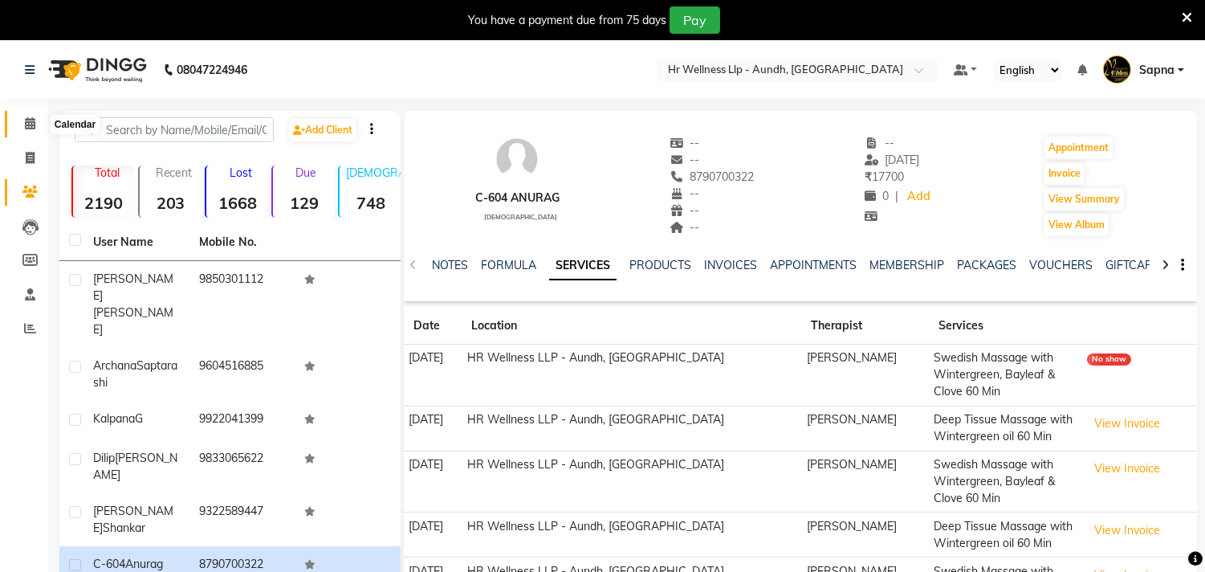
click at [29, 127] on icon at bounding box center [30, 123] width 10 height 12
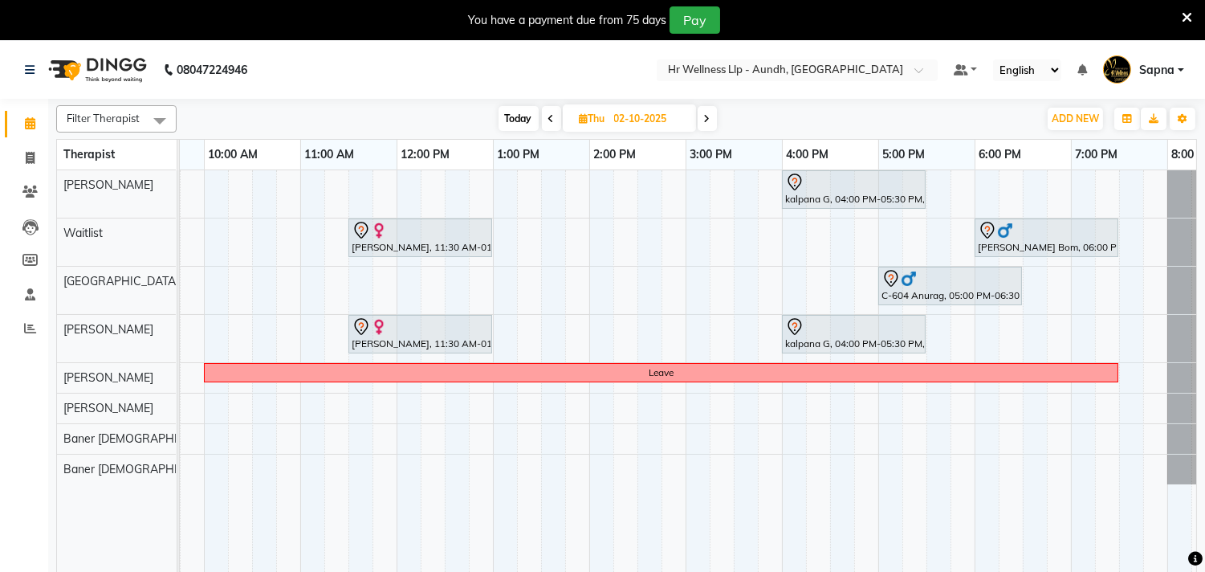
scroll to position [0, 162]
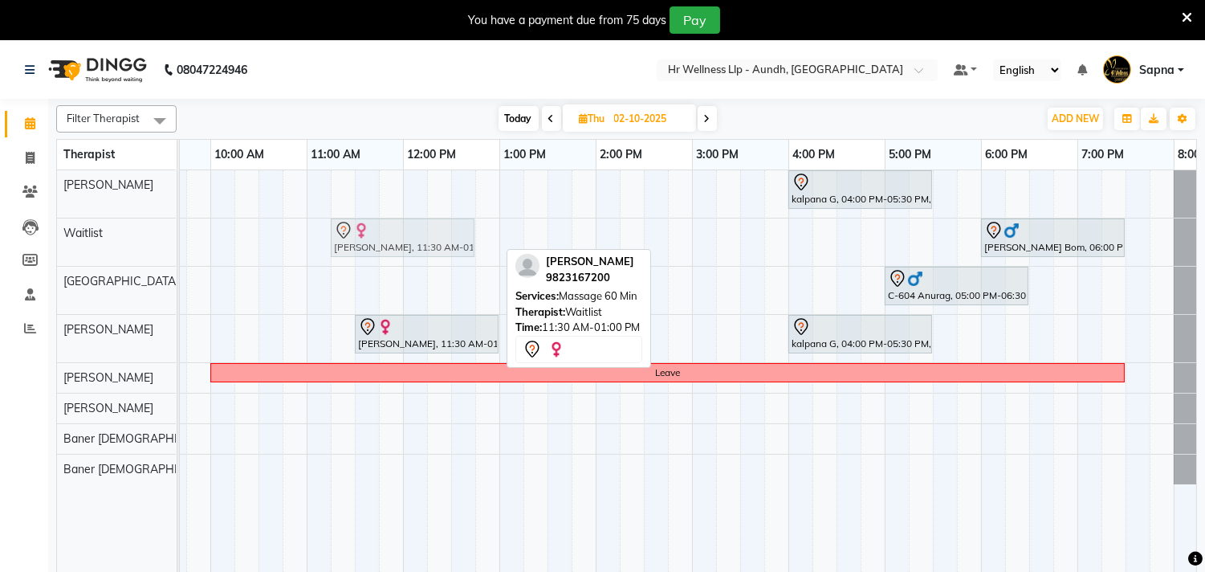
drag, startPoint x: 384, startPoint y: 239, endPoint x: 361, endPoint y: 250, distance: 24.8
click at [18, 250] on div "[PERSON_NAME], 11:30 AM-01:00 PM, Massage 60 Min [PERSON_NAME] Bom, 06:00 PM-07…" at bounding box center [18, 241] width 0 height 47
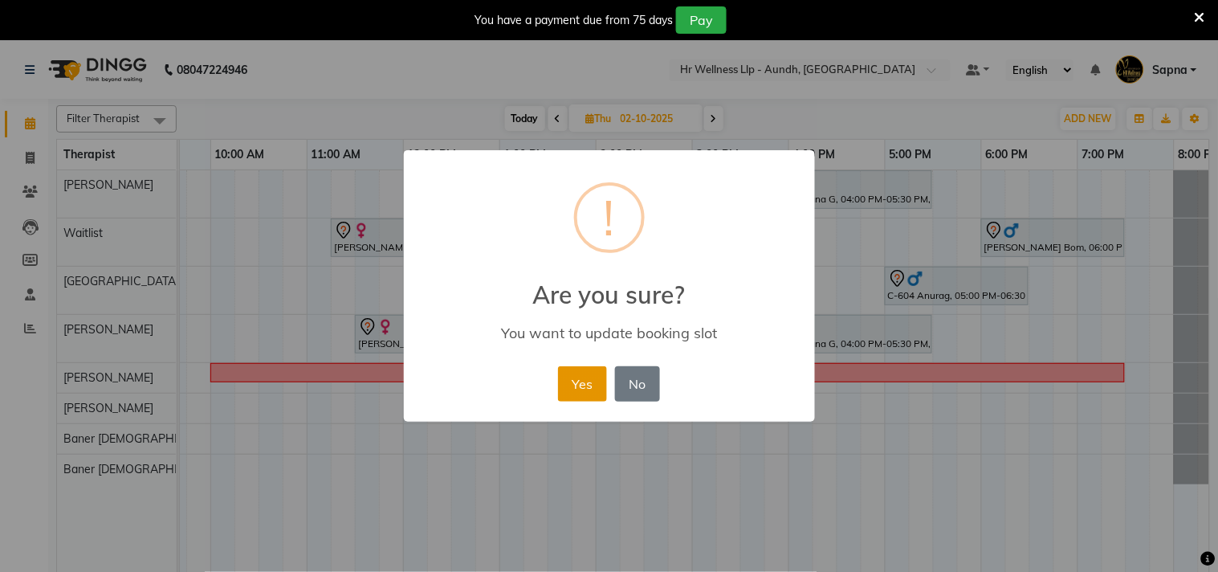
click at [579, 391] on button "Yes" at bounding box center [582, 383] width 49 height 35
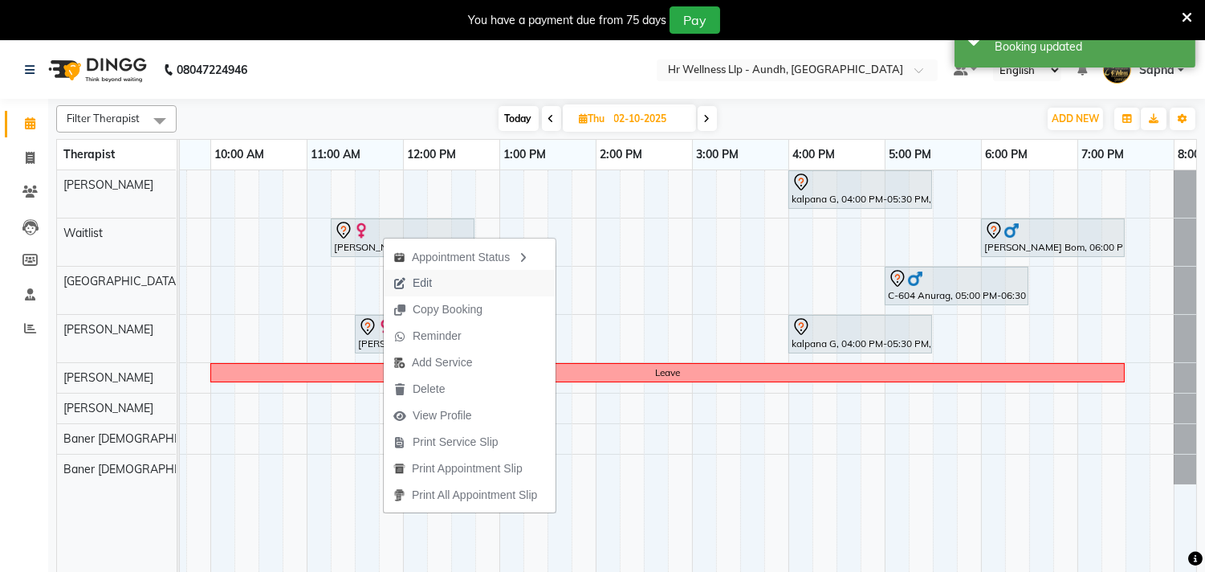
click at [422, 275] on span "Edit" at bounding box center [422, 283] width 19 height 17
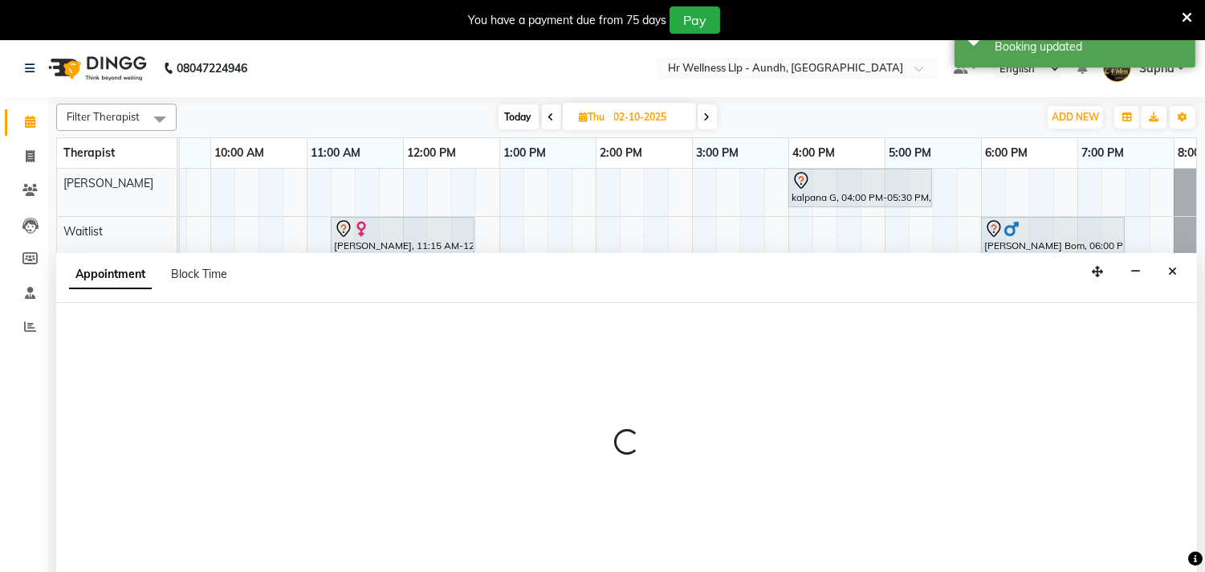
scroll to position [41, 0]
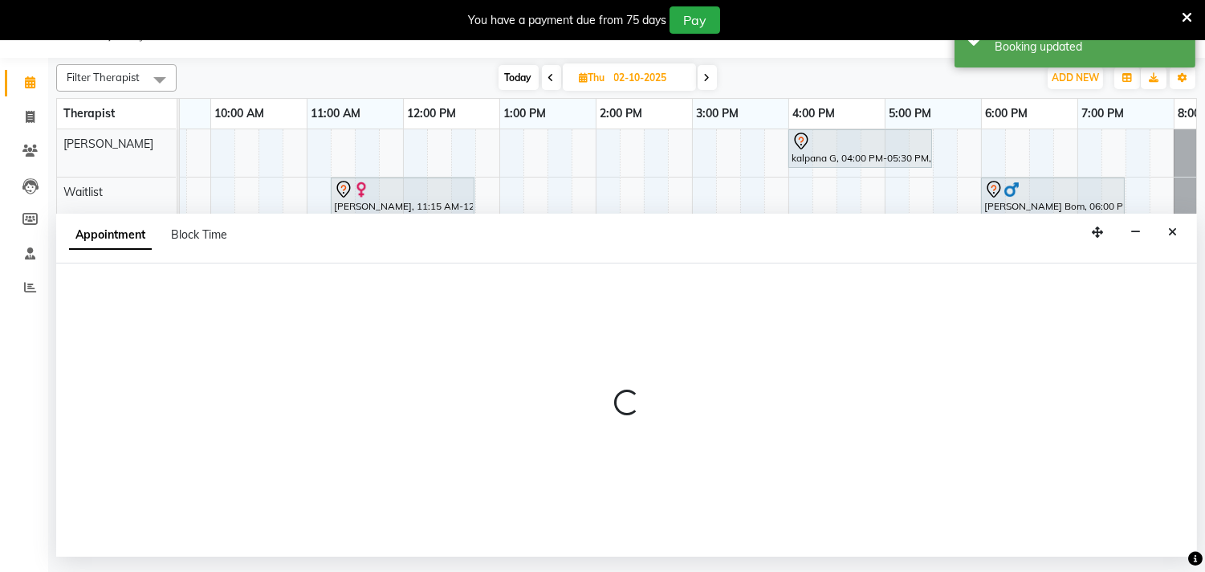
select select "tentative"
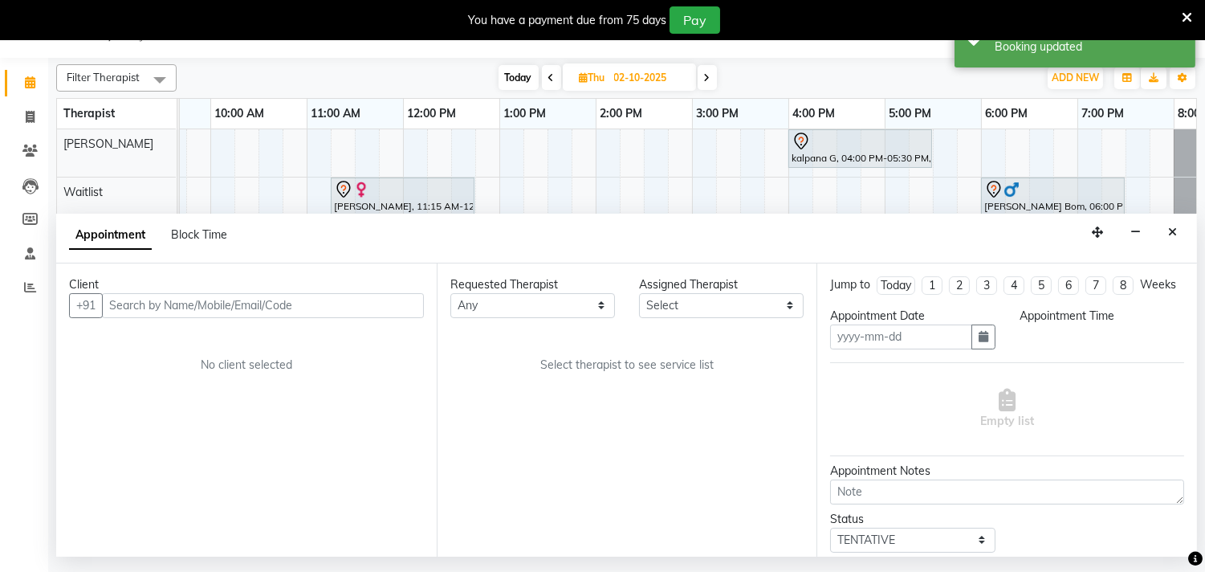
type input "02-10-2025"
select select "675"
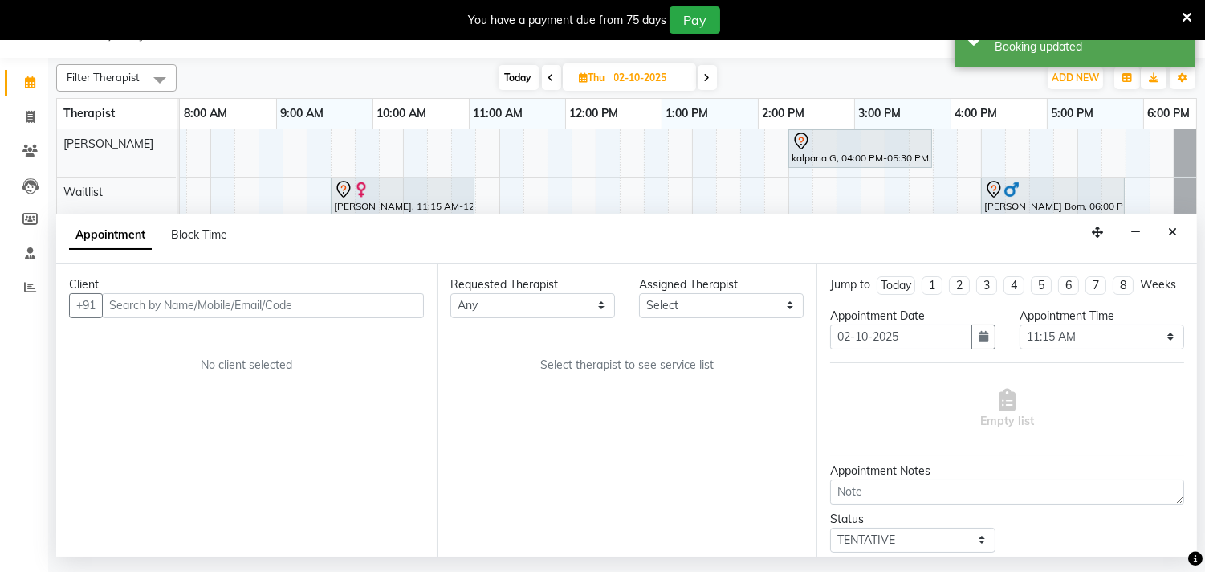
scroll to position [0, 0]
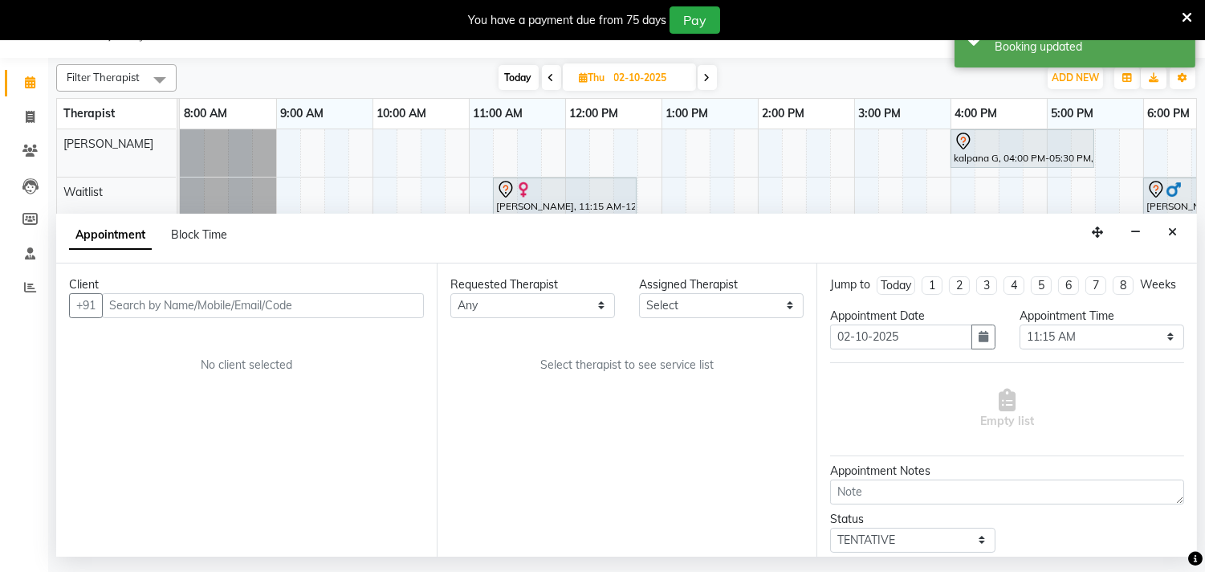
select select "77663"
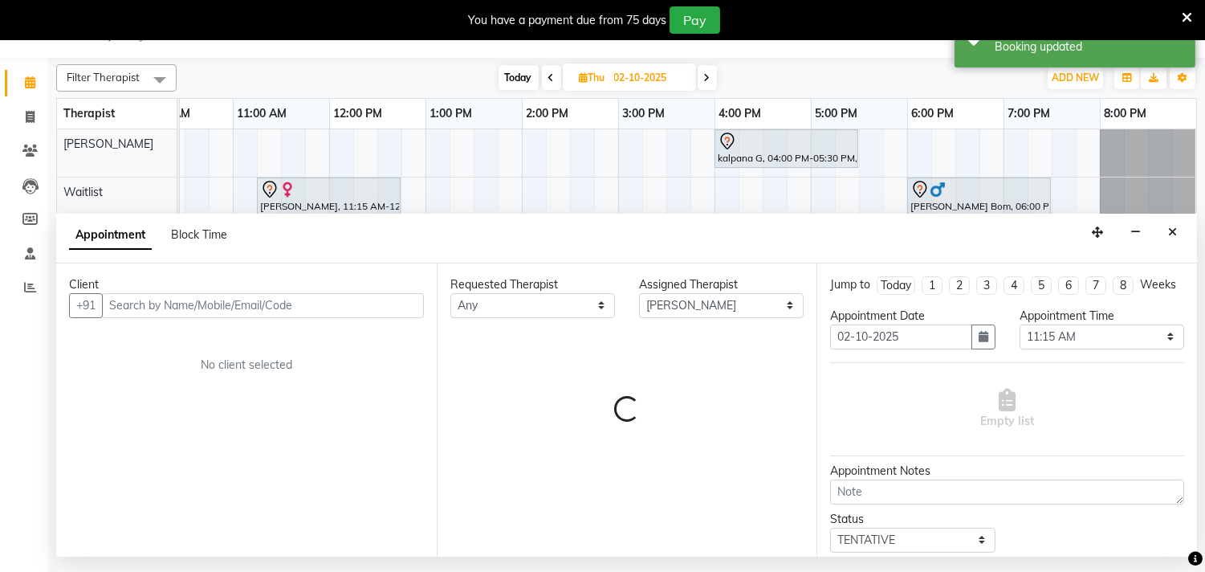
select select "1893"
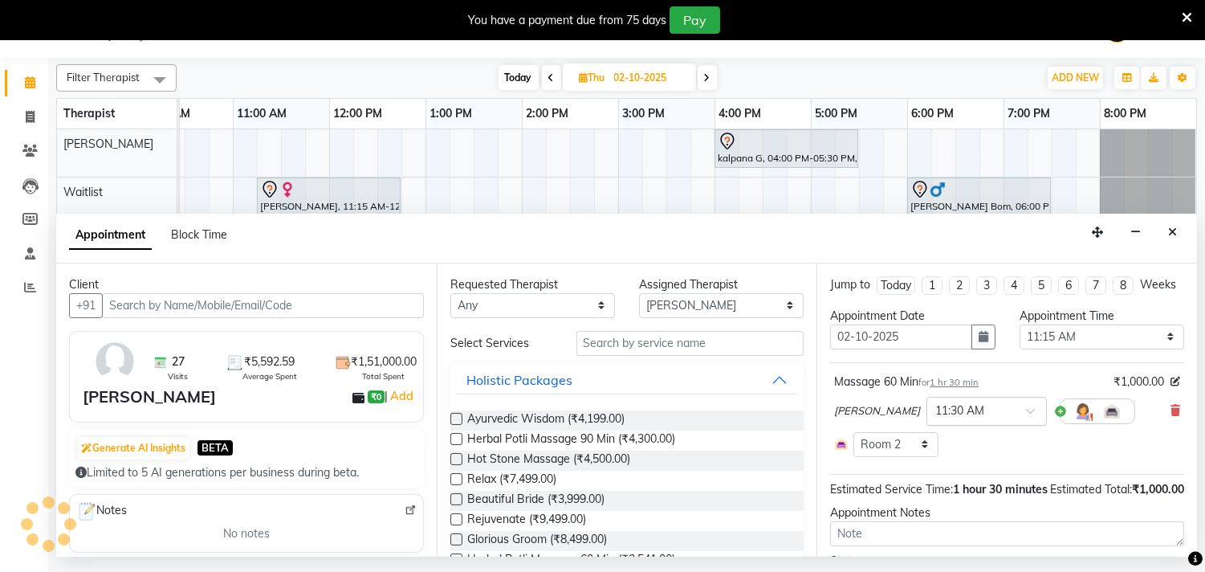
select select "1340"
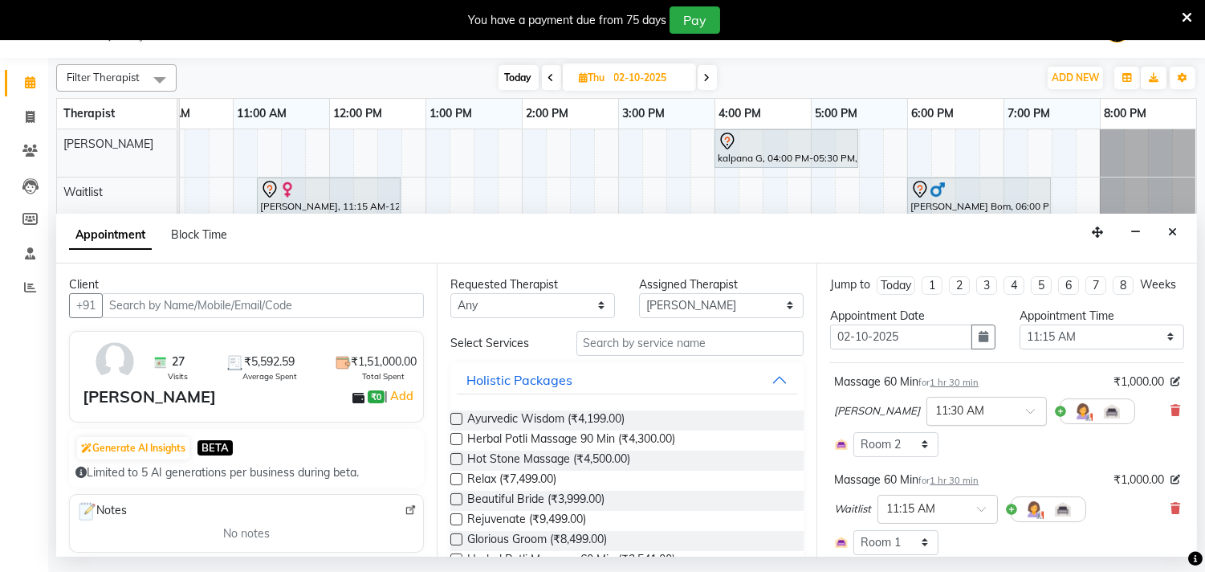
click at [1026, 424] on span at bounding box center [1036, 415] width 20 height 17
click at [927, 486] on div "11:00 AM" at bounding box center [986, 471] width 119 height 30
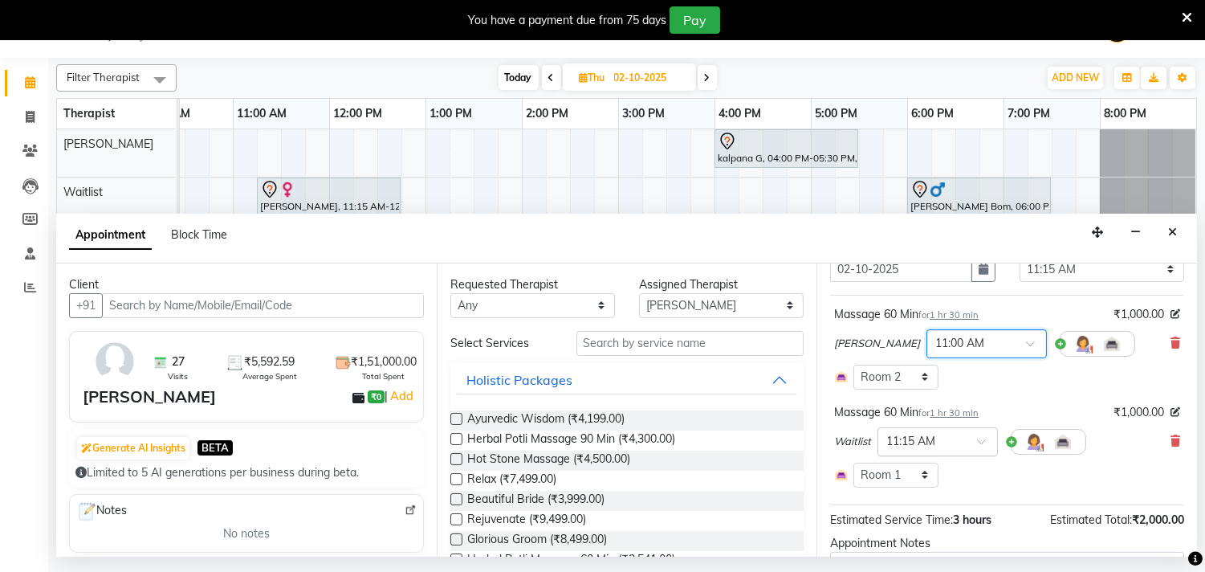
scroll to position [178, 0]
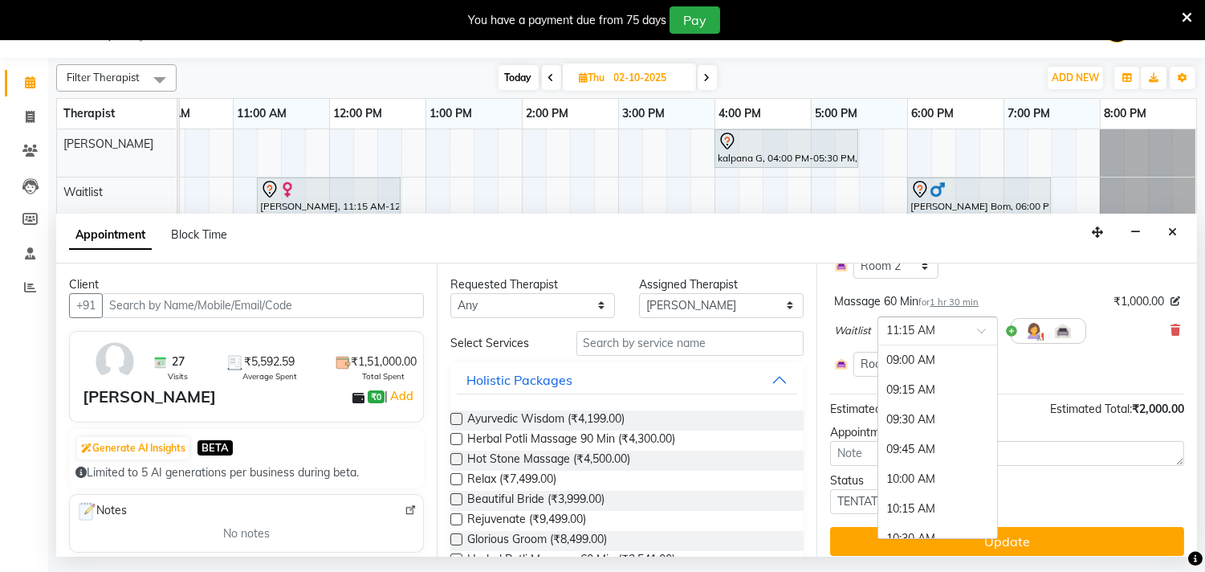
click at [914, 338] on input "text" at bounding box center [921, 329] width 71 height 17
click at [894, 523] on div "11:00 AM" at bounding box center [937, 509] width 119 height 30
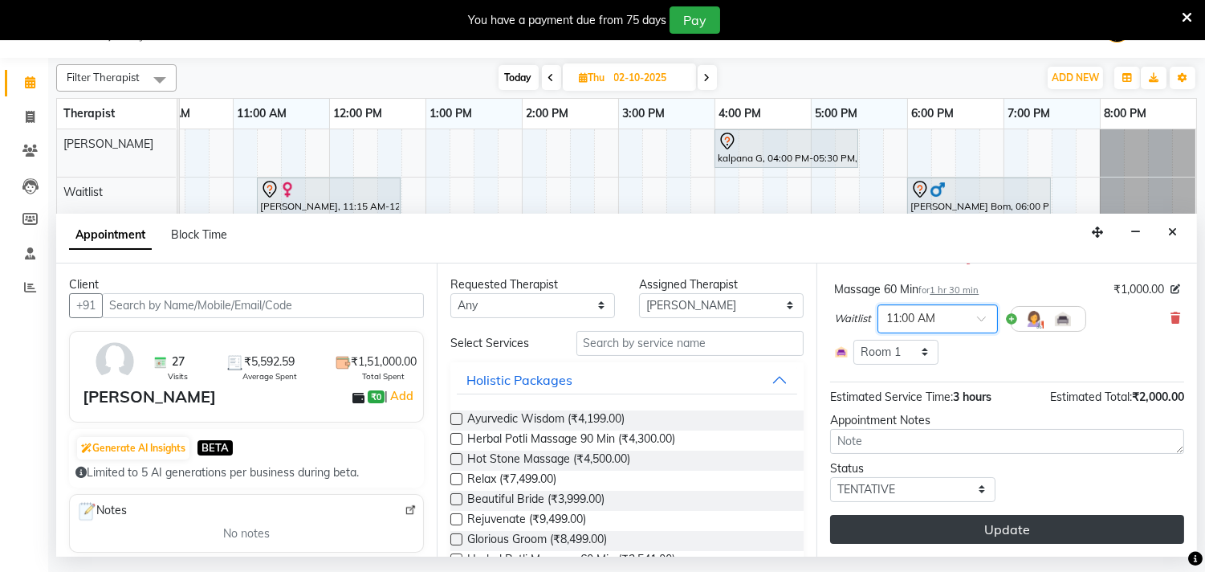
scroll to position [222, 0]
click at [923, 531] on button "Update" at bounding box center [1007, 529] width 354 height 29
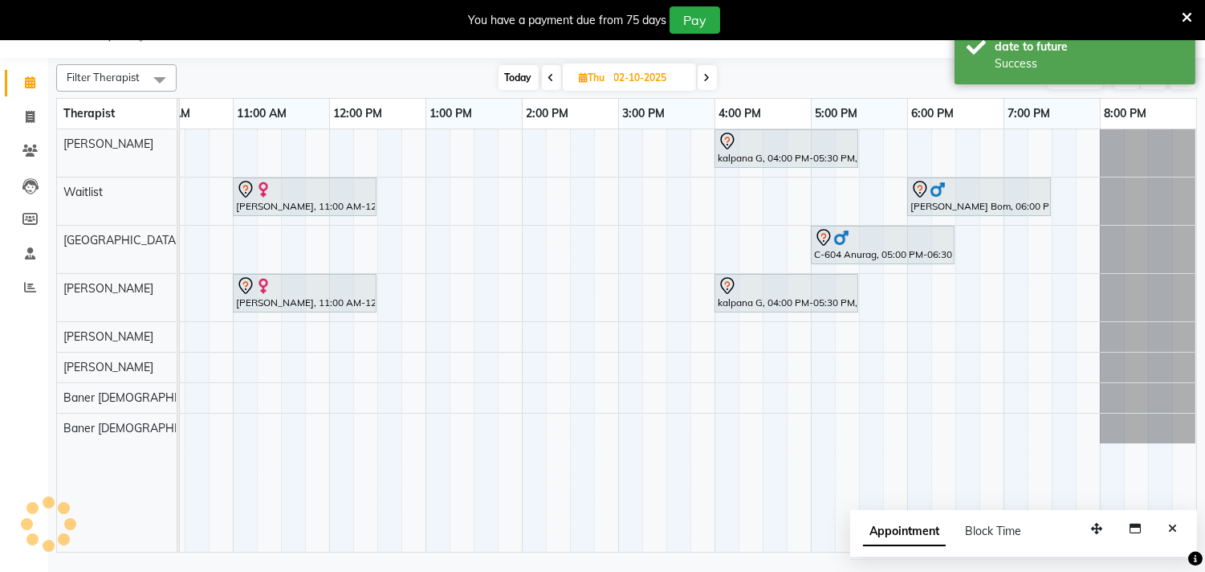
scroll to position [0, 0]
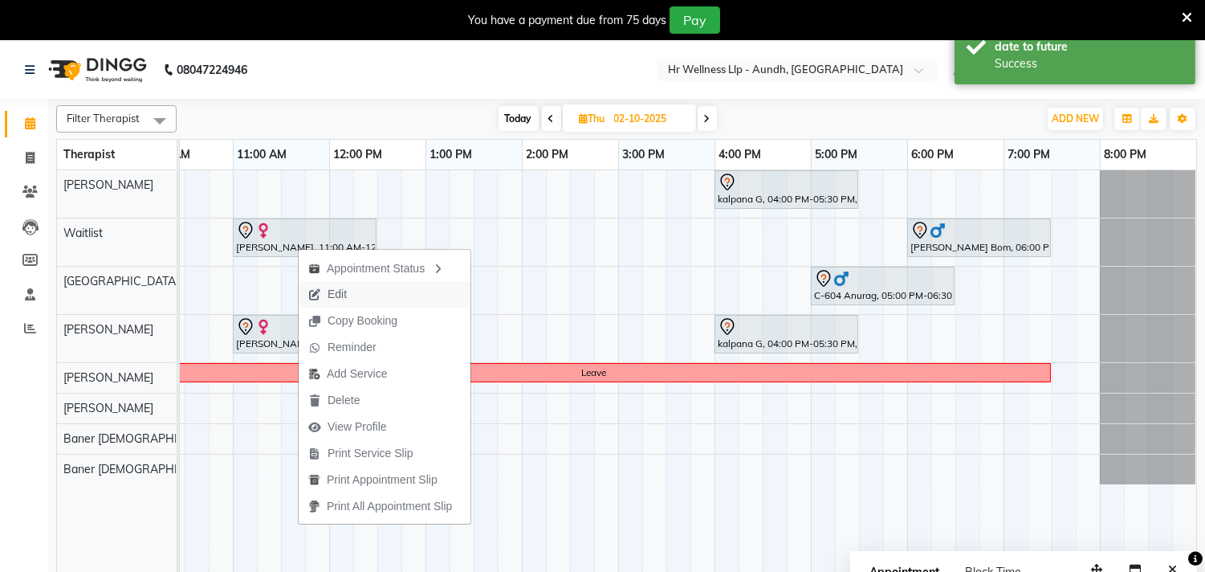
click at [335, 287] on span "Edit" at bounding box center [337, 294] width 19 height 17
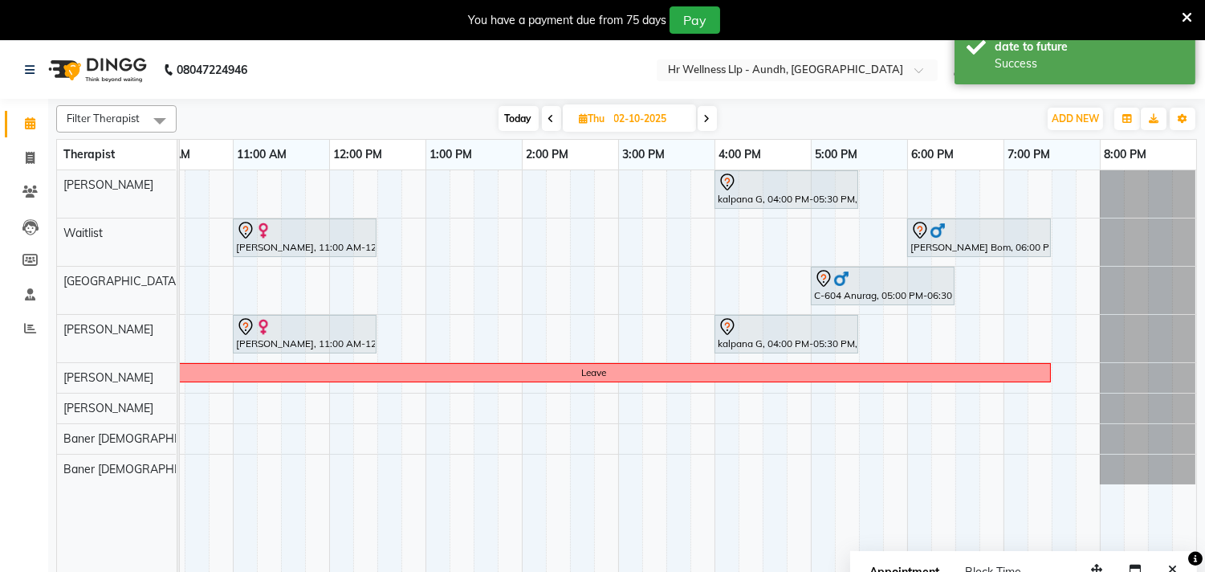
select select "tentative"
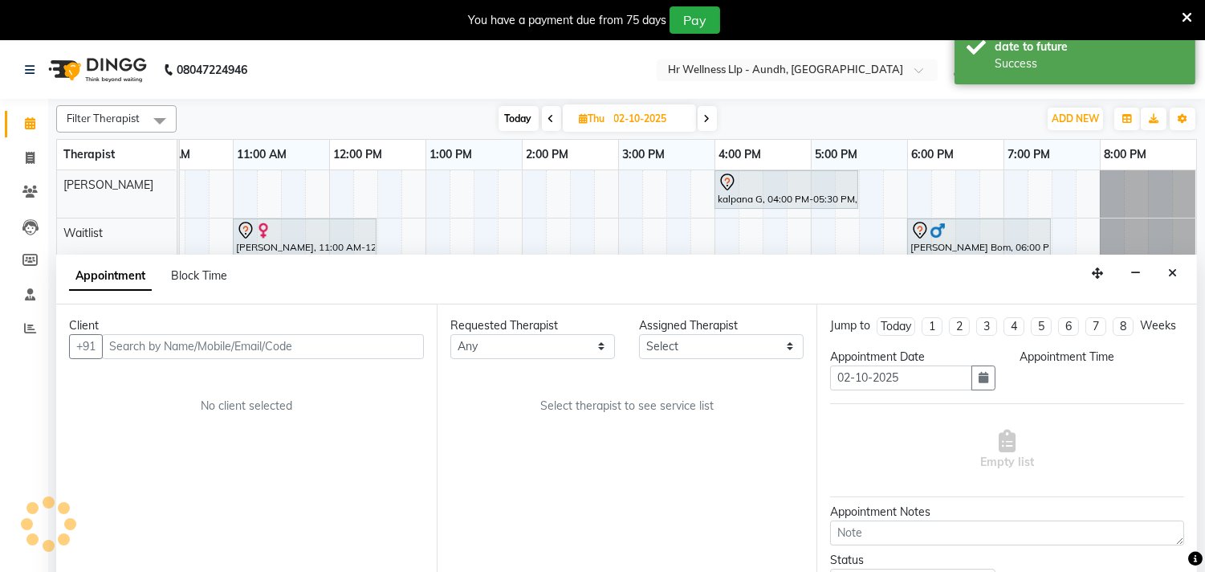
select select "45452"
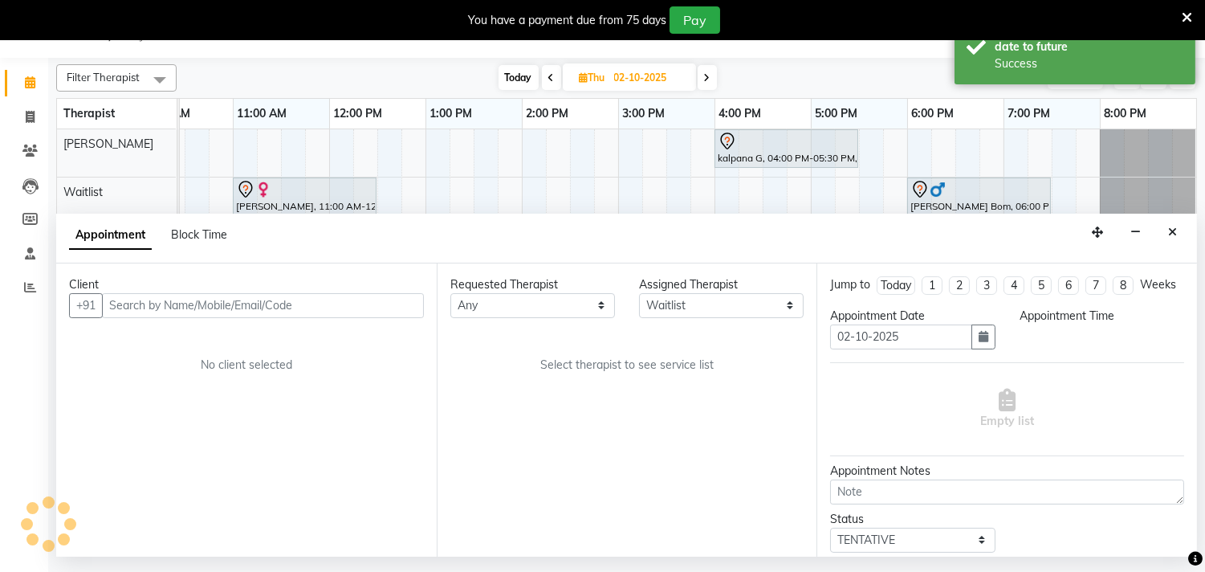
select select "660"
select select "1893"
select select "1340"
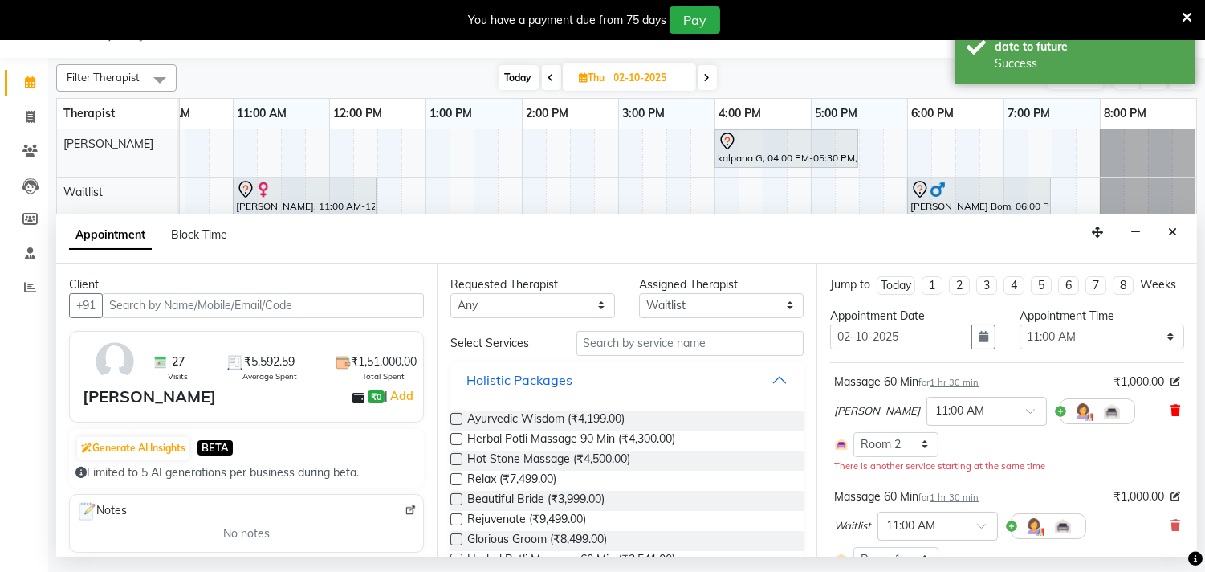
click at [1171, 416] on icon at bounding box center [1176, 410] width 10 height 11
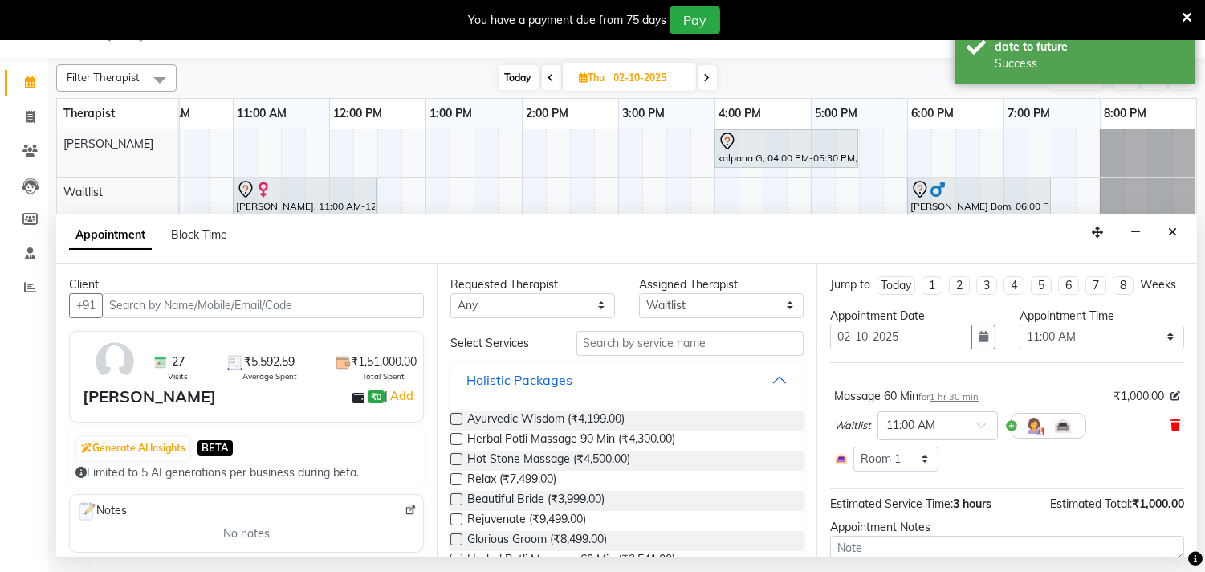
drag, startPoint x: 1161, startPoint y: 439, endPoint x: 958, endPoint y: 424, distance: 203.7
click at [1171, 430] on icon at bounding box center [1176, 424] width 10 height 11
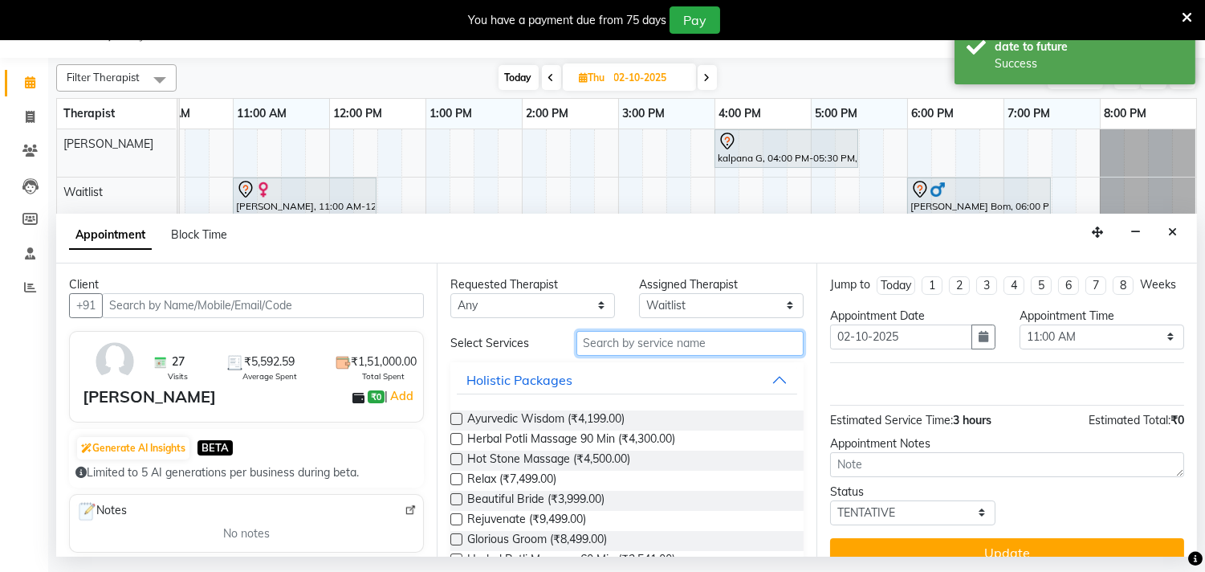
click at [654, 351] on input "text" at bounding box center [690, 343] width 228 height 25
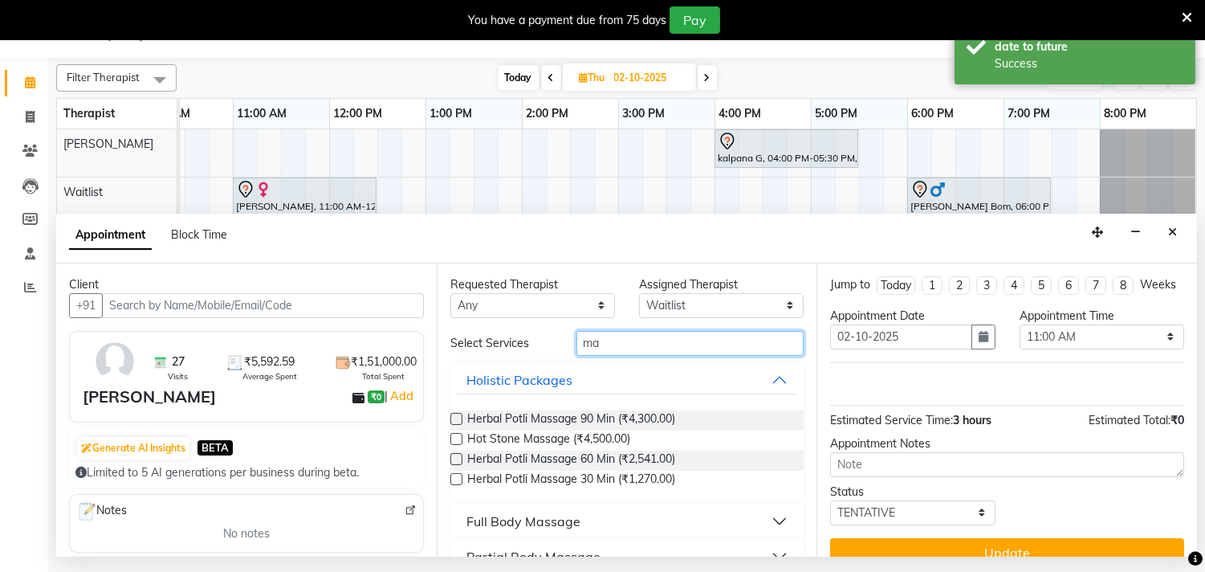
type input "ma"
click at [565, 519] on div "Full Body Massage" at bounding box center [523, 520] width 114 height 19
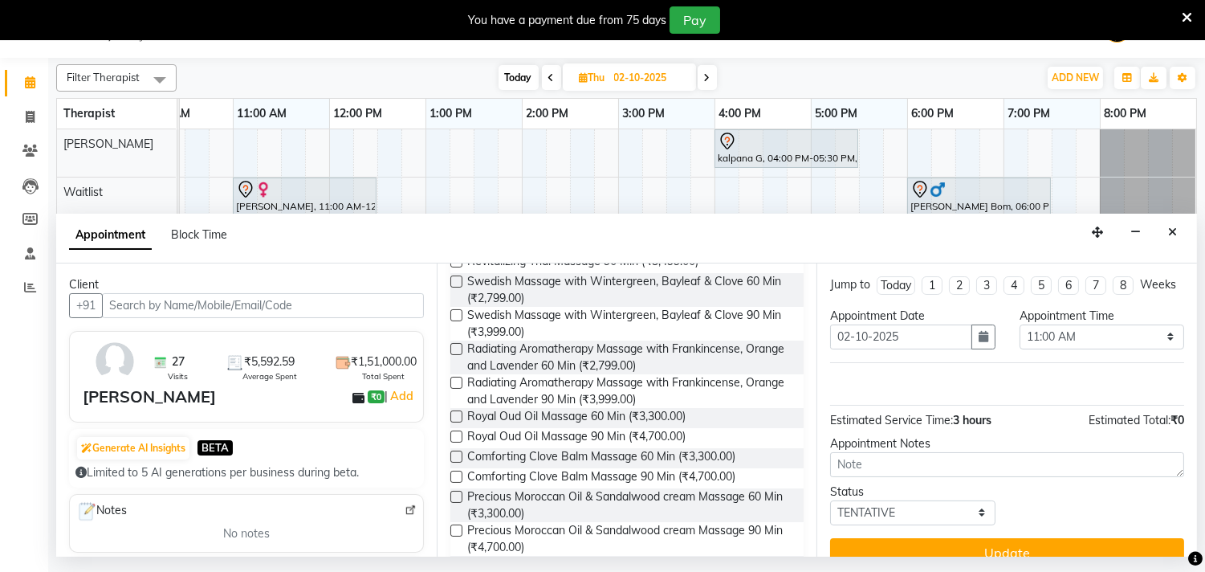
scroll to position [803, 0]
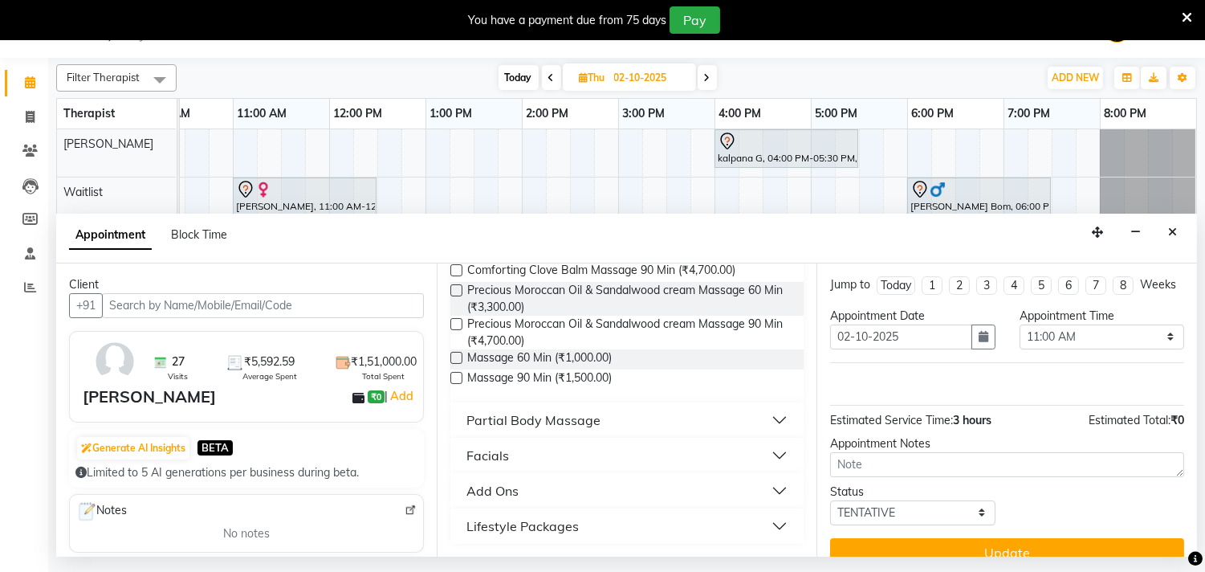
click at [455, 380] on label at bounding box center [456, 378] width 12 height 12
click at [455, 380] on input "checkbox" at bounding box center [455, 379] width 10 height 10
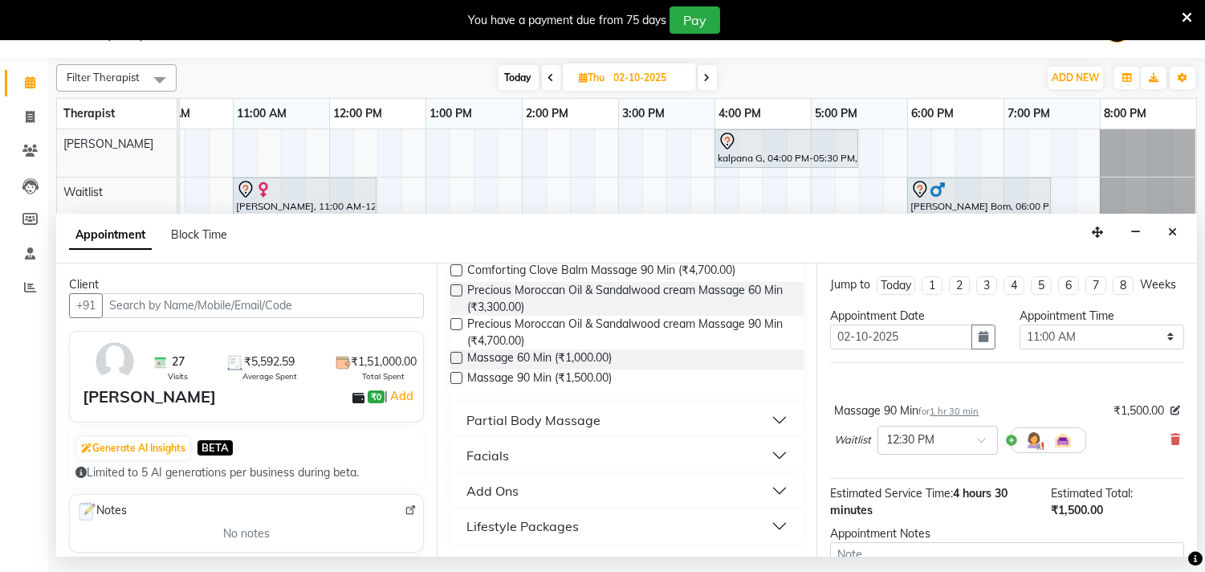
click at [455, 380] on label at bounding box center [456, 378] width 12 height 12
click at [455, 380] on input "checkbox" at bounding box center [455, 379] width 10 height 10
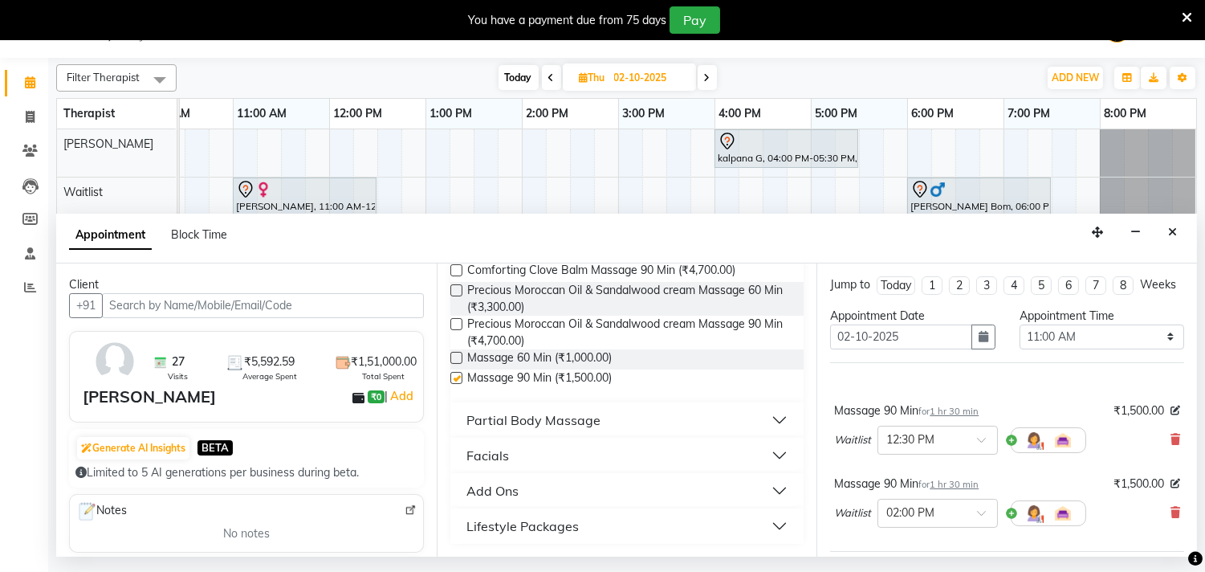
checkbox input "false"
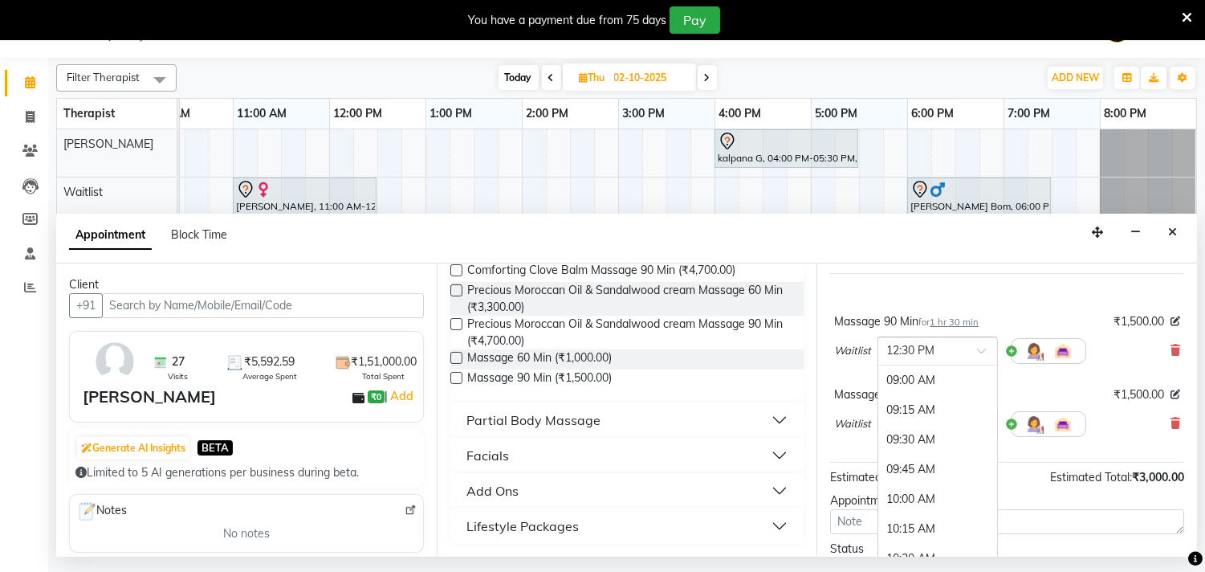
click at [980, 364] on span at bounding box center [987, 355] width 20 height 17
click at [909, 486] on div "11:00 AM" at bounding box center [937, 471] width 119 height 30
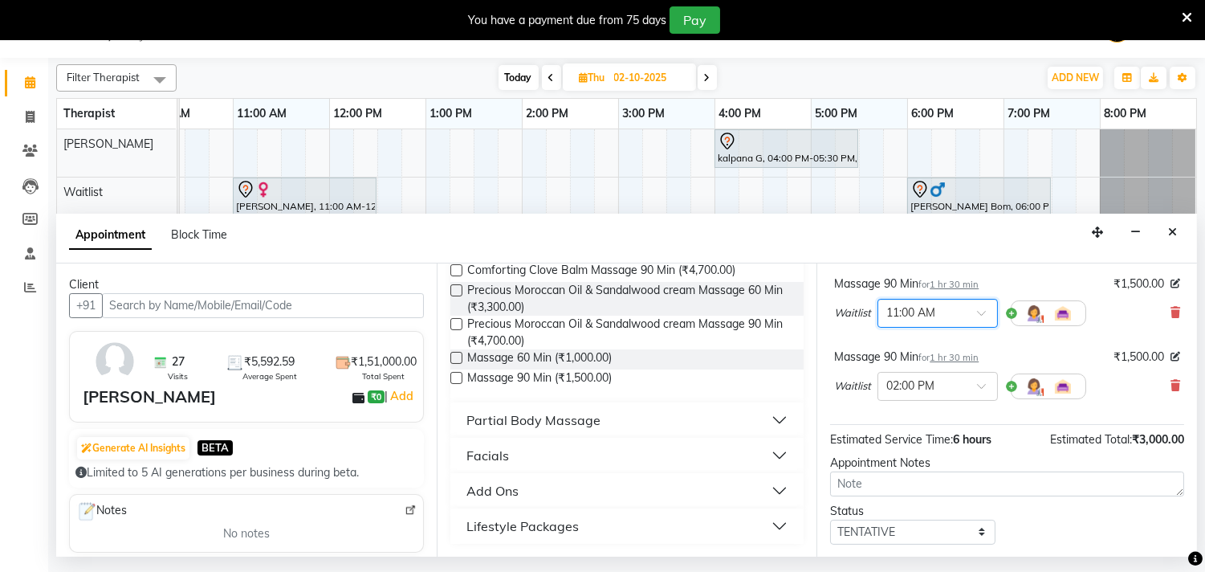
scroll to position [178, 0]
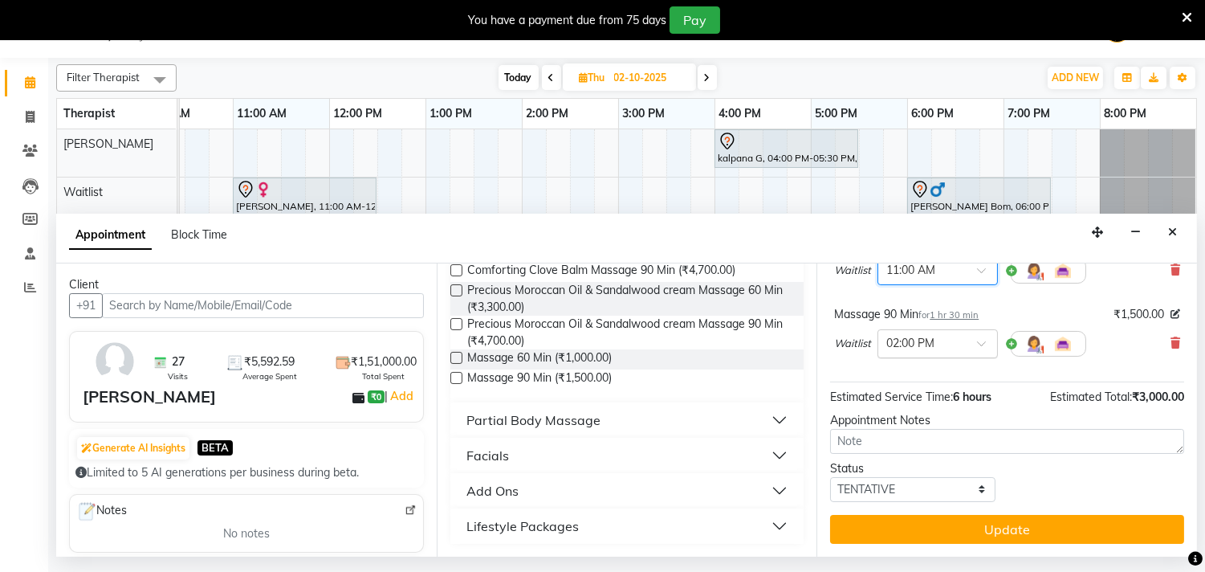
click at [917, 348] on input "text" at bounding box center [921, 342] width 71 height 17
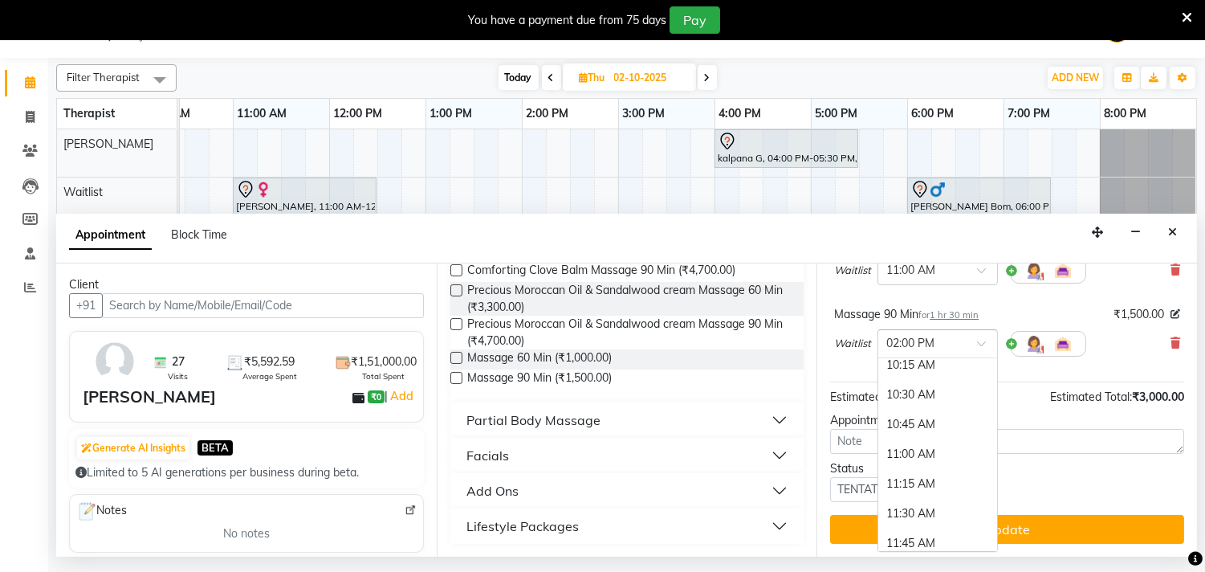
scroll to position [147, 0]
click at [903, 474] on div "11:00 AM" at bounding box center [937, 464] width 119 height 30
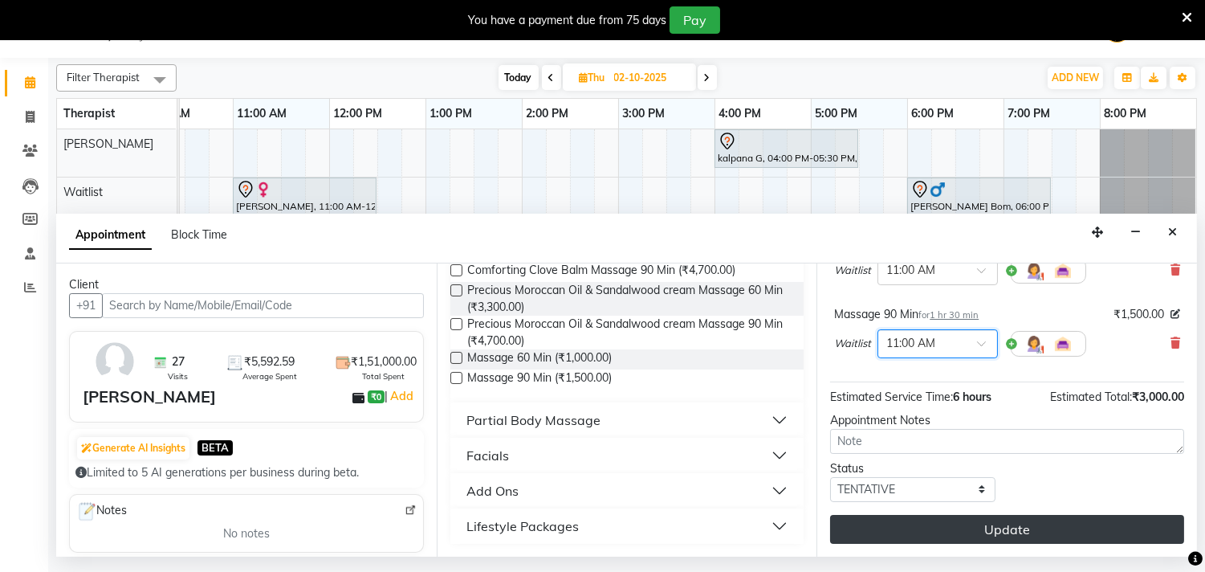
click at [932, 531] on button "Update" at bounding box center [1007, 529] width 354 height 29
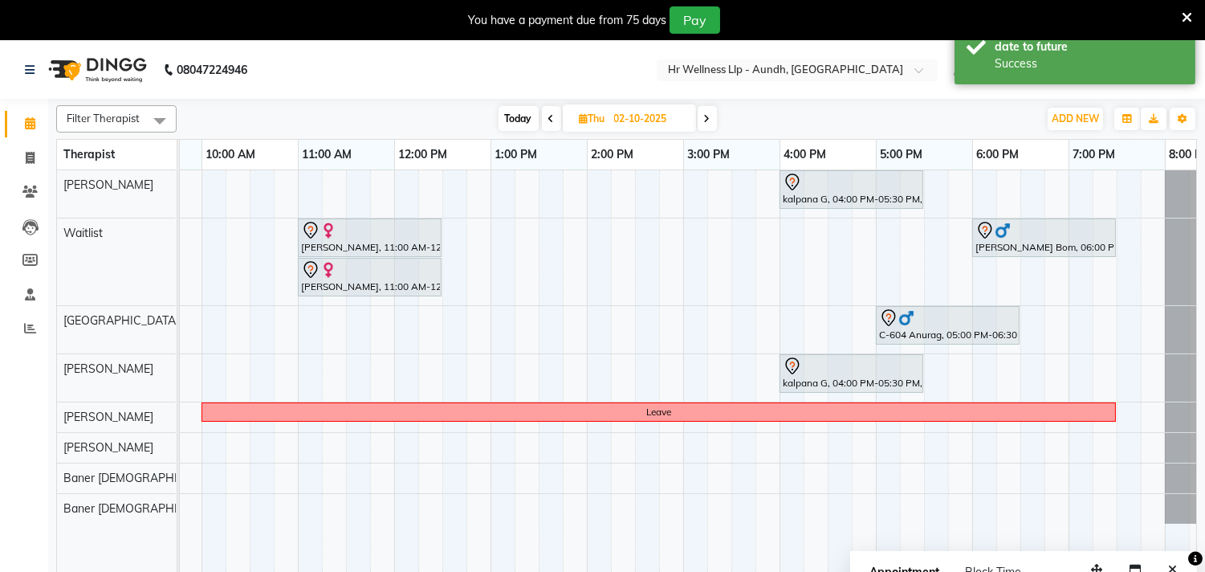
scroll to position [0, 118]
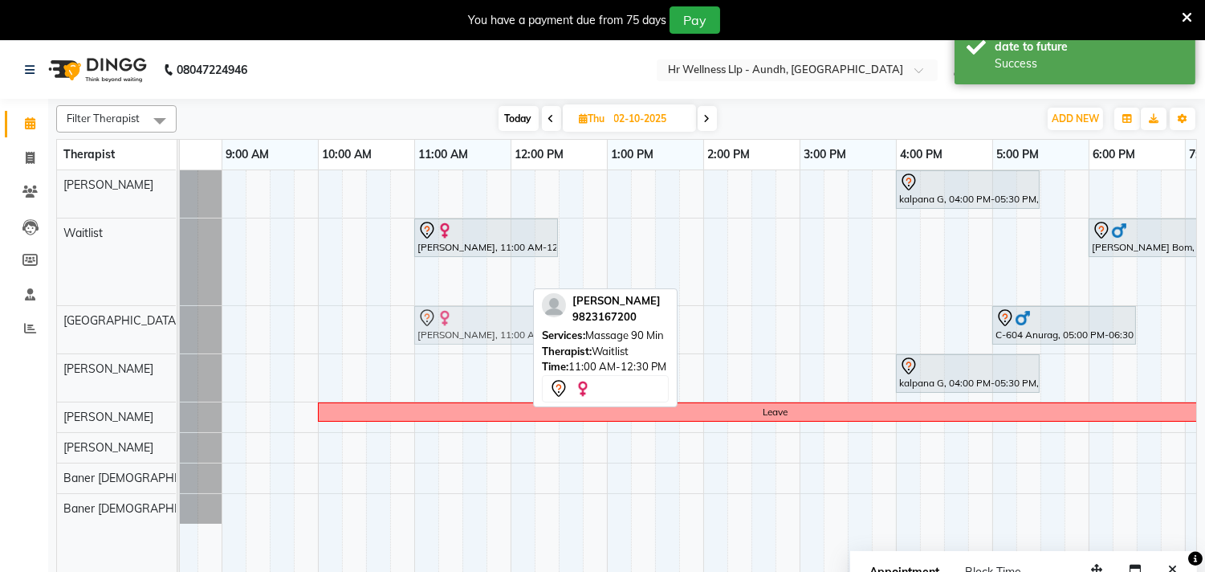
drag, startPoint x: 452, startPoint y: 281, endPoint x: 452, endPoint y: 326, distance: 45.0
click at [452, 326] on tbody "kalpana G, 04:00 PM-05:30 PM, Swedish Massage with Wintergreen, Bayleaf & Clove…" at bounding box center [751, 346] width 1252 height 353
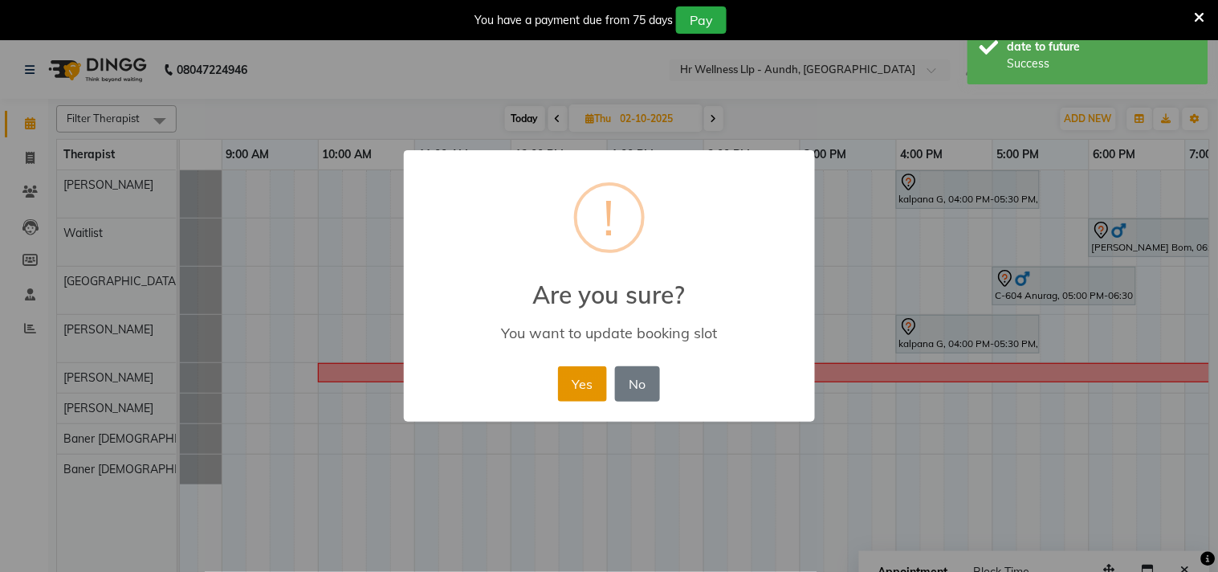
click at [597, 388] on button "Yes" at bounding box center [582, 383] width 49 height 35
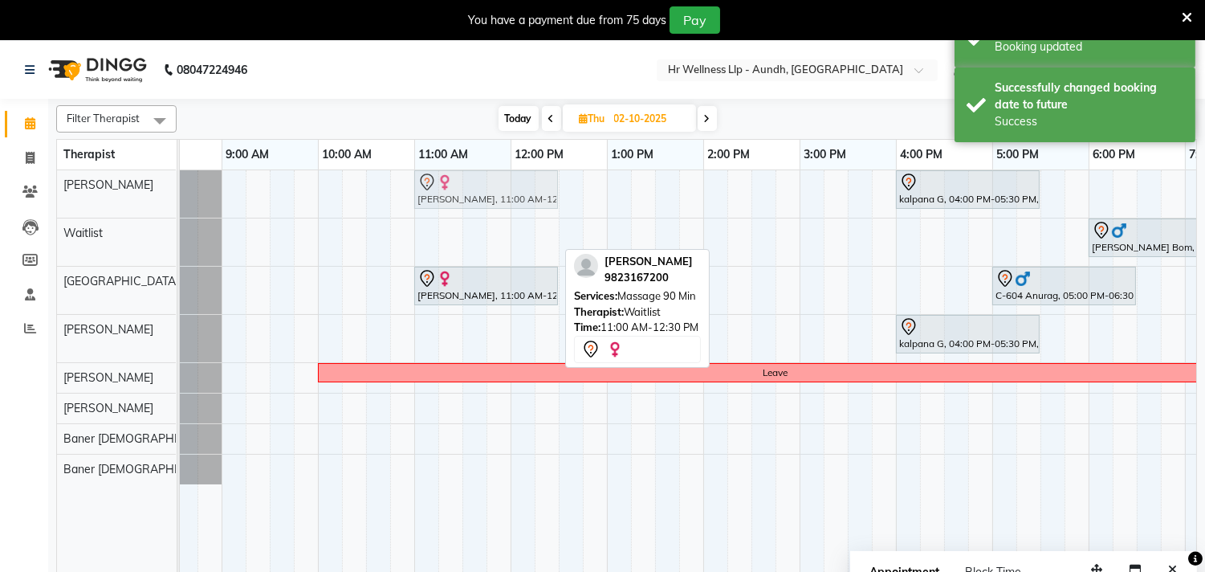
drag, startPoint x: 468, startPoint y: 252, endPoint x: 471, endPoint y: 218, distance: 33.9
click at [471, 218] on div "kalpana G, 04:00 PM-05:30 PM, Swedish Massage with Wintergreen, Bayleaf & Clove…" at bounding box center [751, 381] width 1252 height 422
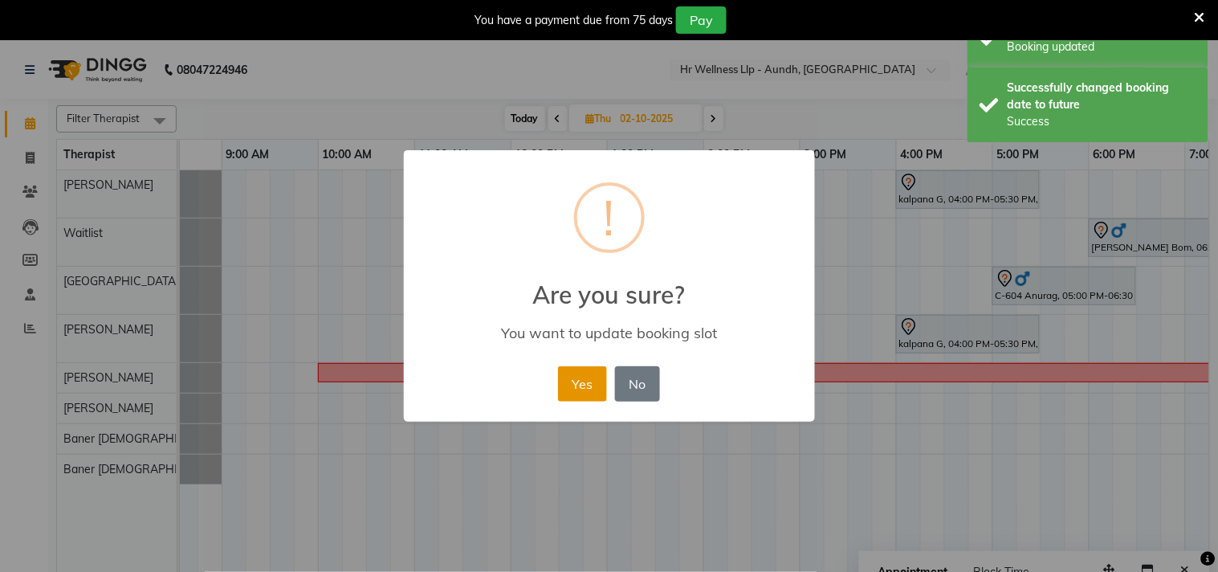
click at [571, 378] on button "Yes" at bounding box center [582, 383] width 49 height 35
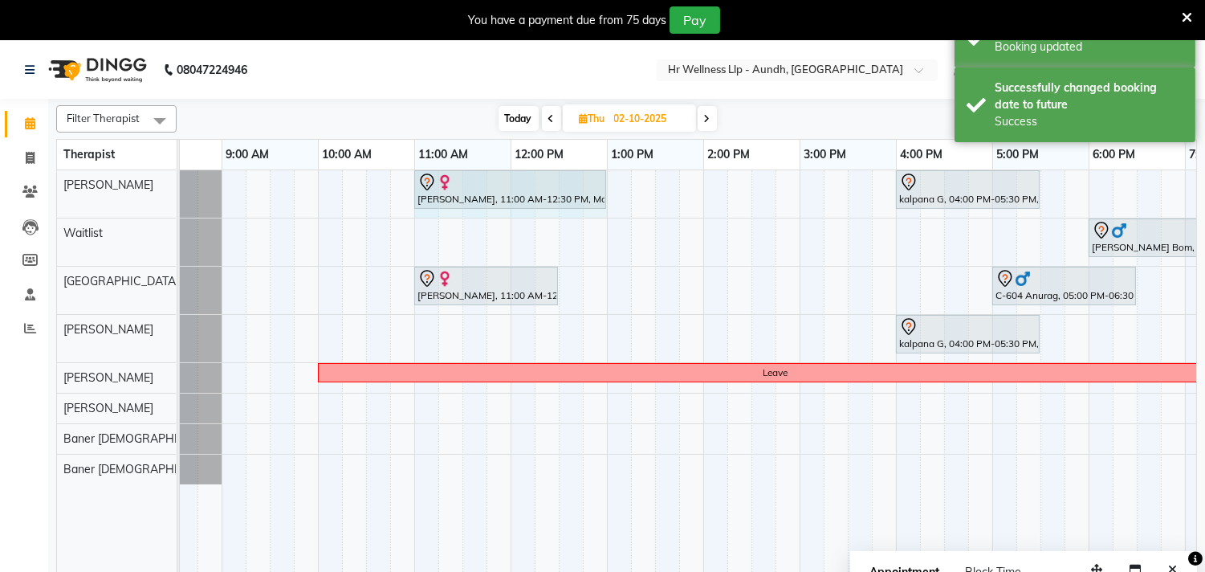
drag, startPoint x: 557, startPoint y: 185, endPoint x: 584, endPoint y: 185, distance: 26.5
click at [125, 187] on div "[PERSON_NAME], 11:00 AM-12:30 PM, Massage 90 Min kalpana G, 04:00 PM-05:30 PM, …" at bounding box center [125, 193] width 0 height 47
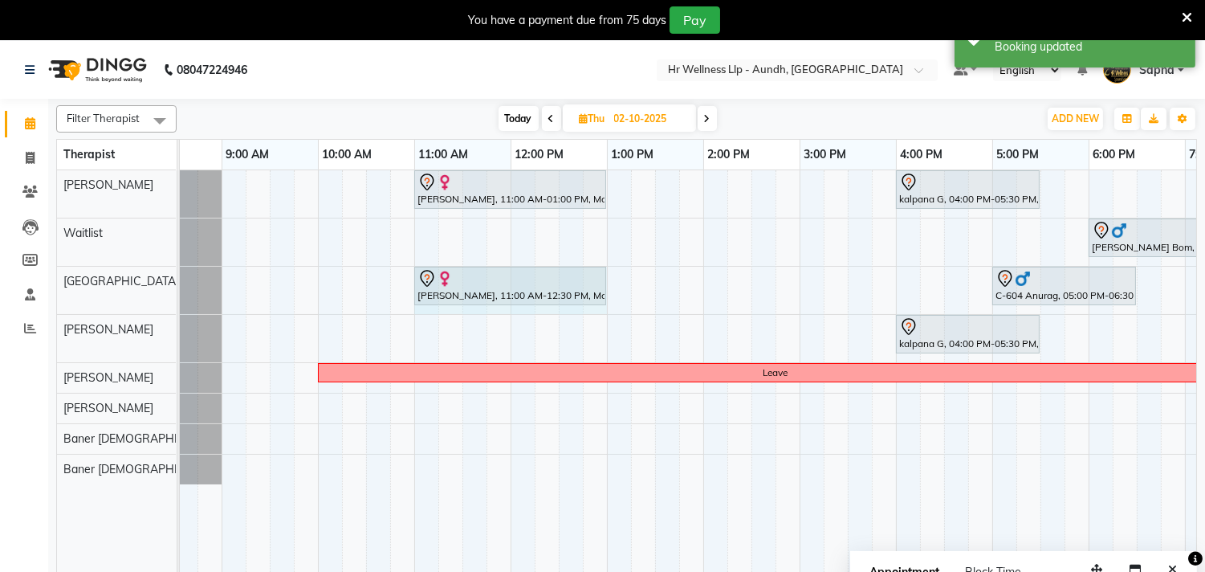
drag, startPoint x: 556, startPoint y: 278, endPoint x: 588, endPoint y: 275, distance: 32.2
click at [125, 277] on div "[PERSON_NAME], 11:00 AM-12:30 PM, Massage 90 Min C-604 Anurag, 05:00 PM-06:30 P…" at bounding box center [125, 290] width 0 height 47
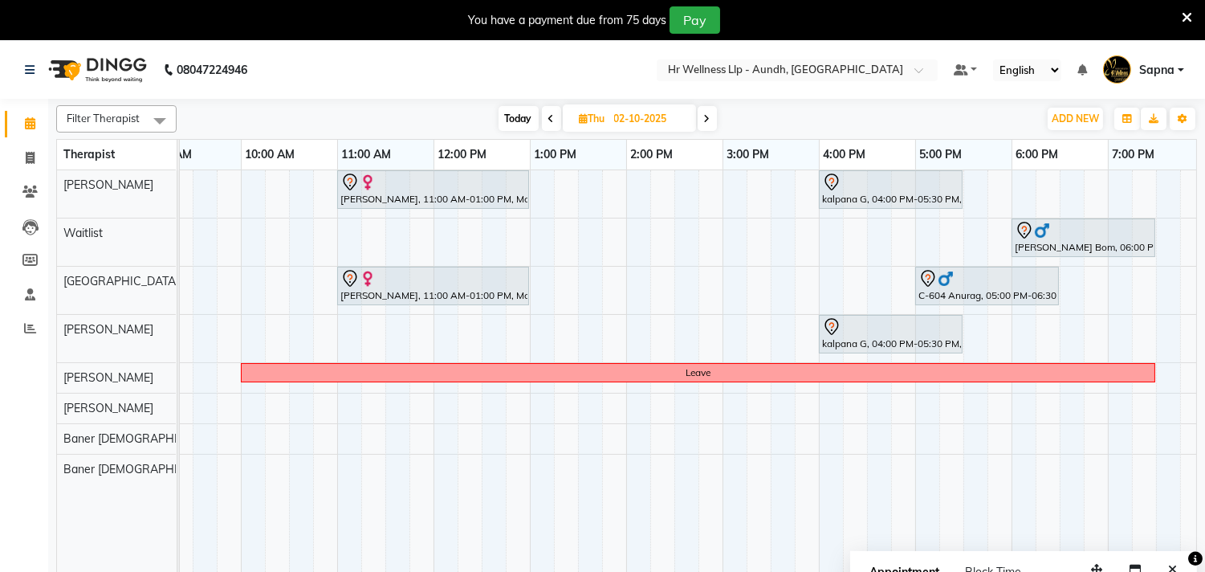
scroll to position [41, 0]
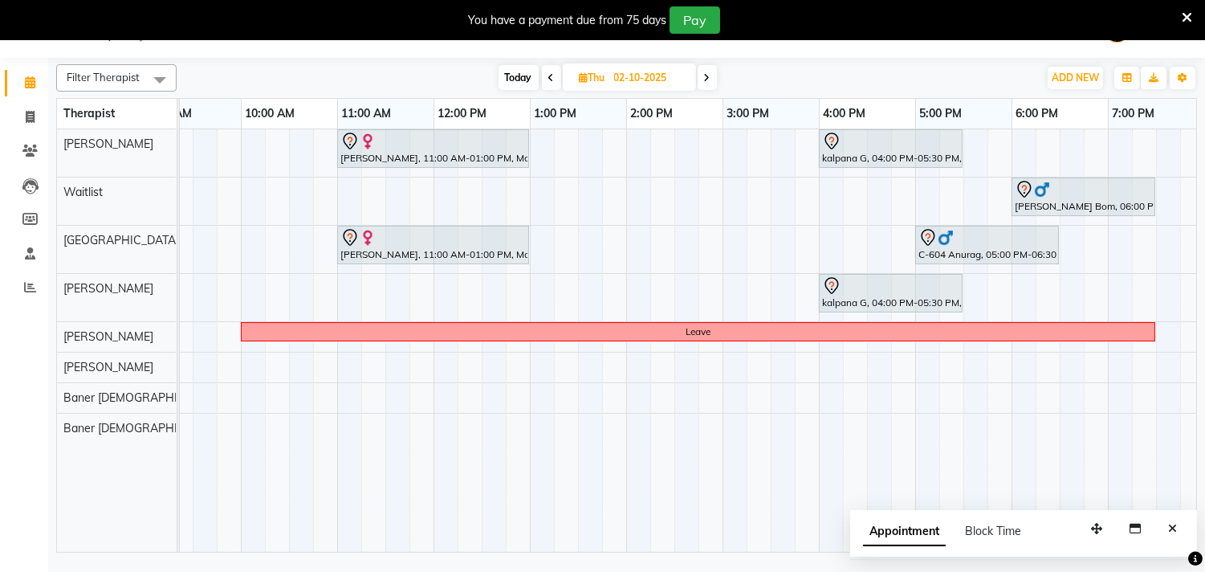
click at [517, 67] on span "Today" at bounding box center [519, 77] width 40 height 25
type input "01-10-2025"
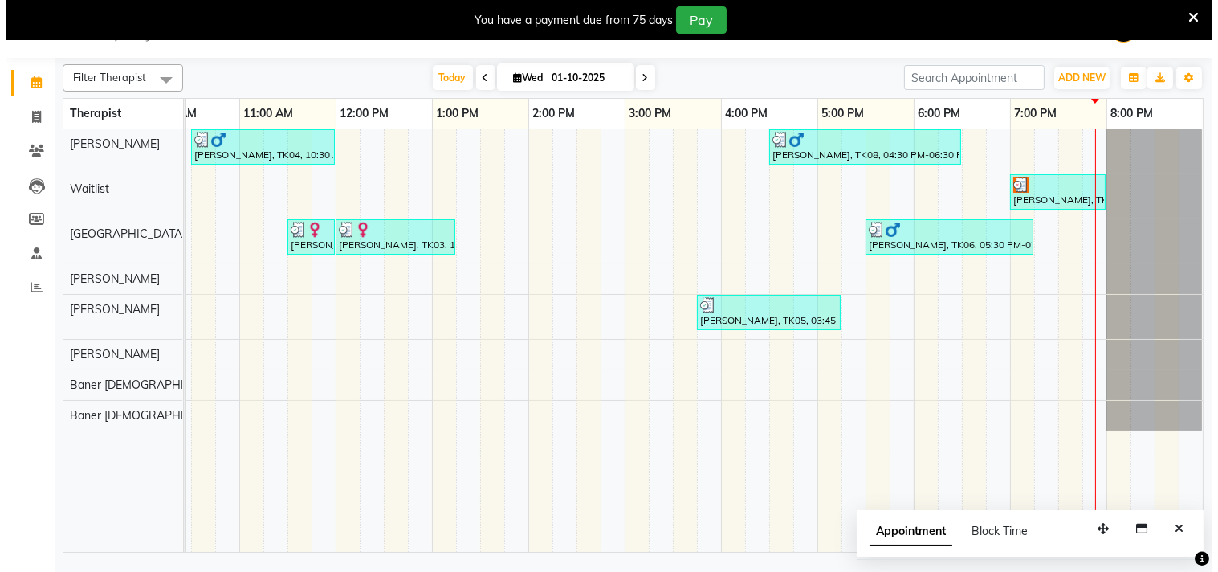
scroll to position [0, 250]
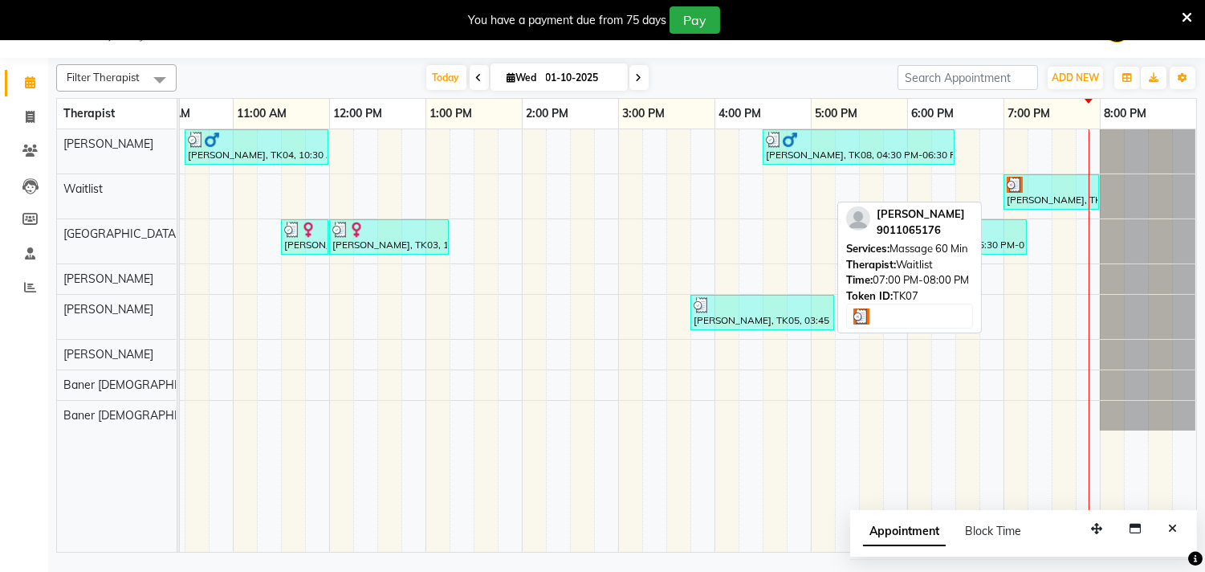
click at [1016, 193] on div "[PERSON_NAME], TK07, 07:00 PM-08:00 PM, Massage 60 Min" at bounding box center [1051, 192] width 92 height 31
click at [1016, 197] on div "[PERSON_NAME], TK07, 07:00 PM-08:00 PM, Massage 60 Min" at bounding box center [1051, 192] width 92 height 31
select select "3"
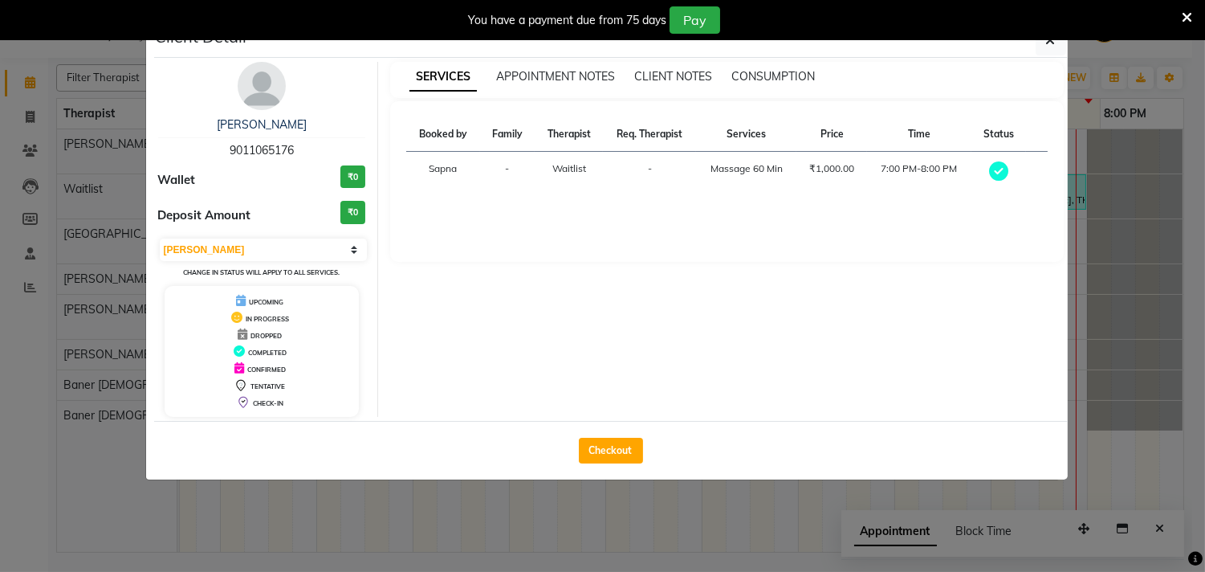
scroll to position [0, 235]
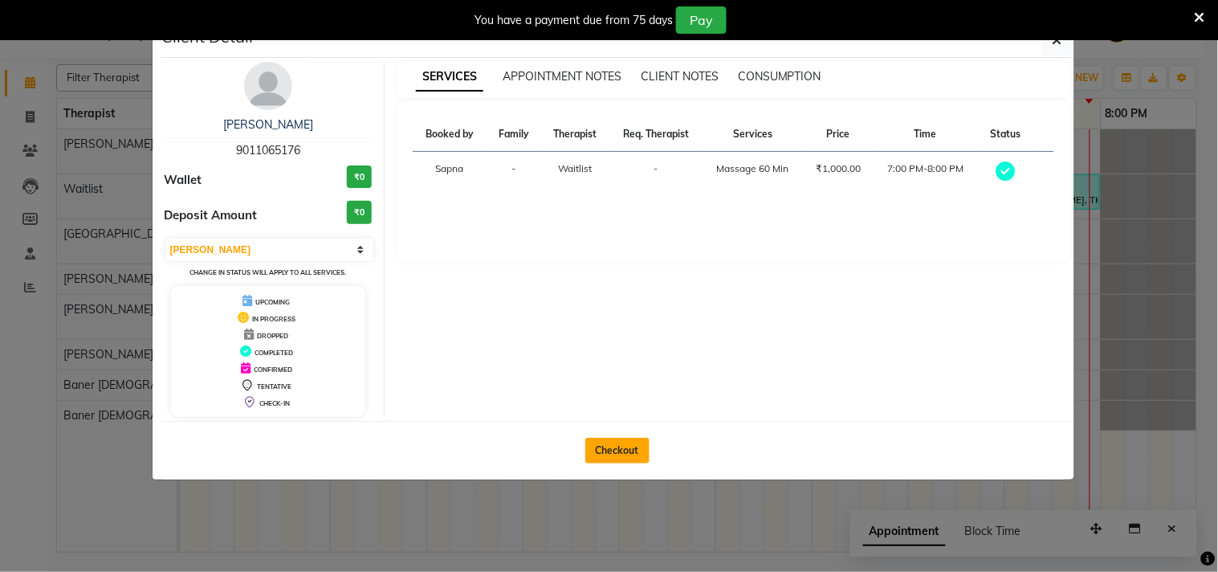
click at [599, 446] on button "Checkout" at bounding box center [617, 451] width 64 height 26
select select "service"
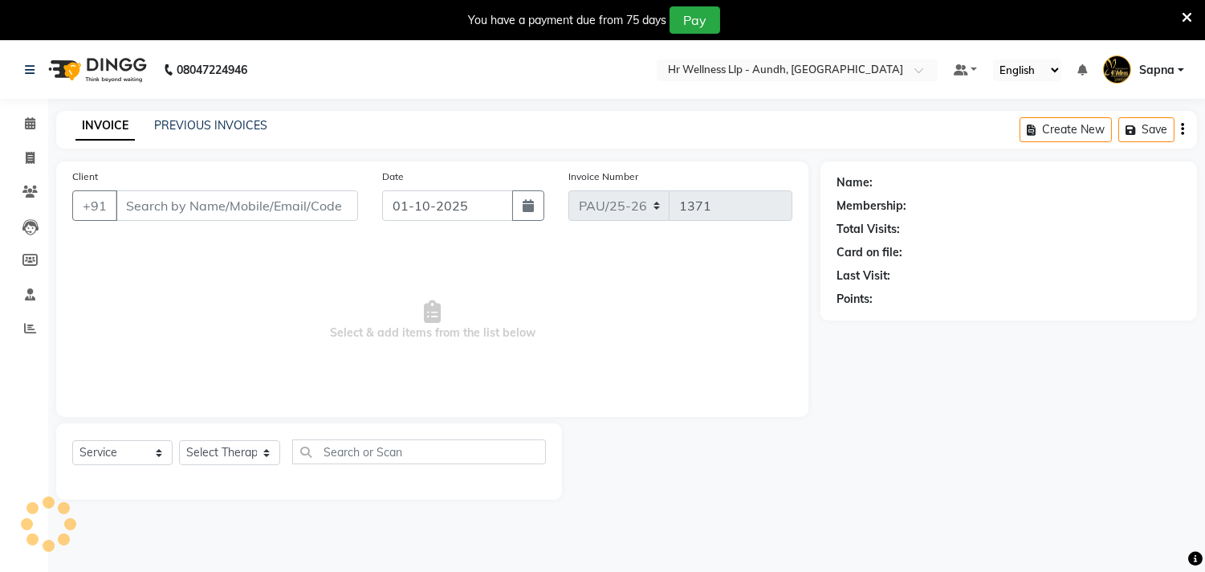
type input "9011065176"
select select "45452"
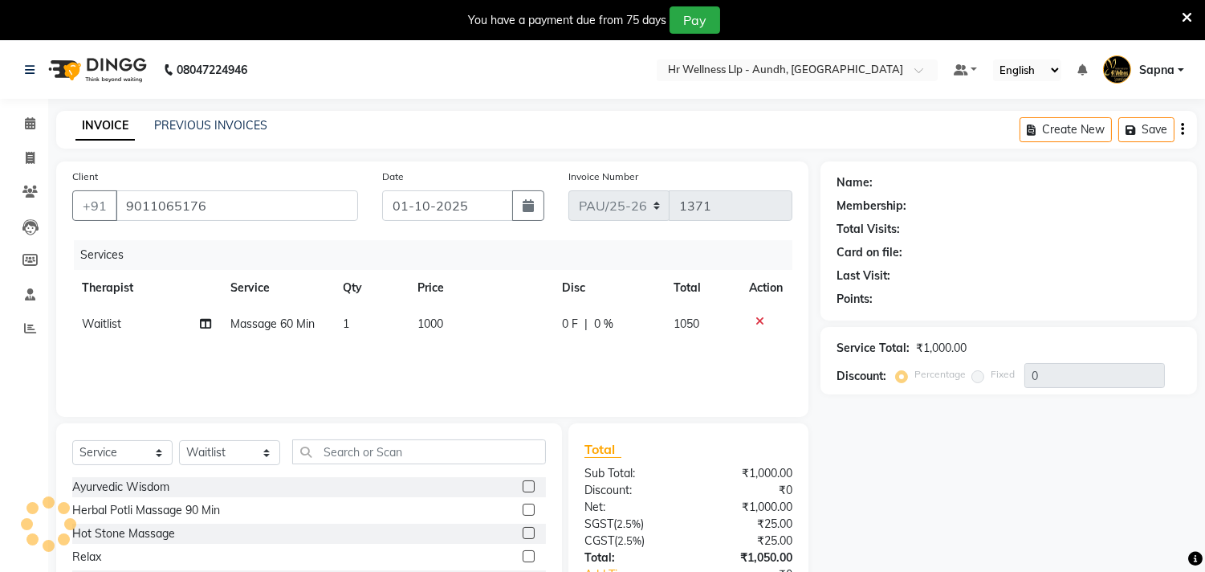
scroll to position [112, 0]
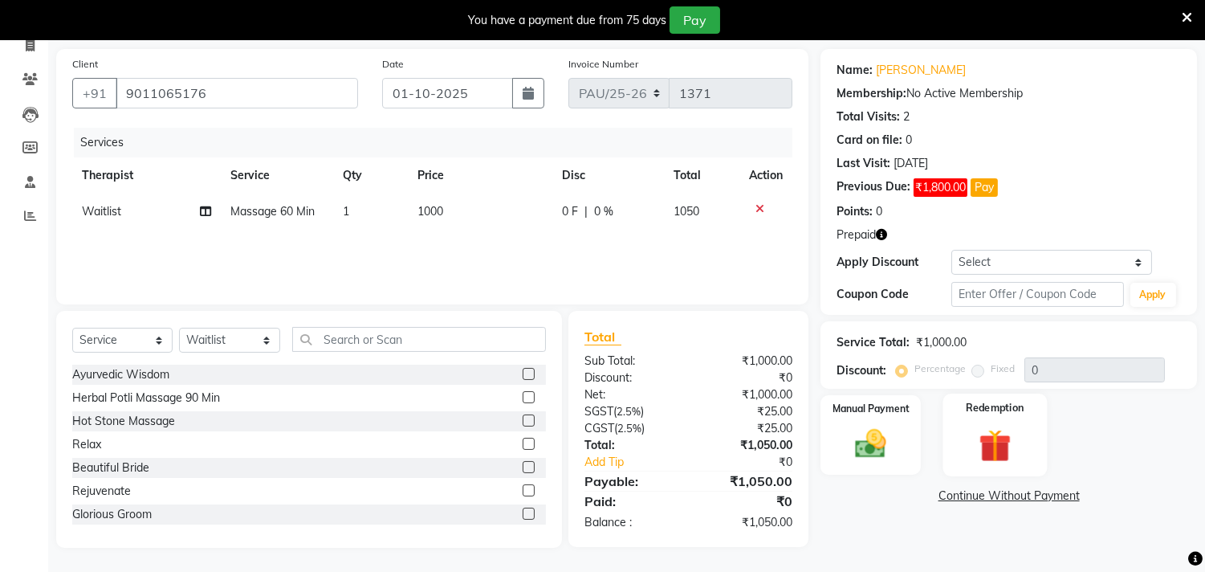
click at [990, 442] on img at bounding box center [994, 446] width 53 height 40
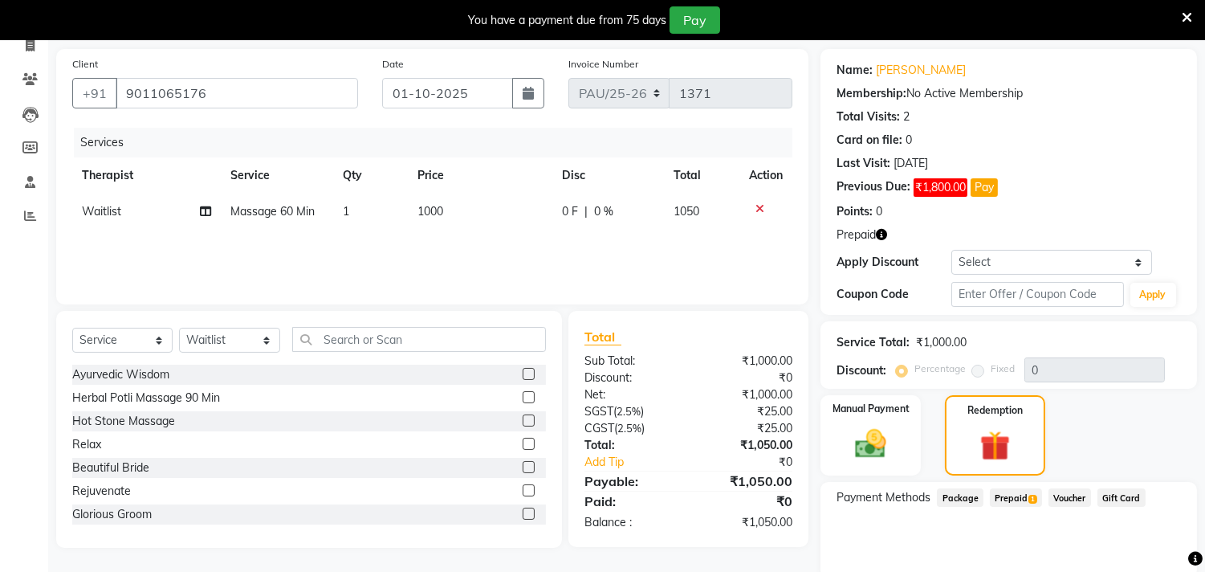
click at [1000, 491] on span "Prepaid 1" at bounding box center [1016, 497] width 52 height 18
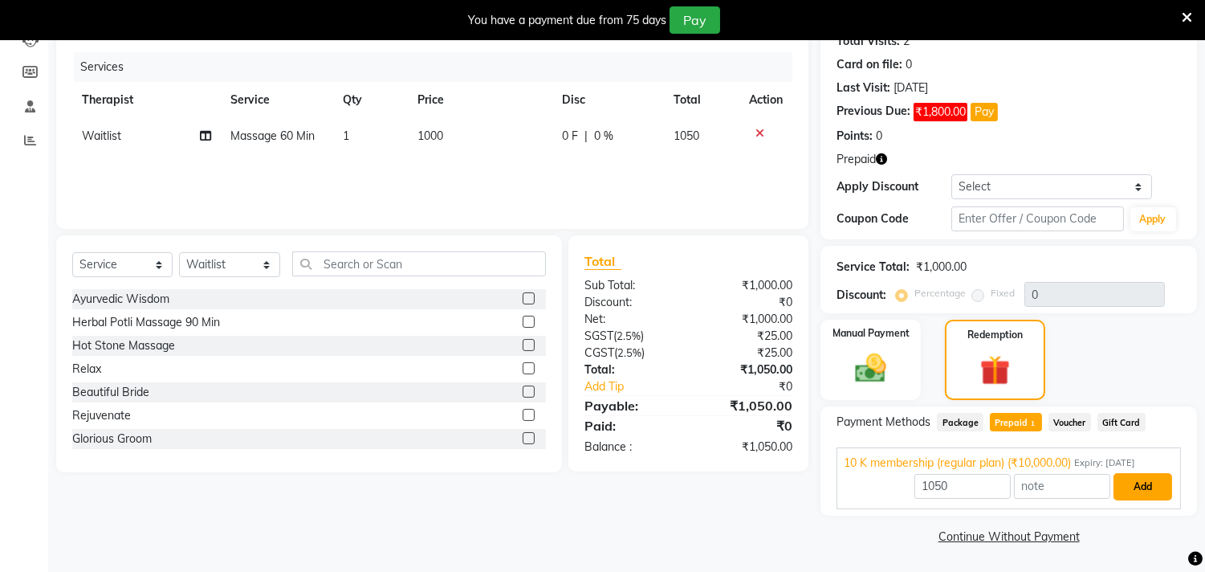
click at [1142, 485] on button "Add" at bounding box center [1143, 486] width 59 height 27
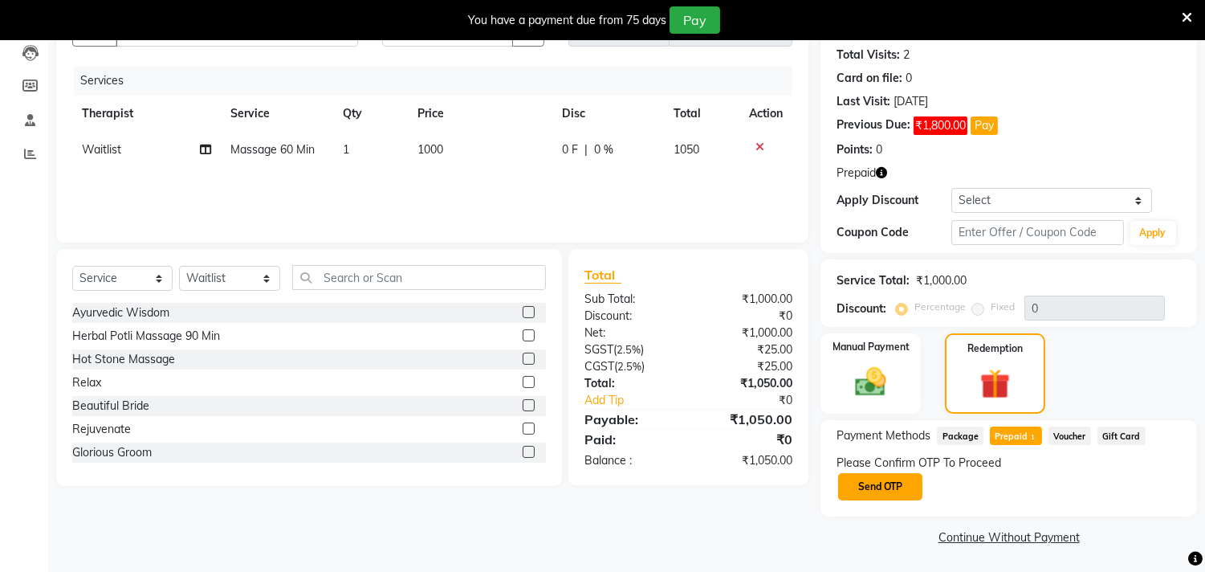
click at [874, 478] on button "Send OTP" at bounding box center [880, 486] width 84 height 27
click at [874, 479] on div "Please Confirm OTP To Proceed Send OTP" at bounding box center [1009, 477] width 344 height 47
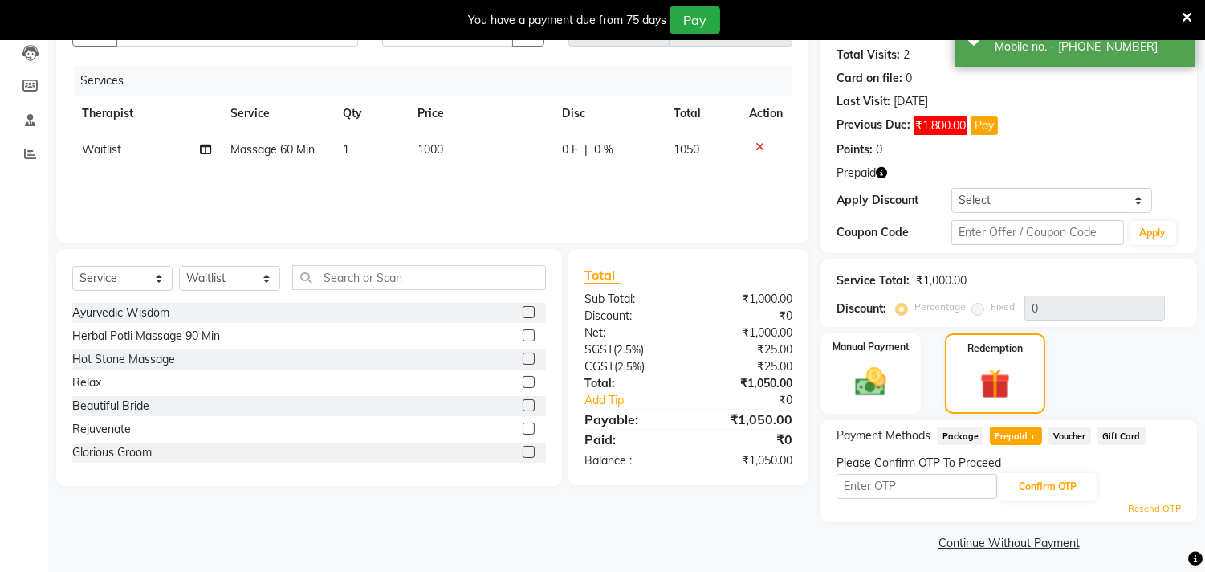
type input "6827"
click at [1029, 493] on button "Confirm OTP" at bounding box center [1048, 486] width 98 height 27
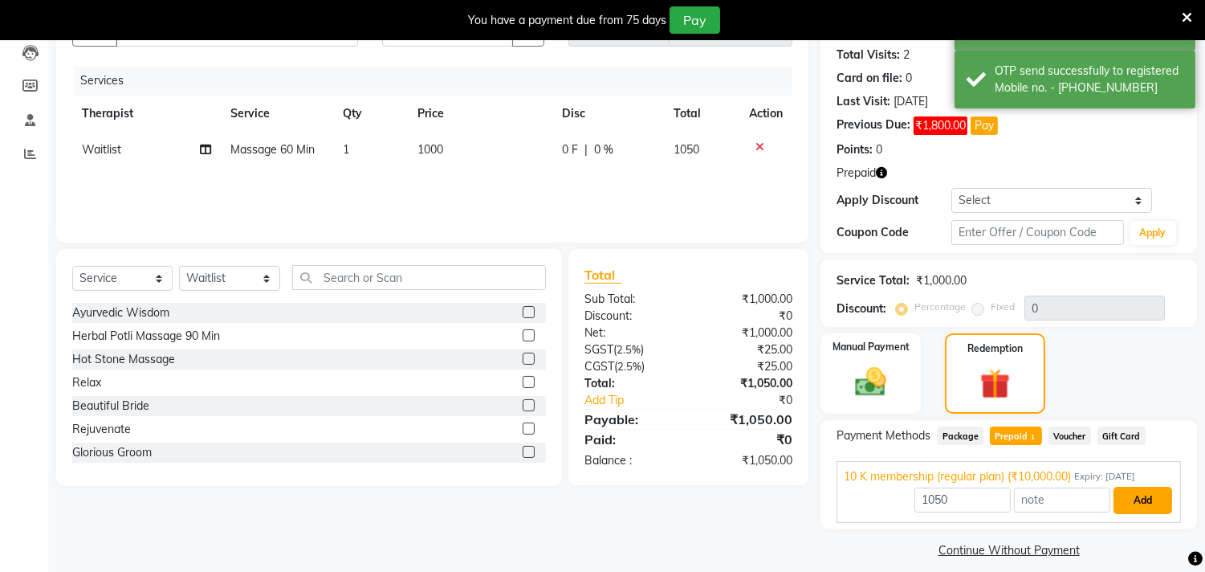
click at [1135, 500] on button "Add" at bounding box center [1143, 500] width 59 height 27
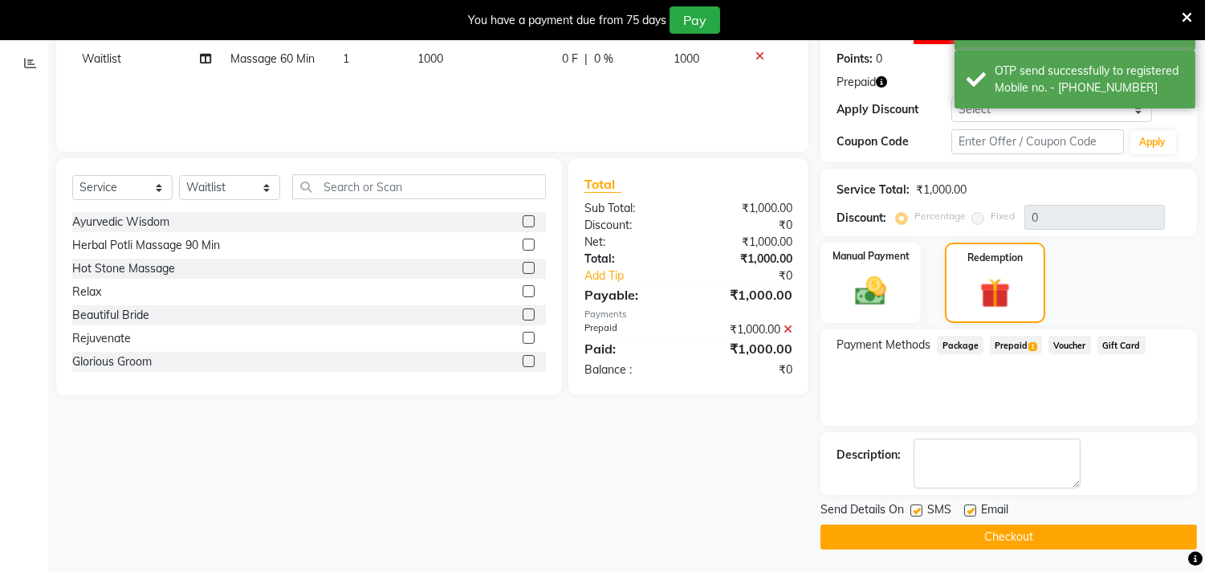
scroll to position [266, 0]
click at [918, 507] on label at bounding box center [916, 509] width 12 height 12
click at [918, 507] on input "checkbox" at bounding box center [915, 510] width 10 height 10
checkbox input "false"
click at [967, 508] on label at bounding box center [970, 509] width 12 height 12
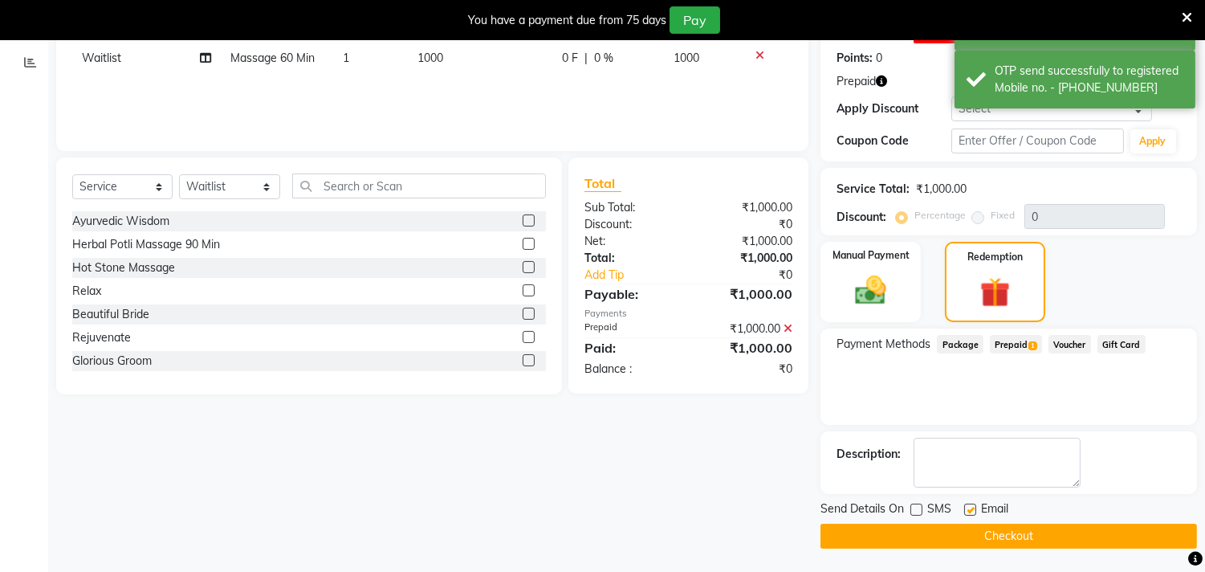
click at [967, 508] on input "checkbox" at bounding box center [969, 510] width 10 height 10
checkbox input "false"
click at [960, 532] on button "Checkout" at bounding box center [1009, 535] width 377 height 25
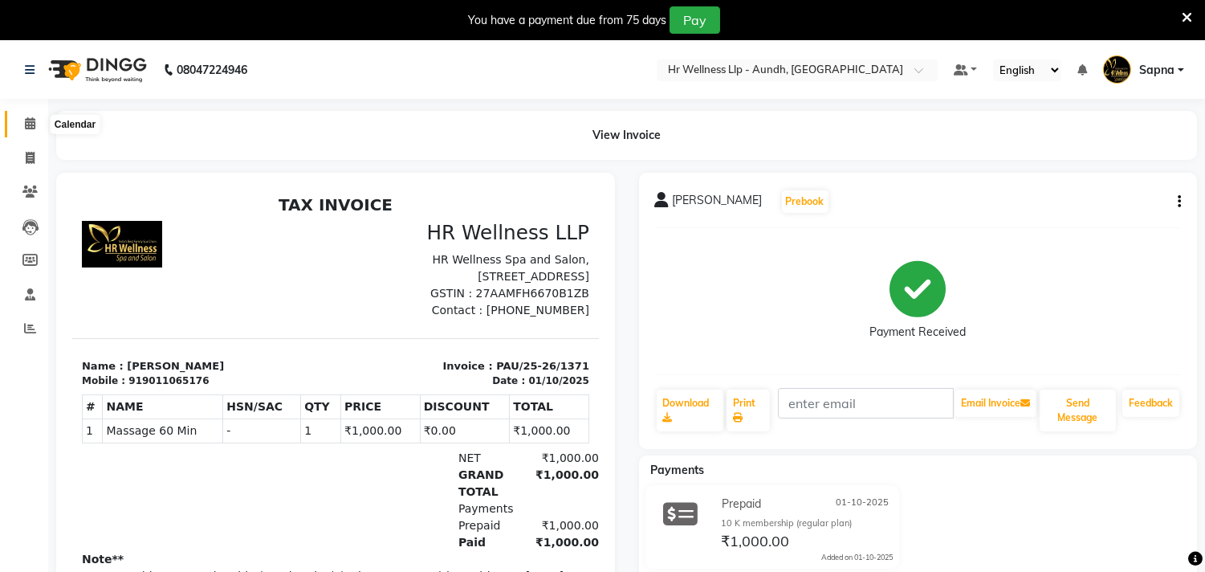
click at [26, 129] on icon at bounding box center [30, 123] width 10 height 12
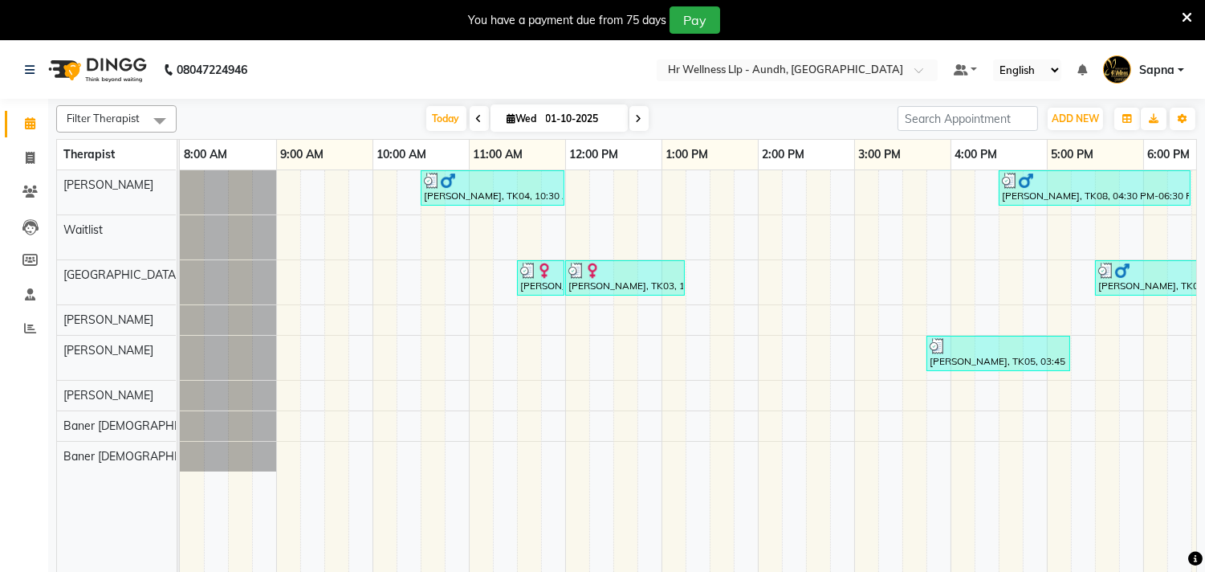
scroll to position [0, 236]
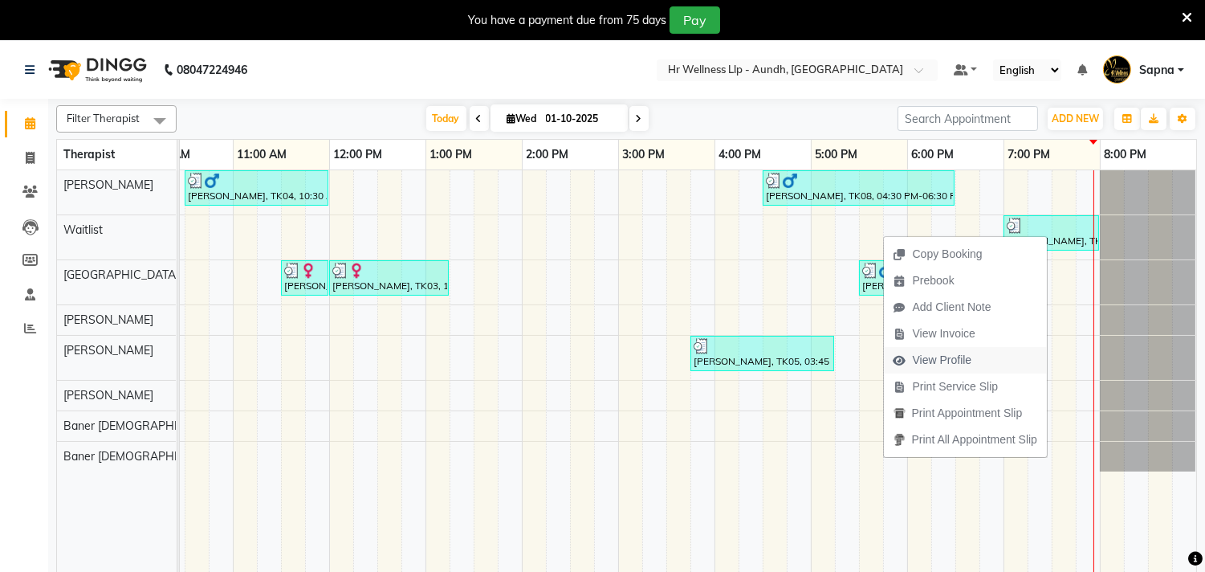
click at [946, 364] on span "View Profile" at bounding box center [942, 360] width 59 height 17
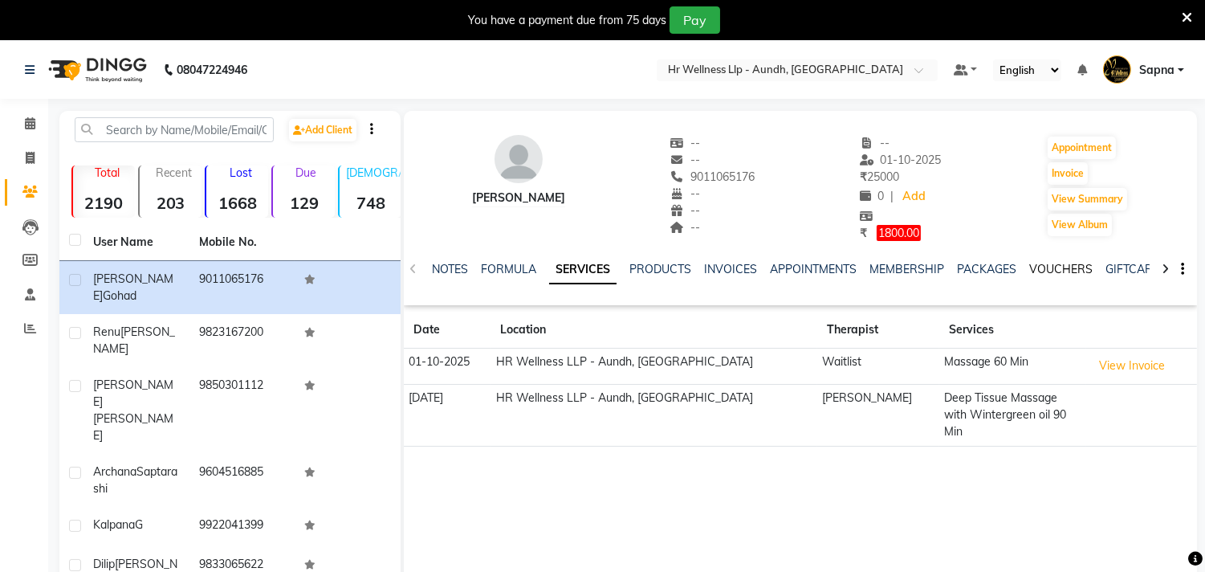
click at [1050, 267] on link "VOUCHERS" at bounding box center [1060, 269] width 63 height 14
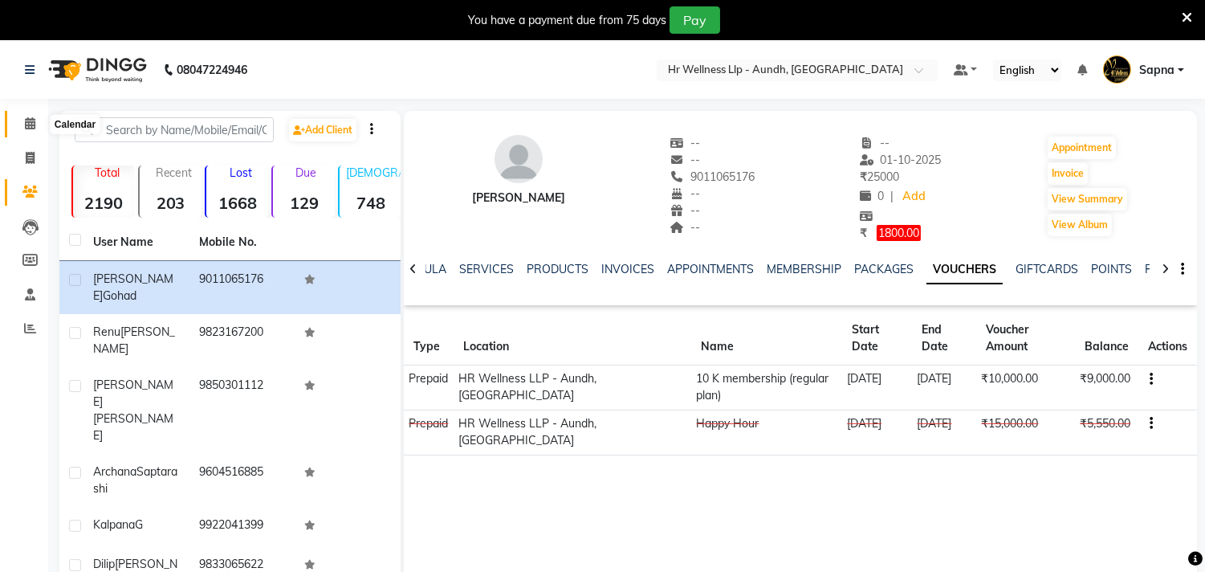
click at [26, 127] on icon at bounding box center [30, 123] width 10 height 12
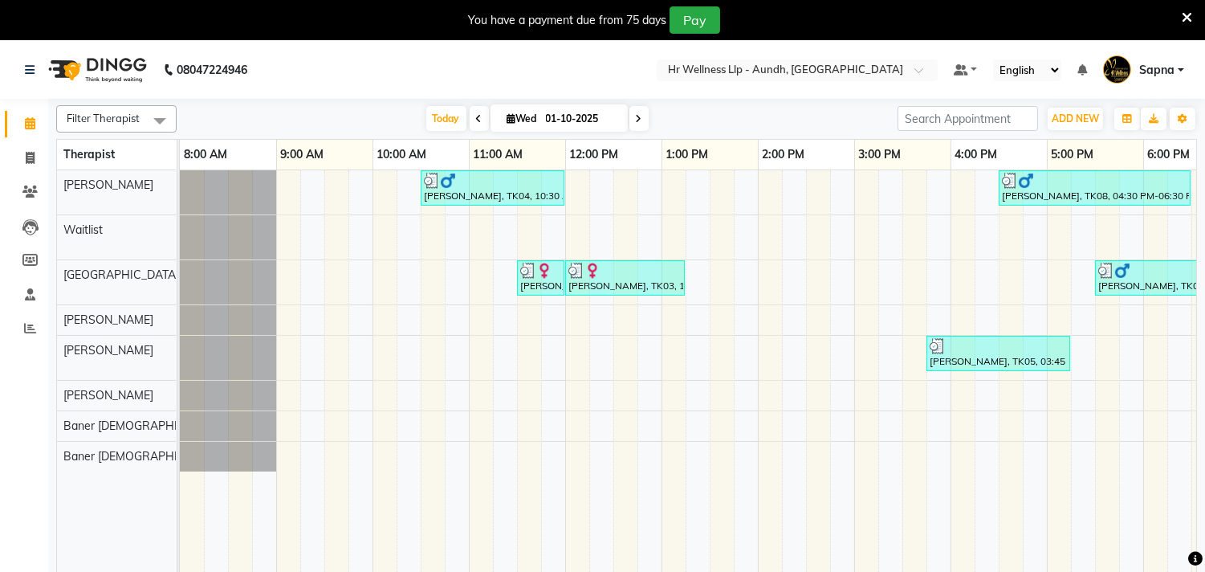
scroll to position [0, 236]
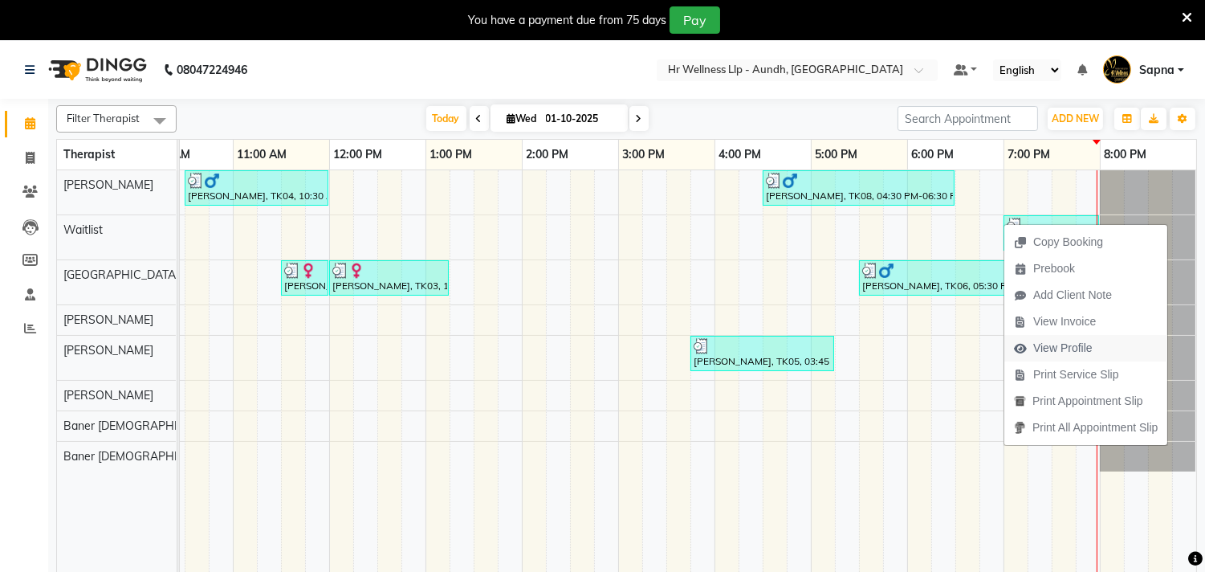
click at [1057, 348] on span "View Profile" at bounding box center [1062, 348] width 59 height 17
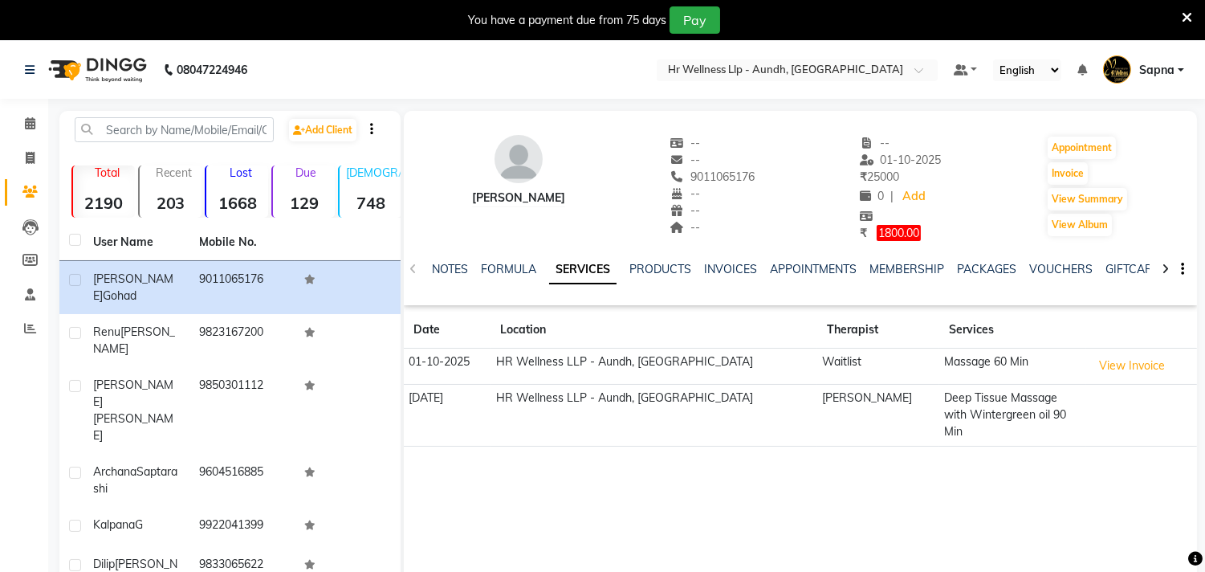
drag, startPoint x: 696, startPoint y: 174, endPoint x: 769, endPoint y: 173, distance: 73.1
click at [769, 173] on div "[PERSON_NAME] -- -- 9011065176 -- -- -- -- [DATE] ₹ 25000 0 | Add ₹ 1800.00 App…" at bounding box center [800, 180] width 793 height 123
click at [25, 122] on icon at bounding box center [30, 123] width 10 height 12
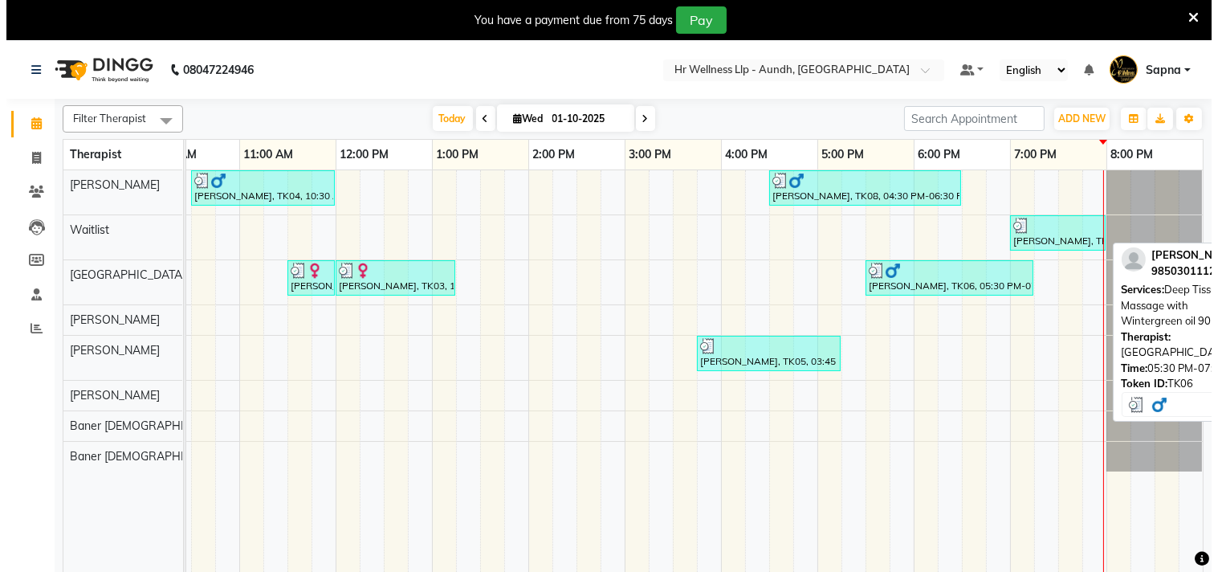
scroll to position [0, 250]
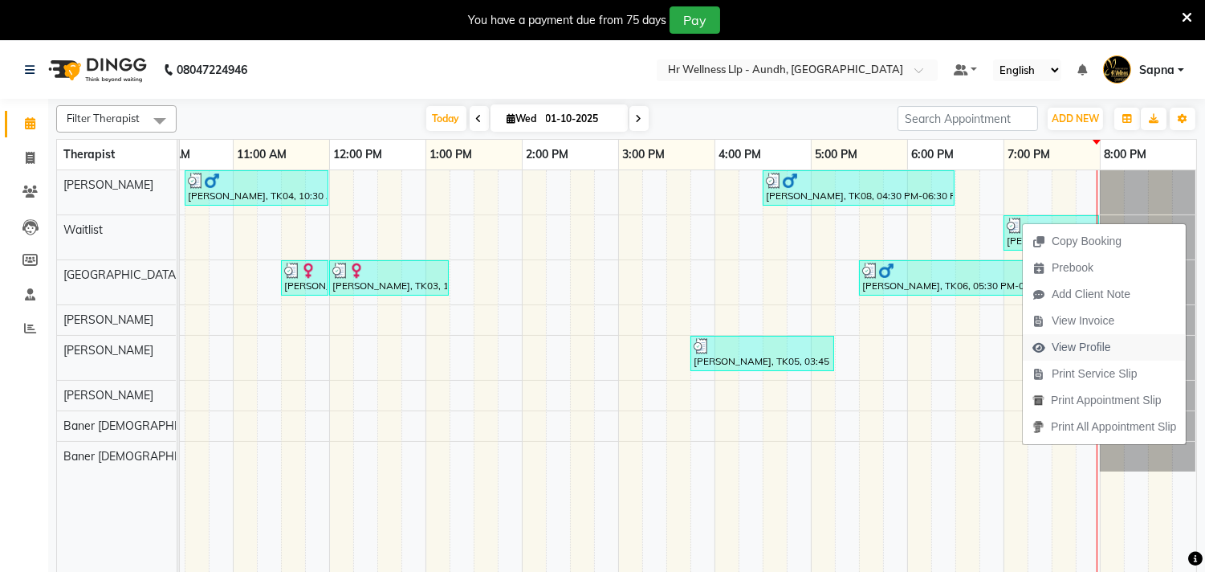
click at [1093, 349] on span "View Profile" at bounding box center [1081, 347] width 59 height 17
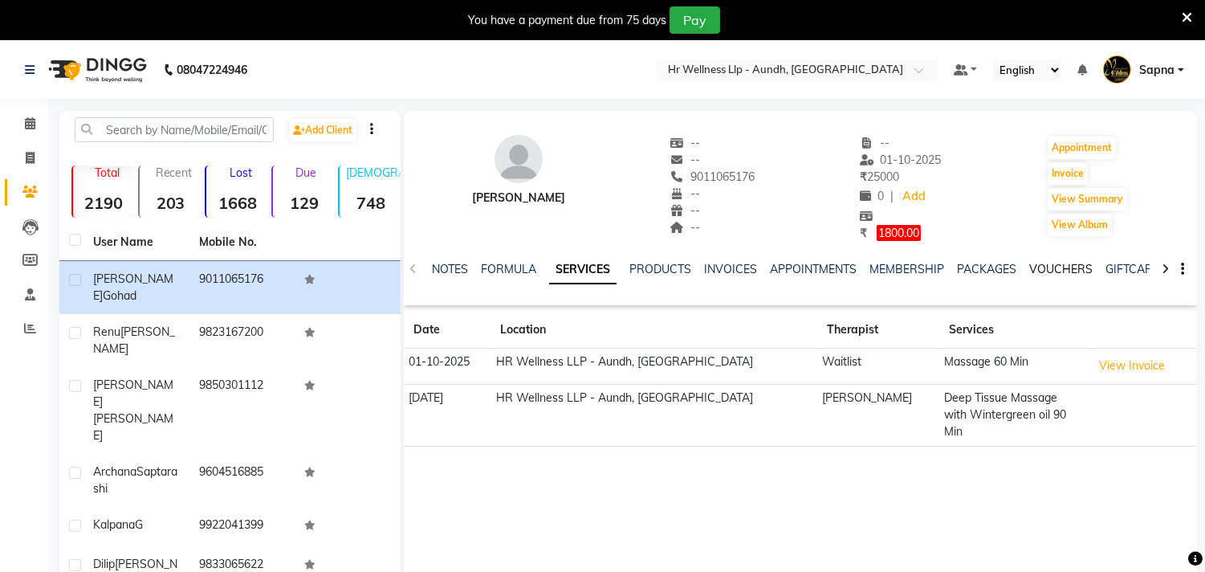
click at [1029, 271] on link "VOUCHERS" at bounding box center [1060, 269] width 63 height 14
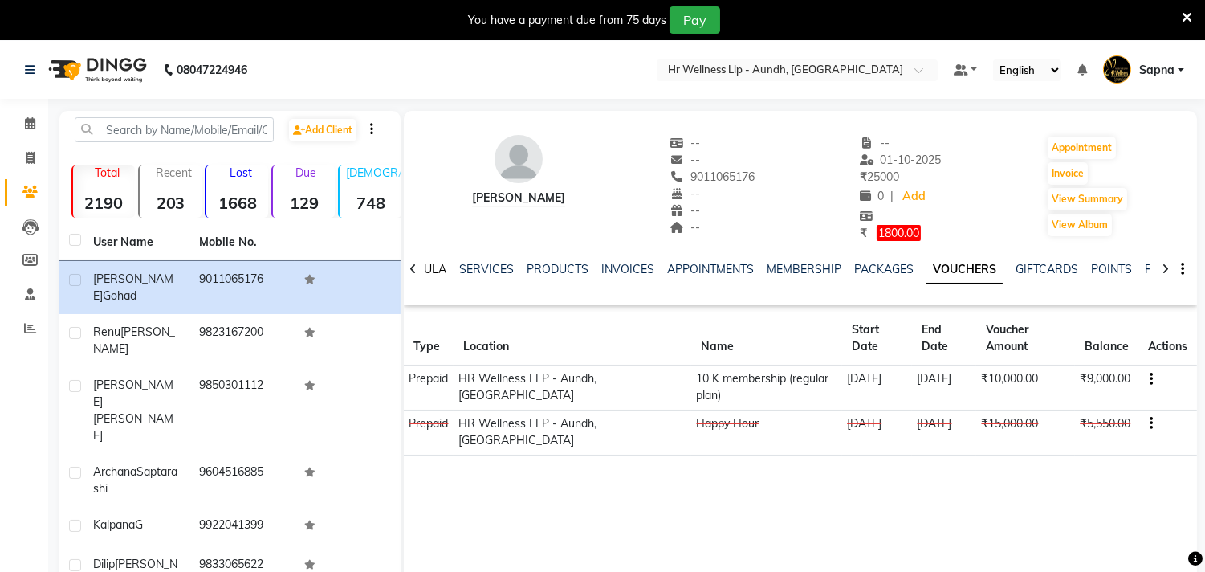
click at [435, 268] on link "FORMULA" at bounding box center [418, 269] width 55 height 14
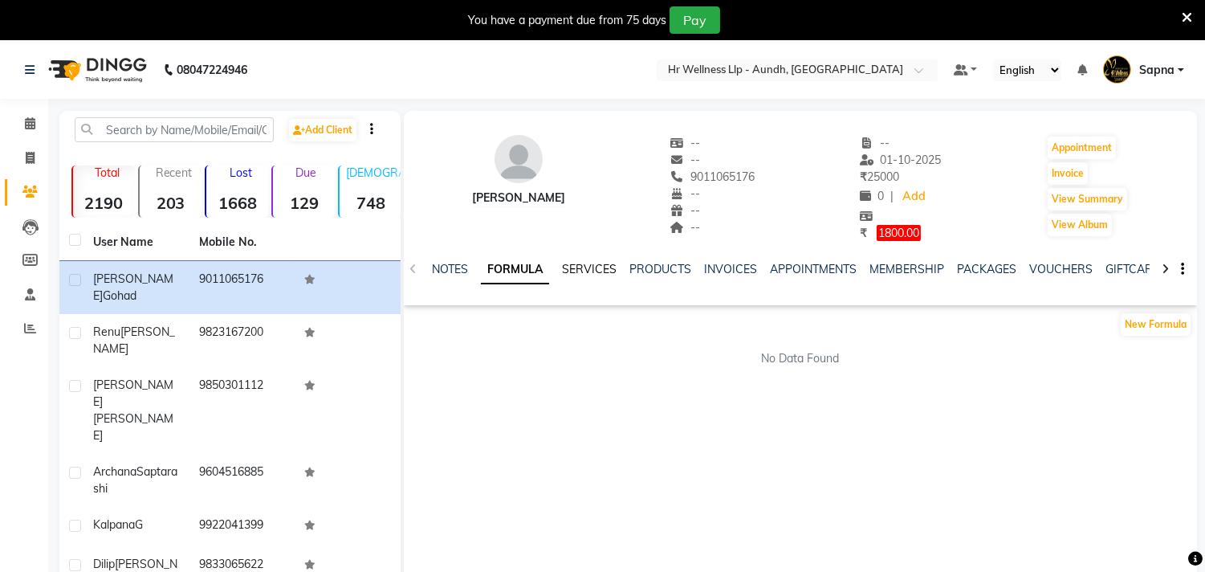
click at [604, 271] on link "SERVICES" at bounding box center [589, 269] width 55 height 14
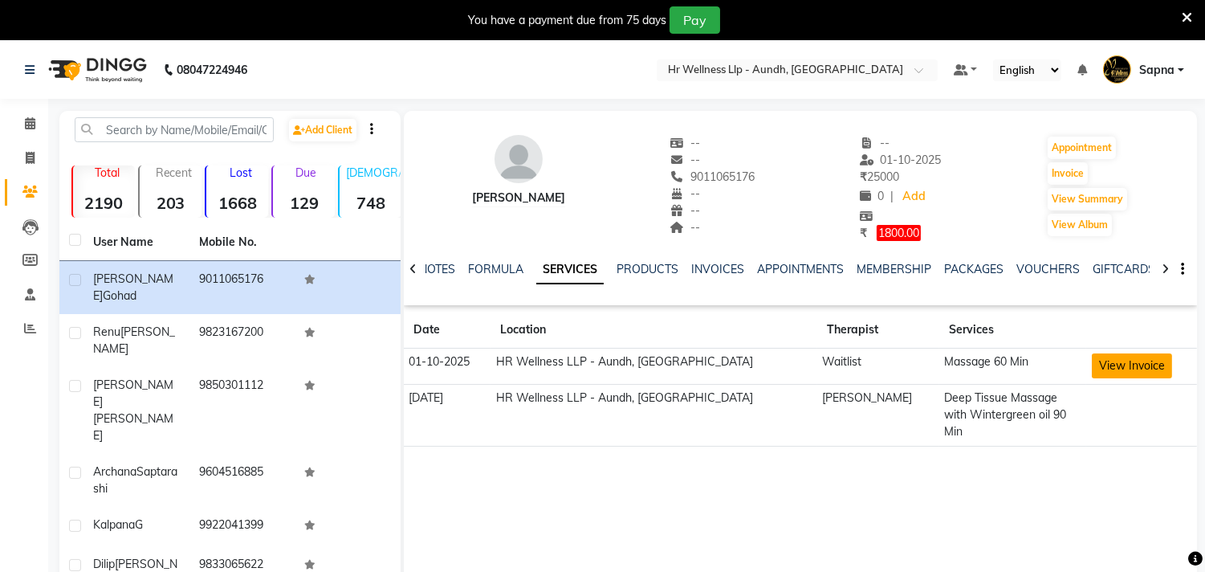
click at [1114, 366] on button "View Invoice" at bounding box center [1132, 365] width 80 height 25
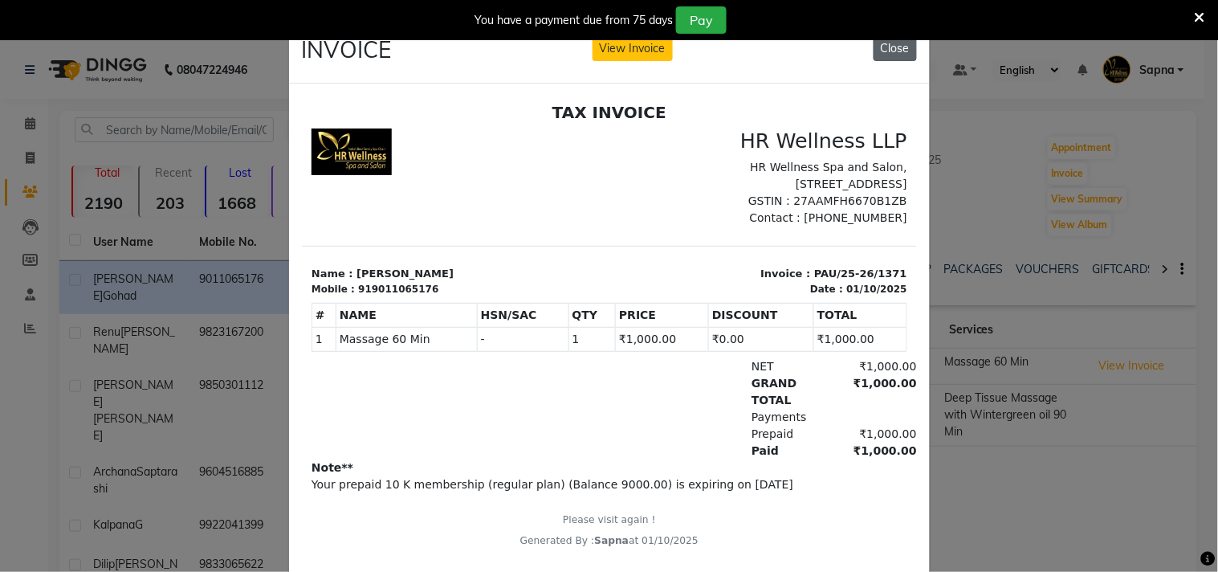
click at [894, 45] on button "Close" at bounding box center [895, 48] width 43 height 25
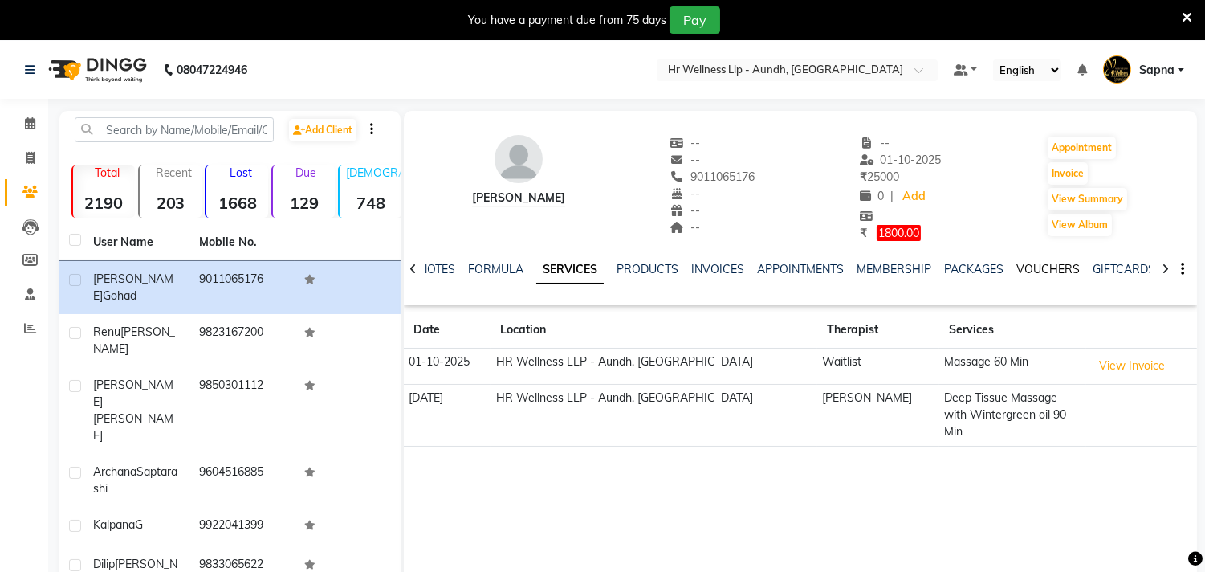
click at [1062, 269] on link "VOUCHERS" at bounding box center [1047, 269] width 63 height 14
